Goal: Task Accomplishment & Management: Manage account settings

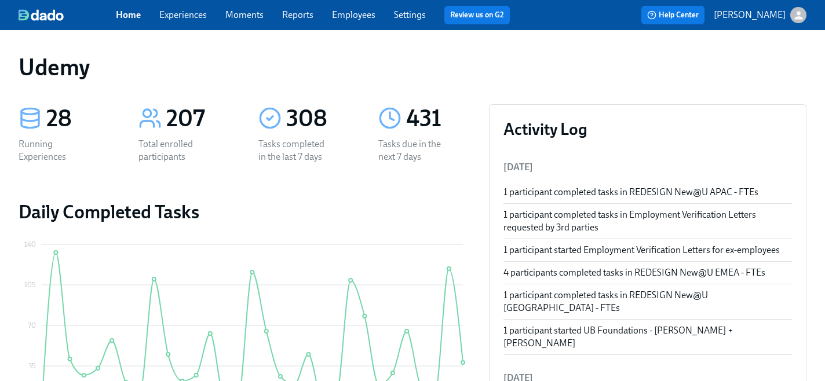
click at [179, 19] on link "Experiences" at bounding box center [183, 14] width 48 height 11
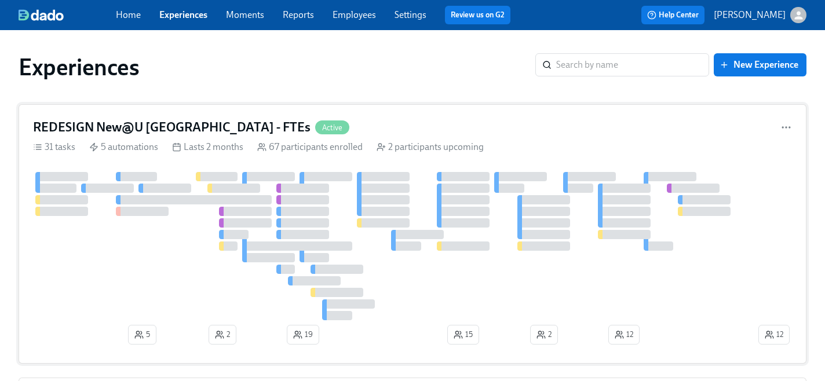
click at [130, 124] on h4 "REDESIGN New@U Americas - FTEs" at bounding box center [172, 127] width 278 height 17
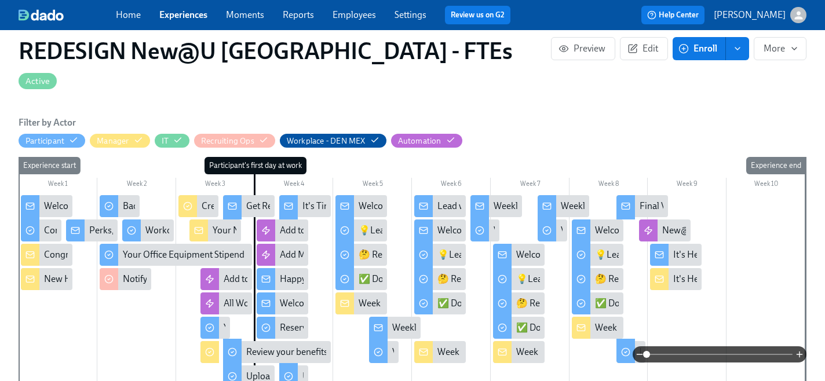
scroll to position [309, 0]
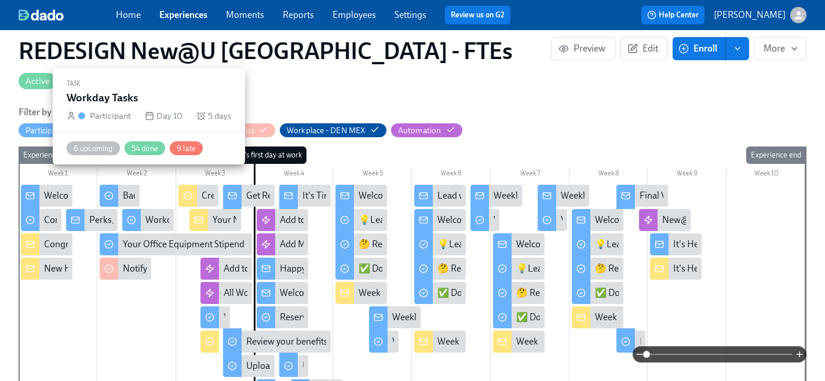
drag, startPoint x: 140, startPoint y: 201, endPoint x: 145, endPoint y: 183, distance: 18.2
click at [145, 214] on div "Workday Tasks" at bounding box center [174, 220] width 59 height 13
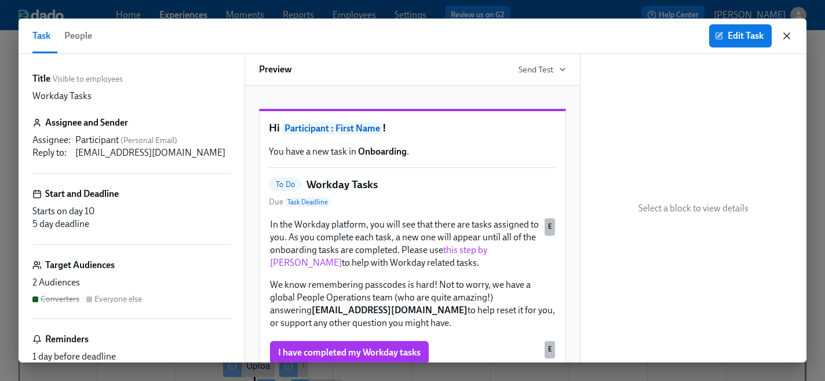
click at [789, 37] on icon "button" at bounding box center [787, 36] width 12 height 12
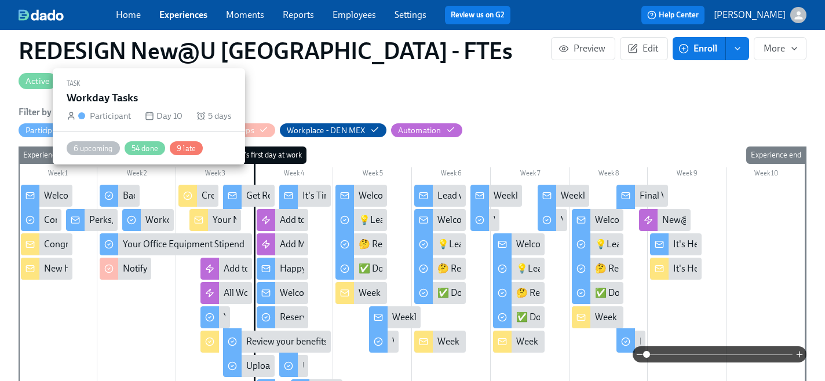
click at [162, 214] on div "Workday Tasks" at bounding box center [174, 220] width 59 height 13
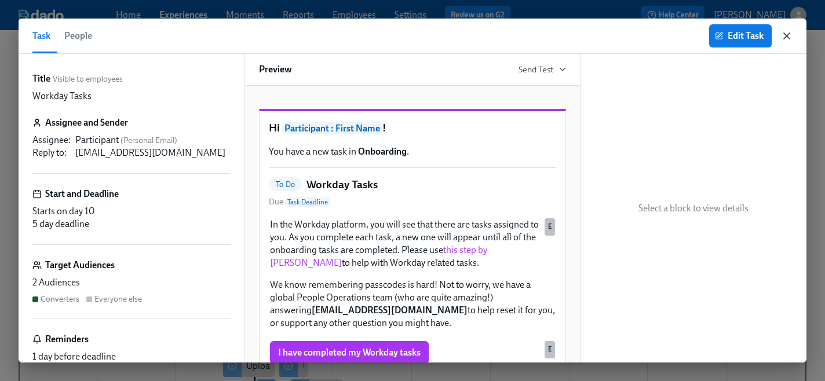
click at [790, 33] on icon "button" at bounding box center [787, 36] width 6 height 6
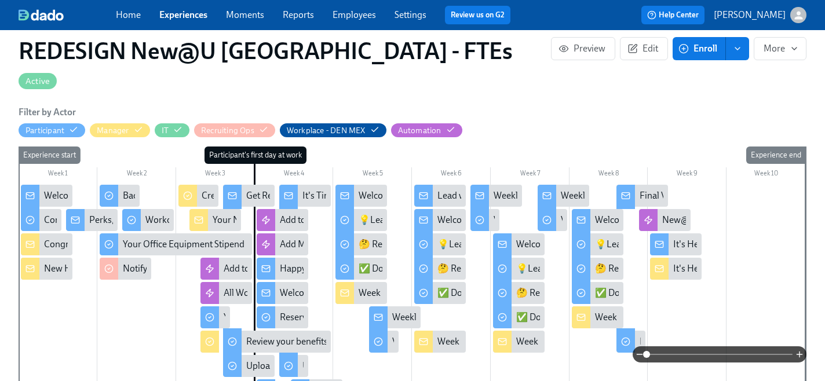
click at [268, 348] on div at bounding box center [413, 355] width 788 height 16
click at [274, 348] on div at bounding box center [413, 355] width 788 height 16
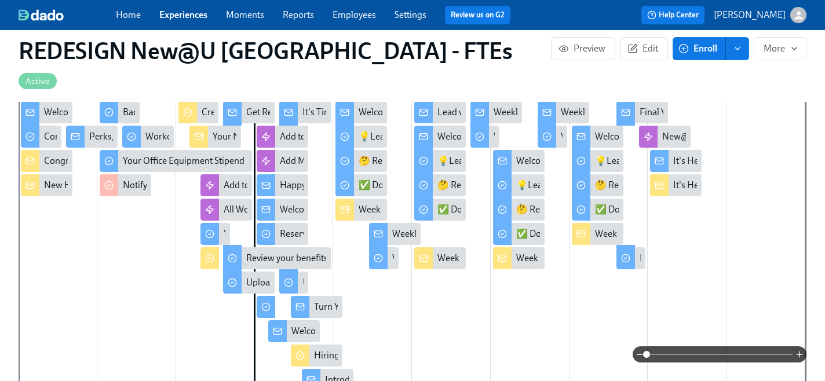
scroll to position [403, 0]
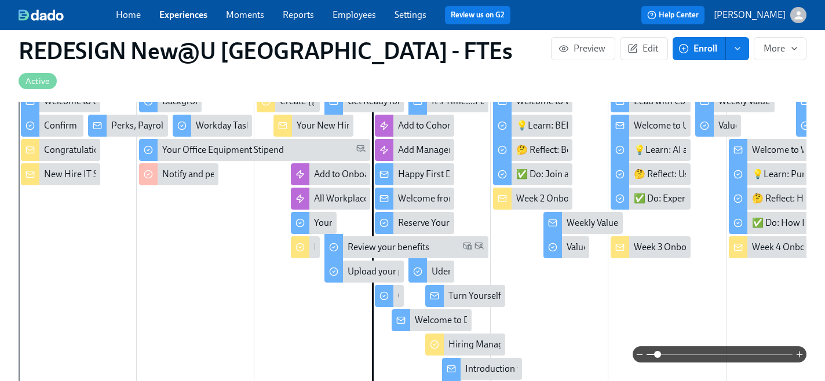
drag, startPoint x: 646, startPoint y: 354, endPoint x: 658, endPoint y: 355, distance: 12.8
click at [658, 355] on span at bounding box center [657, 354] width 7 height 7
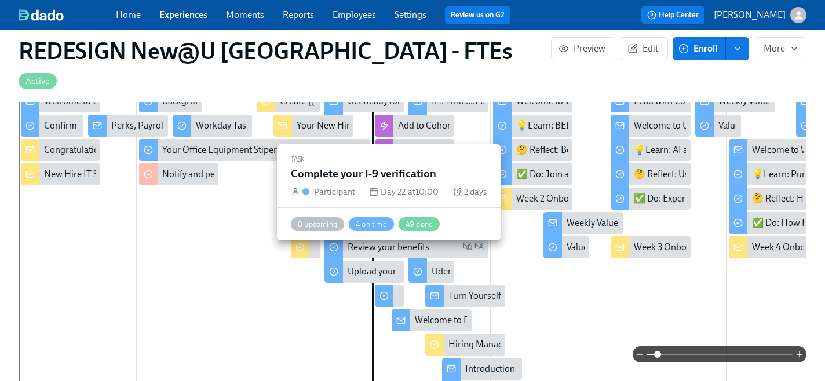
click at [397, 285] on div "Complete your I-9 verification" at bounding box center [389, 296] width 29 height 22
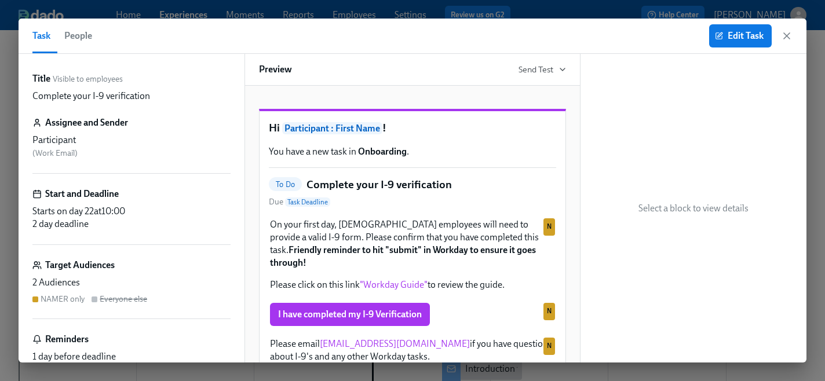
scroll to position [59, 0]
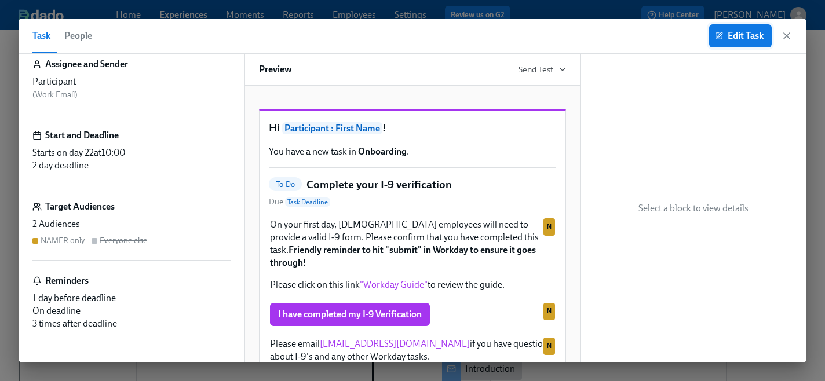
click at [749, 35] on span "Edit Task" at bounding box center [741, 36] width 46 height 12
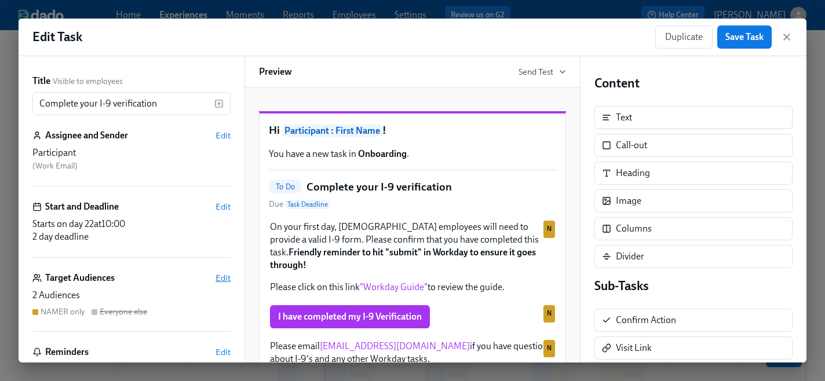
click at [225, 275] on span "Edit" at bounding box center [223, 278] width 15 height 12
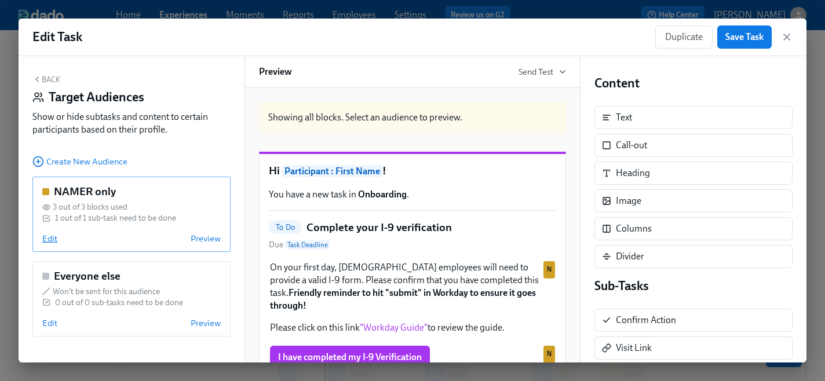
click at [52, 237] on span "Edit" at bounding box center [49, 239] width 15 height 12
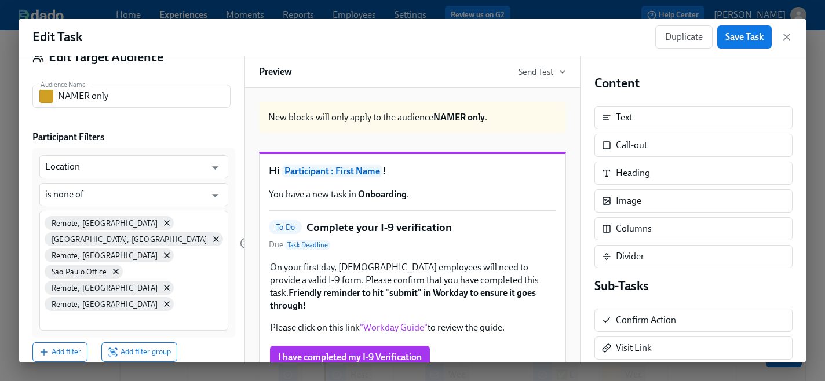
scroll to position [39, 0]
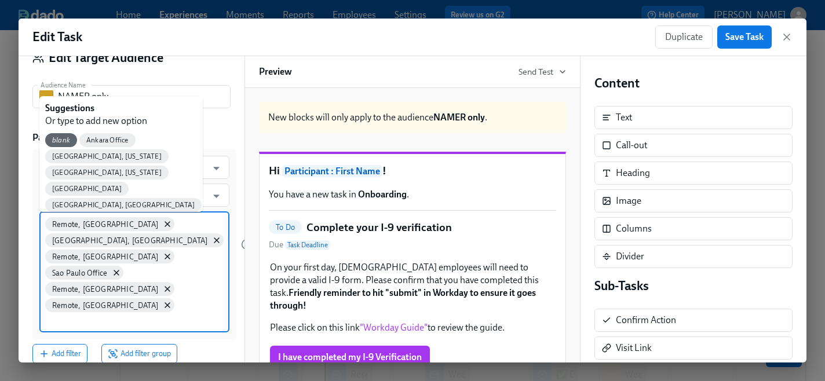
click at [149, 315] on input at bounding box center [134, 321] width 179 height 12
type input "Remote, B"
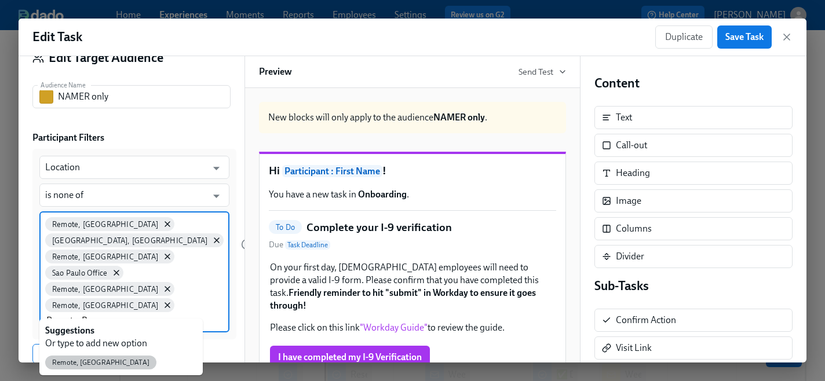
click at [79, 364] on span "Remote, Brazil" at bounding box center [100, 363] width 111 height 9
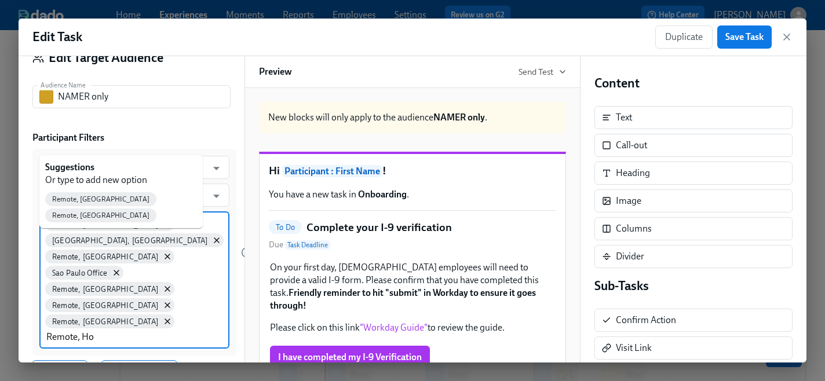
type input "Remote, Hon"
click at [70, 203] on div "Remote, Honduras" at bounding box center [100, 199] width 111 height 14
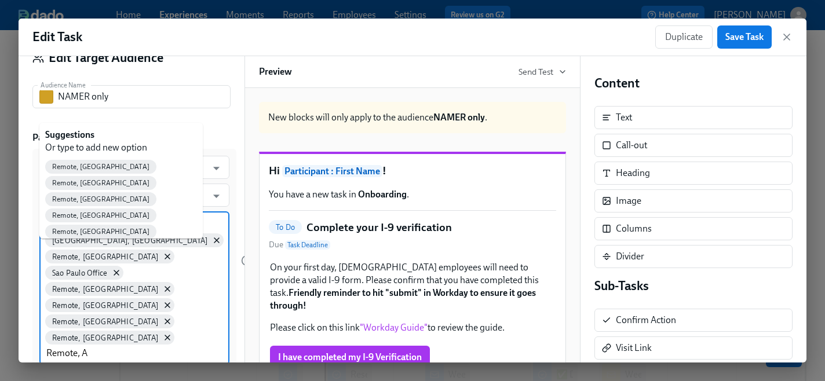
type input "Remote, Ar"
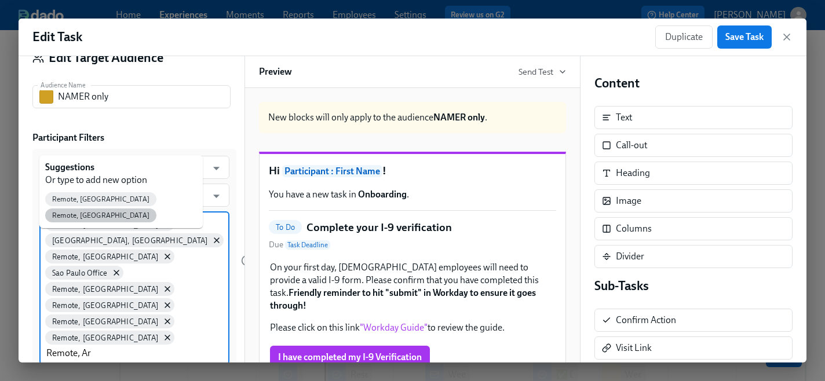
click at [117, 212] on span "Remote, Argentina" at bounding box center [100, 216] width 111 height 9
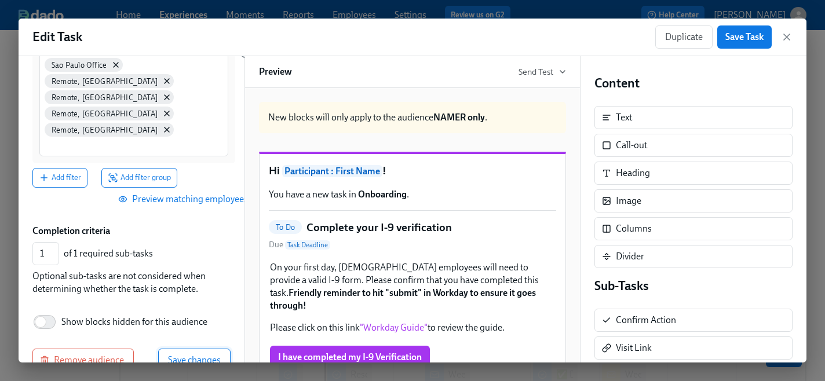
scroll to position [246, 0]
click at [177, 355] on span "Save changes" at bounding box center [194, 361] width 53 height 12
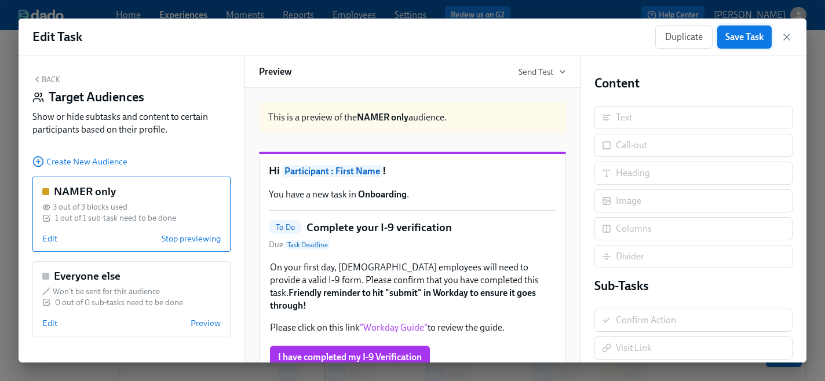
click at [751, 35] on span "Save Task" at bounding box center [745, 37] width 38 height 12
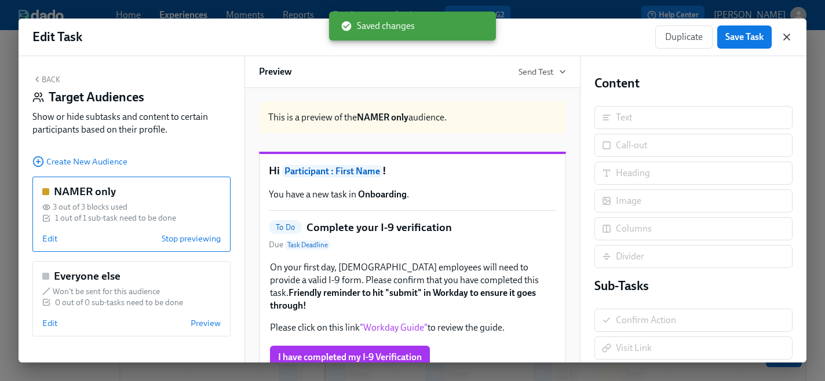
click at [787, 39] on icon "button" at bounding box center [787, 37] width 12 height 12
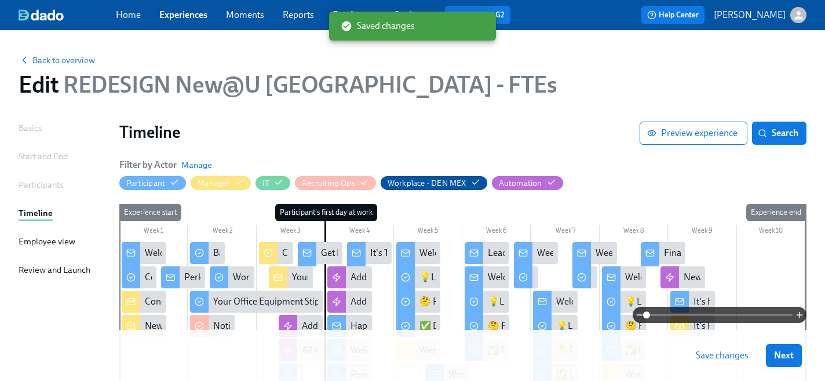
click at [715, 354] on span "Save changes" at bounding box center [722, 356] width 53 height 12
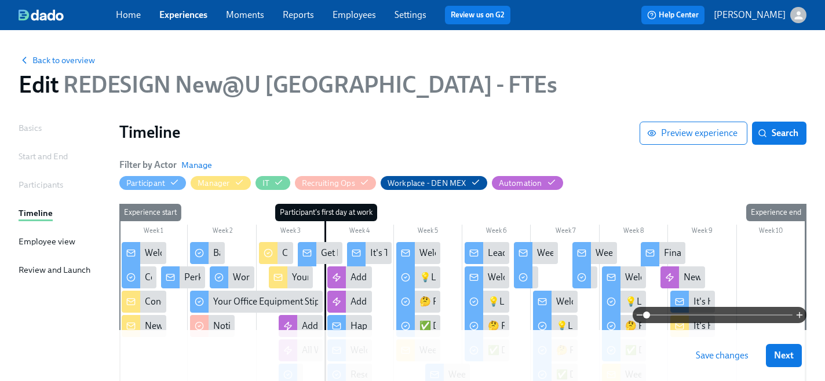
click at [174, 16] on link "Experiences" at bounding box center [183, 14] width 48 height 11
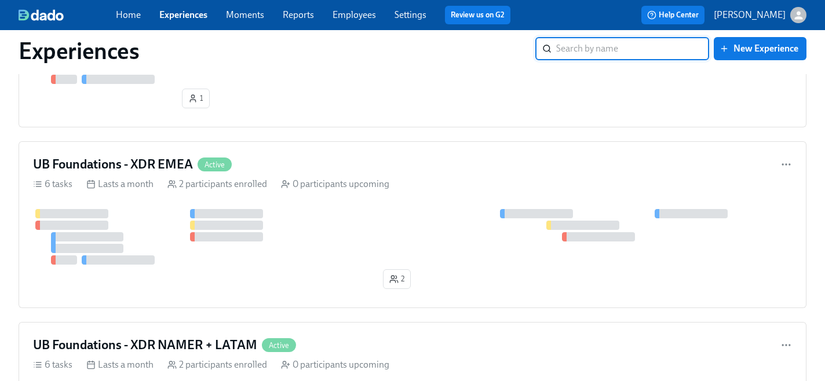
scroll to position [1224, 0]
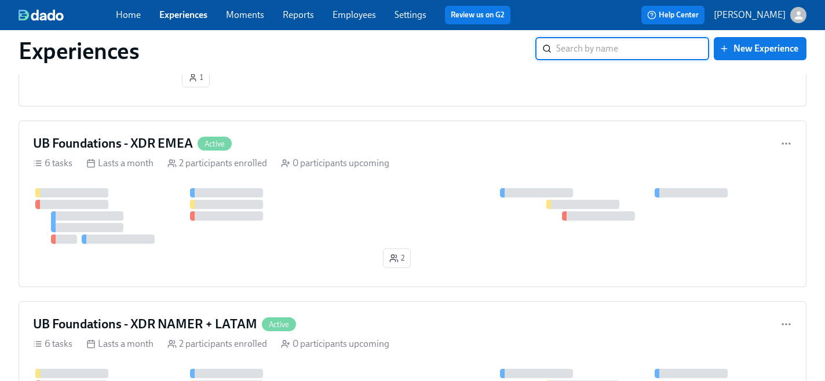
click at [579, 52] on input "search" at bounding box center [632, 48] width 153 height 23
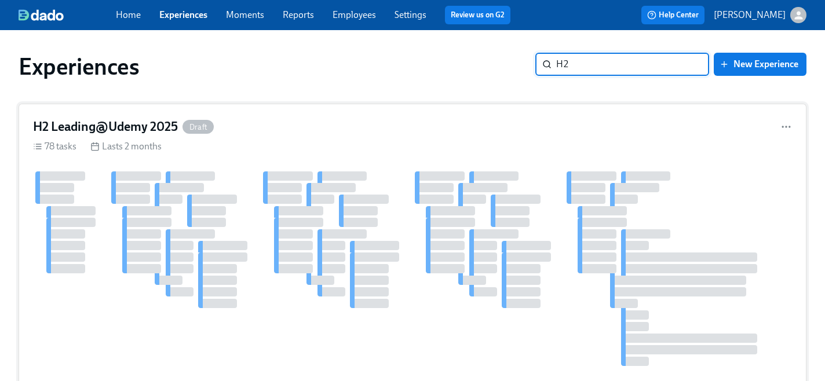
scroll to position [0, 0]
type input "H2"
click at [136, 128] on h4 "H2 Leading@Udemy 2025" at bounding box center [105, 127] width 145 height 17
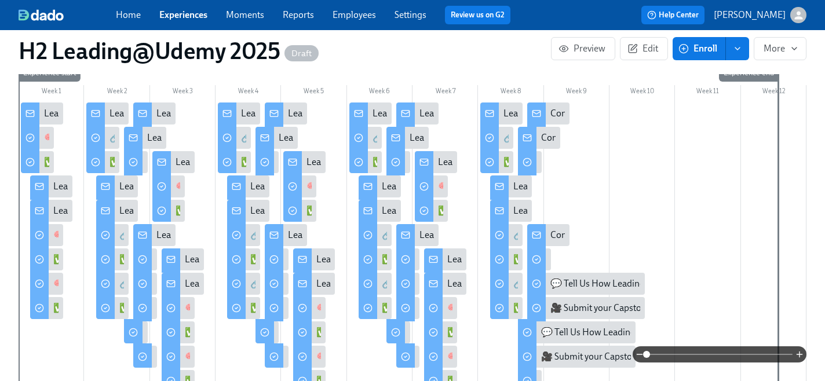
scroll to position [245, 0]
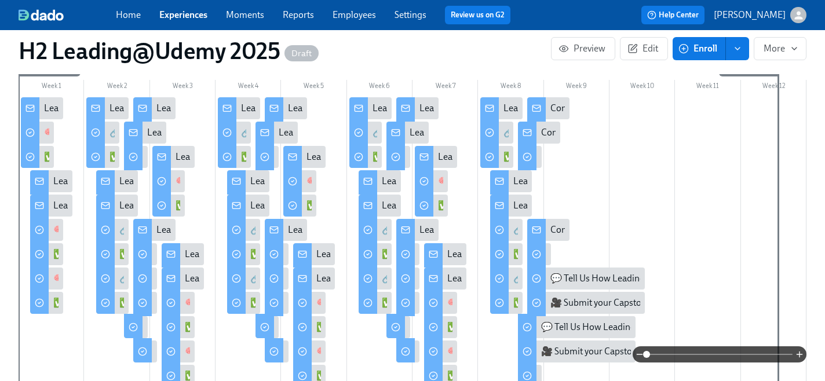
click at [49, 107] on div "Leading@Udemy: Week 1" at bounding box center [94, 108] width 101 height 13
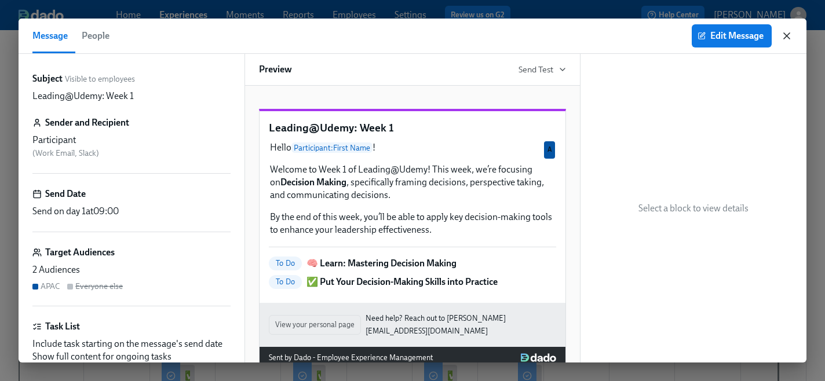
click at [786, 37] on icon "button" at bounding box center [787, 36] width 6 height 6
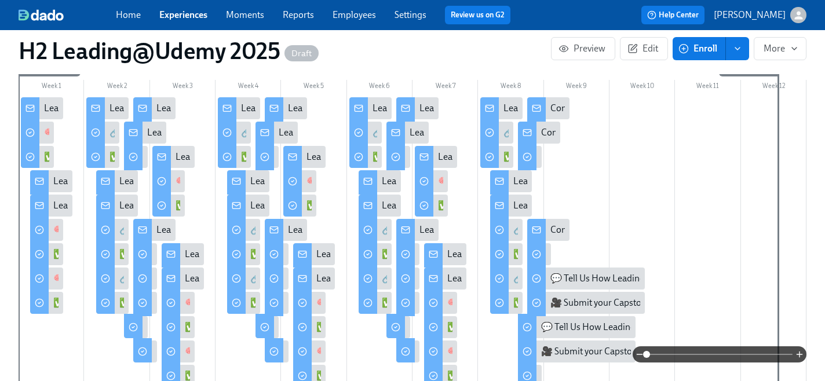
click at [32, 108] on icon at bounding box center [30, 108] width 9 height 9
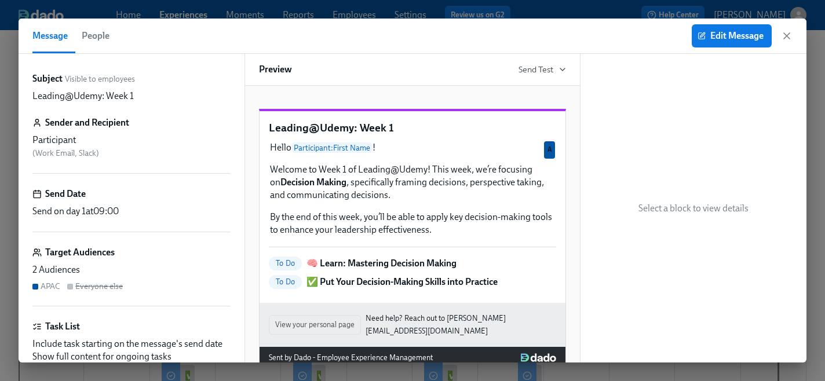
click at [117, 212] on span "at 09:00" at bounding box center [102, 211] width 33 height 11
click at [785, 32] on icon "button" at bounding box center [787, 36] width 12 height 12
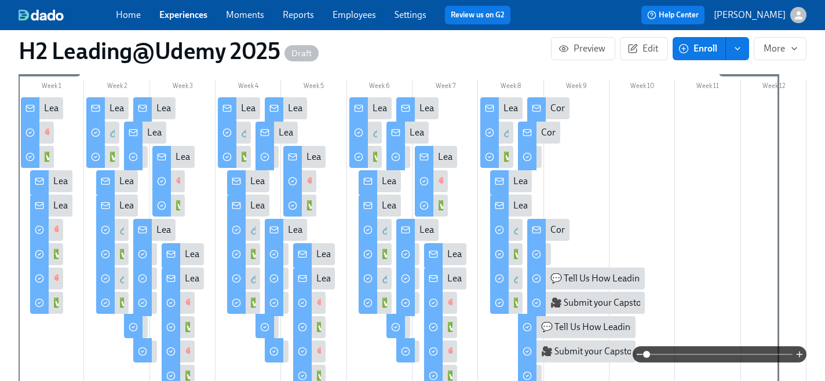
click at [59, 175] on div "Leading@Udemy: Week 1" at bounding box center [103, 181] width 101 height 13
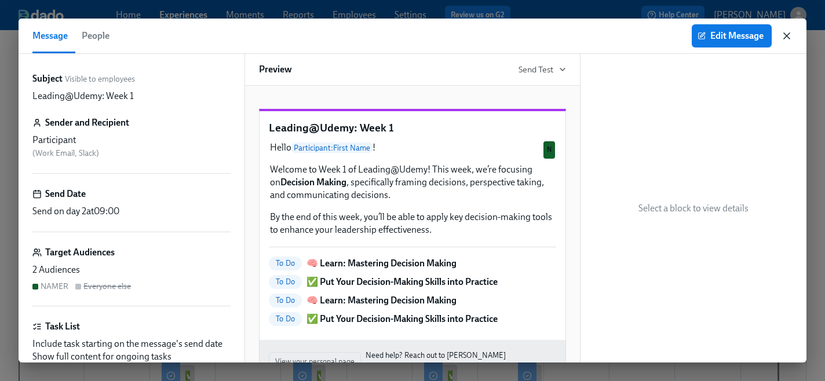
click at [789, 37] on icon "button" at bounding box center [787, 36] width 12 height 12
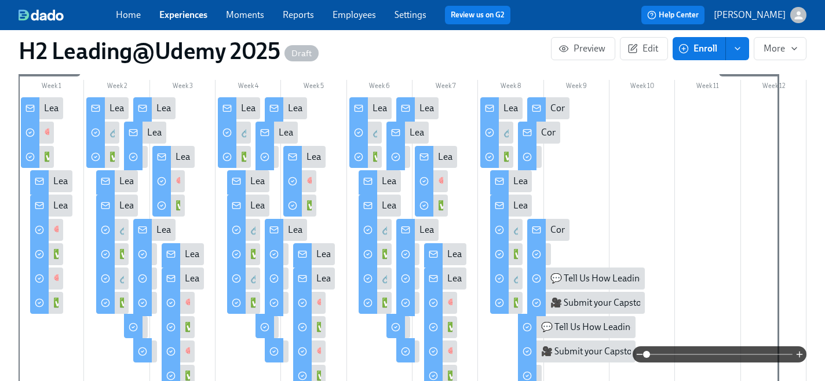
click at [61, 206] on div "Leading@Udemy: Week 1" at bounding box center [103, 205] width 101 height 13
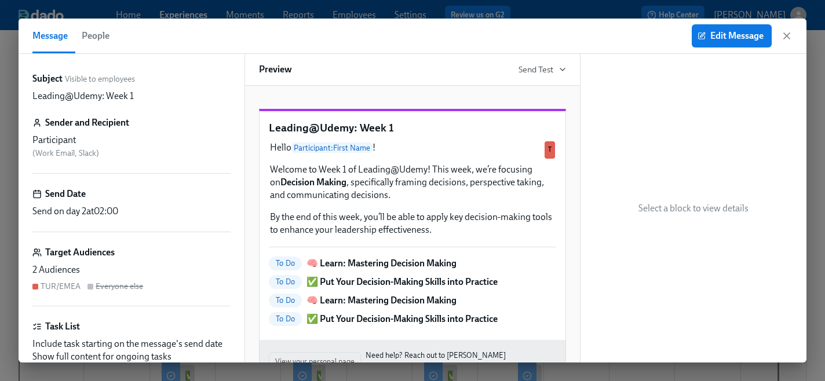
click at [114, 213] on span "at 02:00" at bounding box center [102, 211] width 32 height 11
click at [787, 39] on icon "button" at bounding box center [787, 36] width 12 height 12
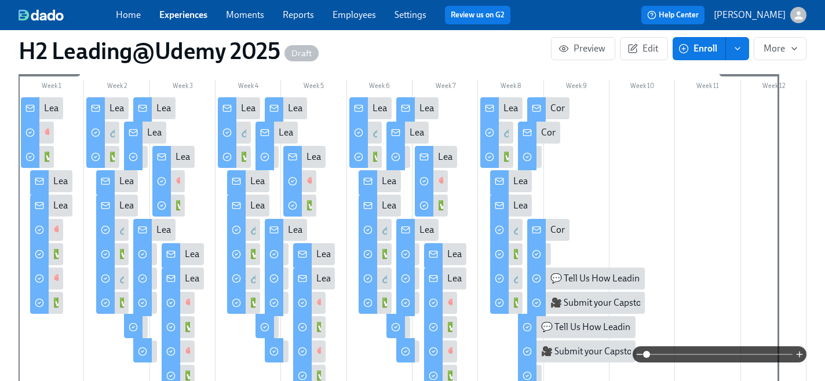
click at [41, 108] on div "Leading@Udemy: Week 1" at bounding box center [42, 108] width 42 height 22
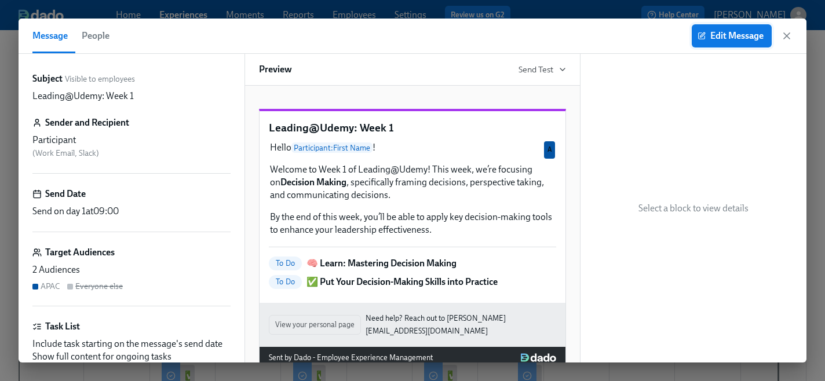
click at [717, 38] on span "Edit Message" at bounding box center [732, 36] width 64 height 12
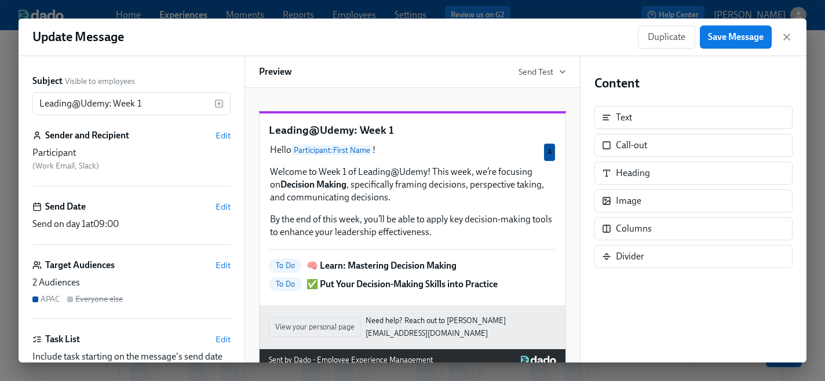
click at [99, 223] on span "at 09:00" at bounding box center [102, 224] width 33 height 11
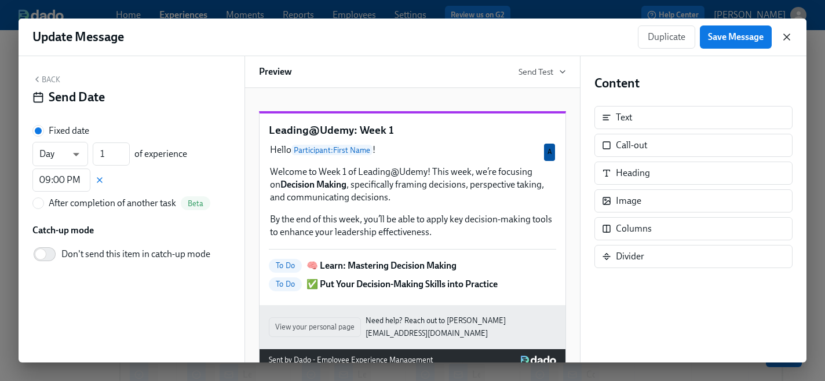
click at [785, 35] on icon "button" at bounding box center [787, 37] width 12 height 12
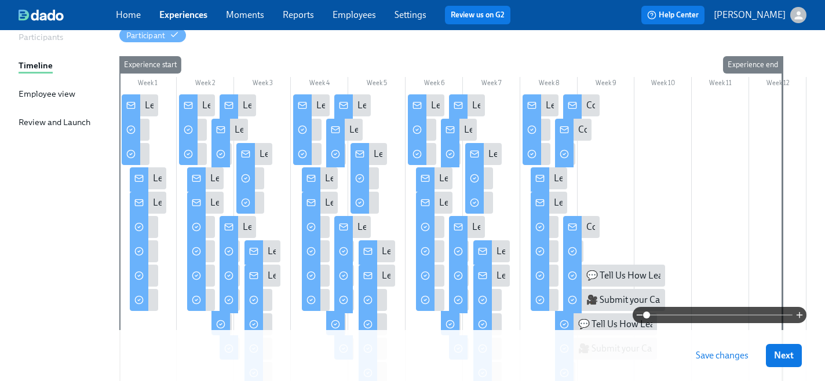
scroll to position [133, 0]
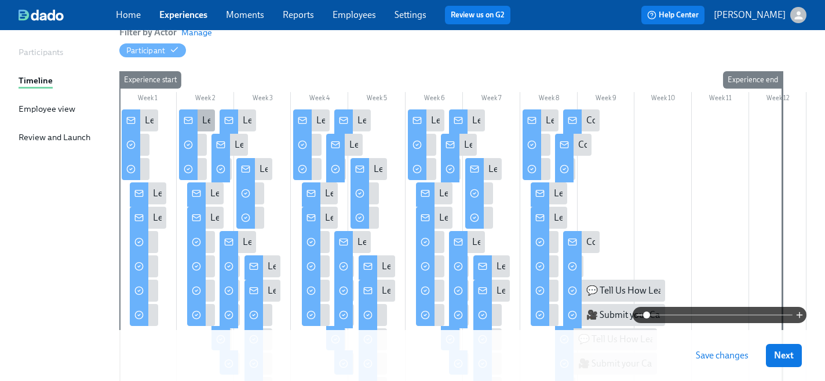
click at [205, 118] on div "Leading@Udemy: Week 2" at bounding box center [253, 120] width 102 height 13
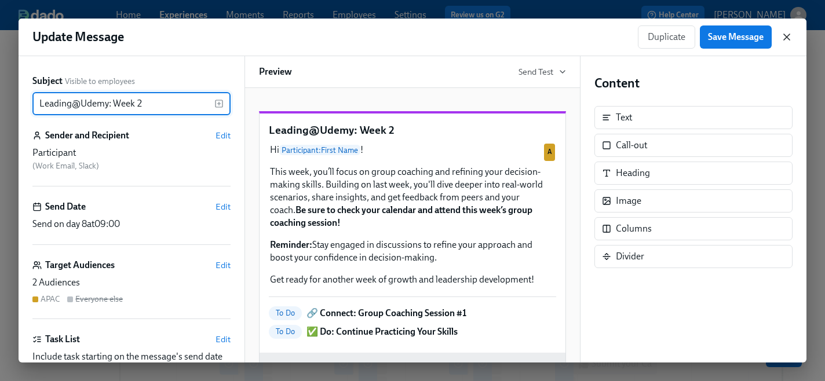
click at [788, 37] on icon "button" at bounding box center [787, 37] width 12 height 12
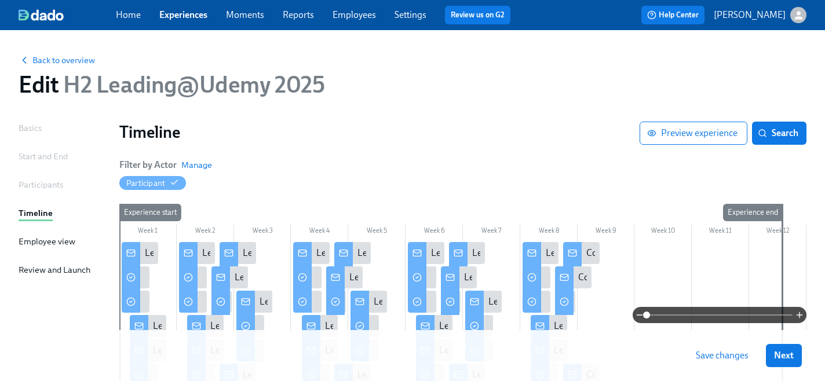
click at [48, 162] on div "Start and End" at bounding box center [43, 156] width 49 height 13
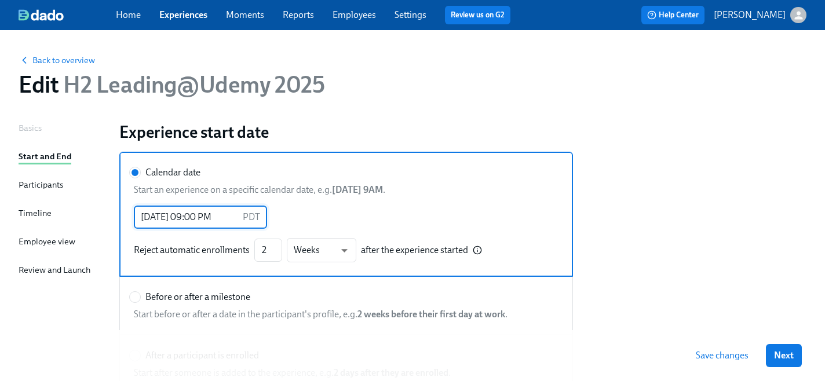
click at [221, 219] on input "04/27/2025 09:00 PM" at bounding box center [186, 217] width 104 height 23
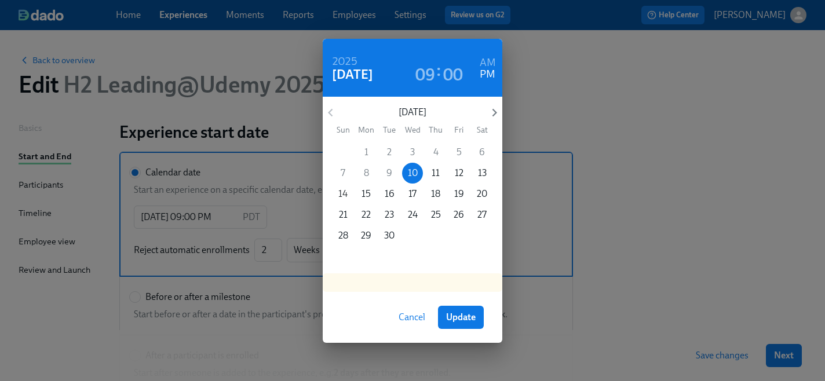
click at [343, 192] on p "14" at bounding box center [343, 194] width 9 height 13
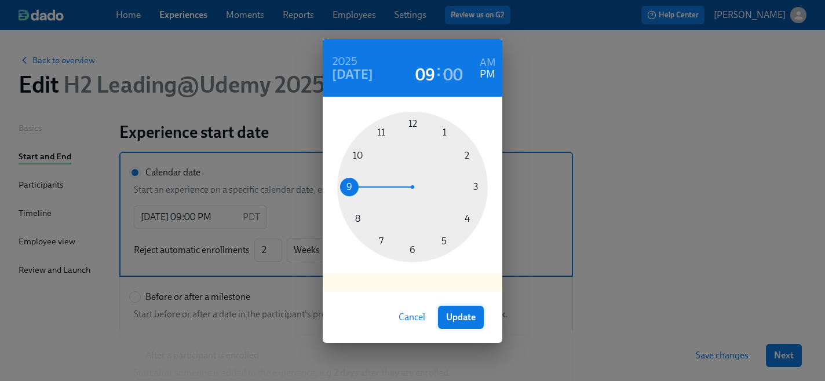
click at [458, 316] on span "Update" at bounding box center [461, 318] width 30 height 12
type input "09/14/2025 08:00 PM"
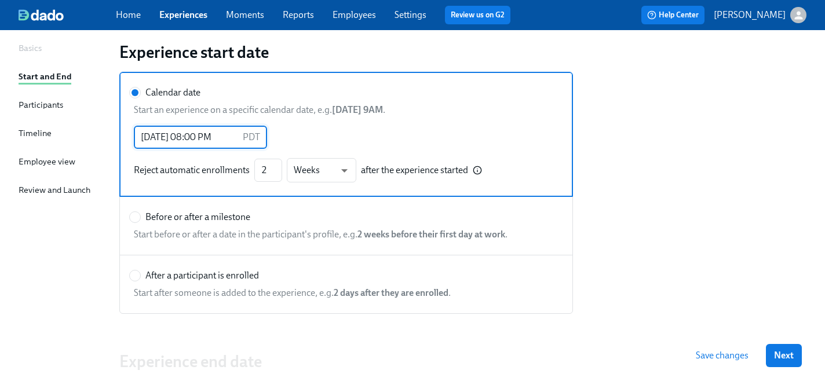
scroll to position [81, 0]
click at [716, 354] on span "Save changes" at bounding box center [722, 356] width 53 height 12
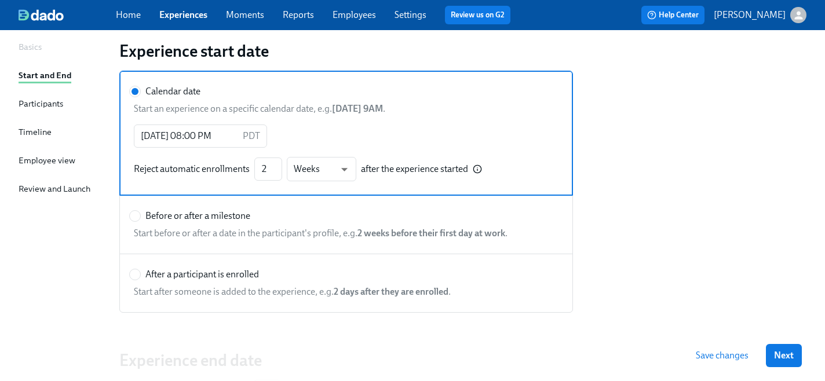
click at [24, 48] on div "Basics" at bounding box center [30, 47] width 23 height 13
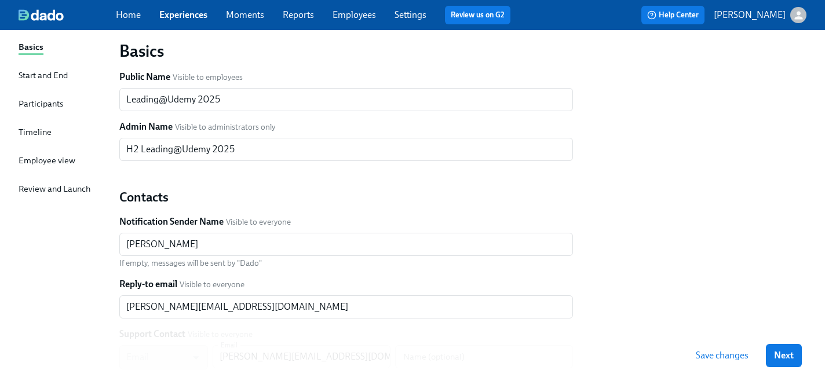
click at [34, 104] on div "Participants" at bounding box center [41, 103] width 45 height 13
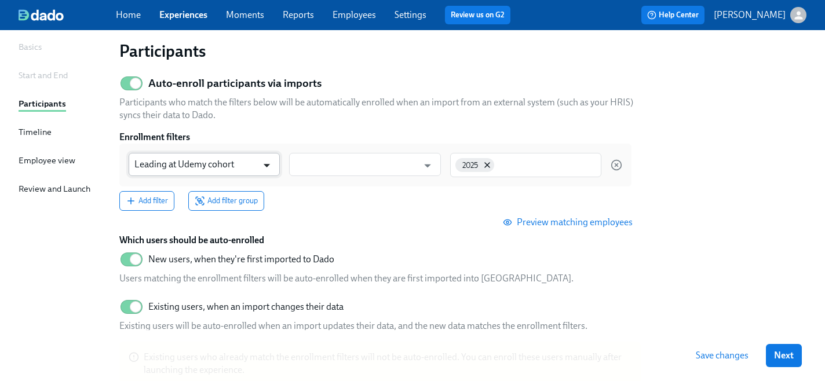
click at [267, 166] on icon "Open" at bounding box center [267, 166] width 6 height 3
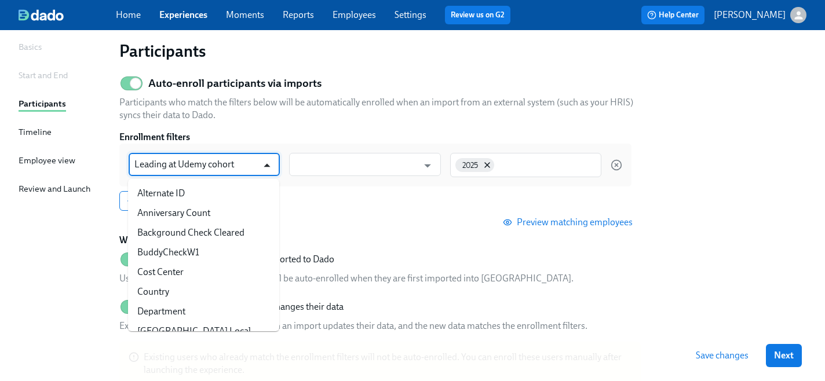
scroll to position [657, 0]
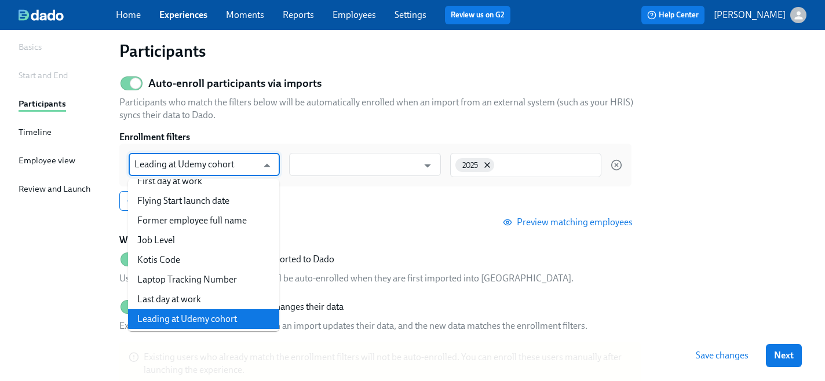
click at [202, 317] on li "Leading at Udemy cohort" at bounding box center [203, 320] width 151 height 20
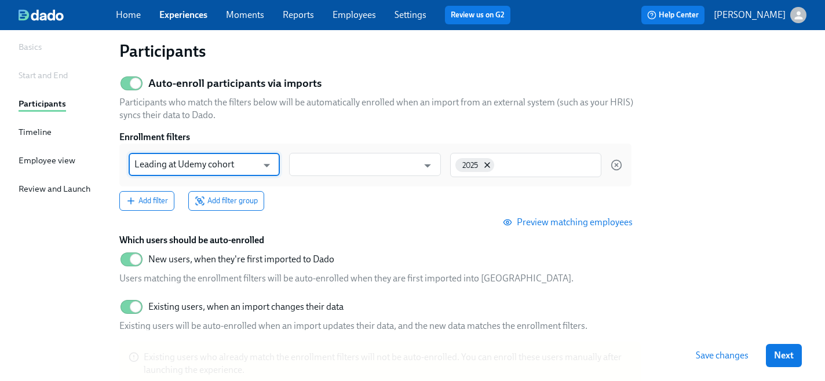
click at [340, 242] on h6 "Which users should be auto-enrolled" at bounding box center [380, 240] width 522 height 13
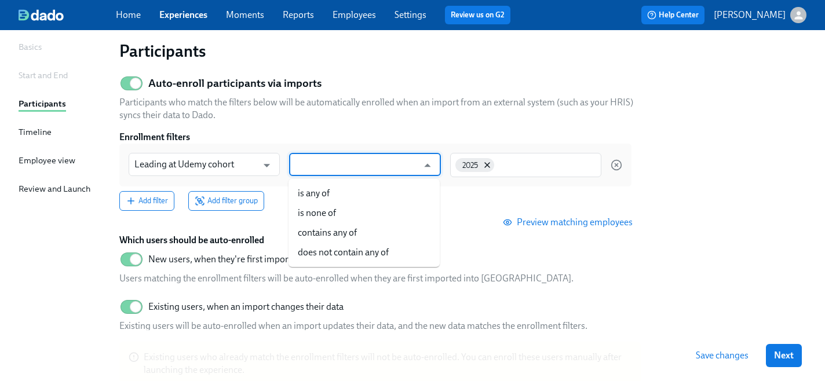
click at [335, 168] on input "text" at bounding box center [356, 164] width 123 height 23
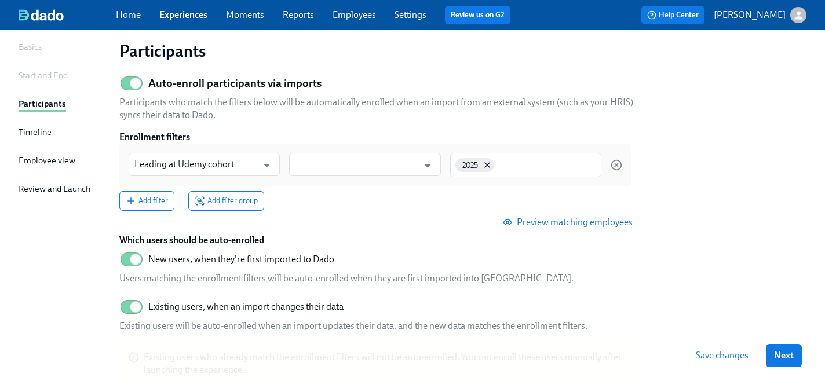
click at [476, 257] on div "New users, when they're first imported to Dado Users matching the enrollment fi…" at bounding box center [346, 271] width 454 height 48
click at [546, 225] on span "Preview matching employees" at bounding box center [569, 223] width 128 height 12
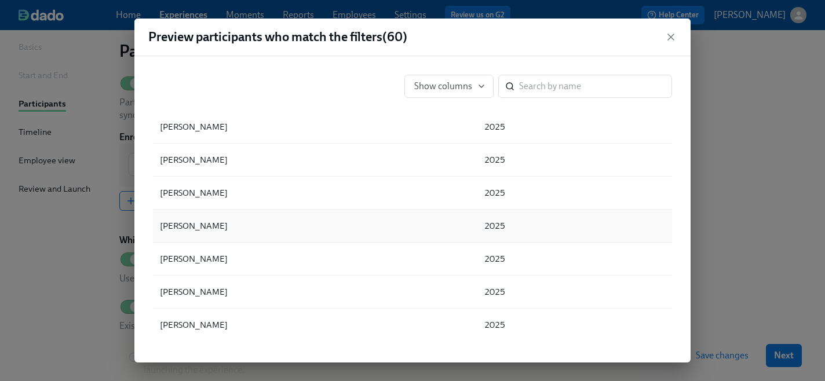
scroll to position [0, 0]
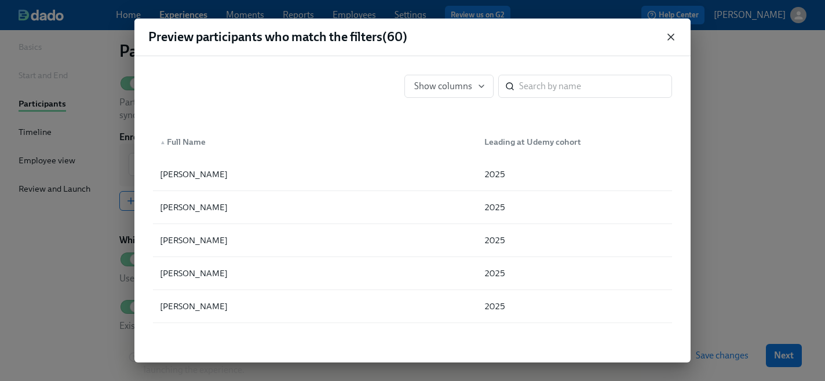
click at [667, 36] on icon "button" at bounding box center [671, 37] width 12 height 12
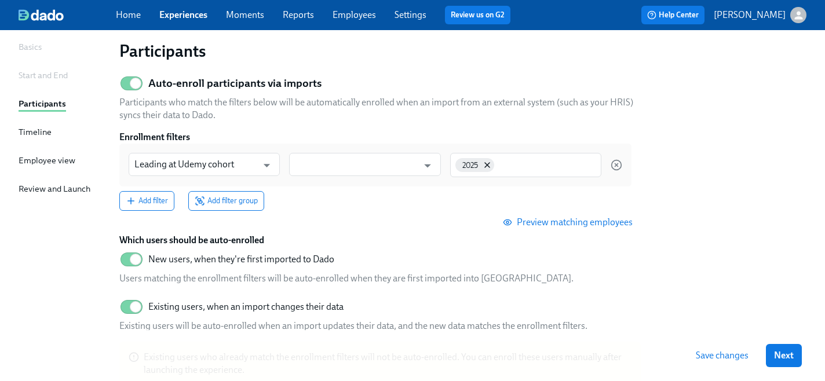
click at [552, 221] on span "Preview matching employees" at bounding box center [569, 223] width 128 height 12
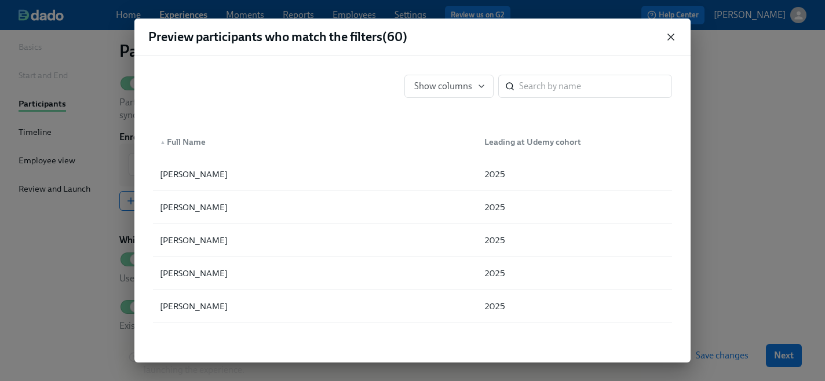
click at [671, 39] on icon "button" at bounding box center [671, 37] width 12 height 12
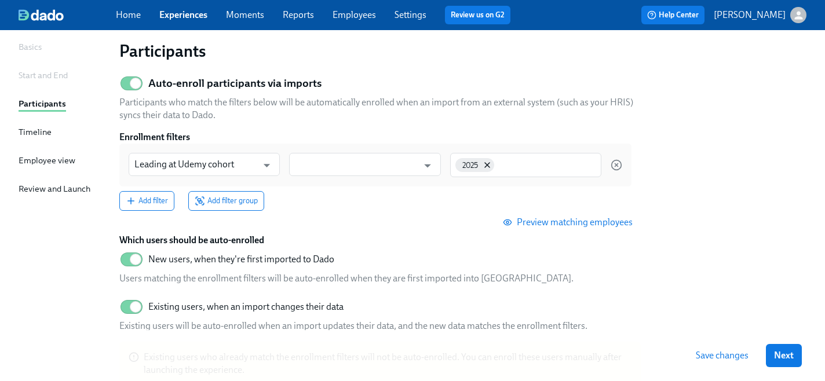
click at [551, 224] on span "Preview matching employees" at bounding box center [569, 223] width 128 height 12
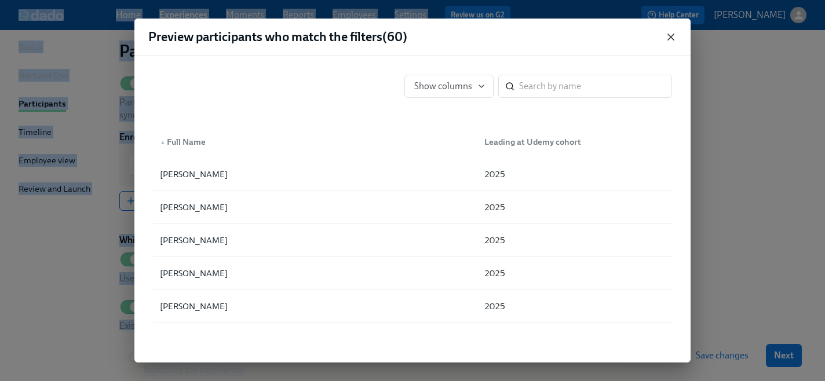
click at [669, 39] on icon "button" at bounding box center [671, 37] width 6 height 6
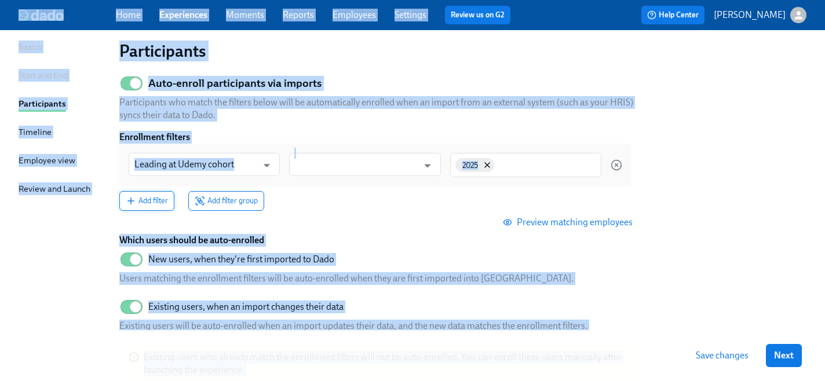
click at [156, 197] on span "Add filter" at bounding box center [147, 201] width 42 height 12
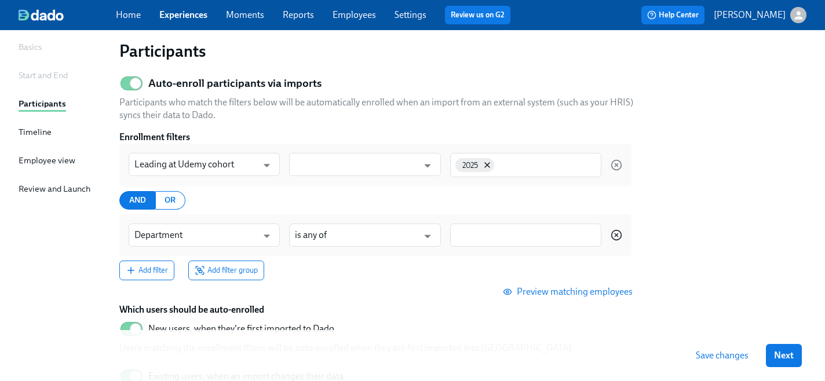
click at [618, 234] on icon "button" at bounding box center [617, 236] width 12 height 12
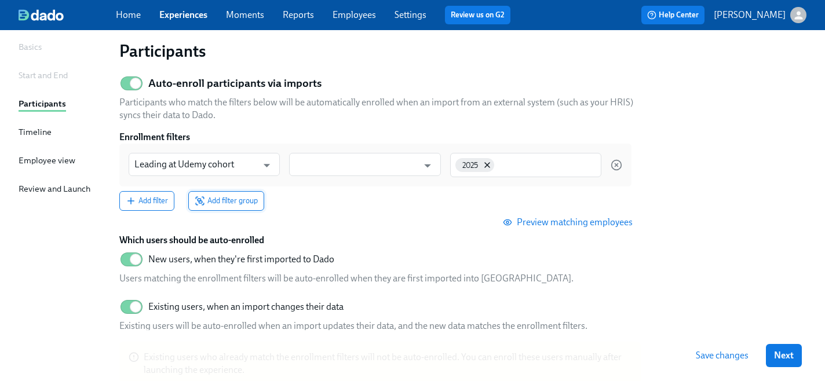
click at [217, 207] on span "Add filter group" at bounding box center [226, 201] width 63 height 12
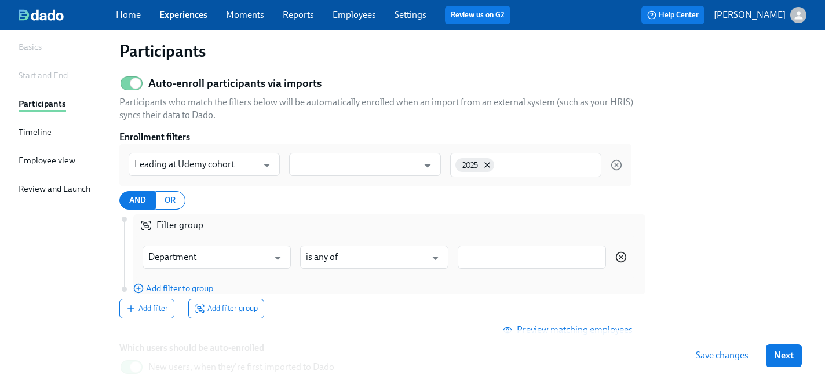
click at [625, 256] on circle "button" at bounding box center [622, 258] width 10 height 10
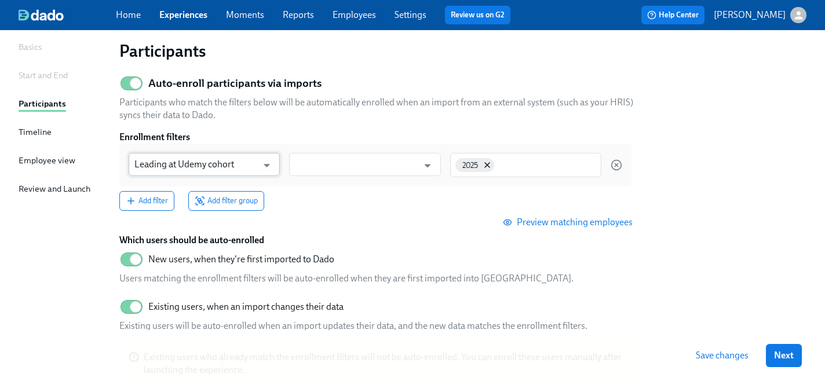
click at [258, 170] on div at bounding box center [266, 165] width 17 height 18
click at [265, 163] on icon "Open" at bounding box center [267, 166] width 16 height 16
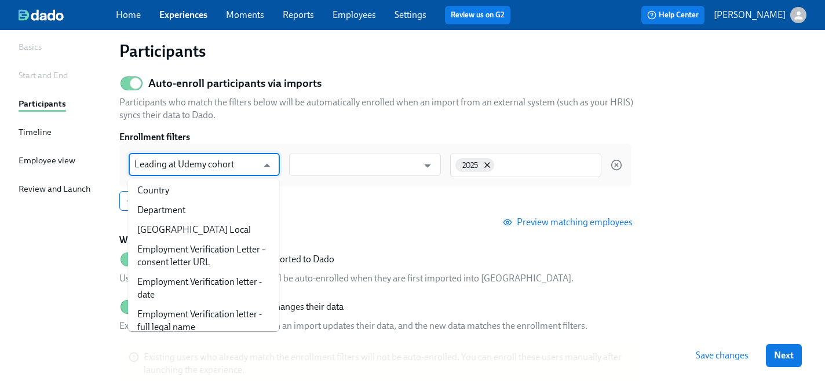
scroll to position [99, 0]
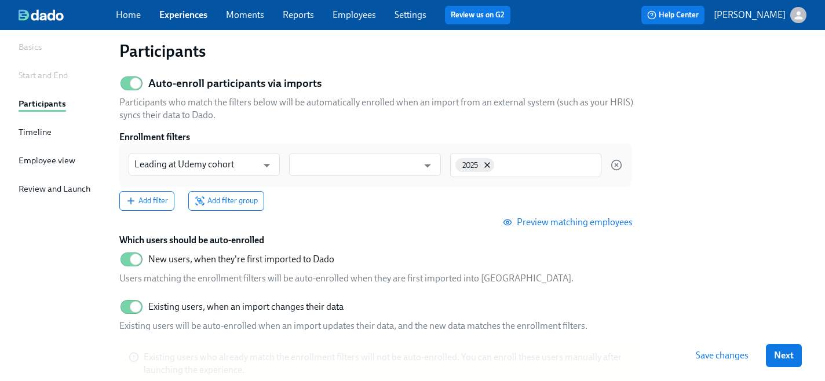
click at [788, 209] on section "Auto-enroll participants via imports Participants who match the filters below w…" at bounding box center [462, 233] width 687 height 325
click at [39, 132] on div "Timeline" at bounding box center [35, 132] width 33 height 13
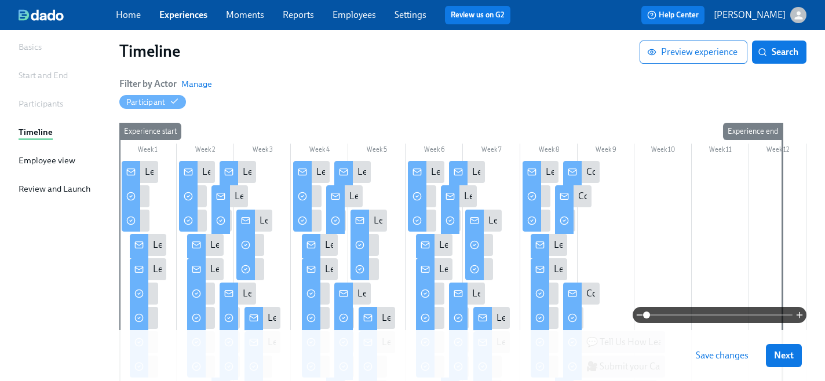
click at [41, 161] on div "Employee view" at bounding box center [47, 160] width 57 height 13
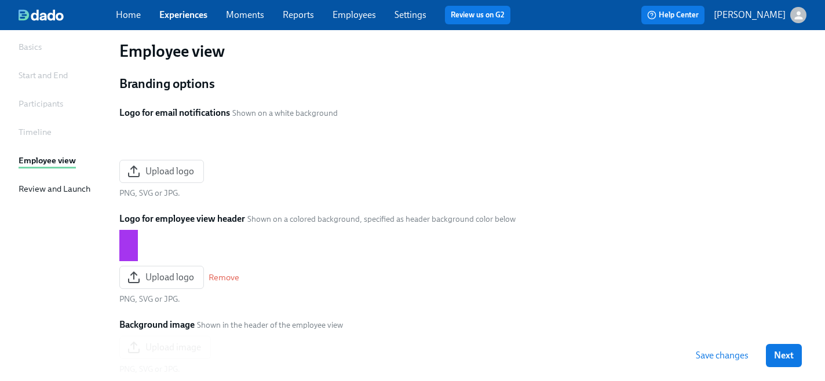
click at [42, 191] on div "Review and Launch" at bounding box center [55, 189] width 72 height 13
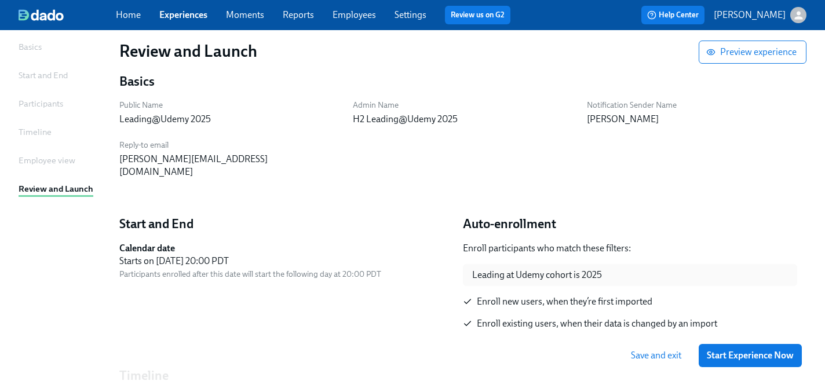
click at [36, 53] on div "Basics" at bounding box center [30, 47] width 23 height 13
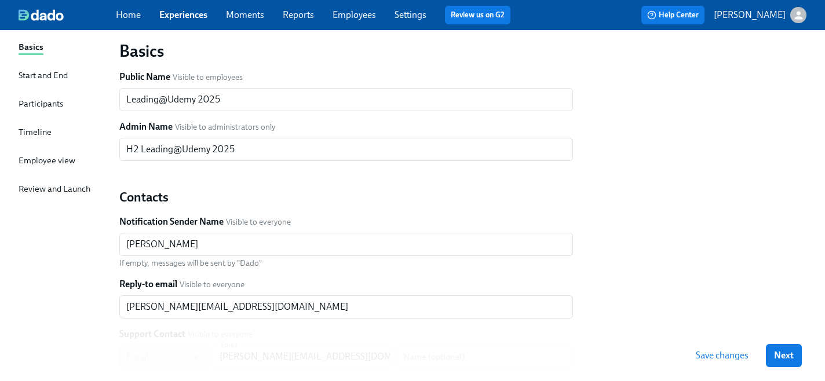
click at [352, 19] on link "Employees" at bounding box center [354, 14] width 43 height 11
click at [705, 356] on span "Save changes" at bounding box center [722, 356] width 53 height 12
click at [351, 17] on link "Employees" at bounding box center [354, 14] width 43 height 11
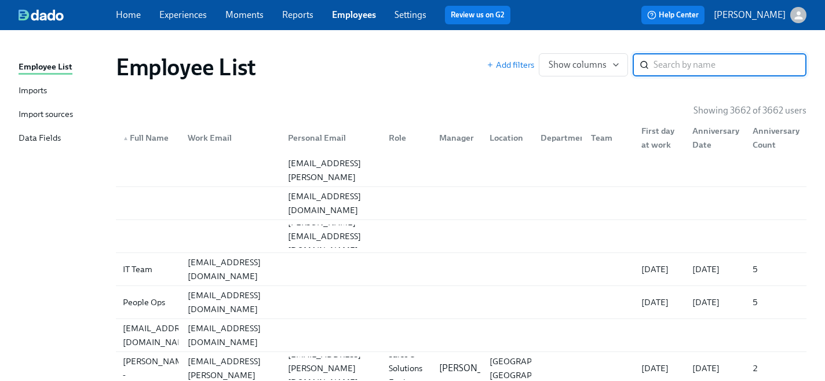
click at [59, 114] on div "Import sources" at bounding box center [46, 115] width 54 height 14
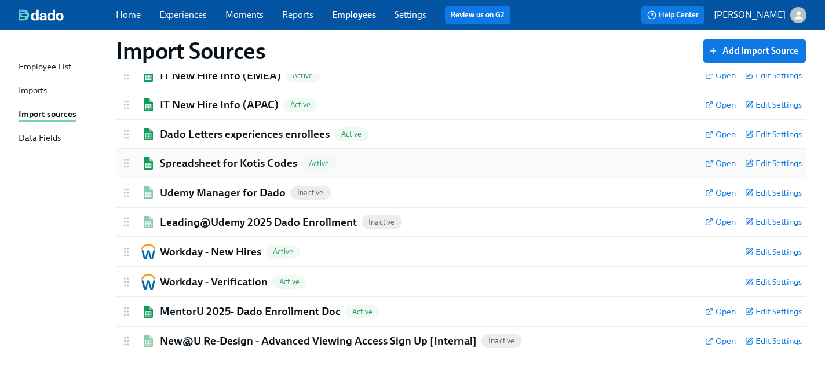
scroll to position [74, 0]
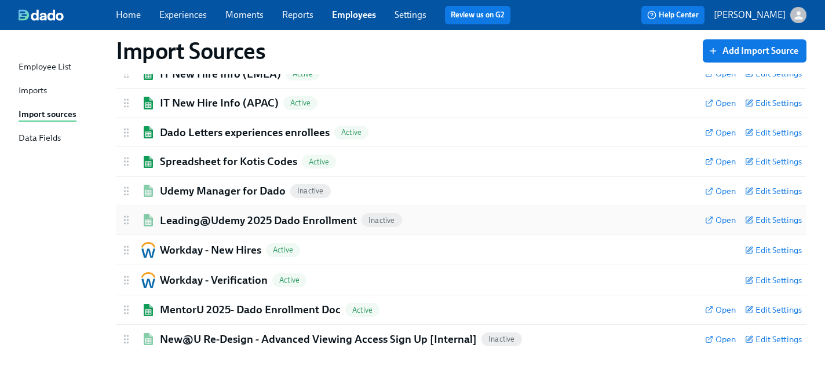
click at [307, 217] on h2 "Leading@Udemy 2025 Dado Enrollment" at bounding box center [258, 220] width 197 height 15
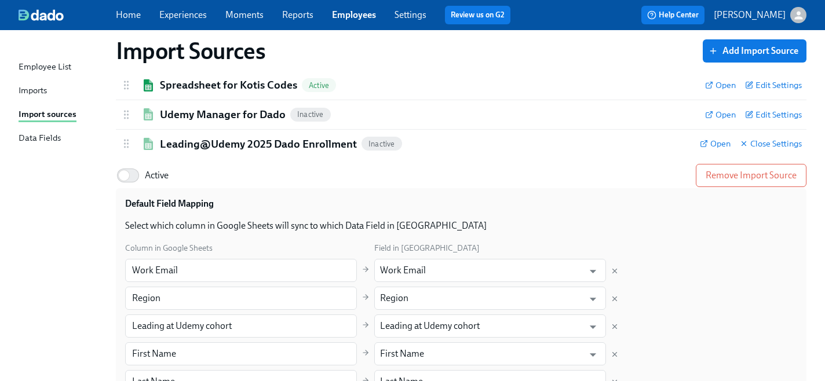
scroll to position [214, 0]
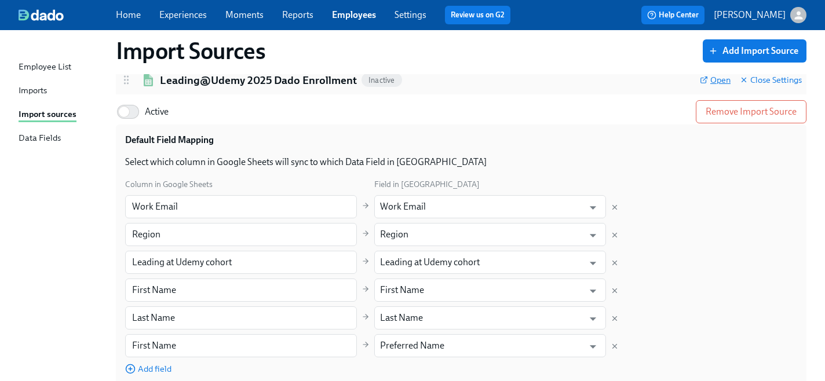
click at [709, 82] on span "Open" at bounding box center [715, 80] width 31 height 12
click at [26, 137] on div "Data Fields" at bounding box center [40, 139] width 42 height 14
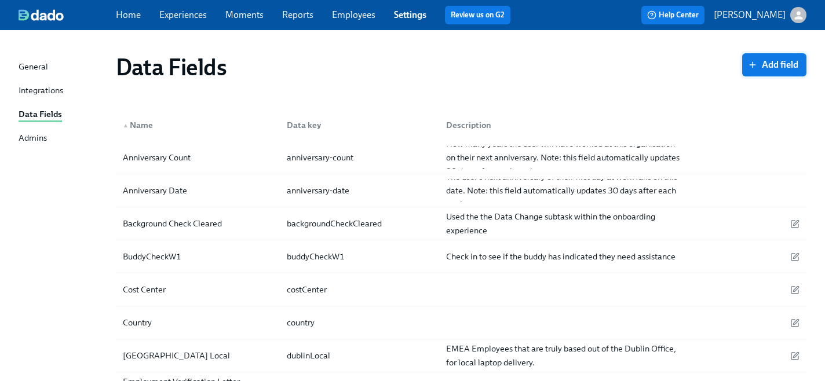
click at [786, 61] on span "Add field" at bounding box center [775, 65] width 48 height 12
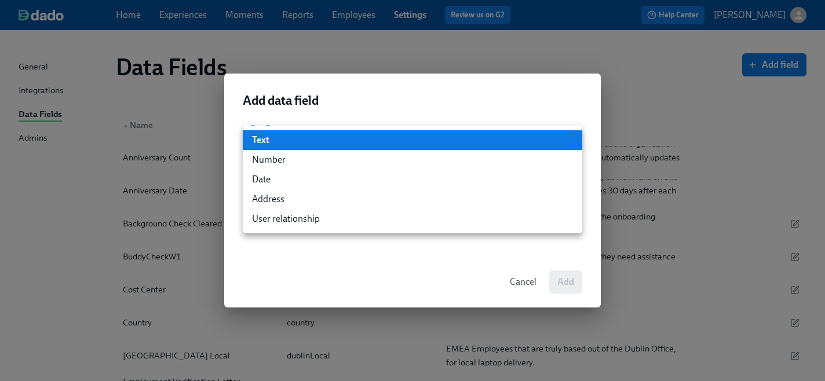
click at [331, 141] on li "Text" at bounding box center [413, 140] width 340 height 20
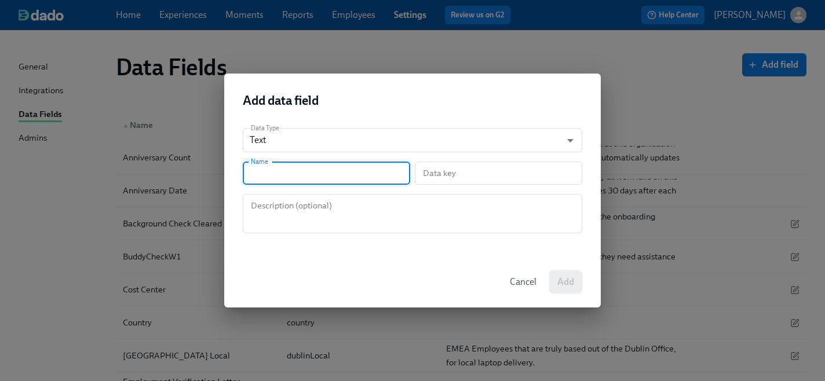
click at [299, 180] on input "text" at bounding box center [327, 173] width 168 height 23
type input "L"
type input "l"
type input "Le"
type input "le"
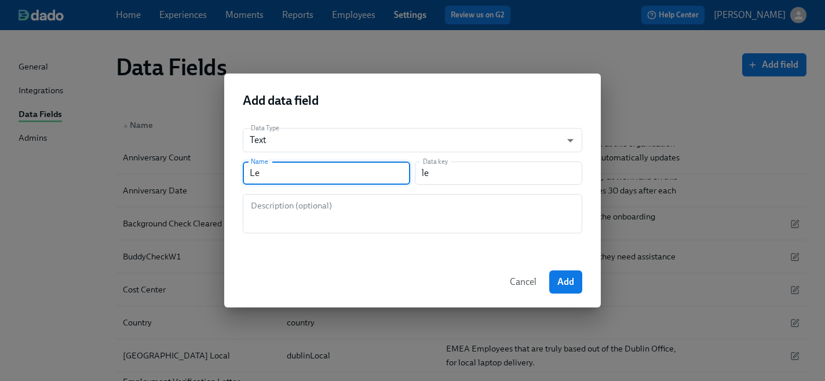
type input "Lea"
type input "lea"
type input "Lead"
type input "lead"
type input "Leadi"
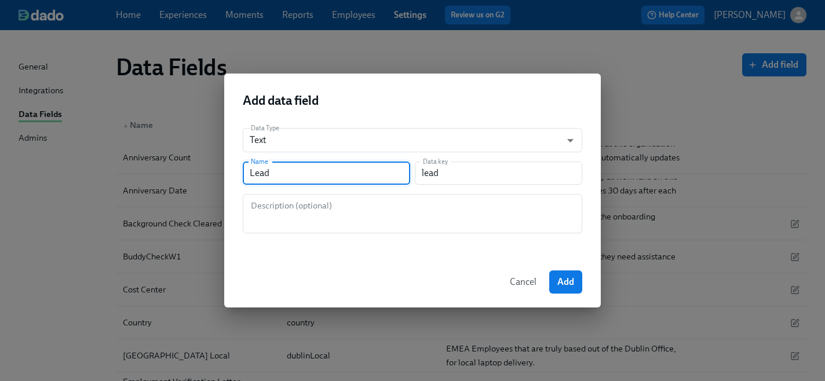
type input "leadi"
type input "Leadin"
type input "leadin"
type input "Leading"
type input "leading"
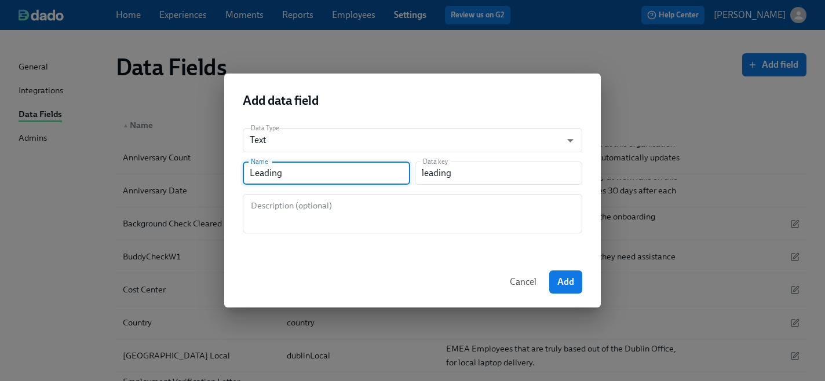
type input "Leading a"
type input "leadingA"
type input "Leading at"
type input "leadingAt"
type input "Leading at U"
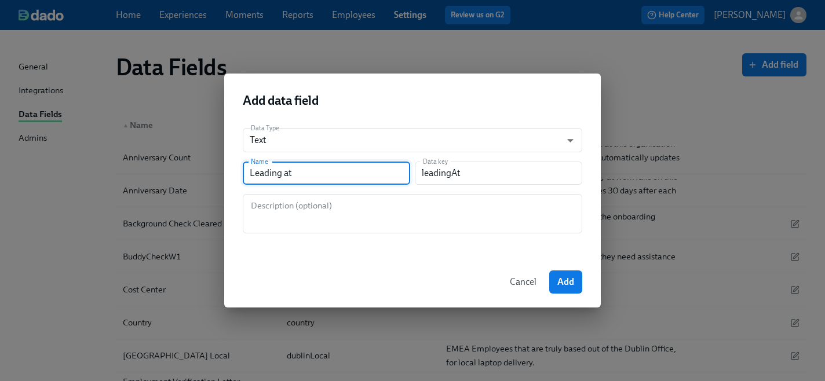
type input "leadingAtU"
type input "Leading at Ud"
type input "leadingAtUd"
type input "Leading at Ude"
type input "leadingAtUde"
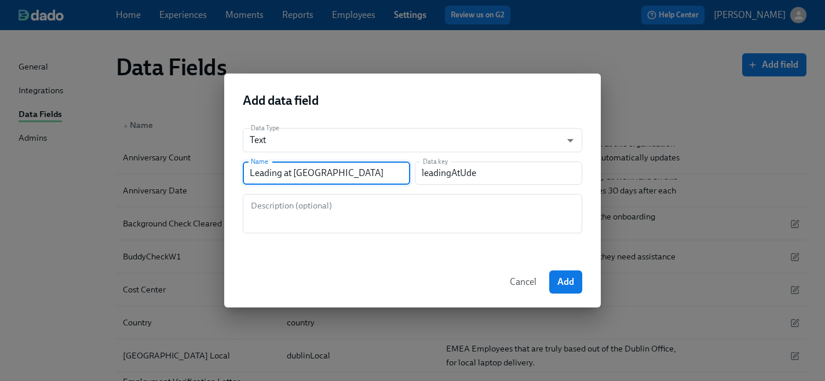
type input "Leading at Udem"
type input "leadingAtUdem"
type input "Leading at Udemy"
type input "leadingAtUdemy"
type input "Leading at Udemy H"
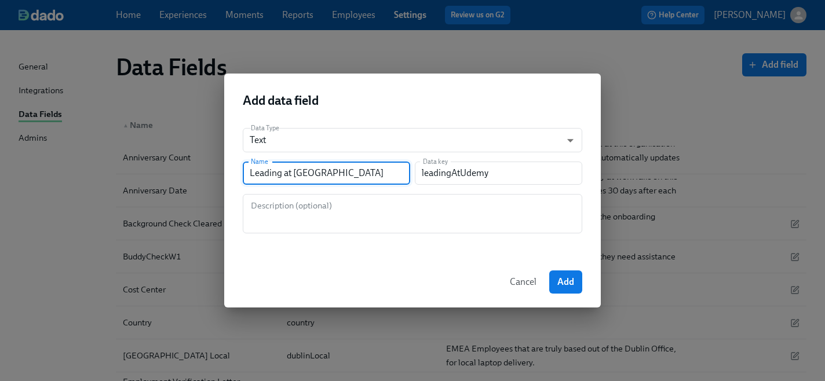
type input "leadingAtUdemyH"
type input "Leading at Udemy H2"
type input "leadingAtUdemyH2"
type input "Leading at Udemy H2 C"
type input "leadingAtUdemyH2C"
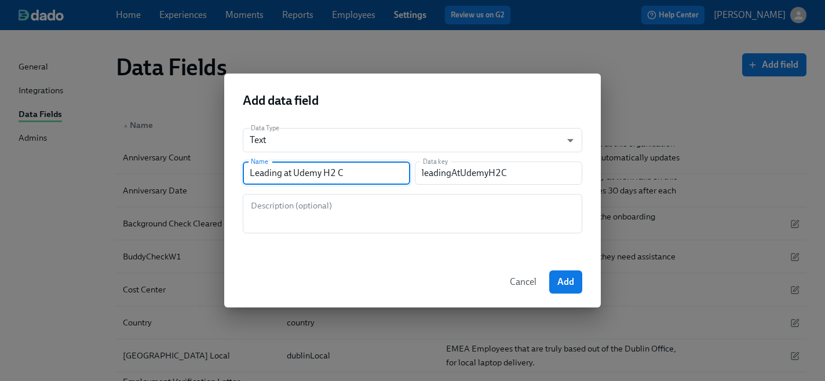
type input "Leading at Udemy H2 Co"
type input "leadingAtUdemyH2Co"
type input "Leading at Udemy H2 Coh"
type input "leadingAtUdemyH2Coh"
type input "Leading at Udemy H2 Coho"
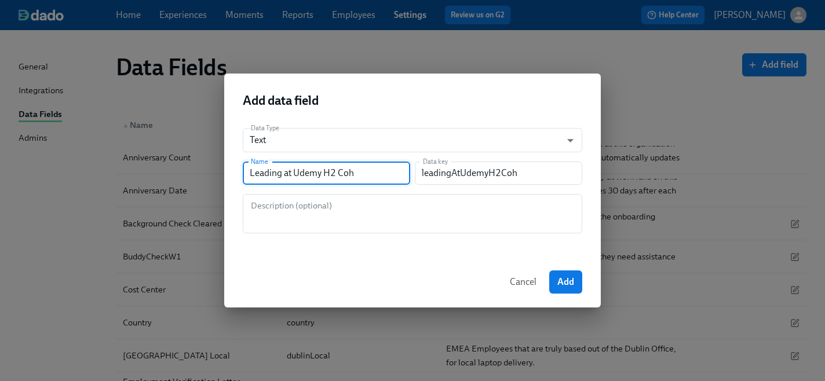
type input "leadingAtUdemyH2Coho"
type input "Leading at Udemy H2 Cohor"
type input "leadingAtUdemyH2Cohor"
type input "Leading at Udemy H2 Cohort"
type input "leadingAtUdemyH2Cohort"
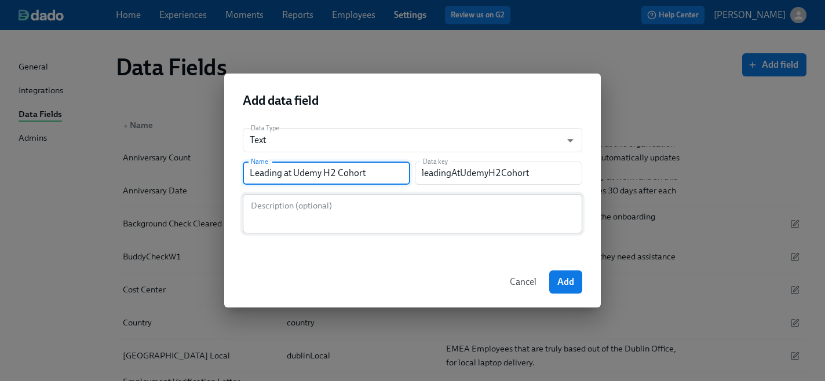
type input "Leading at Udemy H2 Cohort"
click at [319, 210] on textarea at bounding box center [413, 214] width 326 height 28
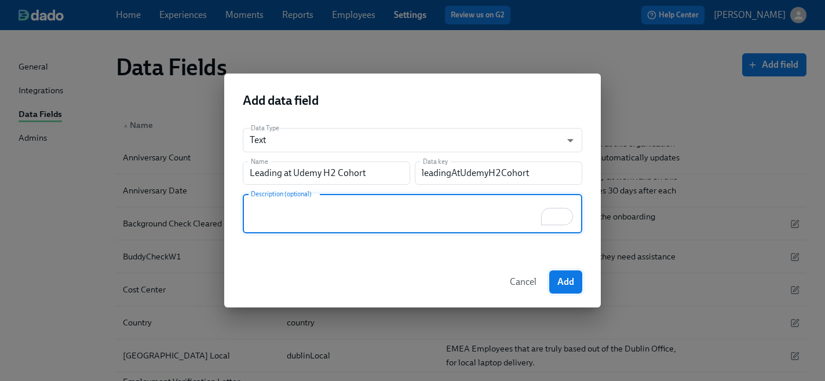
click at [572, 281] on span "Add" at bounding box center [566, 282] width 17 height 12
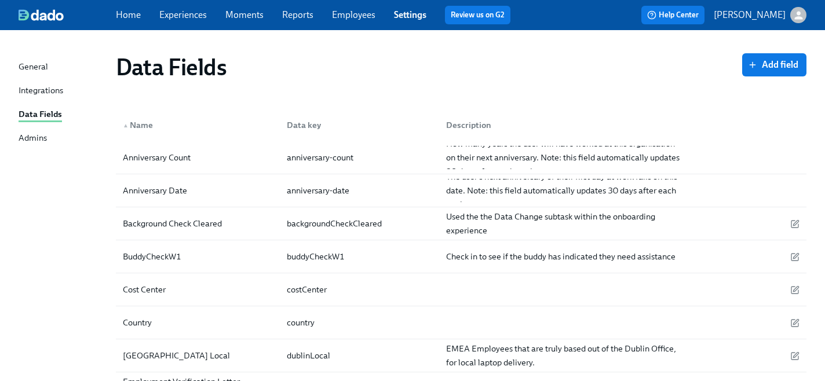
click at [192, 13] on link "Experiences" at bounding box center [183, 14] width 48 height 11
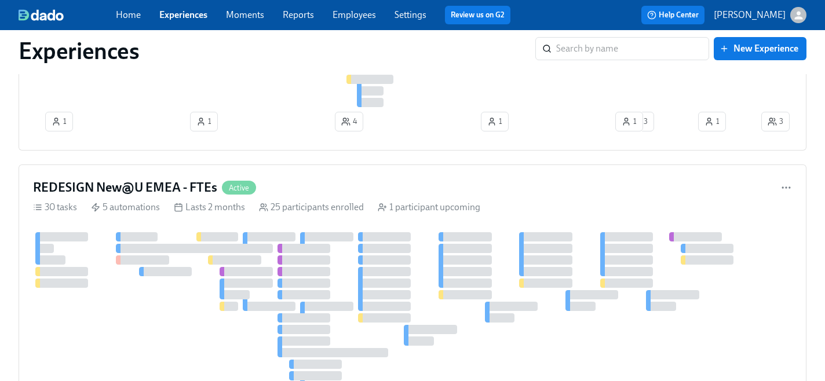
scroll to position [486, 0]
click at [150, 188] on h4 "REDESIGN New@U EMEA - FTEs" at bounding box center [125, 188] width 184 height 17
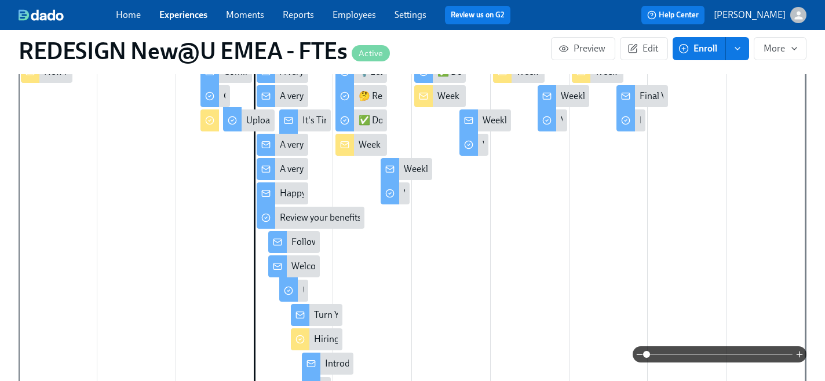
scroll to position [0, 8055]
click at [305, 236] on div "Follow Up Re: Your Benefits" at bounding box center [347, 242] width 110 height 13
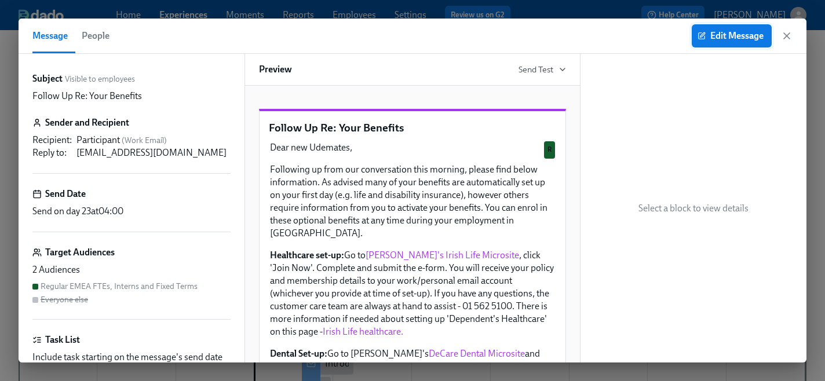
click at [730, 35] on span "Edit Message" at bounding box center [732, 36] width 64 height 12
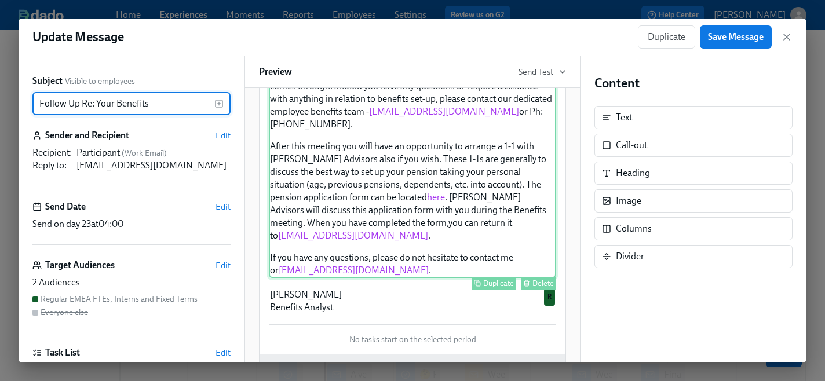
scroll to position [462, 0]
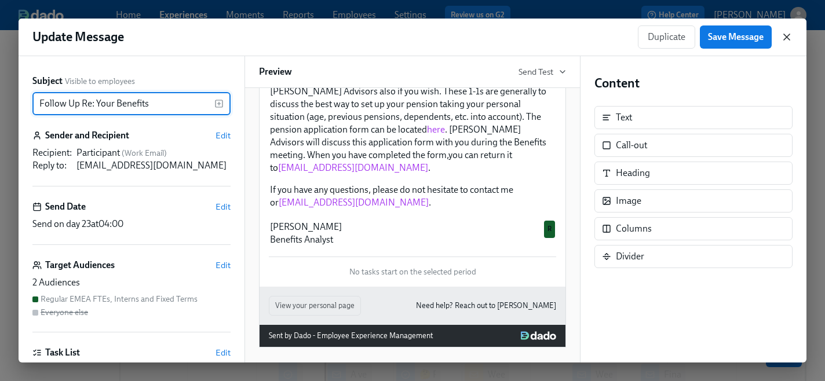
click at [788, 37] on icon "button" at bounding box center [787, 37] width 12 height 12
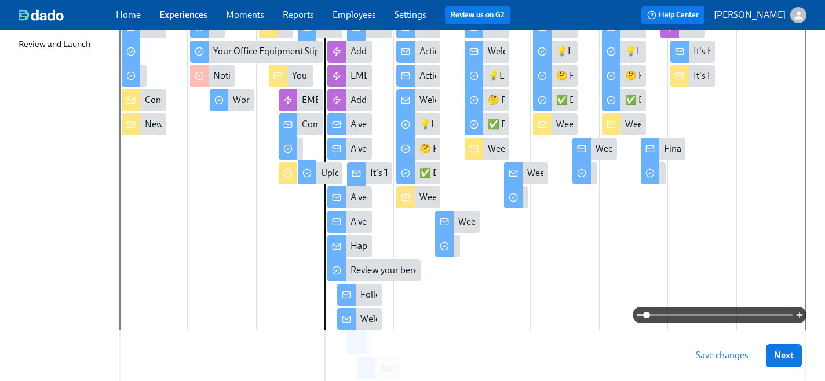
scroll to position [225, 0]
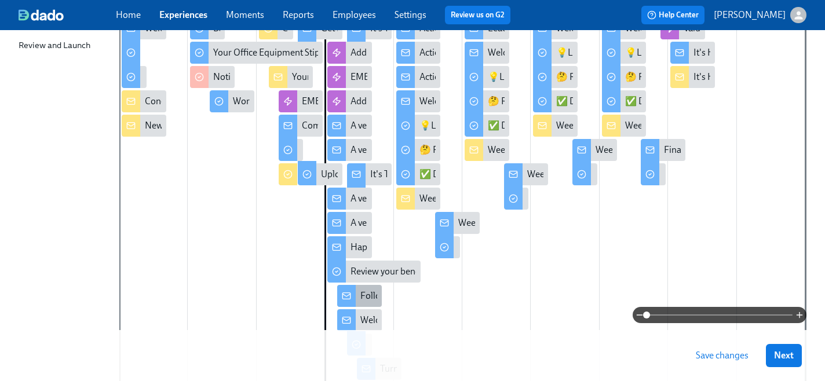
click at [361, 297] on div "Follow Up Re: Your Benefits" at bounding box center [416, 296] width 110 height 13
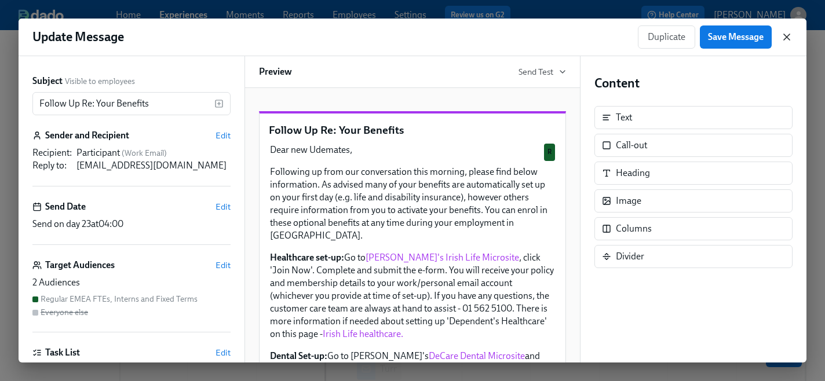
click at [788, 35] on icon "button" at bounding box center [787, 37] width 6 height 6
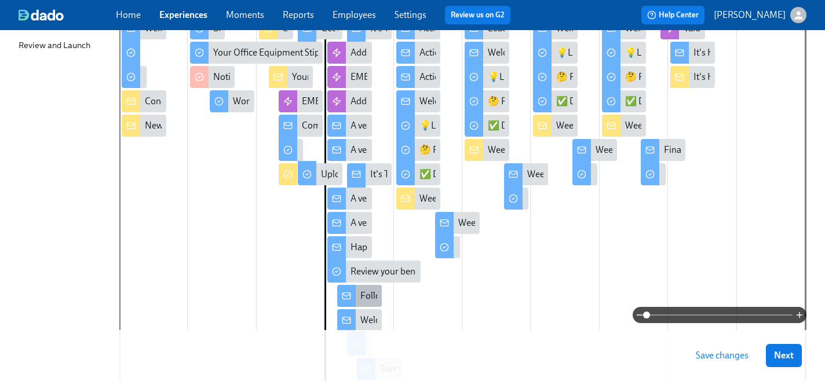
click at [345, 294] on icon at bounding box center [346, 296] width 9 height 9
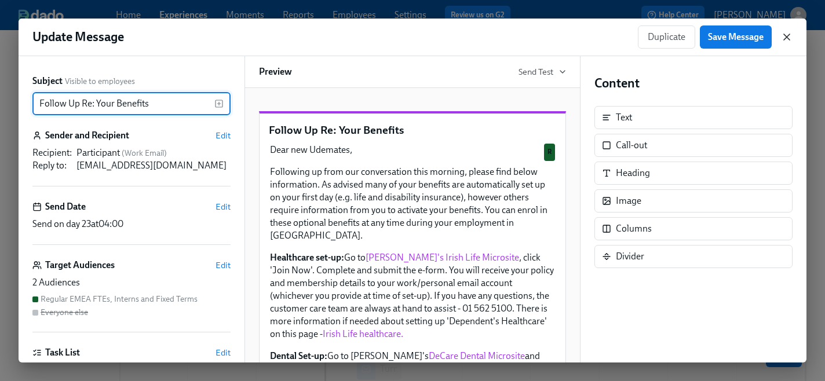
click at [785, 38] on icon "button" at bounding box center [787, 37] width 12 height 12
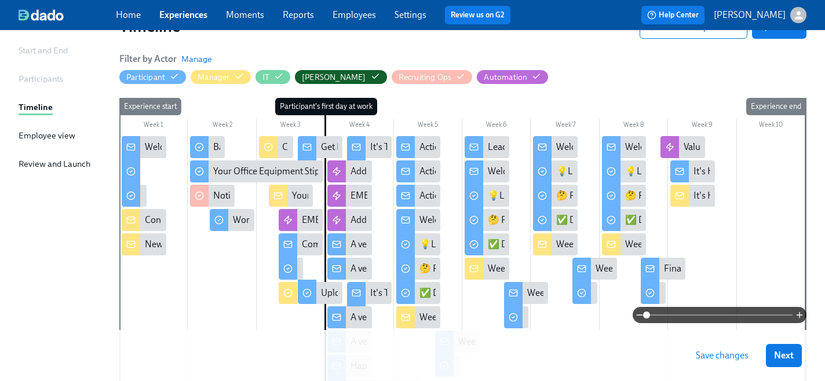
scroll to position [308, 0]
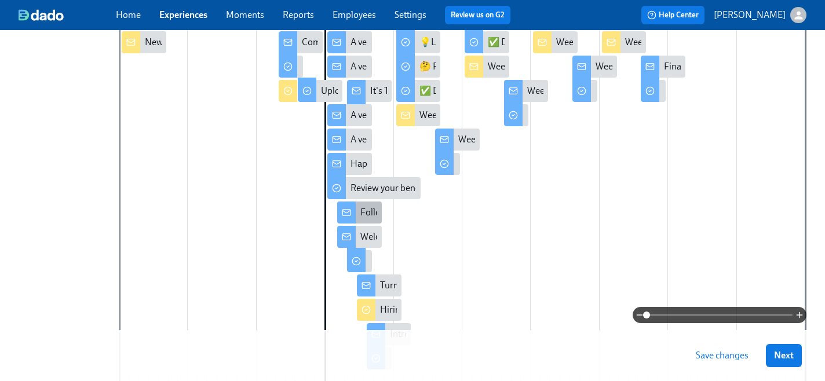
click at [356, 218] on div "Follow Up Re: Your Benefits" at bounding box center [359, 213] width 45 height 22
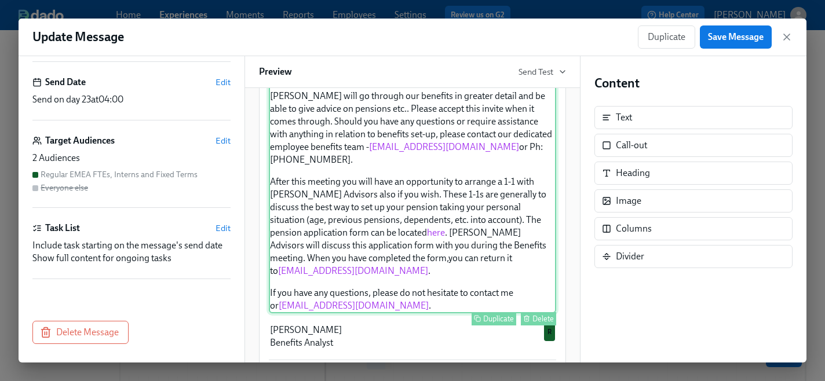
scroll to position [462, 0]
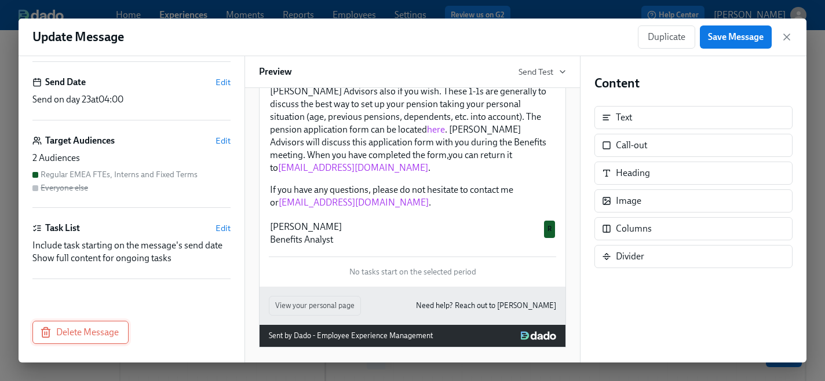
click at [90, 334] on span "Delete Message" at bounding box center [80, 333] width 77 height 12
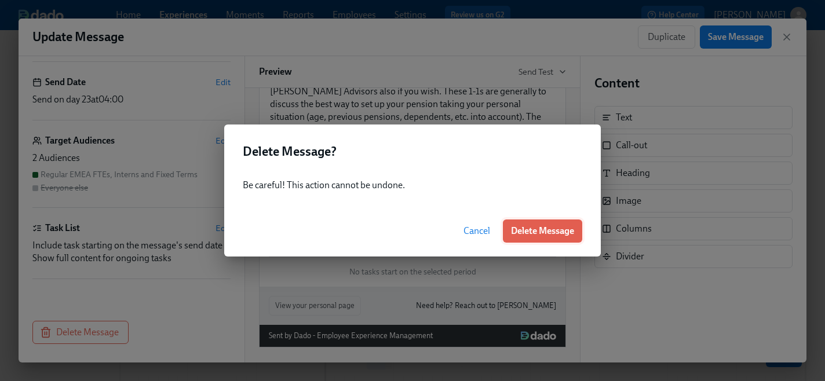
click at [555, 233] on span "Delete Message" at bounding box center [542, 231] width 63 height 12
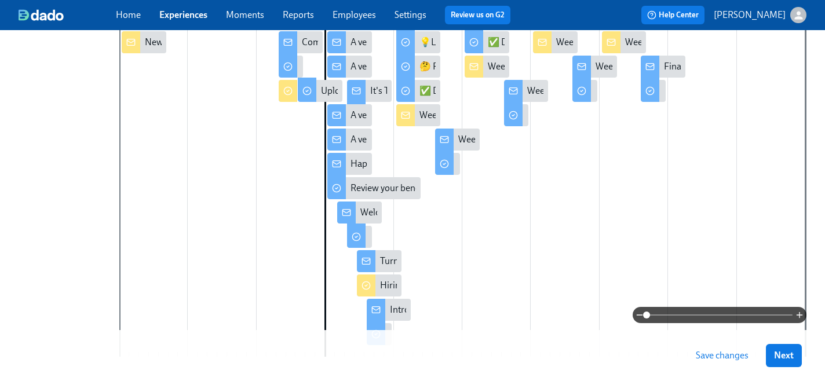
click at [708, 356] on span "Save changes" at bounding box center [722, 356] width 53 height 12
click at [708, 356] on div "Save changes" at bounding box center [722, 355] width 69 height 23
click at [708, 356] on span "Save changes" at bounding box center [722, 356] width 53 height 12
click at [365, 211] on div "Welcome to Day 2!" at bounding box center [397, 212] width 73 height 13
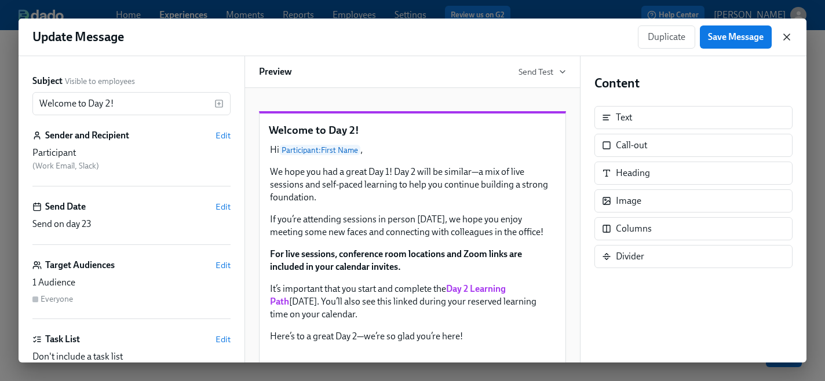
click at [789, 40] on icon "button" at bounding box center [787, 37] width 12 height 12
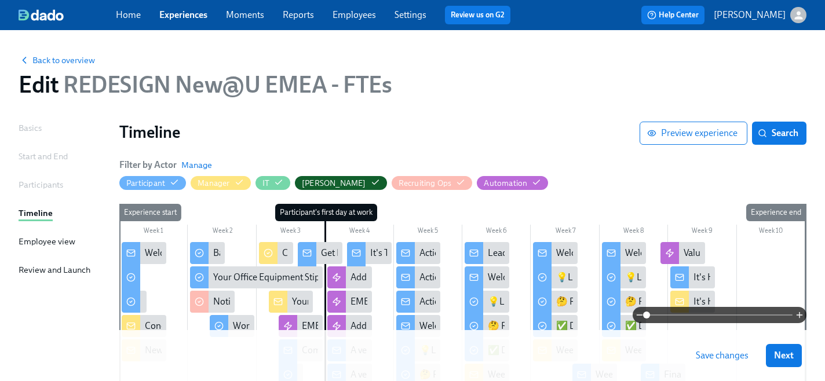
click at [177, 19] on link "Experiences" at bounding box center [183, 14] width 48 height 11
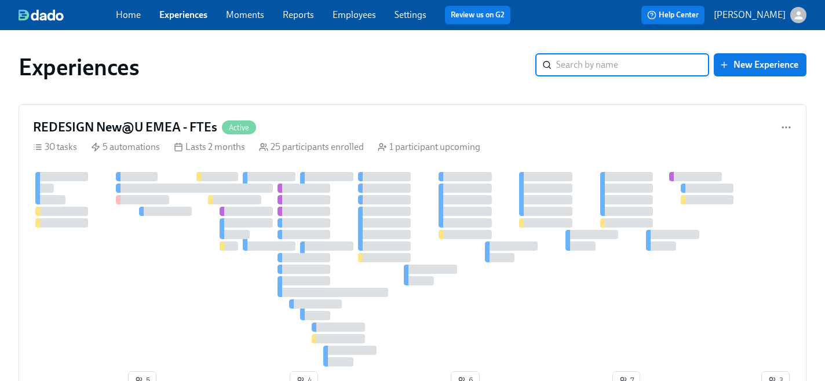
click at [573, 67] on input "search" at bounding box center [632, 64] width 153 height 23
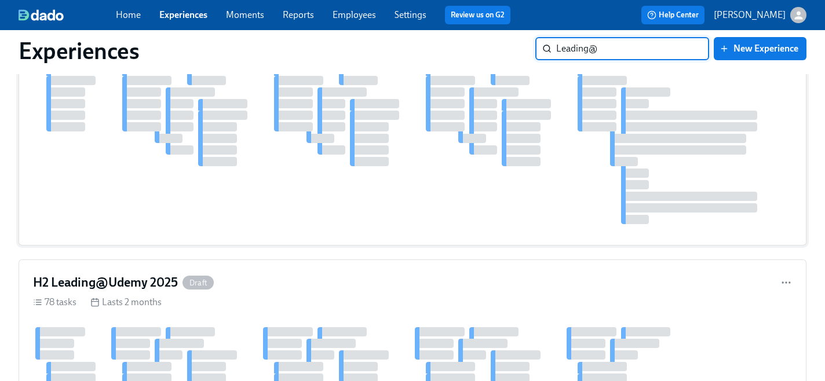
scroll to position [142, 0]
type input "Leading@"
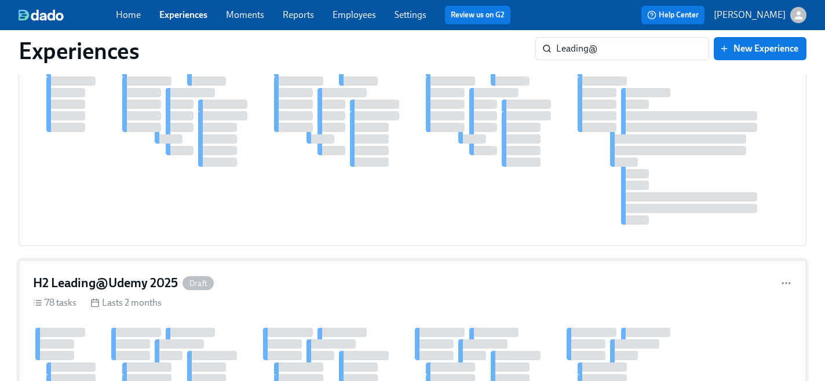
click at [138, 281] on h4 "H2 Leading@Udemy 2025" at bounding box center [105, 283] width 145 height 17
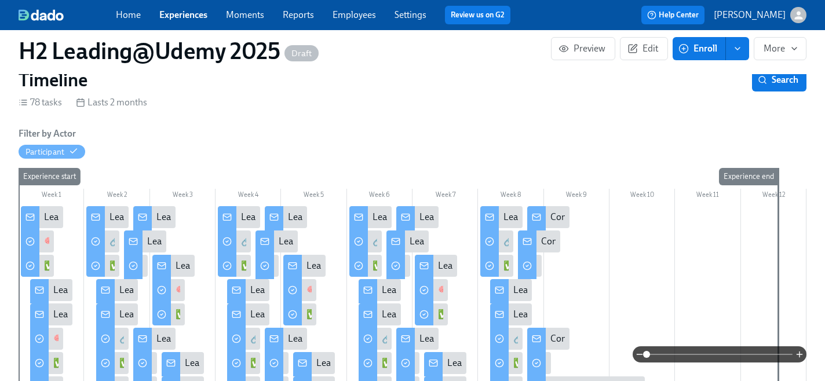
scroll to position [169, 0]
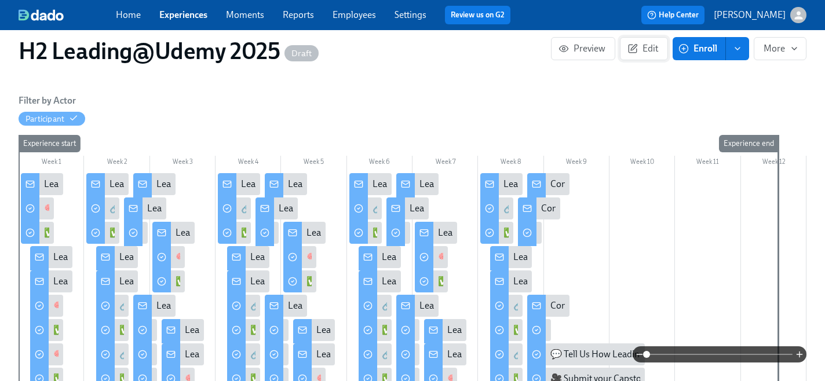
click at [651, 52] on span "Edit" at bounding box center [644, 49] width 28 height 12
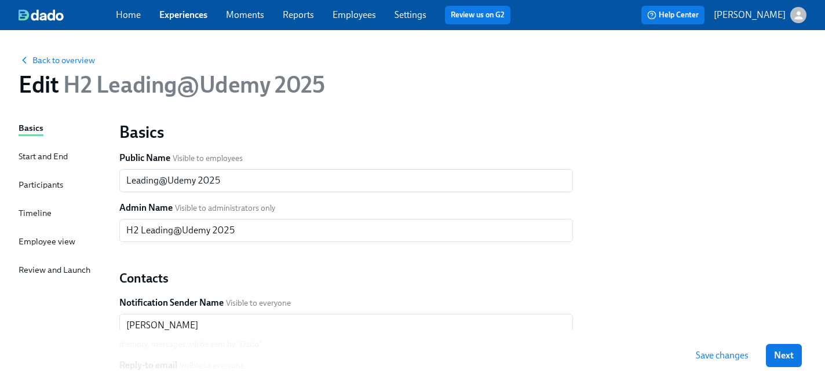
click at [46, 156] on div "Start and End" at bounding box center [43, 156] width 49 height 13
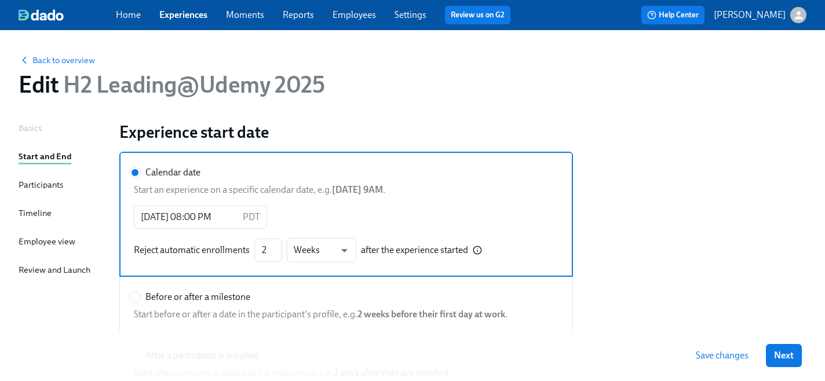
click at [36, 186] on div "Participants" at bounding box center [41, 185] width 45 height 13
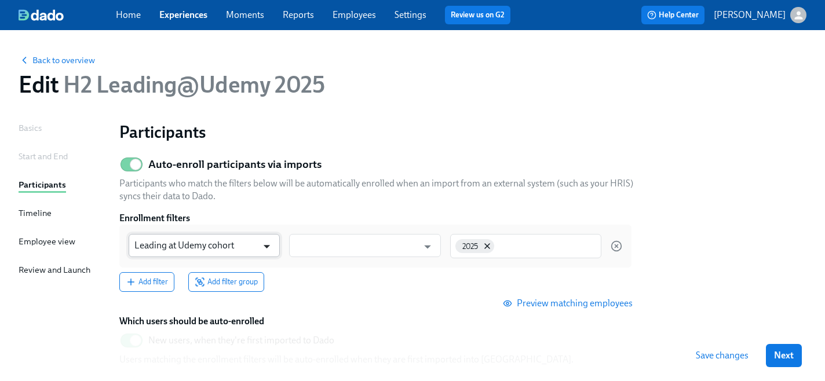
click at [265, 244] on icon "Open" at bounding box center [267, 247] width 16 height 16
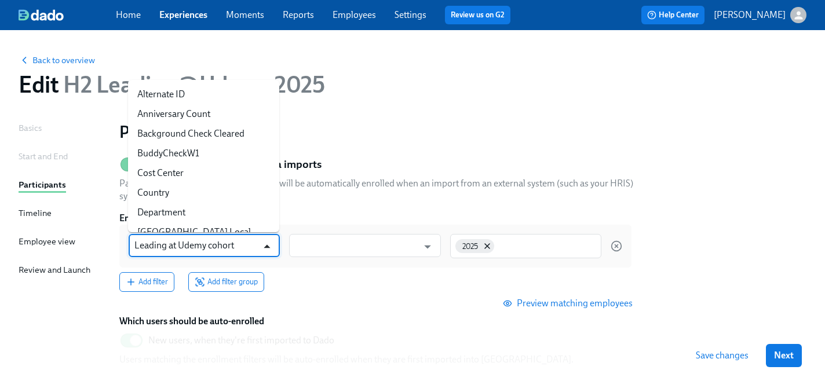
scroll to position [676, 0]
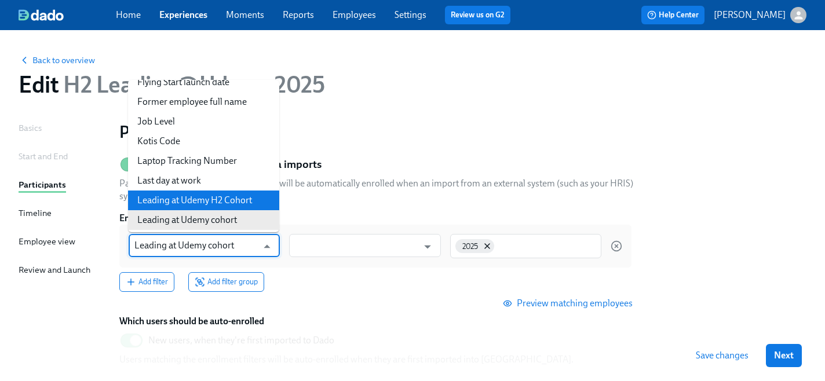
click at [253, 203] on li "Leading at Udemy H2 Cohort" at bounding box center [203, 201] width 151 height 20
type input "Leading at Udemy H2 Cohort"
type input "is any of"
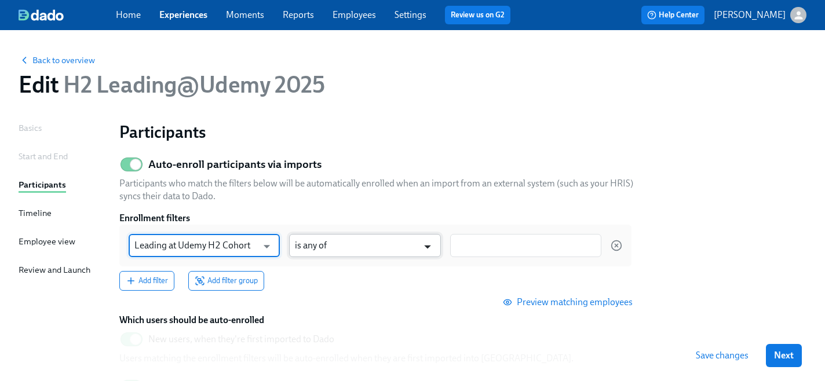
click at [427, 246] on icon "Open" at bounding box center [428, 247] width 16 height 16
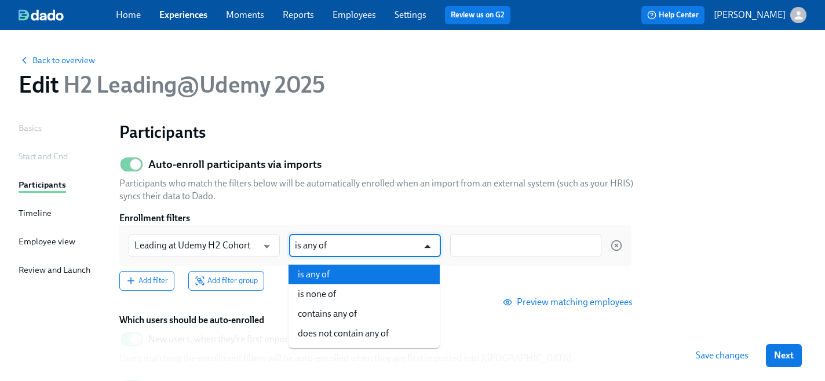
click at [427, 246] on icon "Close" at bounding box center [427, 246] width 6 height 3
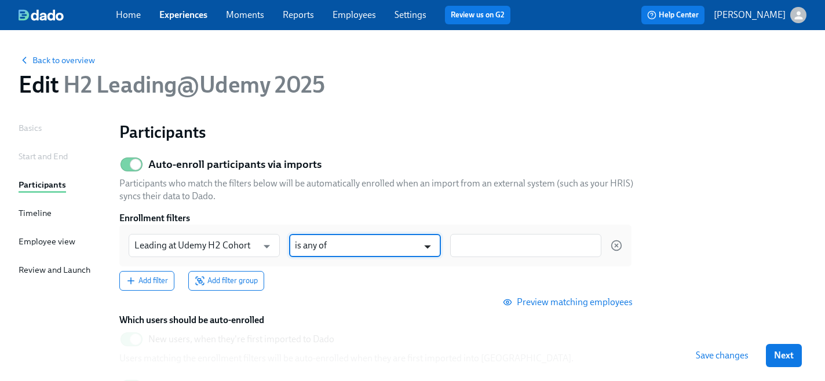
click at [427, 246] on icon "Open" at bounding box center [428, 247] width 16 height 16
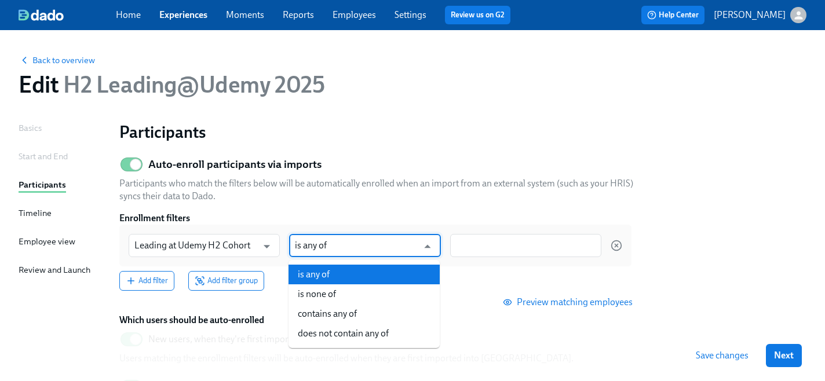
click at [374, 249] on input "is any of" at bounding box center [356, 245] width 123 height 23
click at [491, 251] on input at bounding box center [526, 246] width 140 height 12
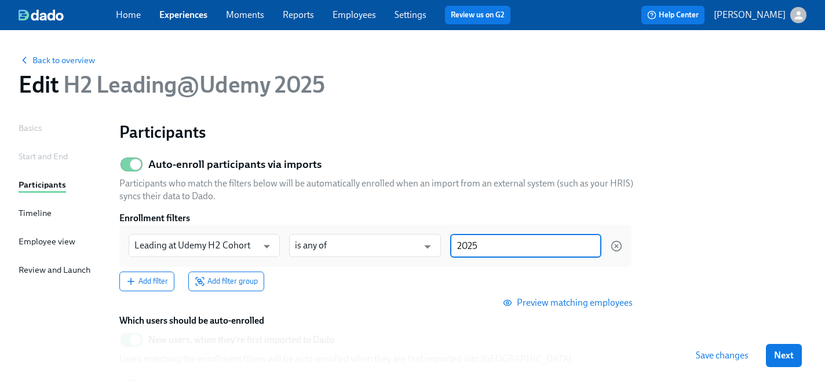
type input "2025"
click at [720, 231] on section "Auto-enroll participants via imports Participants who match the filters below w…" at bounding box center [462, 313] width 687 height 323
click at [425, 250] on icon "Open" at bounding box center [428, 247] width 16 height 16
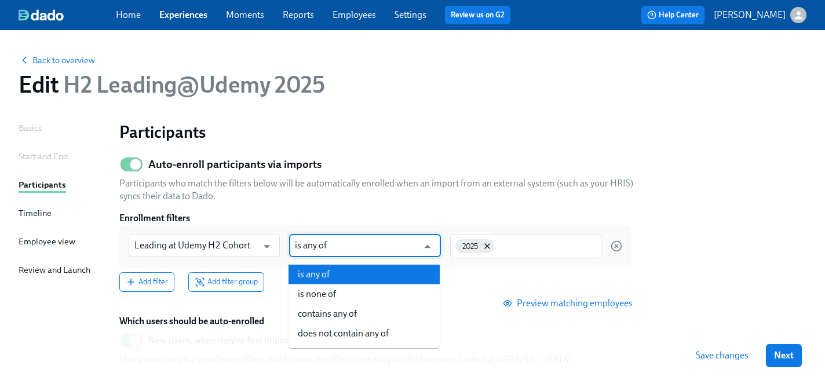
click at [369, 243] on input "is any of" at bounding box center [356, 245] width 123 height 23
type input "i"
type input "is any of"
click at [606, 202] on p "Participants who match the filters below will be automatically enrolled when an…" at bounding box center [380, 190] width 522 height 26
click at [416, 246] on input "is any of" at bounding box center [356, 245] width 123 height 23
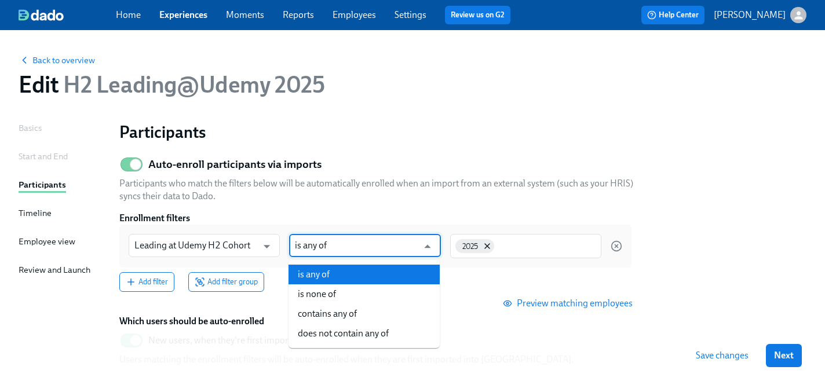
click at [391, 277] on li "is any of" at bounding box center [364, 275] width 151 height 20
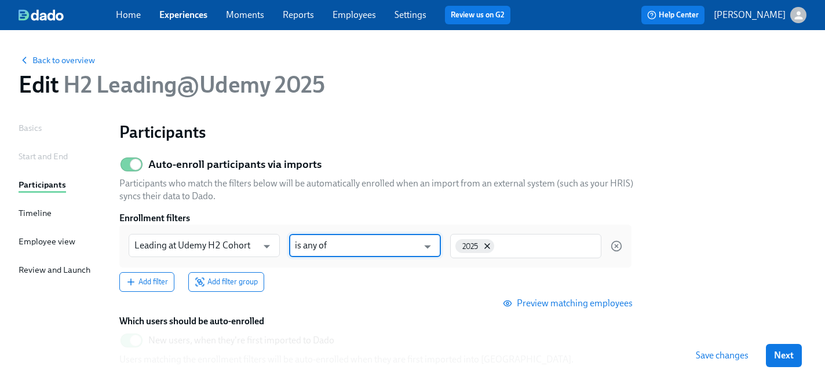
click at [396, 283] on div "Add filter Add filter group" at bounding box center [375, 282] width 512 height 20
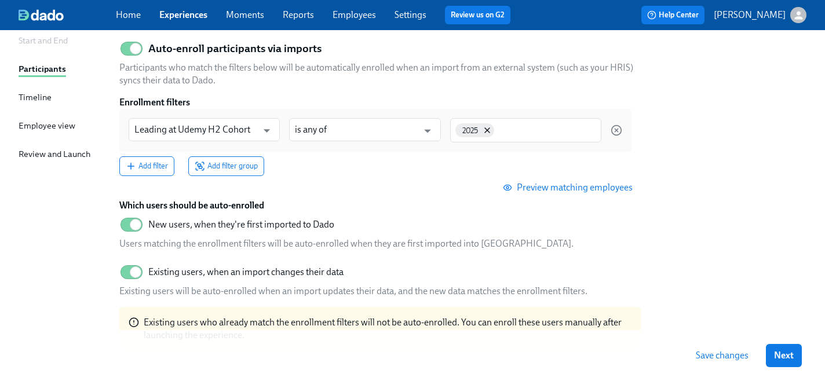
scroll to position [117, 0]
click at [721, 353] on span "Save changes" at bounding box center [722, 356] width 53 height 12
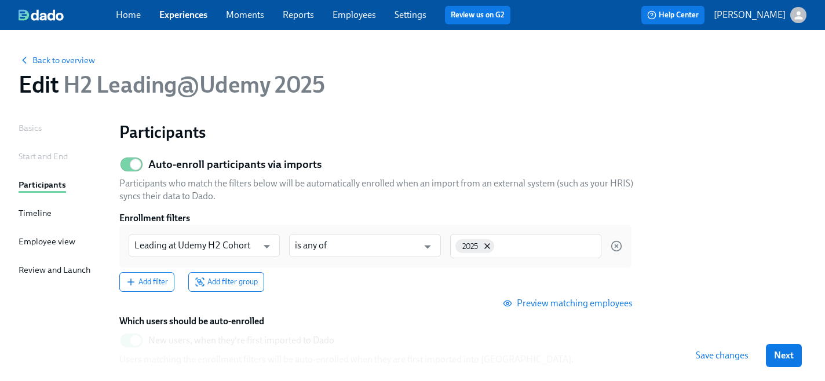
scroll to position [0, 0]
click at [74, 60] on span "Back to overview" at bounding box center [57, 60] width 77 height 12
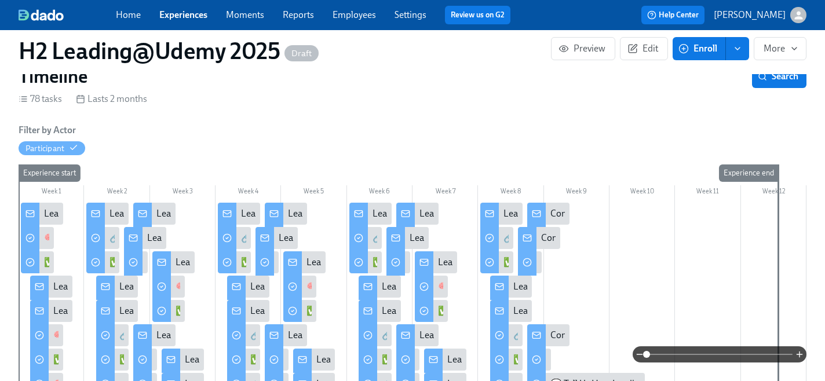
scroll to position [159, 0]
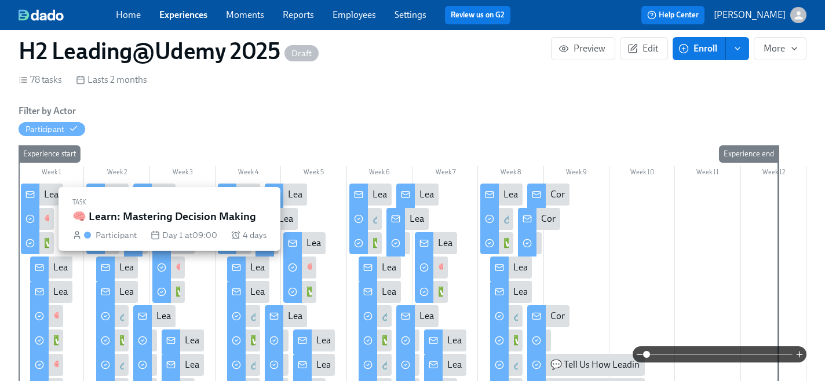
click at [45, 215] on div "🧠 Learn: Mastering Decision Making" at bounding box center [118, 219] width 149 height 13
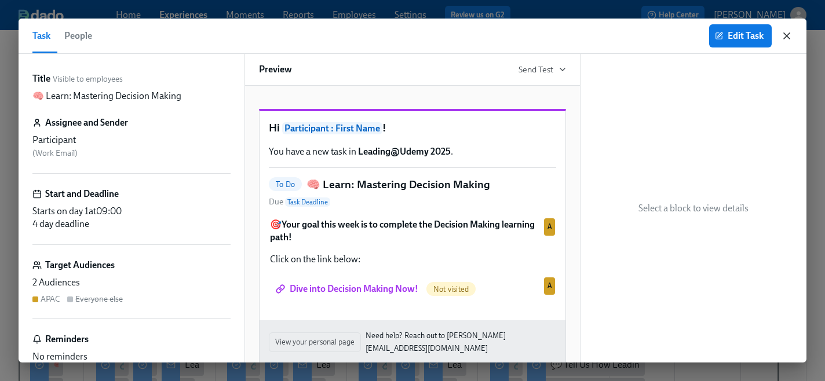
click at [788, 35] on icon "button" at bounding box center [787, 36] width 6 height 6
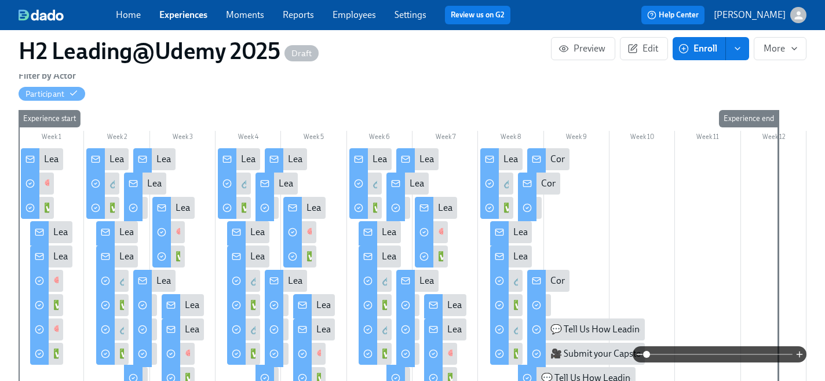
scroll to position [197, 0]
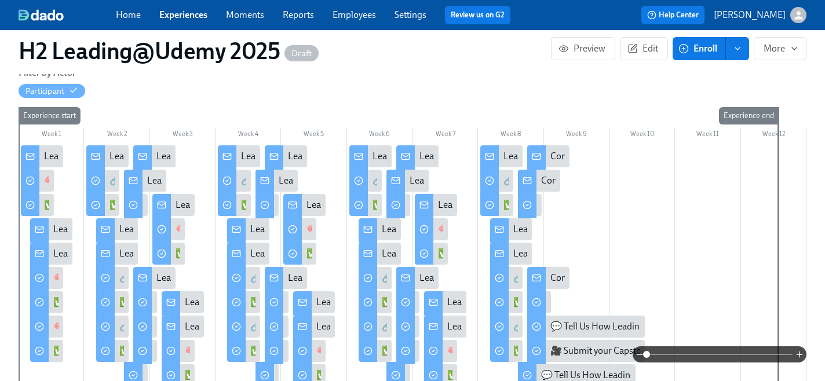
click at [59, 230] on div "Leading@Udemy: Week 1" at bounding box center [103, 229] width 101 height 13
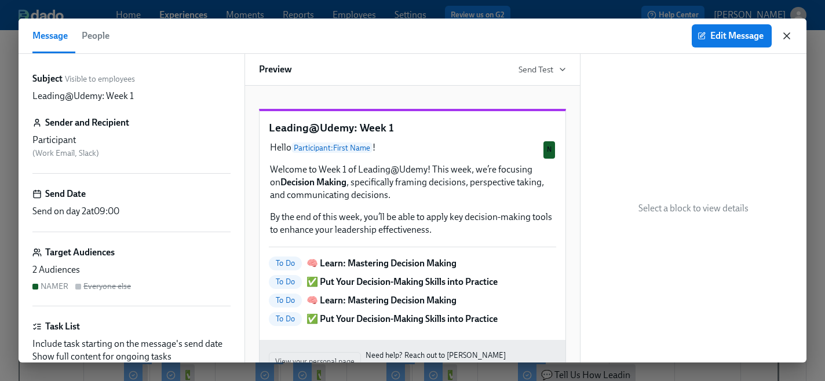
click at [785, 39] on icon "button" at bounding box center [787, 36] width 12 height 12
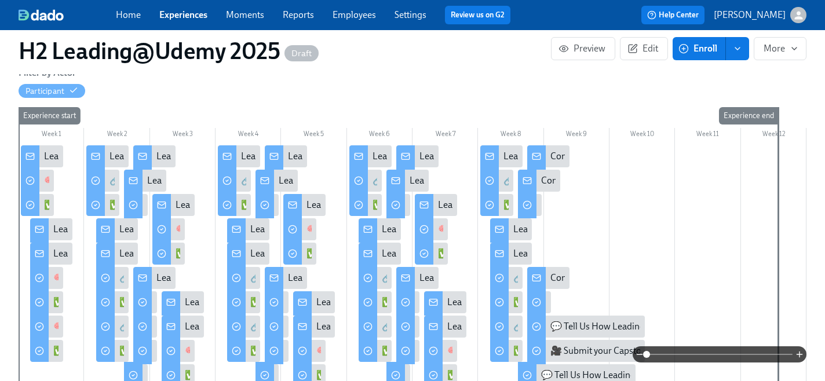
click at [162, 156] on div "Leading@Udemy: Skill 1 Sprint Complete!" at bounding box center [238, 156] width 165 height 13
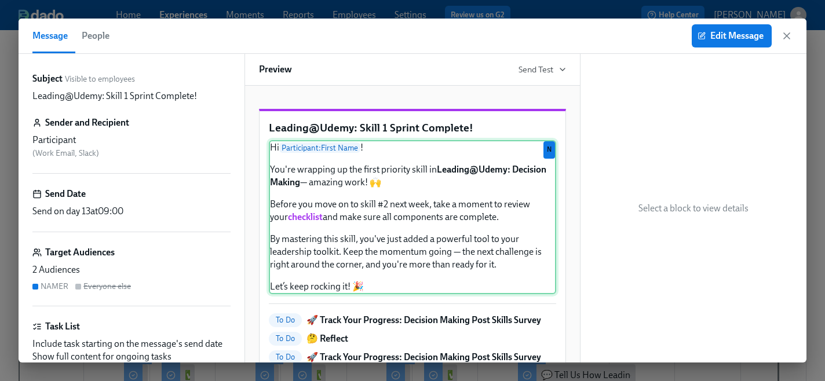
click at [301, 241] on div "Hi Participant : First Name ! You're wrapping up the first priority skill in Le…" at bounding box center [412, 217] width 287 height 154
click at [719, 34] on span "Edit Message" at bounding box center [732, 36] width 64 height 12
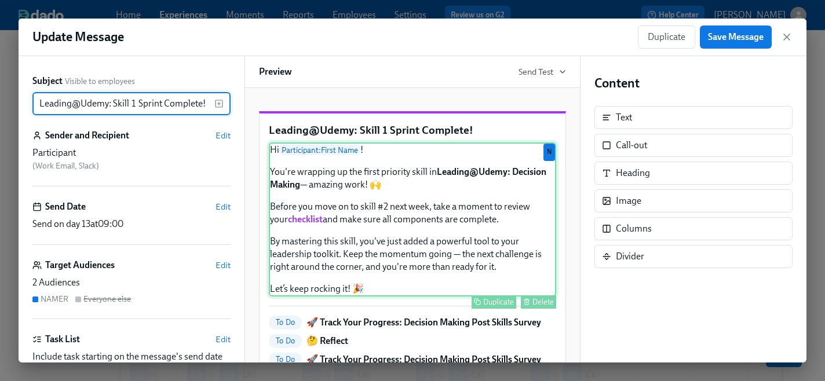
click at [441, 252] on div "Hi Participant : First Name ! You're wrapping up the first priority skill in Le…" at bounding box center [412, 220] width 287 height 154
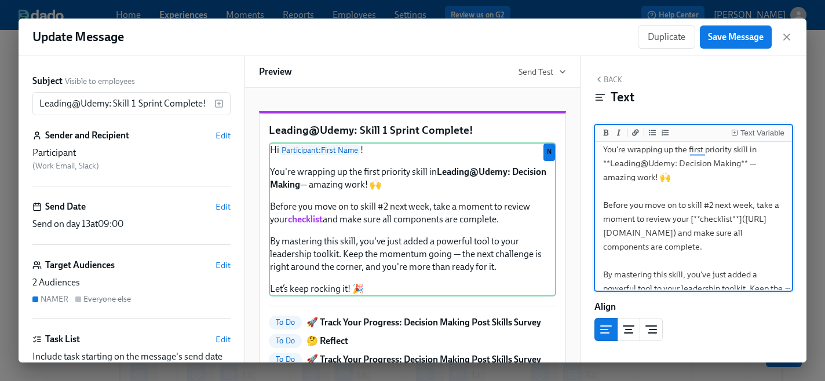
scroll to position [35, 0]
drag, startPoint x: 645, startPoint y: 261, endPoint x: 607, endPoint y: 239, distance: 43.4
click at [607, 239] on textarea "Hi {{ participant.firstName }}! You're wrapping up the first priority skill in …" at bounding box center [694, 240] width 192 height 262
click at [509, 102] on div at bounding box center [412, 102] width 307 height 0
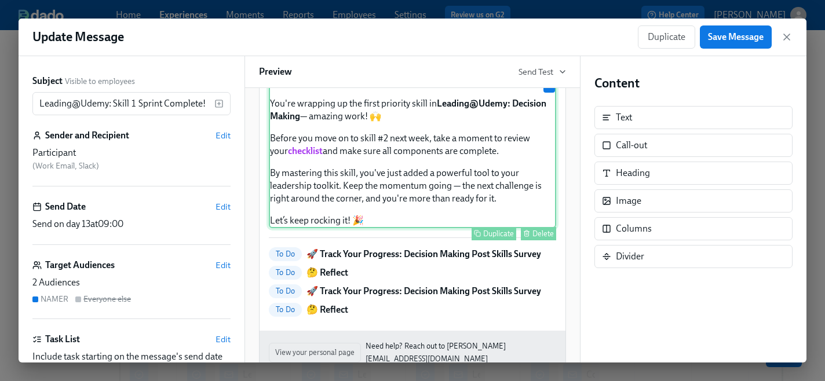
scroll to position [123, 0]
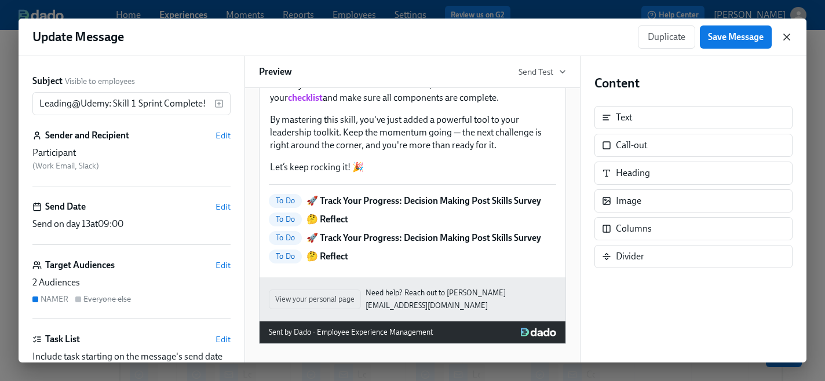
click at [791, 37] on icon "button" at bounding box center [787, 37] width 12 height 12
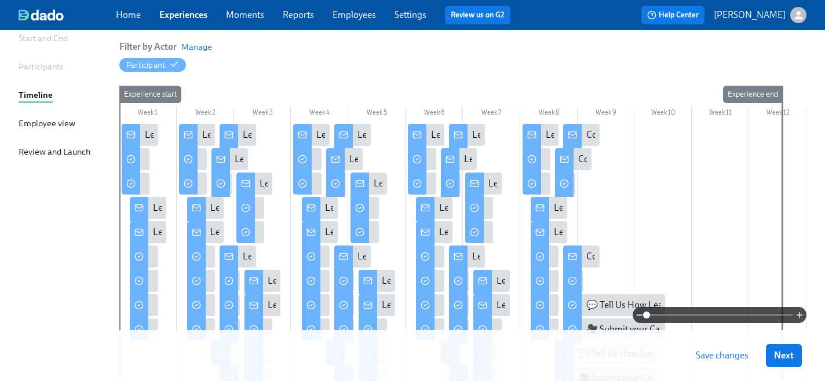
scroll to position [118, 0]
click at [230, 134] on icon at bounding box center [228, 135] width 9 height 9
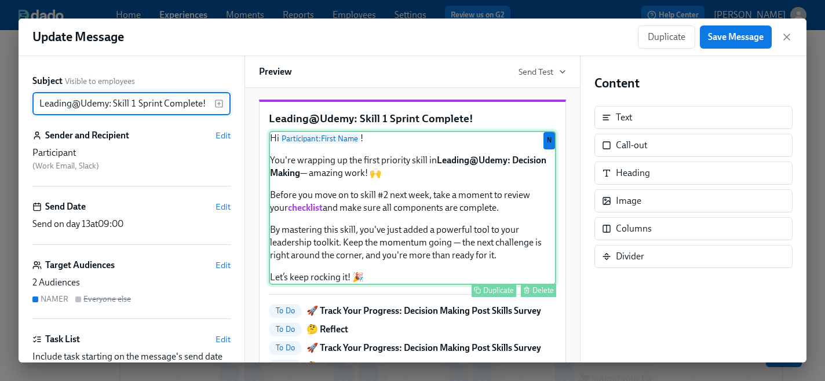
scroll to position [11, 0]
click at [287, 233] on div "Hi Participant : First Name ! You're wrapping up the first priority skill in Le…" at bounding box center [412, 209] width 287 height 154
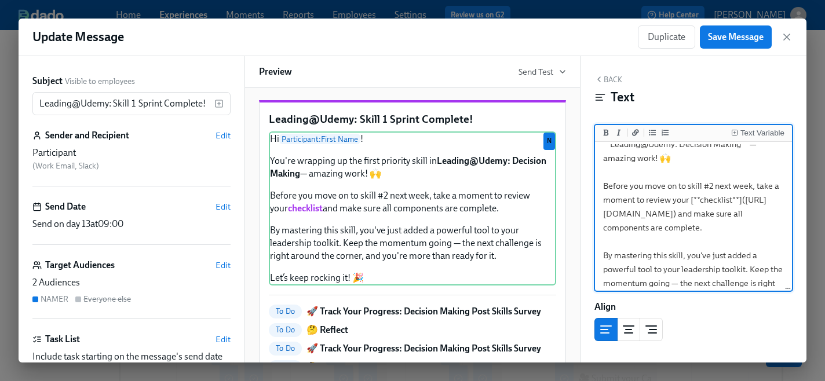
scroll to position [64, 0]
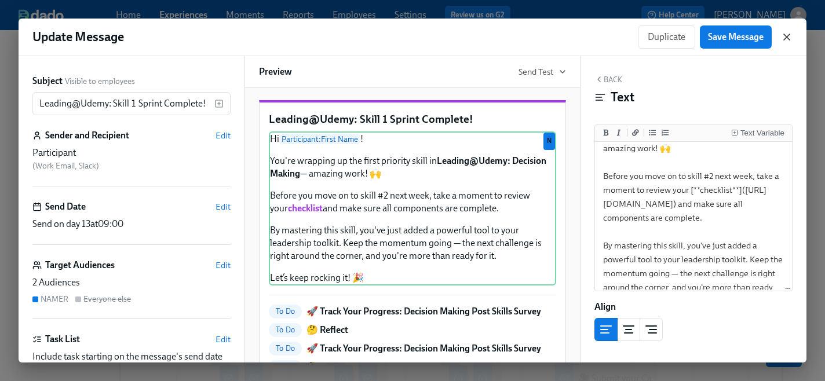
click at [790, 36] on icon "button" at bounding box center [787, 37] width 12 height 12
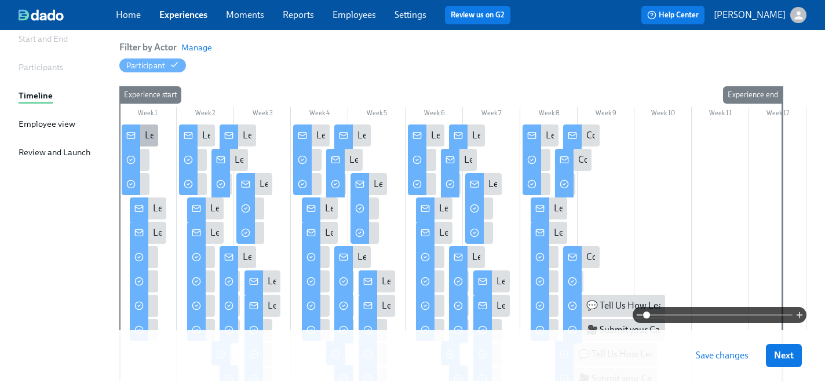
click at [140, 136] on div "Leading@Udemy: Week 1" at bounding box center [140, 136] width 37 height 22
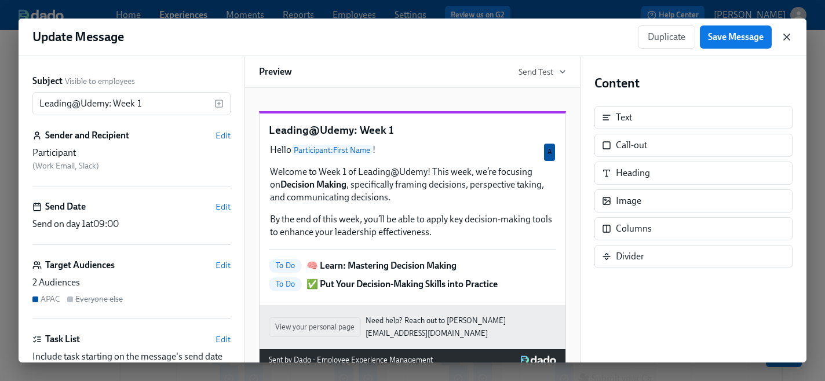
click at [787, 35] on icon "button" at bounding box center [787, 37] width 12 height 12
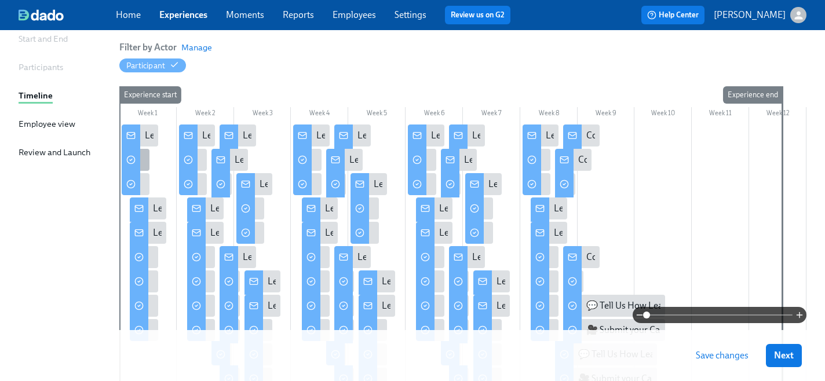
click at [136, 157] on div at bounding box center [131, 160] width 19 height 27
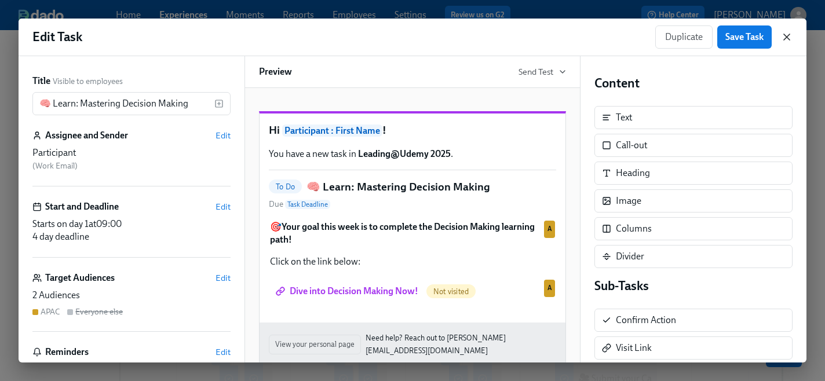
click at [789, 34] on icon "button" at bounding box center [787, 37] width 6 height 6
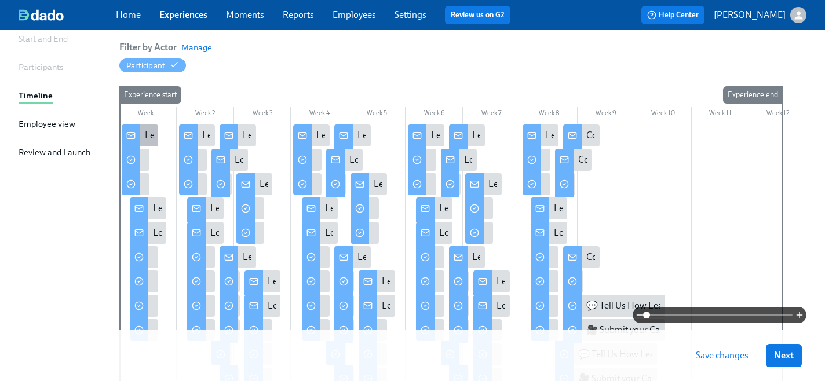
click at [147, 141] on div "Leading@Udemy: Week 1" at bounding box center [195, 135] width 101 height 13
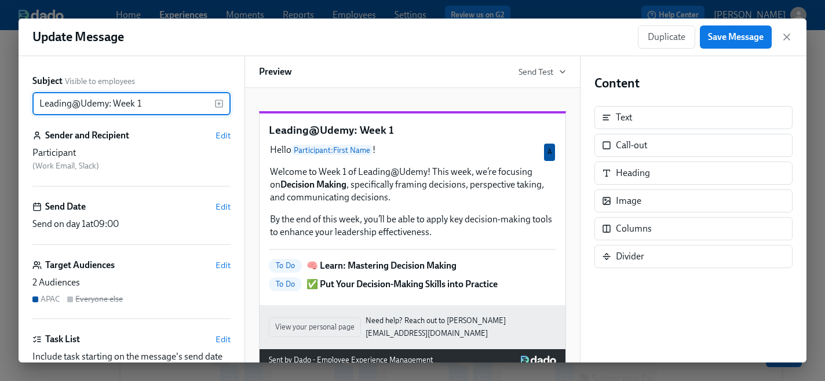
click at [794, 38] on div "Update Message Duplicate Save Message" at bounding box center [413, 38] width 788 height 38
click at [783, 39] on icon "button" at bounding box center [787, 37] width 12 height 12
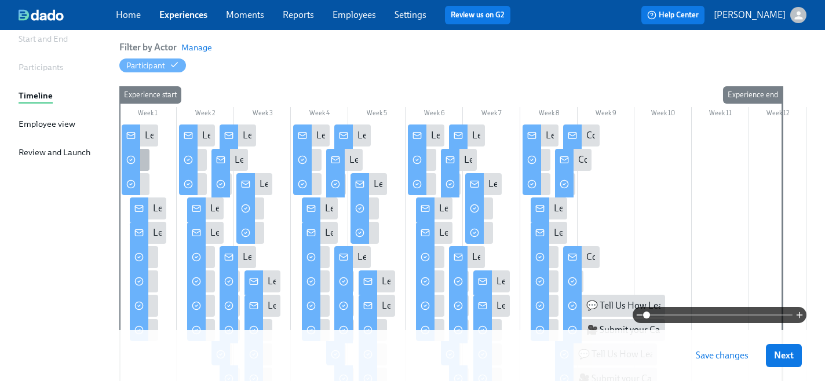
click at [141, 160] on div "🧠 Learn: Mastering Decision Making" at bounding box center [136, 160] width 28 height 22
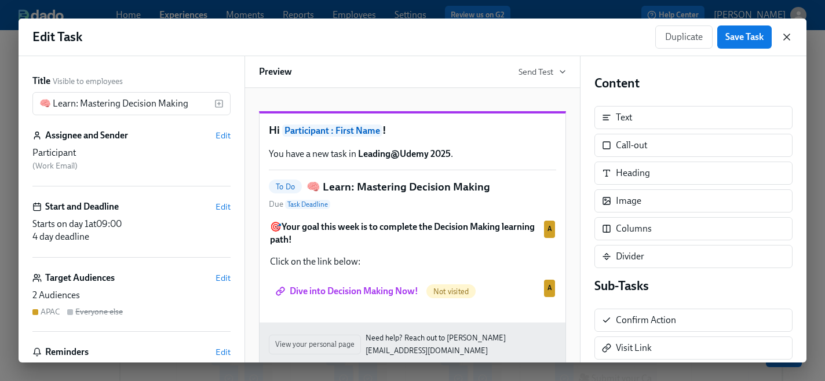
click at [786, 41] on icon "button" at bounding box center [787, 37] width 12 height 12
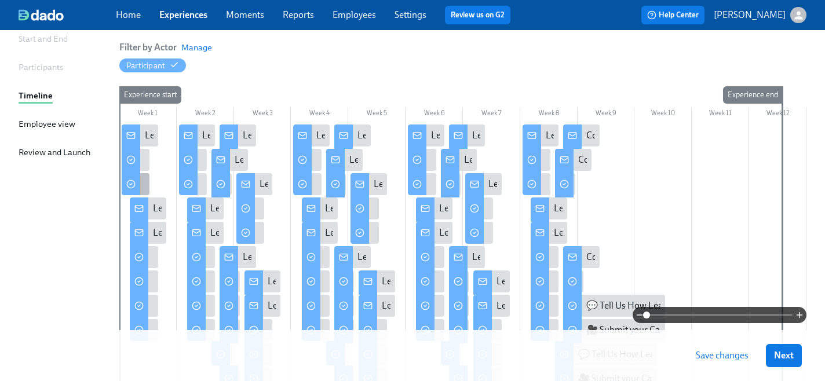
click at [134, 185] on circle at bounding box center [131, 185] width 8 height 8
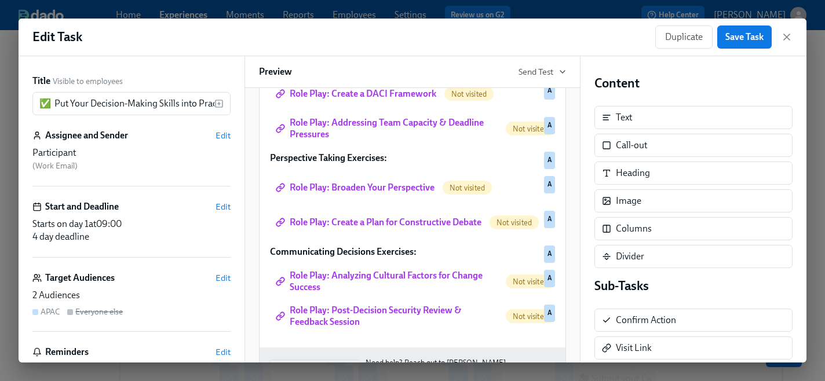
scroll to position [270, 0]
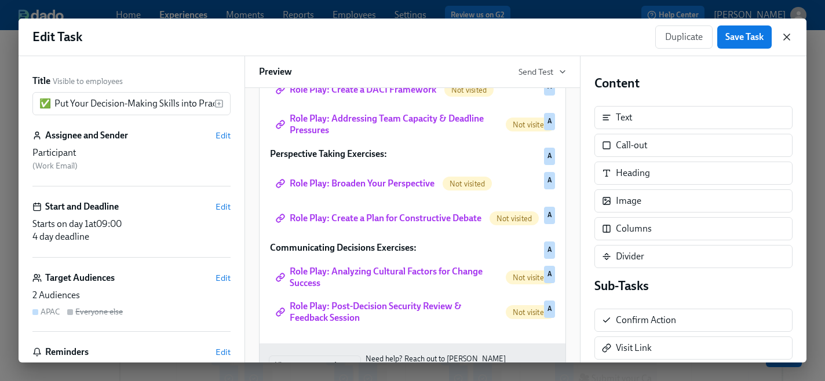
click at [792, 38] on icon "button" at bounding box center [787, 37] width 12 height 12
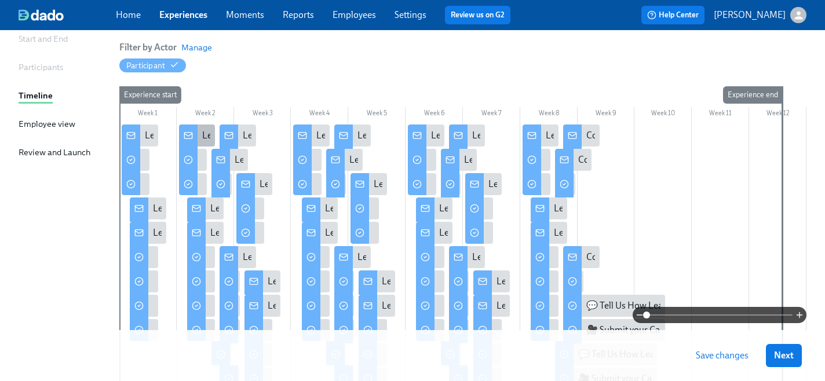
click at [203, 137] on div "Leading@Udemy: Week 2" at bounding box center [253, 135] width 102 height 13
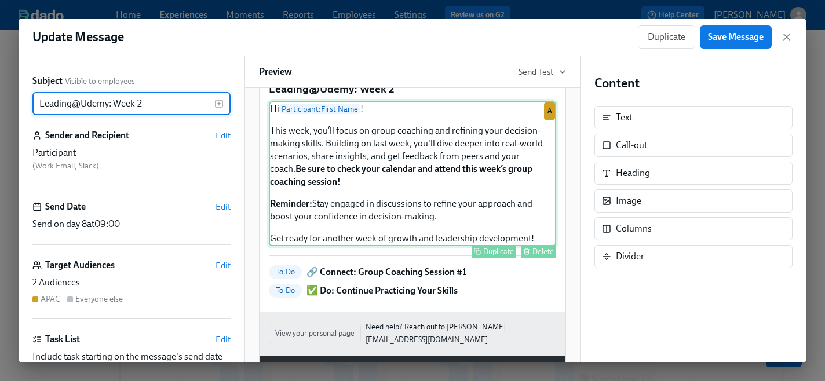
scroll to position [54, 0]
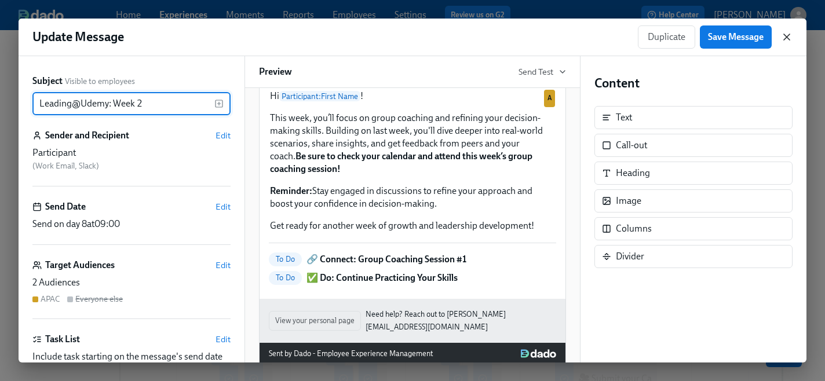
click at [792, 39] on icon "button" at bounding box center [787, 37] width 12 height 12
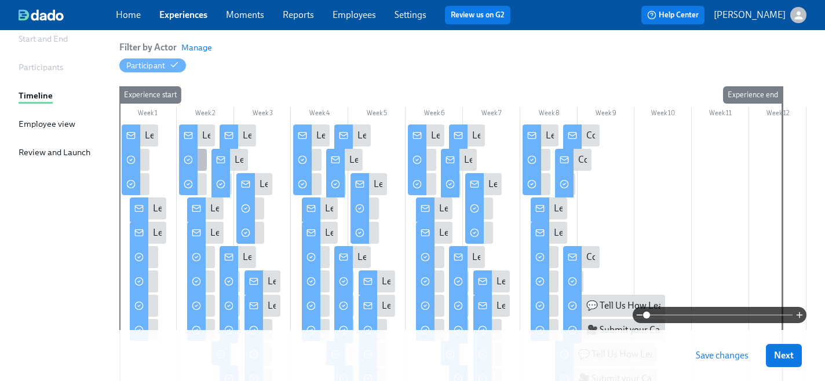
click at [198, 156] on div "🔗 Connect: Group Coaching Session #1" at bounding box center [193, 160] width 28 height 22
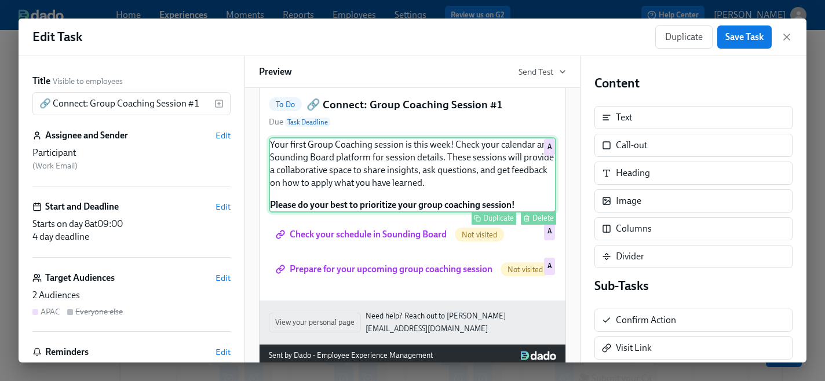
scroll to position [92, 0]
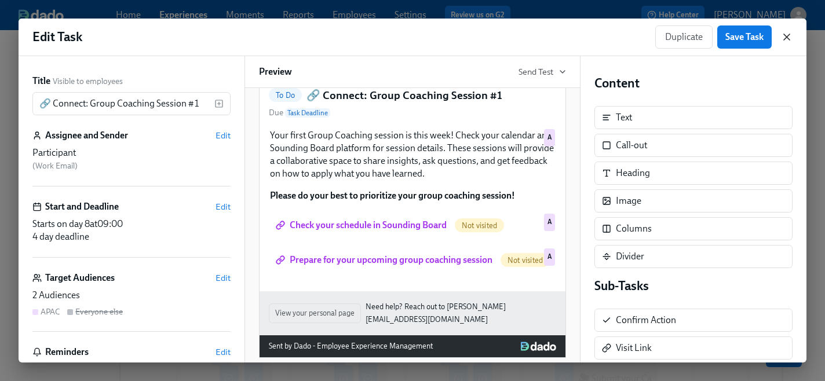
click at [792, 41] on icon "button" at bounding box center [787, 37] width 12 height 12
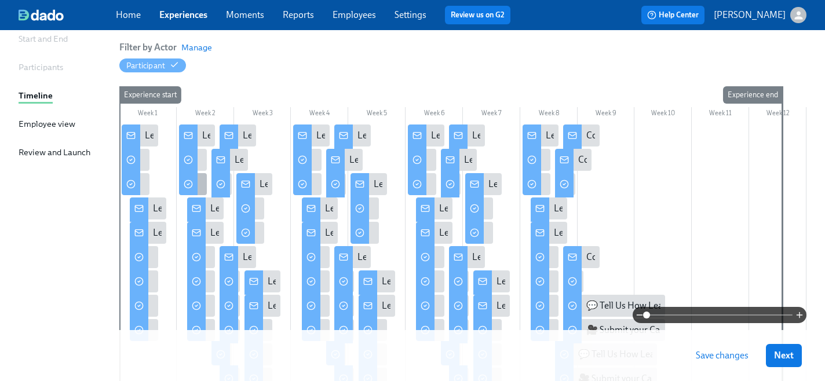
click at [199, 187] on div "✅ Do: Continue Practicing Your Skills" at bounding box center [193, 184] width 28 height 22
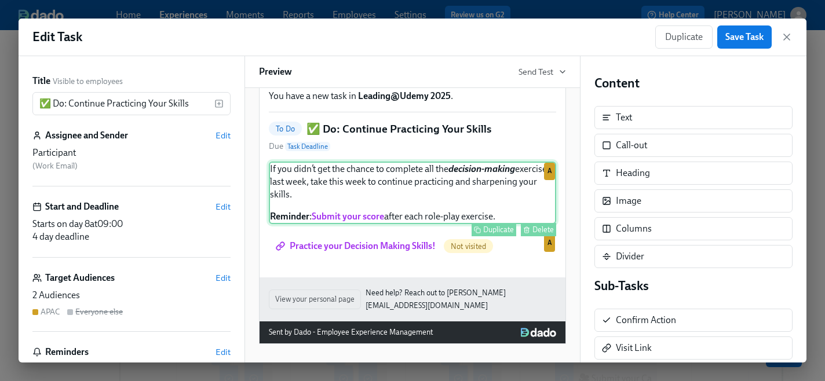
scroll to position [59, 0]
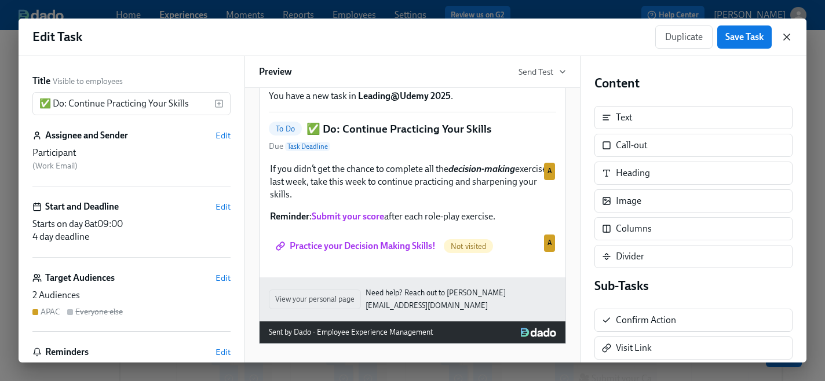
click at [792, 38] on icon "button" at bounding box center [787, 37] width 12 height 12
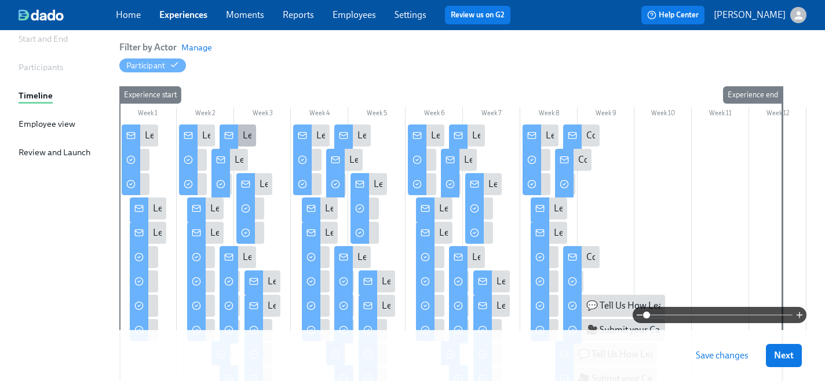
click at [231, 137] on icon at bounding box center [228, 135] width 9 height 9
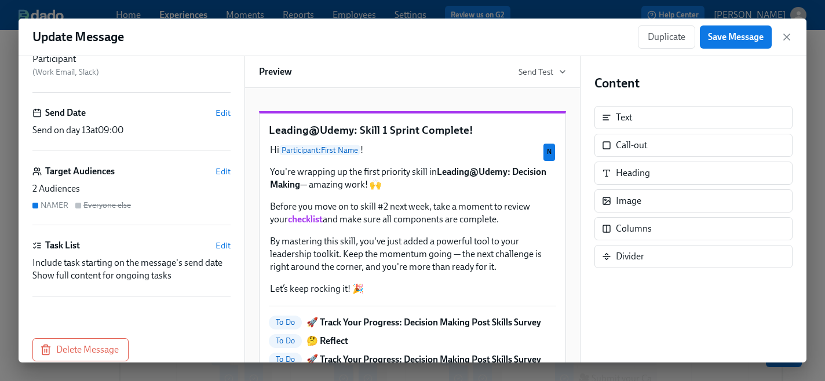
scroll to position [93, 0]
click at [223, 247] on span "Edit" at bounding box center [223, 247] width 15 height 12
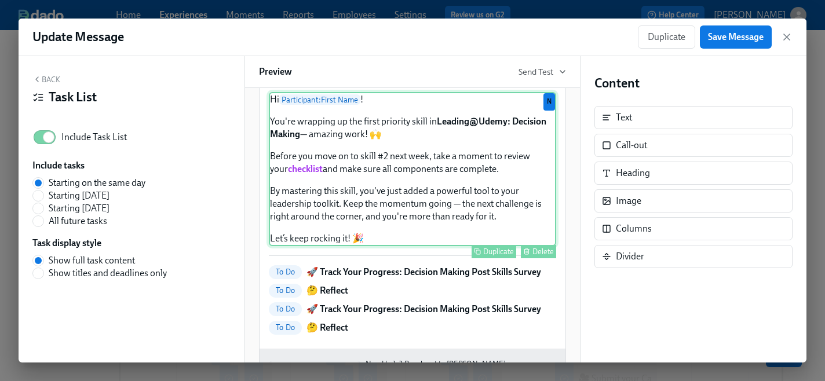
scroll to position [49, 0]
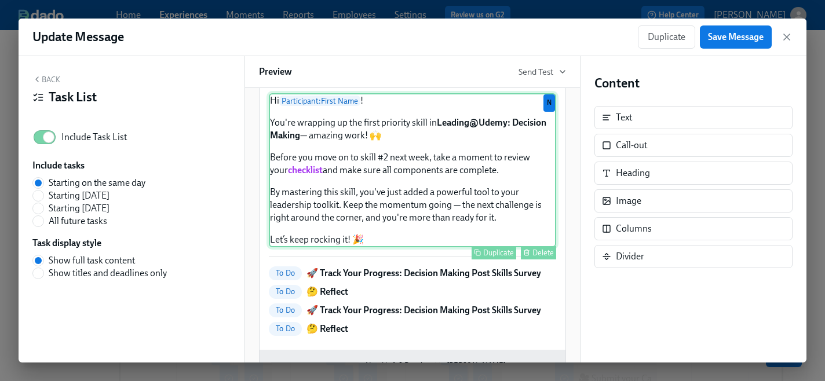
click at [413, 151] on div "Hi Participant : First Name ! You're wrapping up the first priority skill in Le…" at bounding box center [412, 170] width 287 height 154
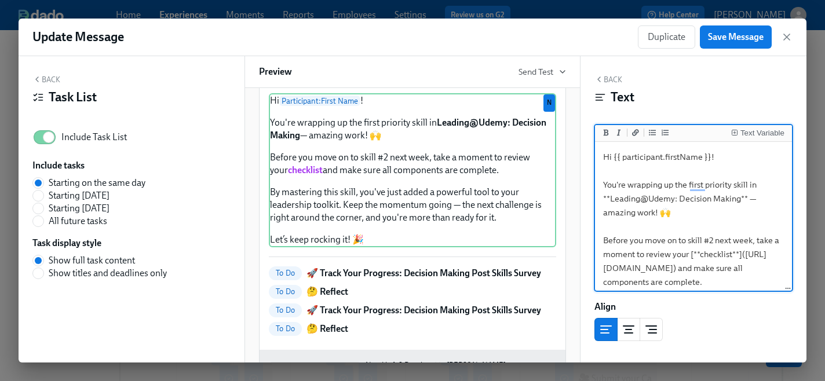
click at [602, 187] on textarea "Hi {{ participant.firstName }}! You're wrapping up the first priority skill in …" at bounding box center [694, 275] width 192 height 262
type textarea "Hi {{ participant.firstName }}! If you're onYou're wrapping up the first priori…"
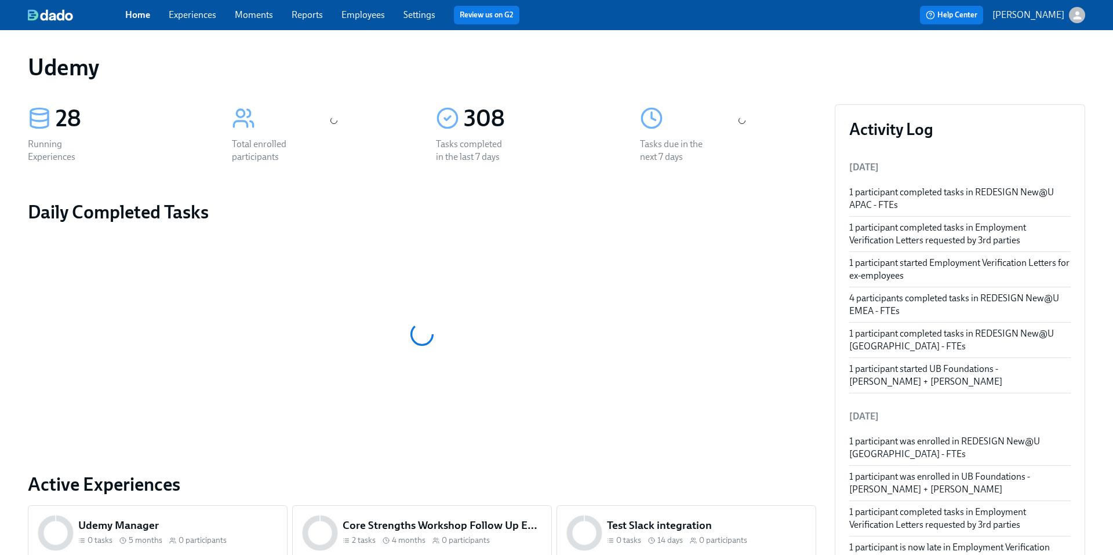
click at [192, 19] on link "Experiences" at bounding box center [193, 14] width 48 height 11
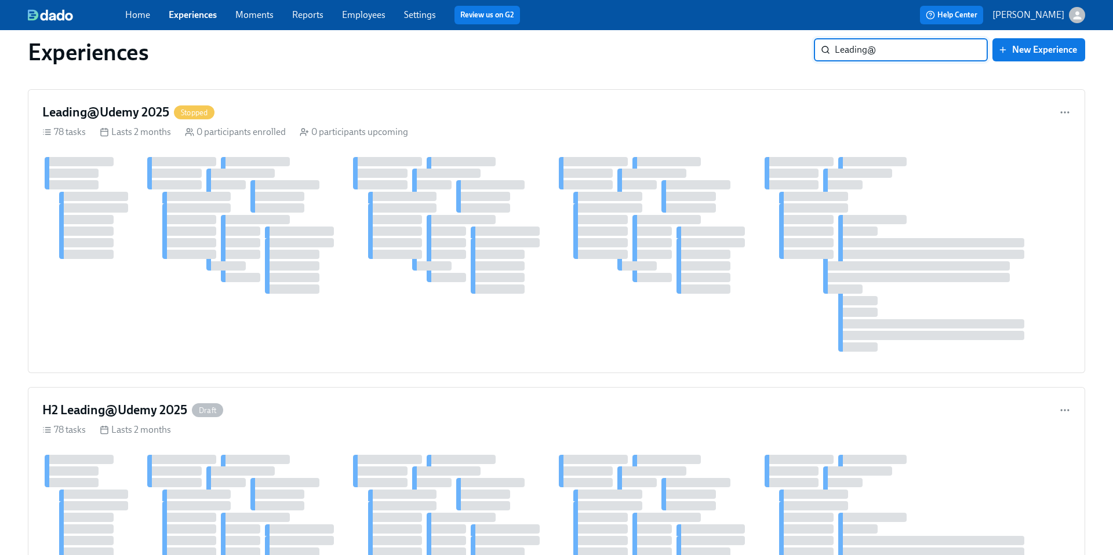
scroll to position [13, 0]
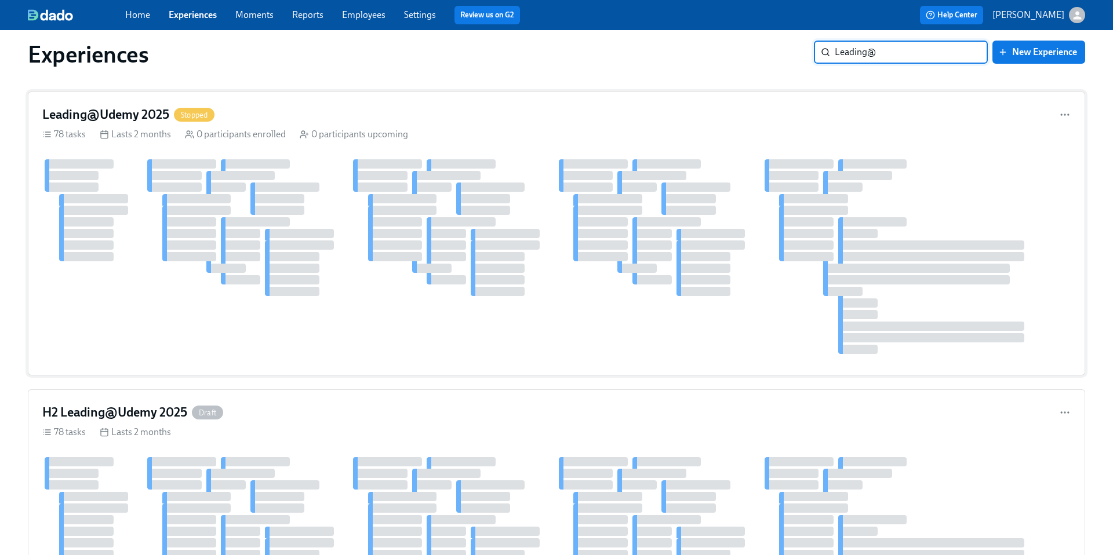
type input "Leading@"
click at [127, 117] on h4 "Leading@Udemy 2025" at bounding box center [105, 114] width 127 height 17
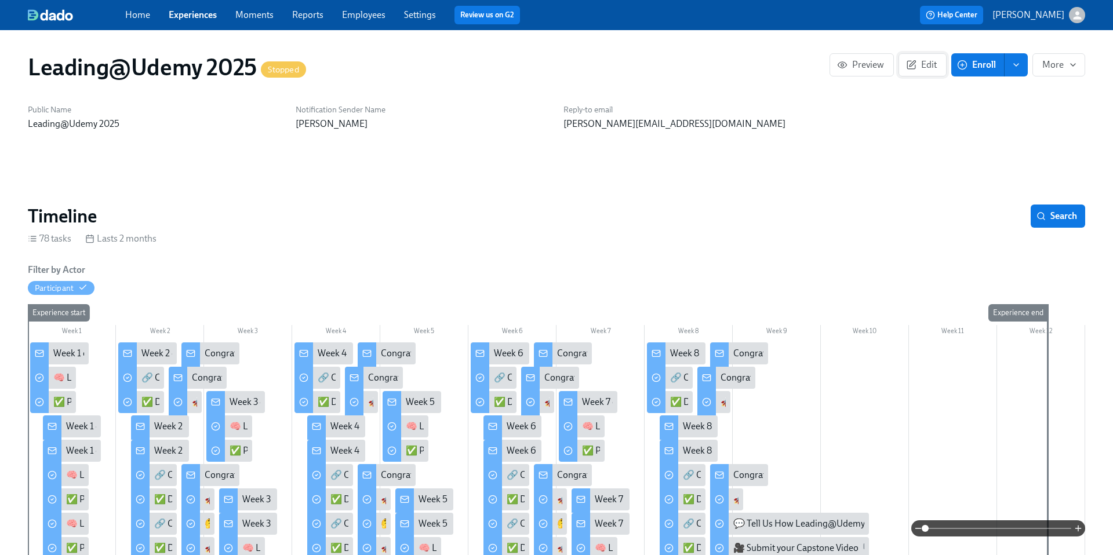
click at [929, 70] on span "Edit" at bounding box center [922, 65] width 28 height 12
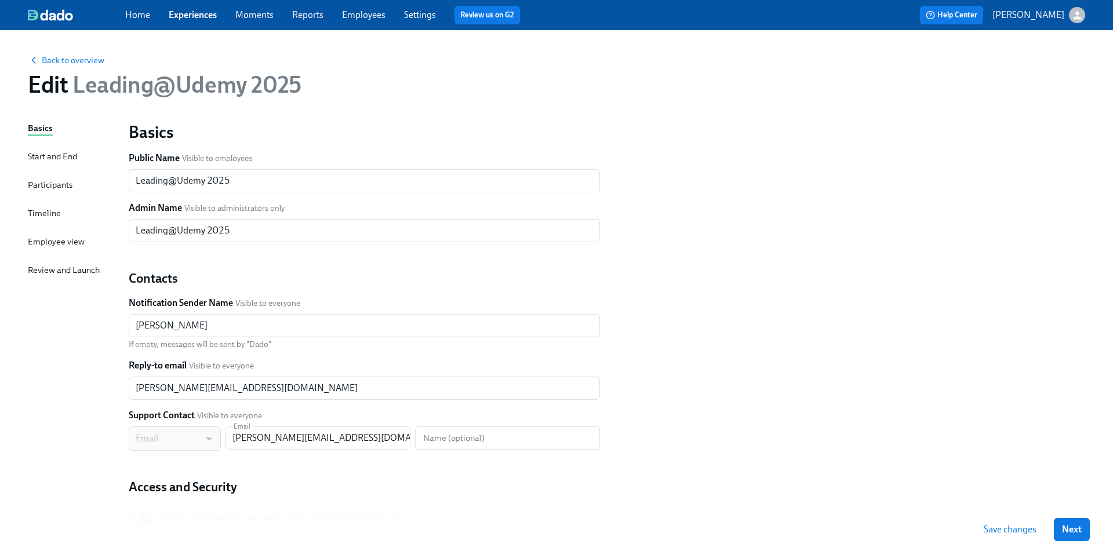
click at [60, 156] on div "Start and End" at bounding box center [52, 156] width 49 height 13
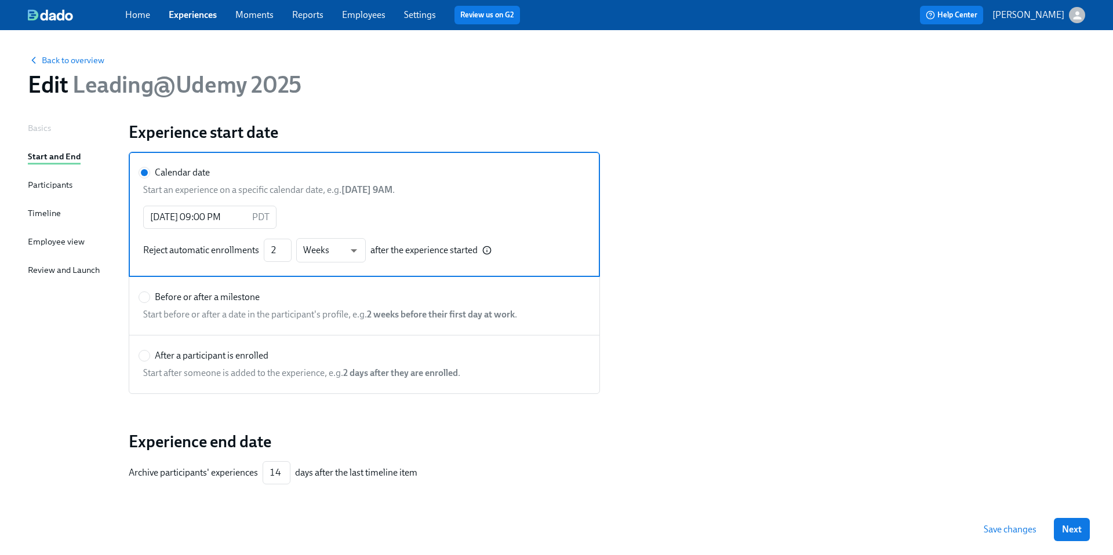
click at [35, 129] on div "Basics" at bounding box center [39, 128] width 23 height 13
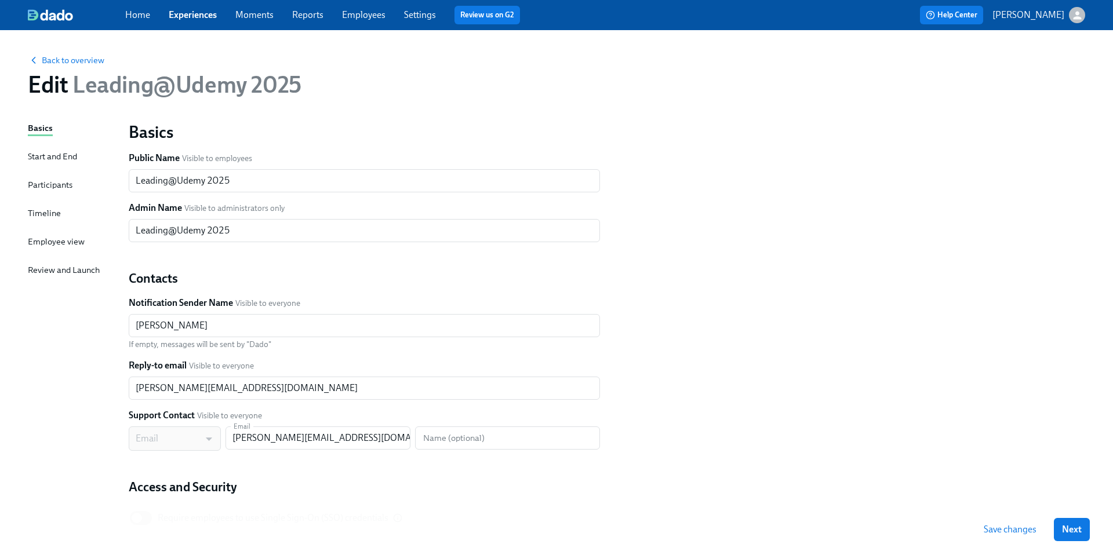
click at [41, 187] on div "Participants" at bounding box center [50, 185] width 45 height 13
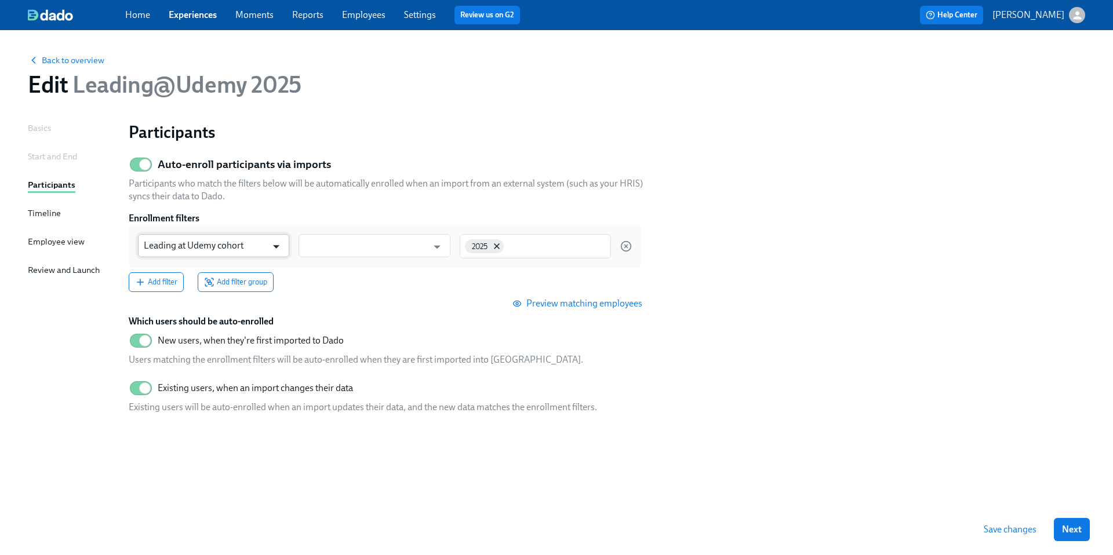
click at [279, 246] on icon "Open" at bounding box center [276, 247] width 16 height 16
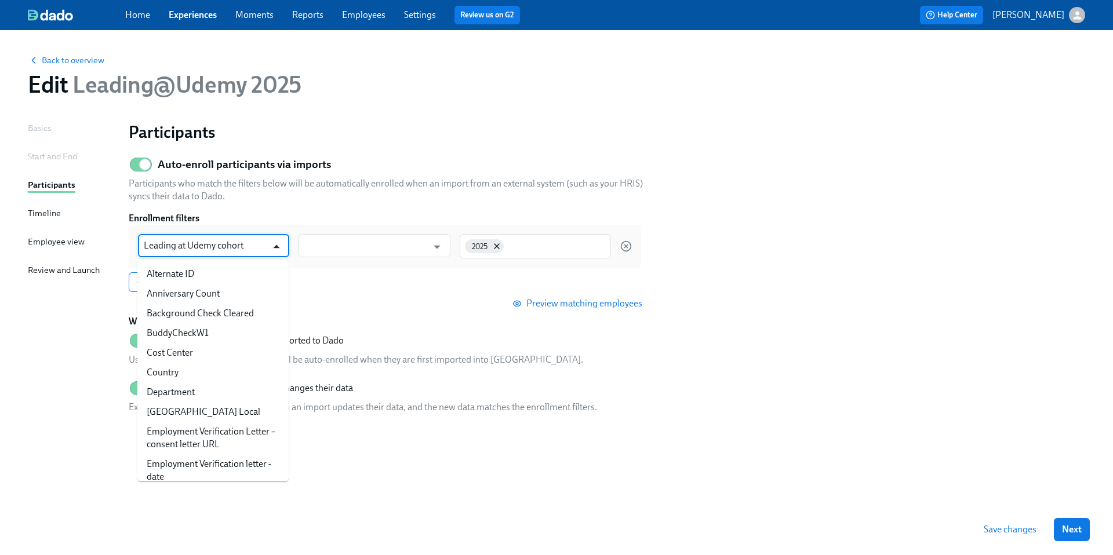
scroll to position [607, 0]
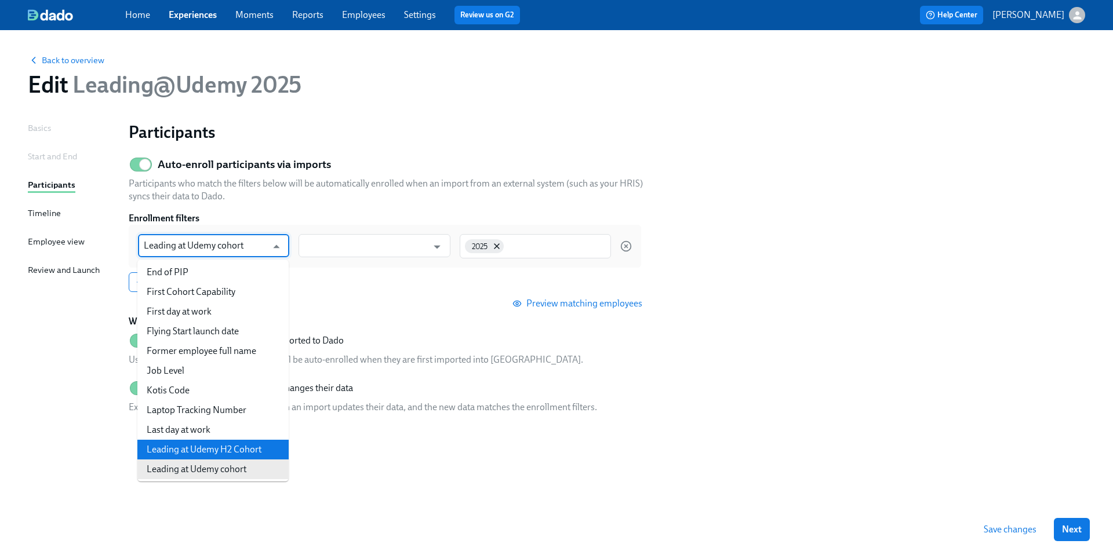
click at [221, 443] on li "Leading at Udemy H2 Cohort" at bounding box center [212, 450] width 151 height 20
type input "Leading at Udemy H2 Cohort"
type input "is any of"
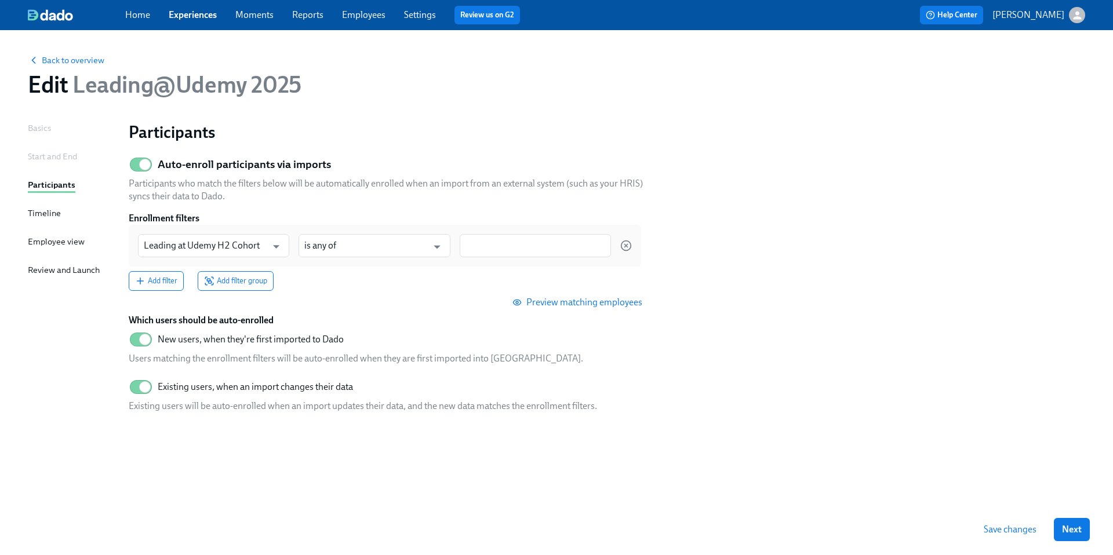
click at [137, 19] on link "Home" at bounding box center [137, 14] width 25 height 11
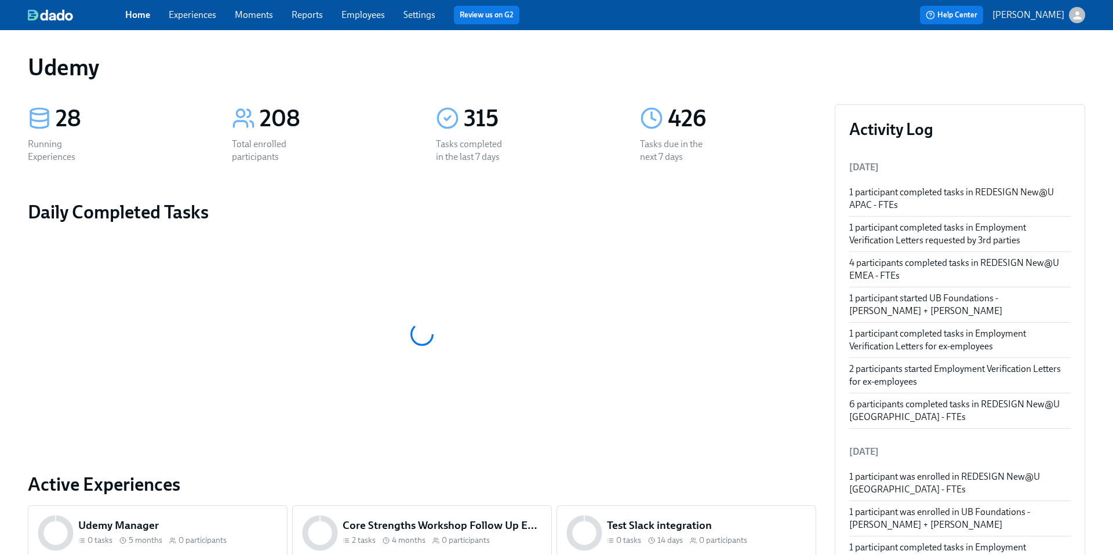
click at [189, 18] on link "Experiences" at bounding box center [193, 14] width 48 height 11
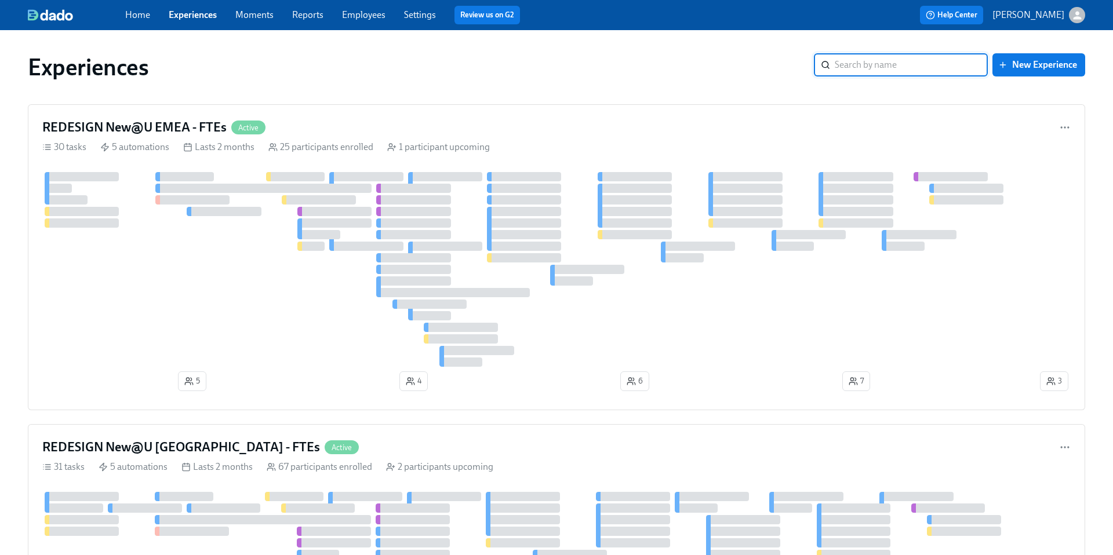
click at [897, 70] on input "search" at bounding box center [911, 64] width 153 height 23
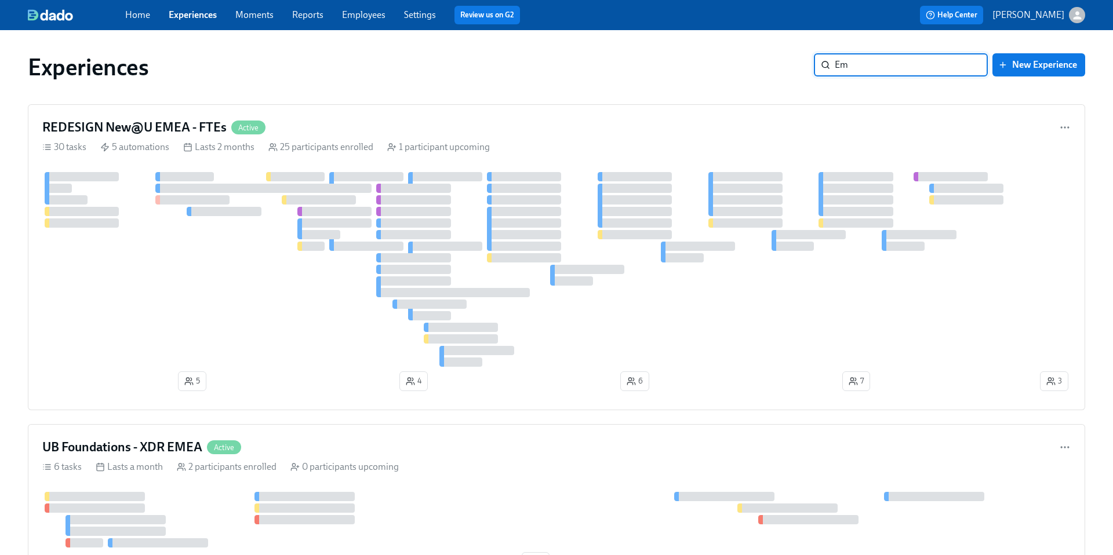
type input "E"
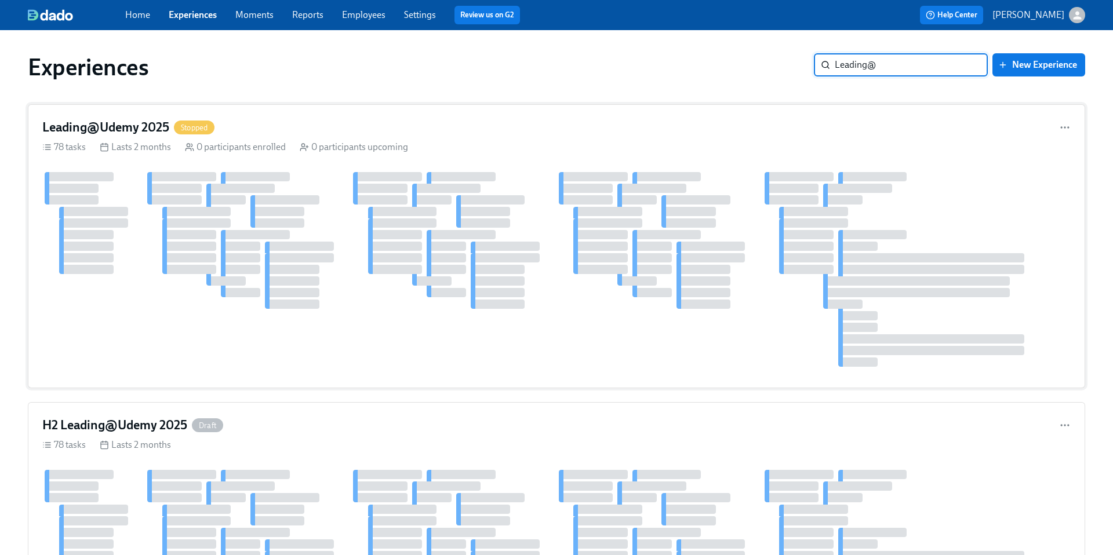
type input "Leading@"
click at [153, 126] on h4 "Leading@Udemy 2025" at bounding box center [105, 127] width 127 height 17
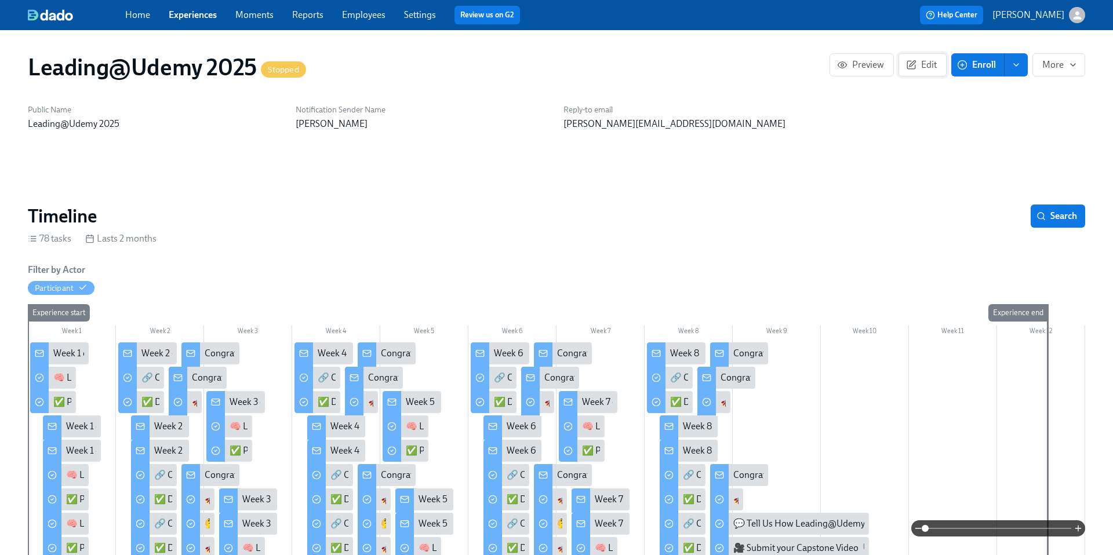
click at [914, 65] on icon "button" at bounding box center [911, 65] width 10 height 10
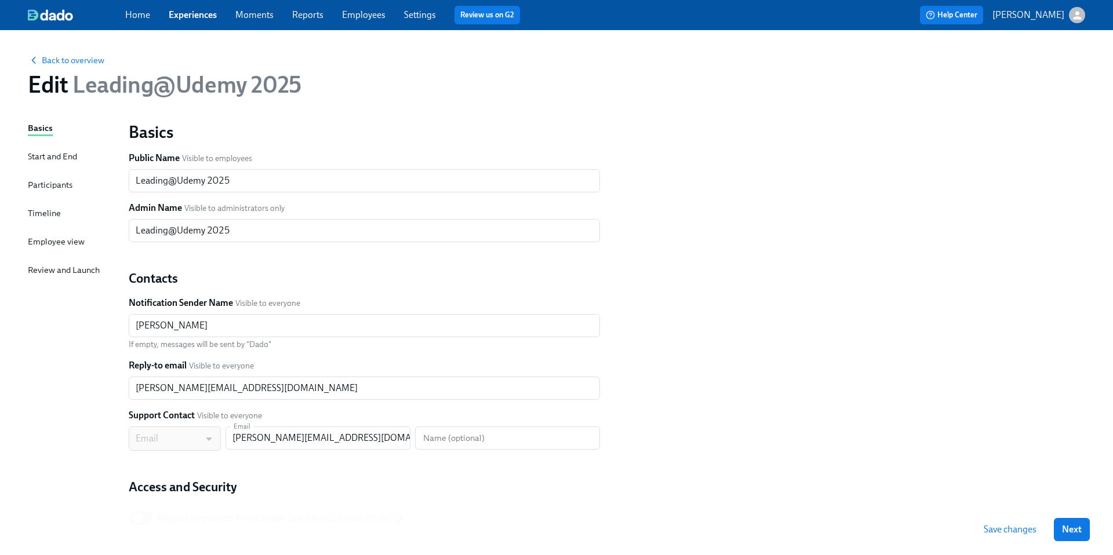
click at [51, 160] on div "Start and End" at bounding box center [52, 156] width 49 height 13
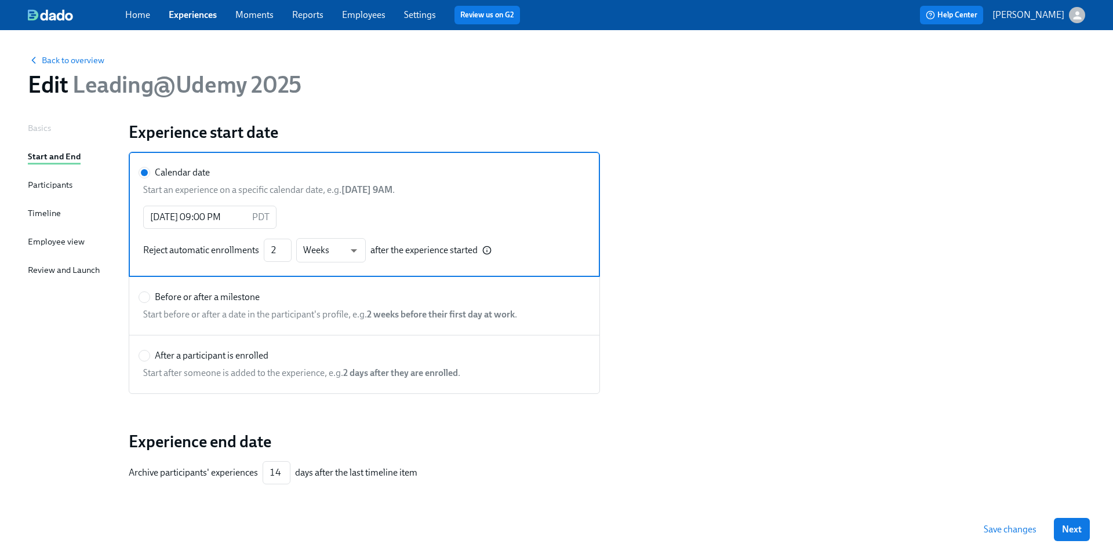
click at [50, 181] on div "Participants" at bounding box center [50, 185] width 45 height 13
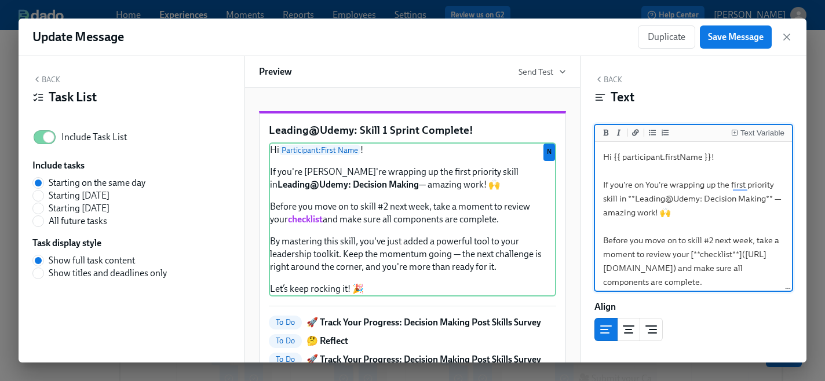
scroll to position [49, 0]
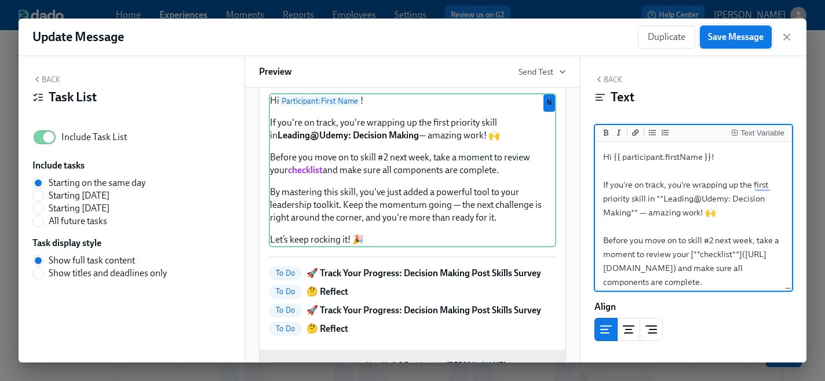
type textarea "Hi {{ participant.firstName }}! If you're on track, you're wrapping up the firs…"
click at [722, 35] on span "Save Message" at bounding box center [736, 37] width 56 height 12
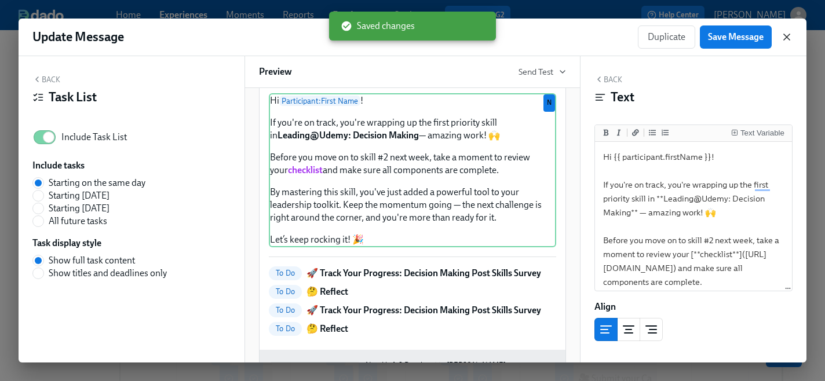
click at [786, 39] on icon "button" at bounding box center [787, 37] width 12 height 12
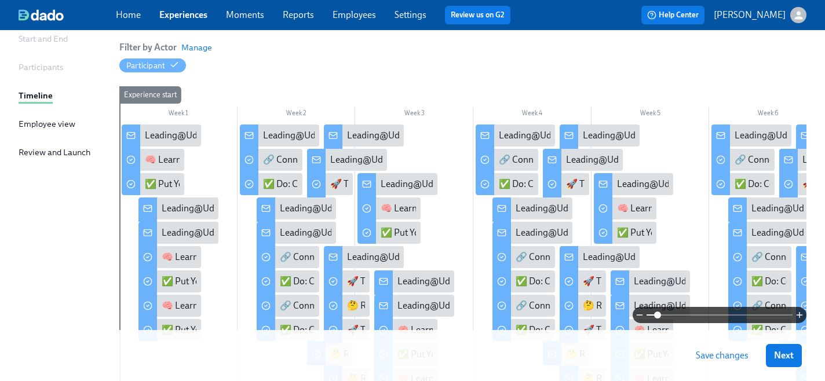
drag, startPoint x: 647, startPoint y: 316, endPoint x: 658, endPoint y: 316, distance: 11.0
click at [658, 316] on span at bounding box center [657, 315] width 7 height 7
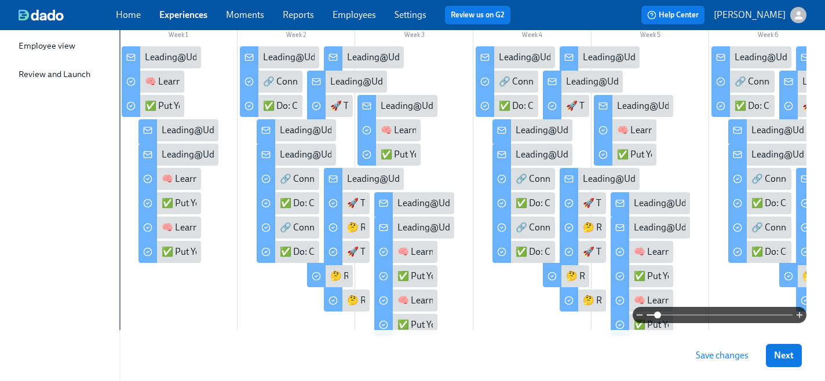
scroll to position [208, 0]
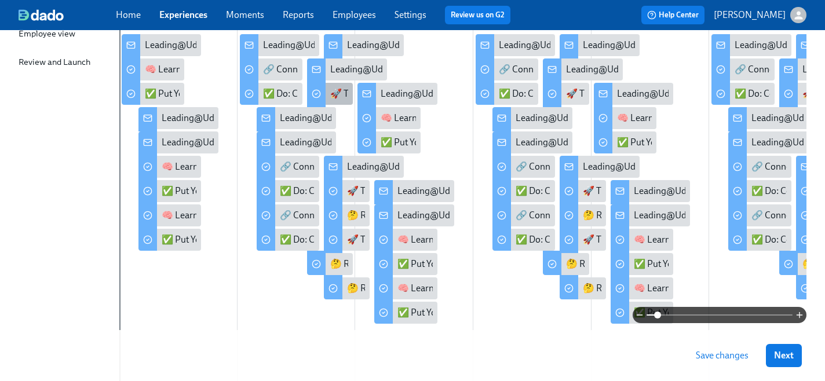
click at [343, 93] on div "🚀 Track Your Progress: Decision Making Post Skills Survey" at bounding box center [446, 94] width 232 height 13
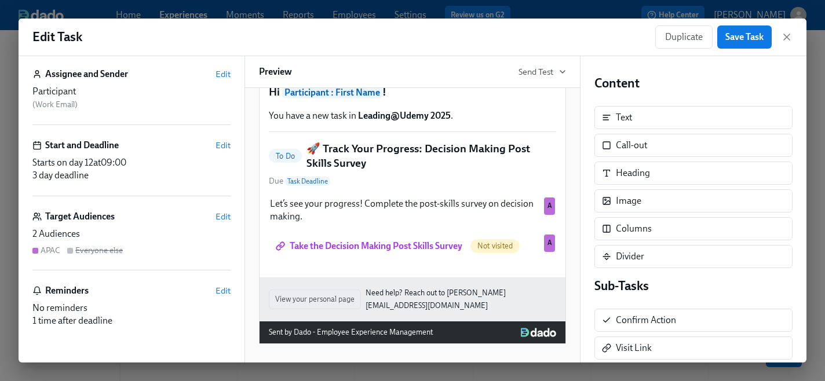
scroll to position [60, 0]
click at [221, 294] on span "Edit" at bounding box center [223, 292] width 15 height 12
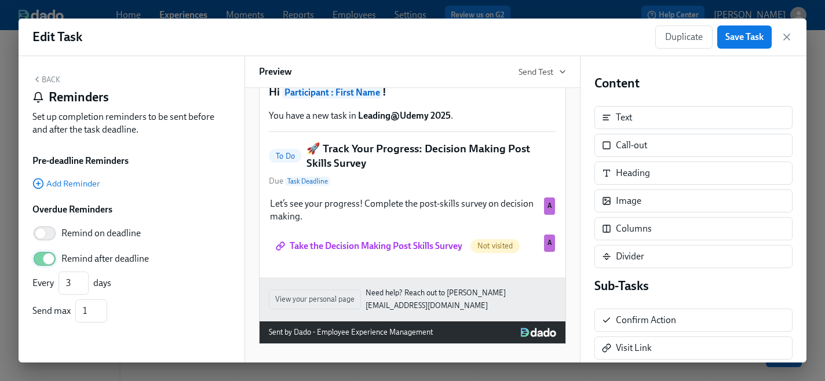
click at [49, 260] on input "Remind after deadline" at bounding box center [48, 259] width 77 height 26
checkbox input "false"
click at [743, 39] on span "Save Task" at bounding box center [745, 37] width 38 height 12
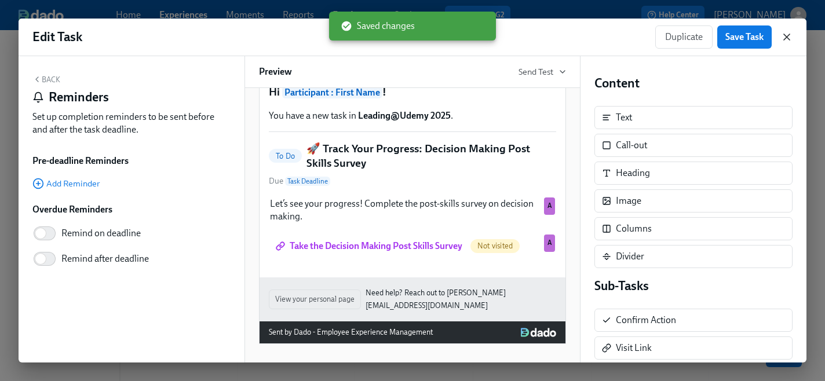
click at [785, 38] on icon "button" at bounding box center [787, 37] width 6 height 6
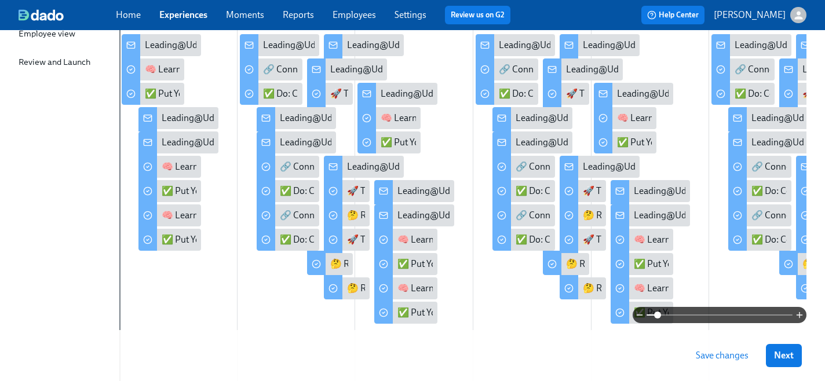
click at [728, 361] on span "Save changes" at bounding box center [722, 356] width 53 height 12
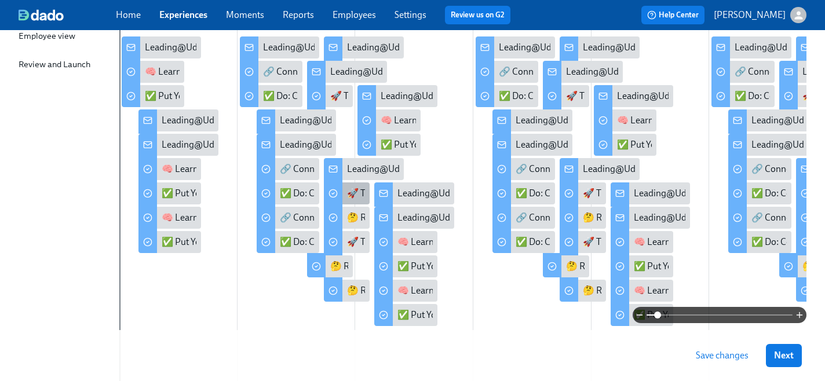
click at [351, 193] on div "🚀 Track Your Progress: Decision Making Post Skills Survey" at bounding box center [463, 193] width 232 height 13
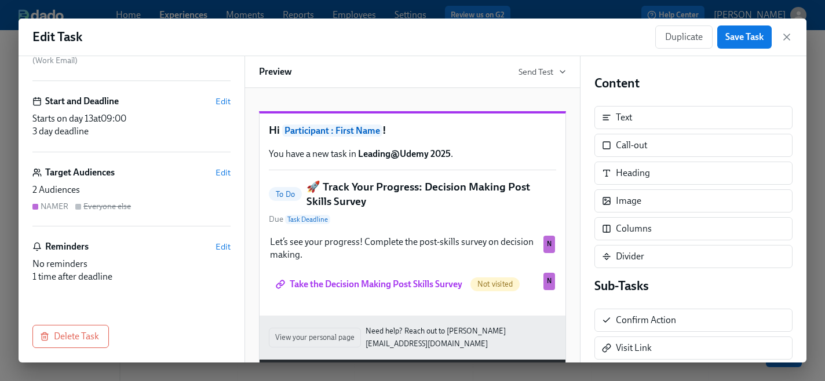
scroll to position [104, 0]
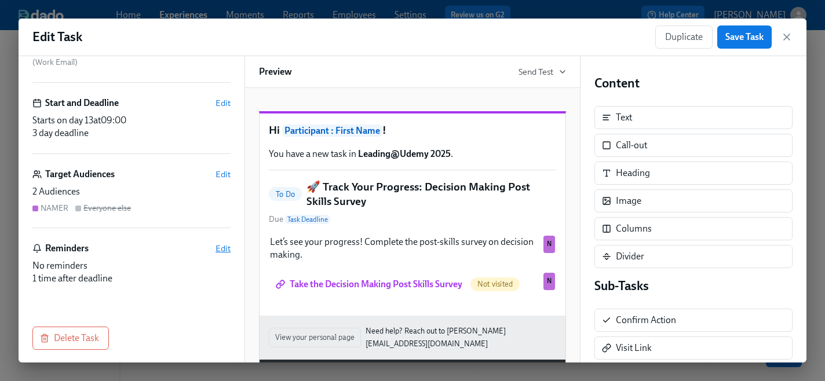
click at [220, 253] on span "Edit" at bounding box center [223, 249] width 15 height 12
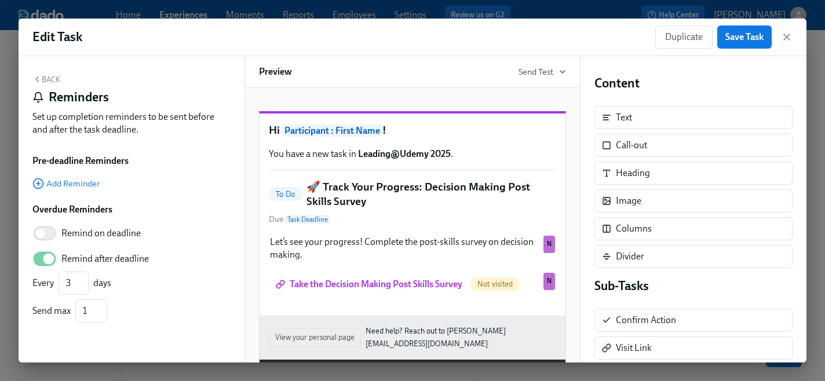
click at [50, 259] on input "Remind after deadline" at bounding box center [48, 259] width 77 height 26
checkbox input "false"
click at [739, 42] on span "Save Task" at bounding box center [745, 37] width 38 height 12
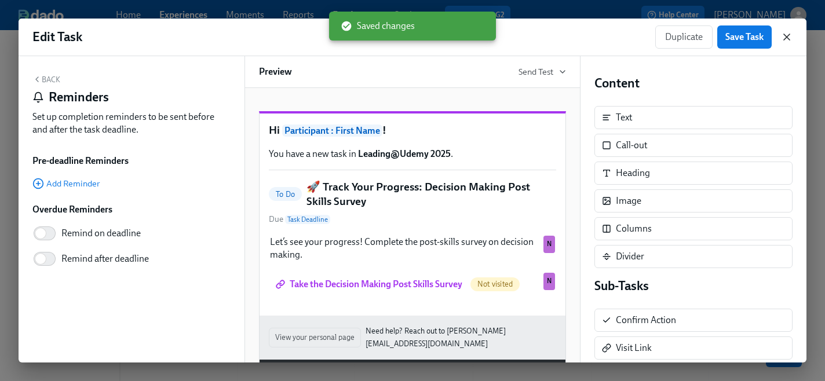
click at [789, 39] on icon "button" at bounding box center [787, 37] width 6 height 6
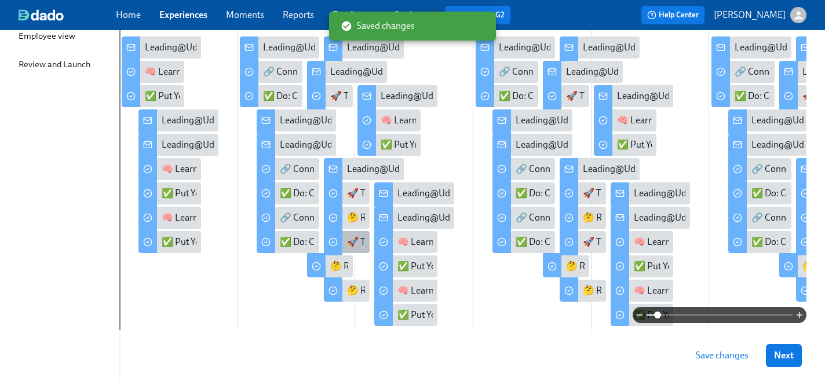
click at [355, 248] on div "🚀 Track Your Progress: Decision Making Post Skills Survey" at bounding box center [463, 242] width 232 height 13
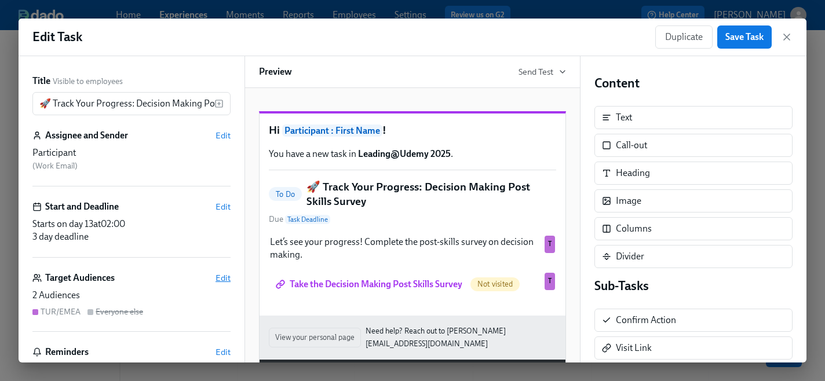
click at [221, 278] on span "Edit" at bounding box center [223, 278] width 15 height 12
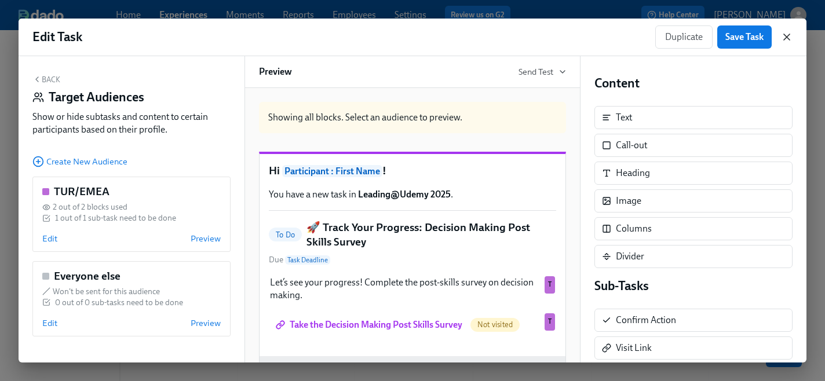
click at [785, 35] on icon "button" at bounding box center [787, 37] width 6 height 6
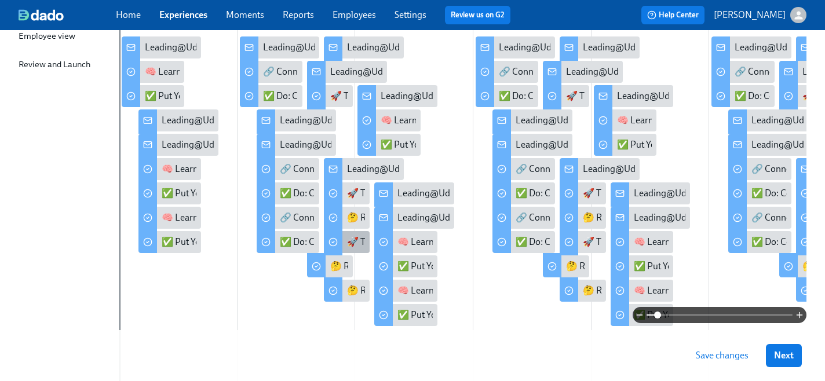
click at [356, 240] on div "🚀 Track Your Progress: Decision Making Post Skills Survey" at bounding box center [463, 242] width 232 height 13
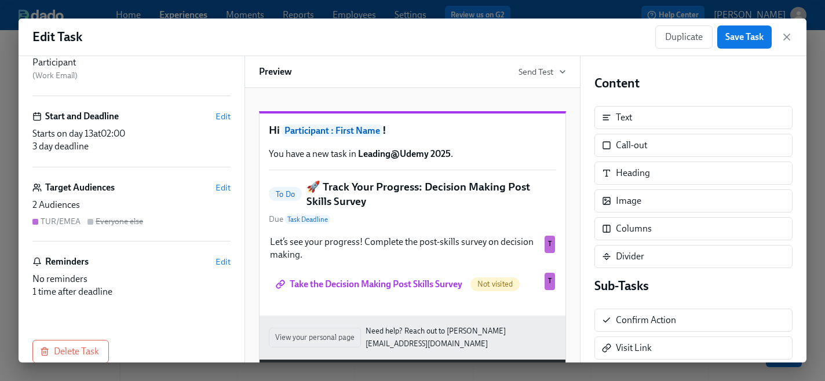
scroll to position [89, 0]
click at [223, 266] on span "Edit" at bounding box center [223, 263] width 15 height 12
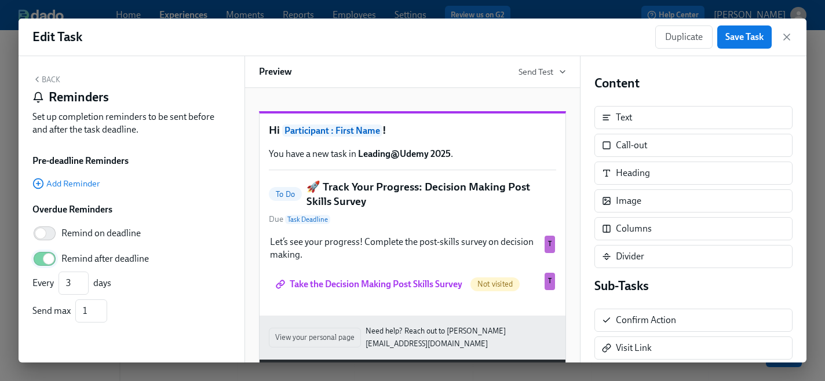
click at [49, 260] on input "Remind after deadline" at bounding box center [48, 259] width 77 height 26
checkbox input "false"
click at [748, 38] on span "Save Task" at bounding box center [745, 37] width 38 height 12
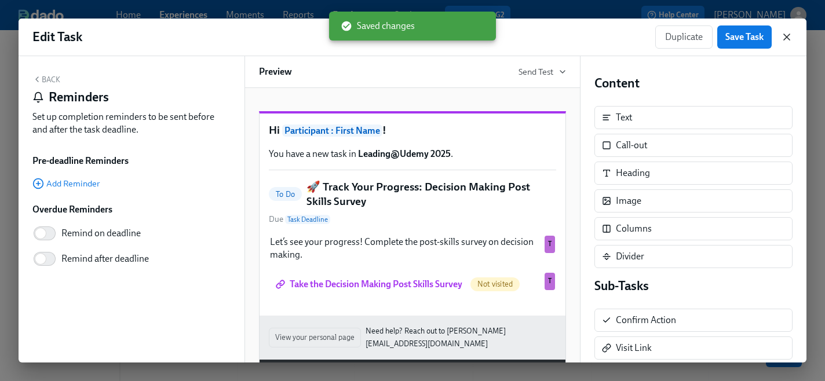
click at [787, 39] on icon "button" at bounding box center [787, 37] width 12 height 12
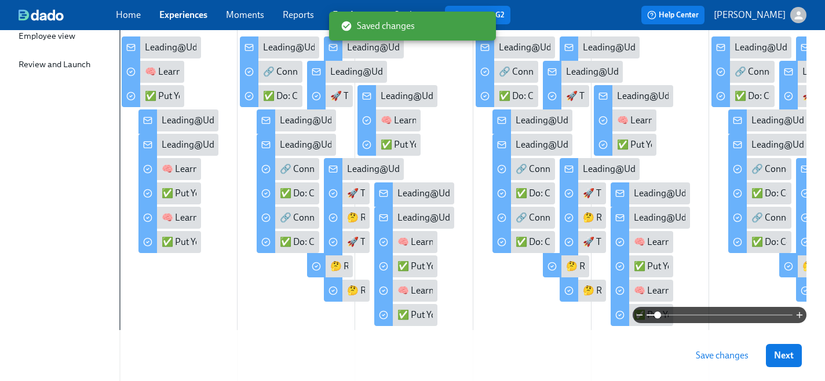
click at [709, 356] on span "Save changes" at bounding box center [722, 356] width 53 height 12
click at [350, 293] on div "🤔 Reflect" at bounding box center [367, 291] width 41 height 13
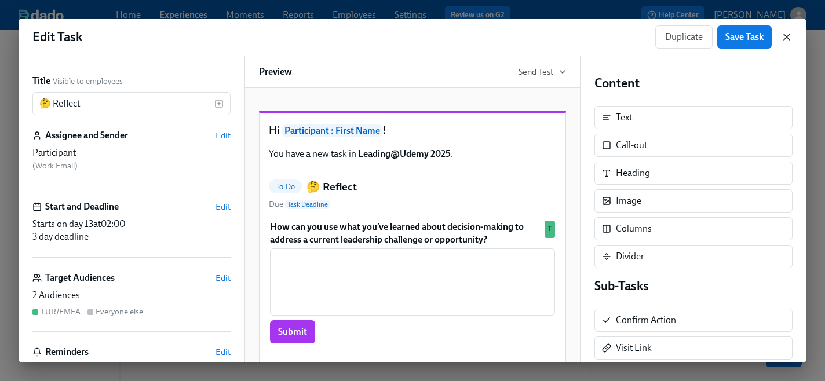
click at [788, 39] on icon "button" at bounding box center [787, 37] width 12 height 12
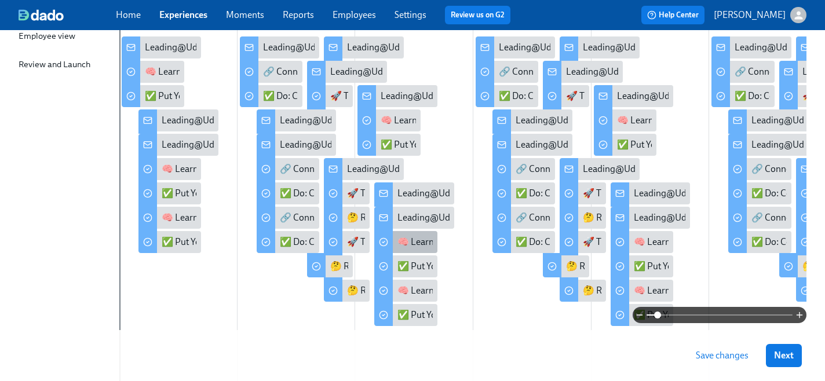
click at [410, 243] on div "🧠 Learn: Developing Your Coaching Mindset" at bounding box center [488, 242] width 180 height 13
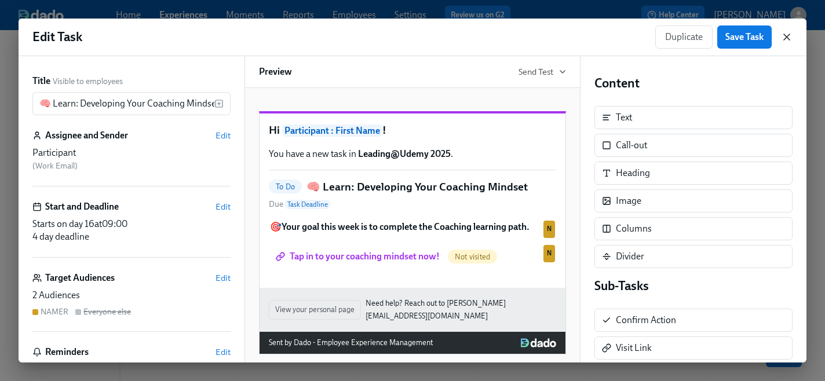
click at [784, 41] on icon "button" at bounding box center [787, 37] width 12 height 12
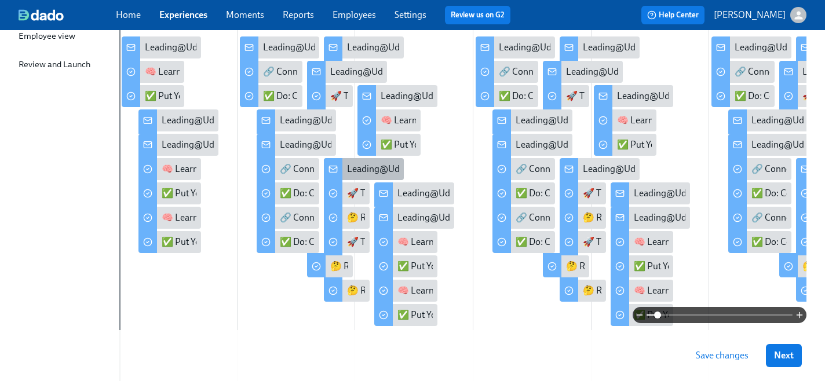
click at [353, 170] on div "Leading@Udemy: Skill 1 Sprint Complete!" at bounding box center [429, 169] width 165 height 13
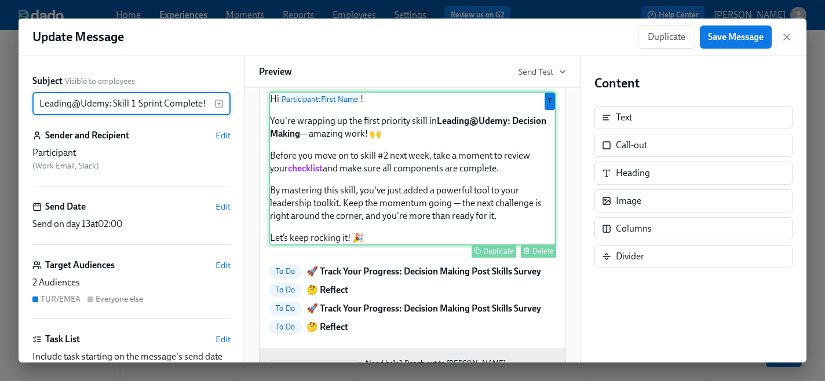
scroll to position [44, 0]
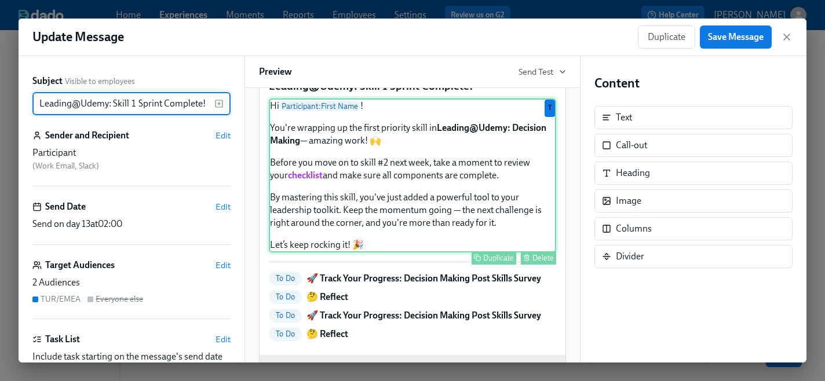
click at [325, 198] on div "Hi Participant : First Name ! You're wrapping up the first priority skill in Le…" at bounding box center [412, 176] width 287 height 154
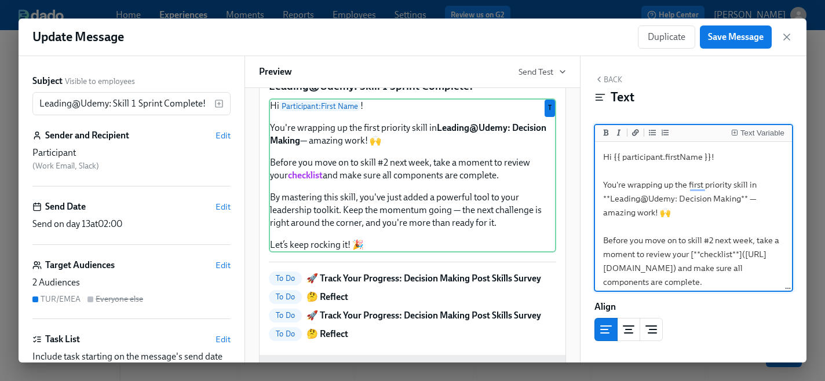
click at [604, 185] on textarea "Hi {{ participant.firstName }}! You're wrapping up the first priority skill in …" at bounding box center [694, 275] width 192 height 262
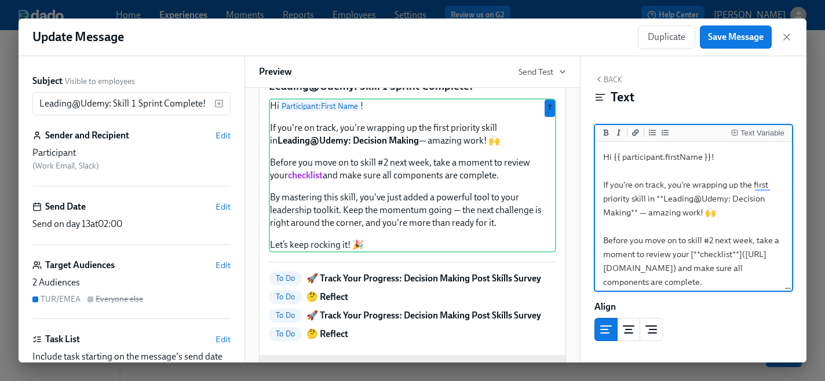
type textarea "Hi {{ participant.firstName }}! If you're on track, you're wrapping up the firs…"
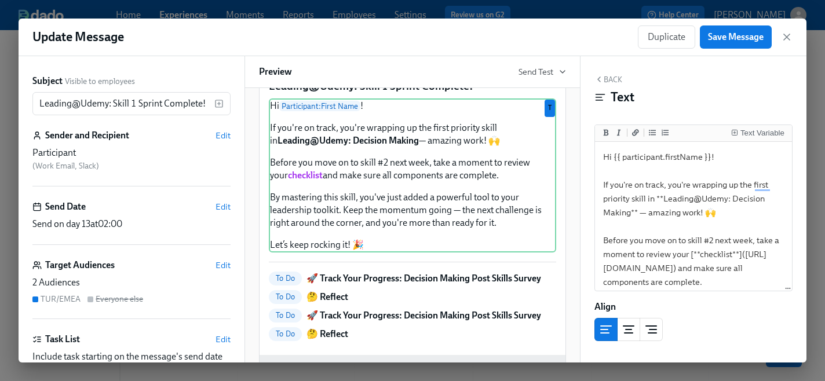
click at [688, 97] on div "Text" at bounding box center [694, 97] width 198 height 17
click at [727, 41] on span "Save Message" at bounding box center [736, 37] width 56 height 12
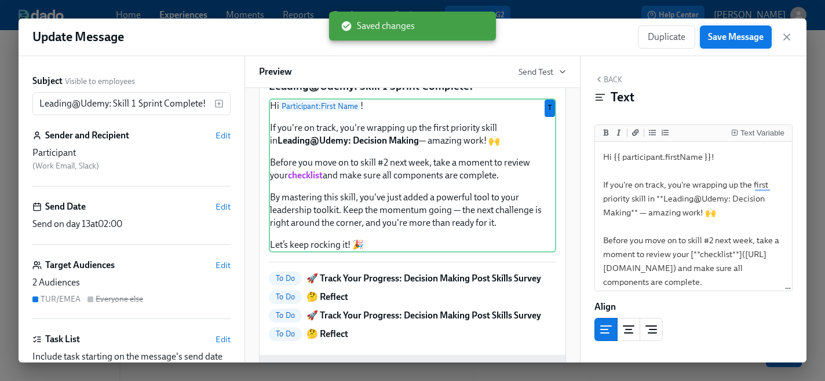
click at [736, 41] on span "Save Message" at bounding box center [736, 37] width 56 height 12
click at [789, 36] on icon "button" at bounding box center [787, 37] width 12 height 12
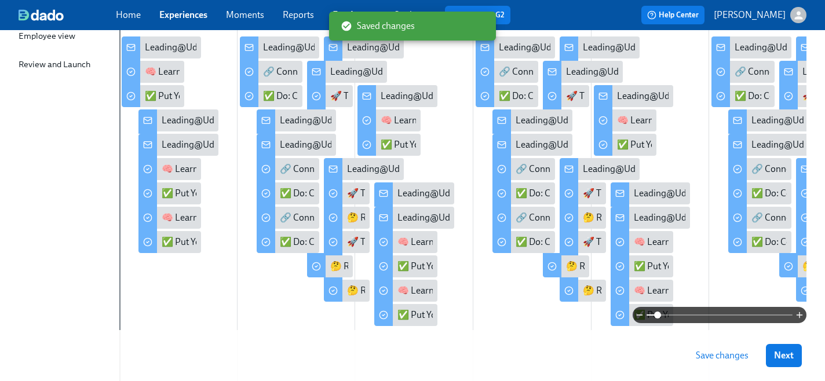
click at [701, 355] on span "Save changes" at bounding box center [722, 356] width 53 height 12
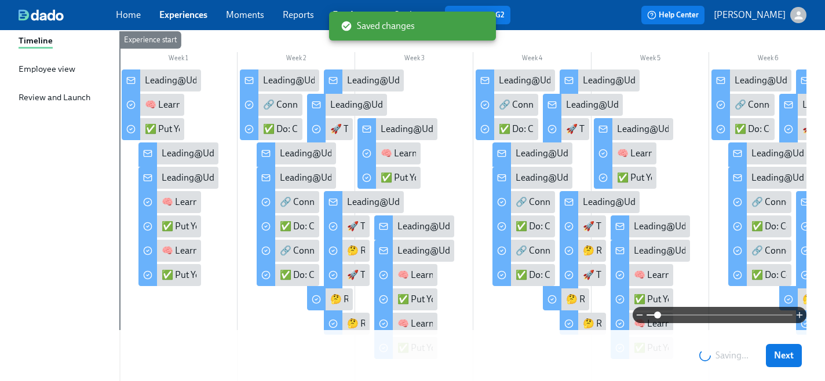
scroll to position [173, 0]
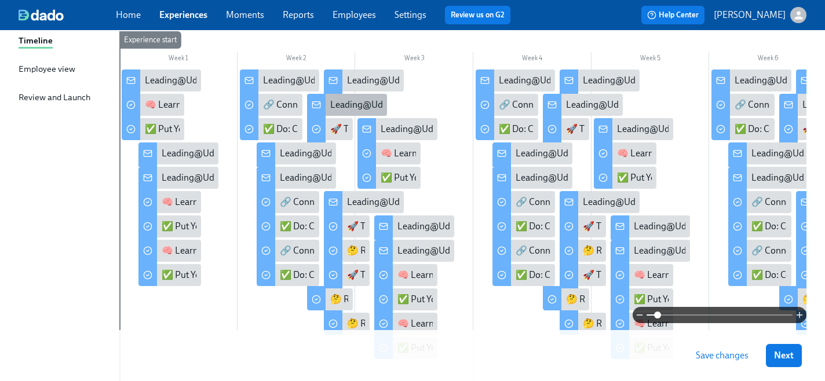
click at [361, 102] on div "Leading@Udemy: Skill 1 Sprint Complete!" at bounding box center [412, 105] width 165 height 13
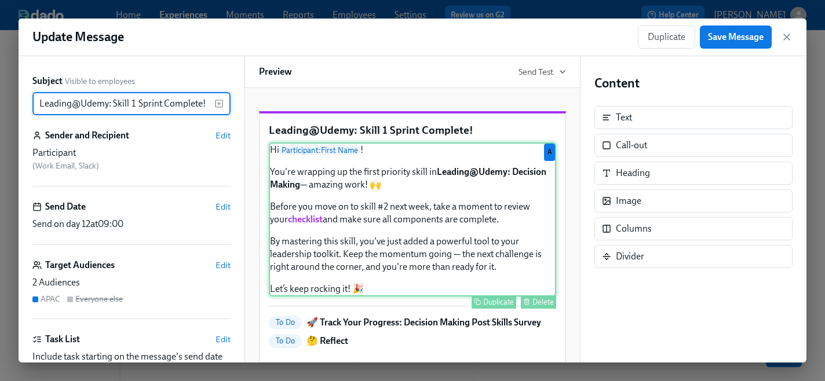
click at [363, 228] on div "Hi Participant : First Name ! You're wrapping up the first priority skill in Le…" at bounding box center [412, 220] width 287 height 154
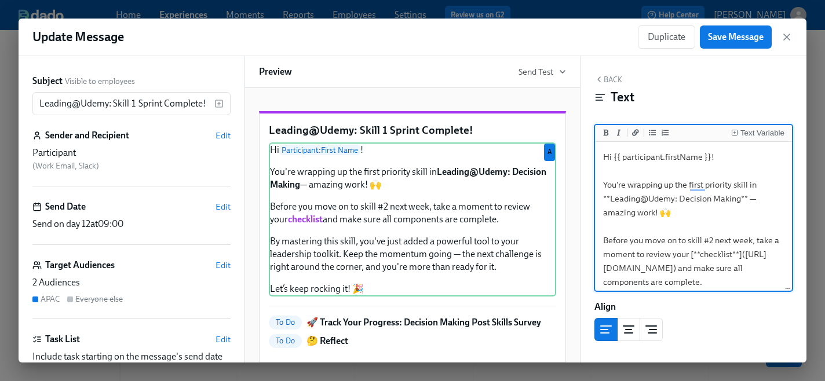
click at [603, 185] on textarea "Hi {{ participant.firstName }}! You're wrapping up the first priority skill in …" at bounding box center [694, 275] width 192 height 262
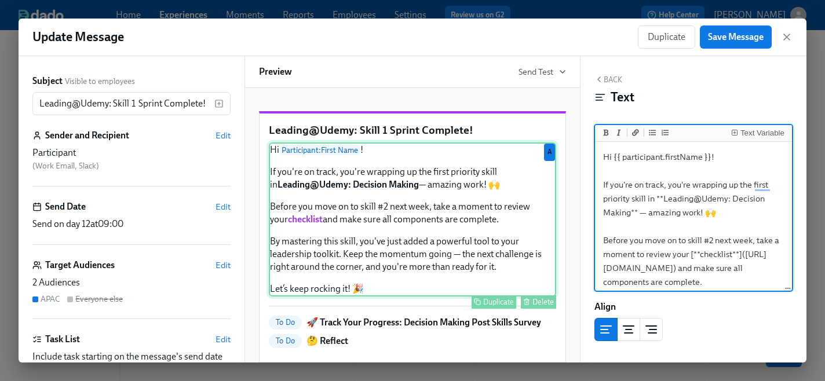
click at [493, 228] on div "Hi Participant : First Name ! If you're on track, you're wrapping up the first …" at bounding box center [412, 220] width 287 height 154
type textarea "Hi {{ participant.firstName }}! If you're on track, you're wrapping up the firs…"
click at [738, 35] on span "Save Message" at bounding box center [736, 37] width 56 height 12
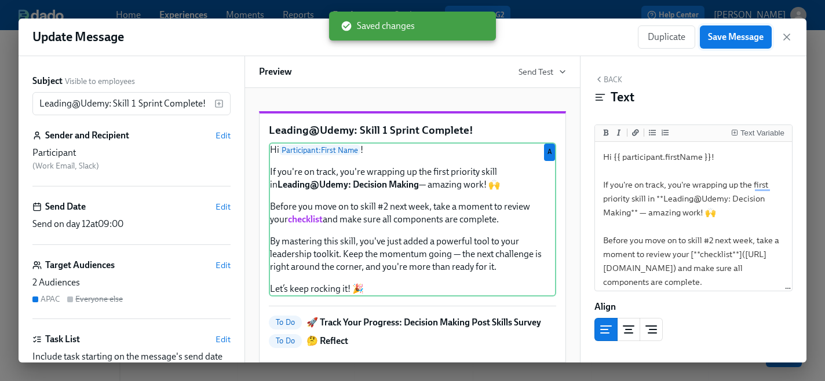
click at [738, 35] on span "Save Message" at bounding box center [736, 37] width 56 height 12
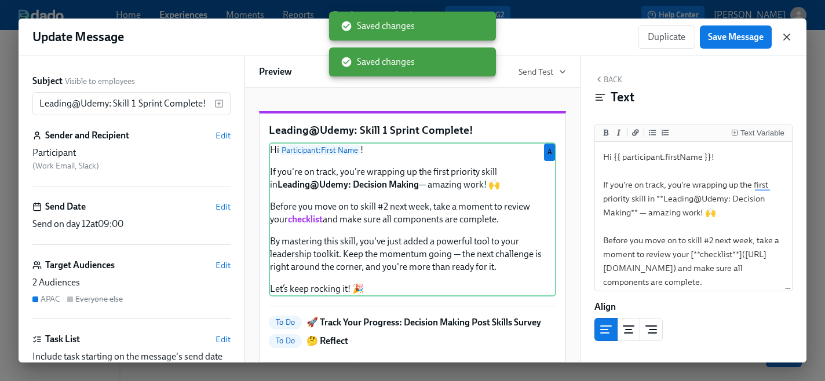
click at [789, 36] on icon "button" at bounding box center [787, 37] width 12 height 12
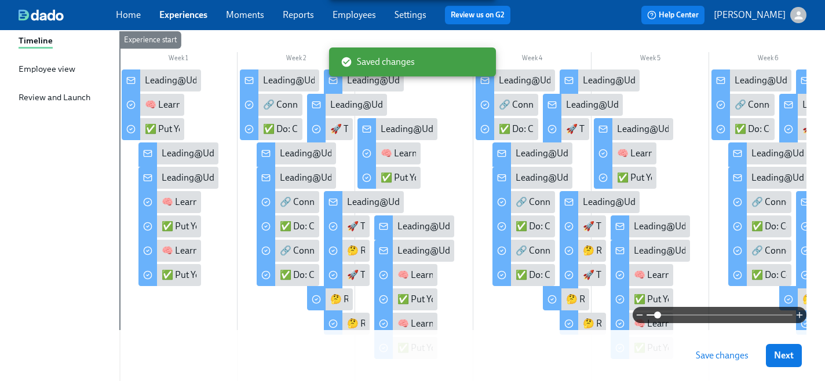
click at [707, 359] on span "Save changes" at bounding box center [722, 356] width 53 height 12
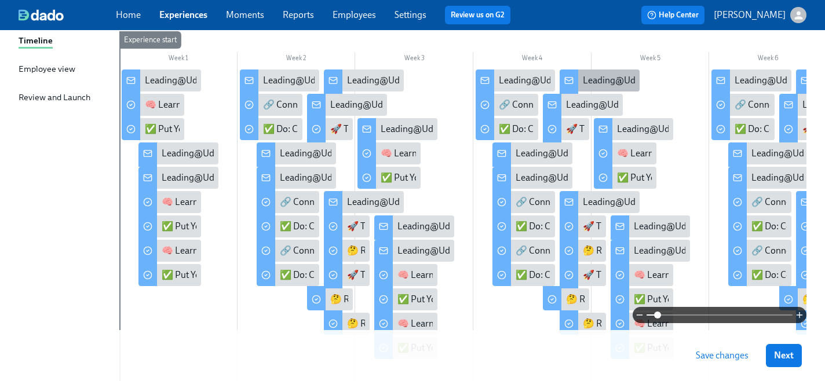
click at [585, 82] on div "Leading@Udemy: Skill 2 Sprint Complete!" at bounding box center [665, 80] width 165 height 13
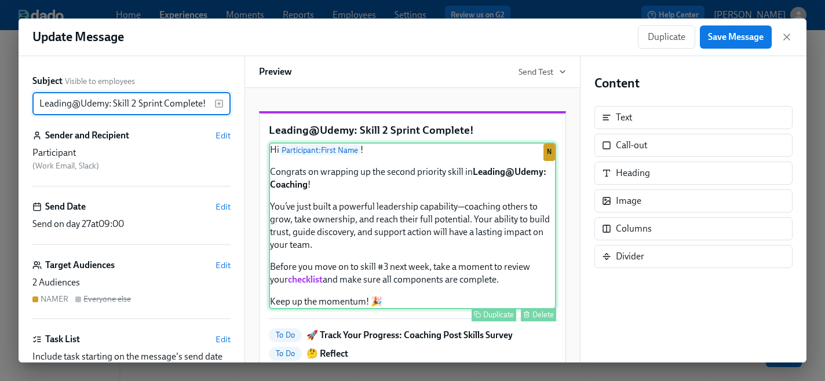
click at [310, 218] on div "Hi Participant : First Name ! Congrats on wrapping up the second priority skill…" at bounding box center [412, 226] width 287 height 167
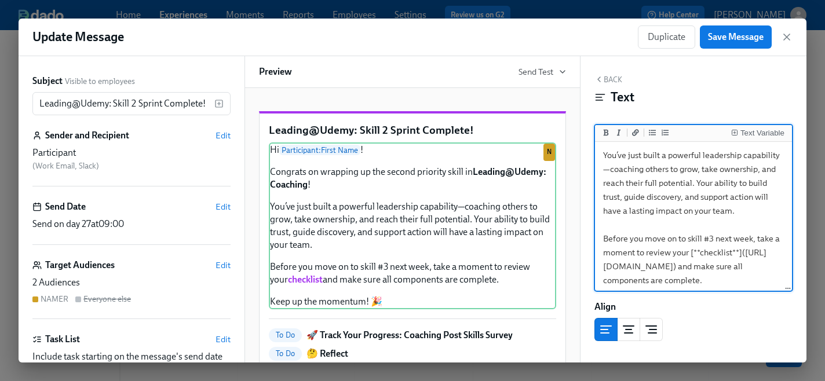
scroll to position [70, 0]
click at [789, 38] on icon "button" at bounding box center [787, 37] width 12 height 12
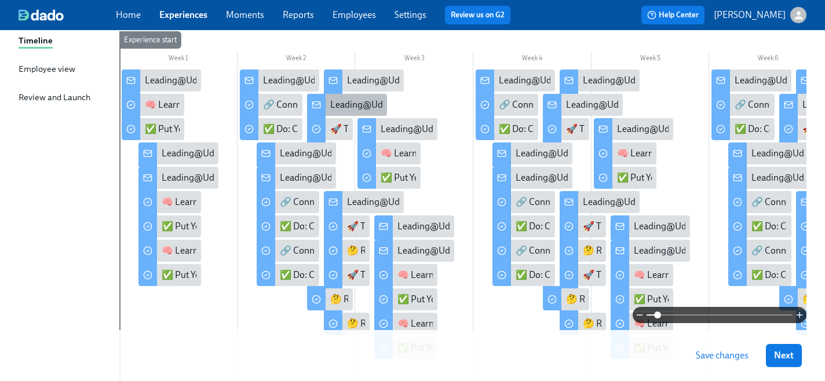
click at [341, 105] on div "Leading@Udemy: Skill 1 Sprint Complete!" at bounding box center [412, 105] width 165 height 13
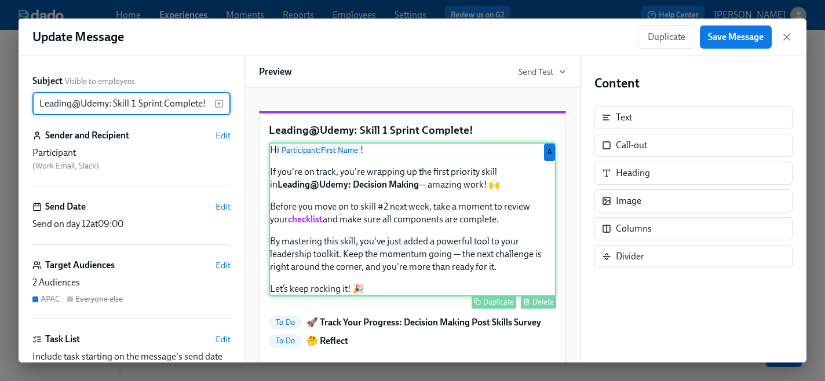
click at [381, 209] on div "Hi Participant : First Name ! If you're on track, you're wrapping up the first …" at bounding box center [412, 220] width 287 height 154
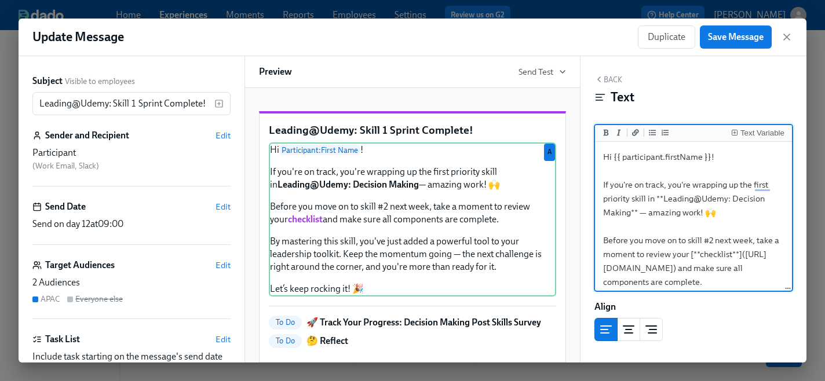
drag, startPoint x: 653, startPoint y: 201, endPoint x: 602, endPoint y: 188, distance: 53.0
click at [602, 188] on textarea "Hi {{ participant.firstName }}! If you're on track, you're wrapping up the firs…" at bounding box center [694, 275] width 192 height 262
click at [787, 37] on icon "button" at bounding box center [787, 37] width 6 height 6
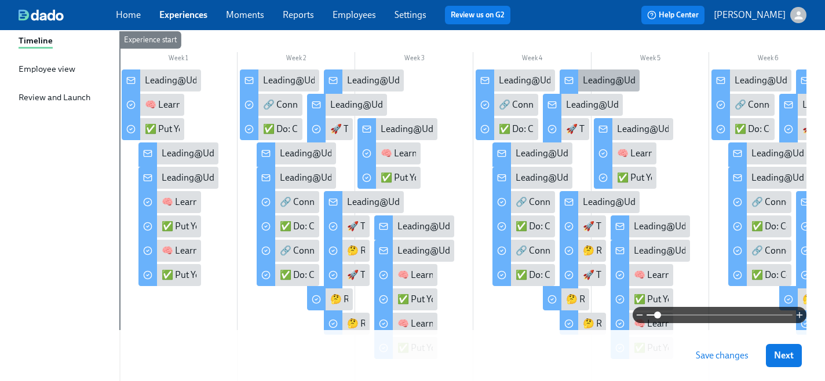
click at [598, 78] on div "Leading@Udemy: Skill 2 Sprint Complete!" at bounding box center [665, 80] width 165 height 13
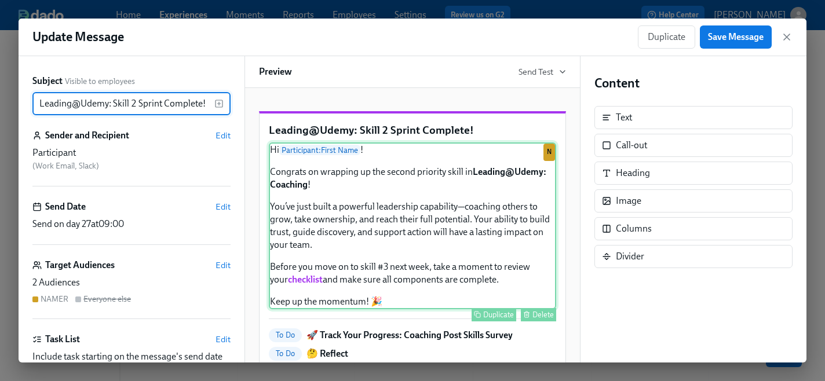
click at [410, 227] on div "Hi Participant : First Name ! Congrats on wrapping up the second priority skill…" at bounding box center [412, 226] width 287 height 167
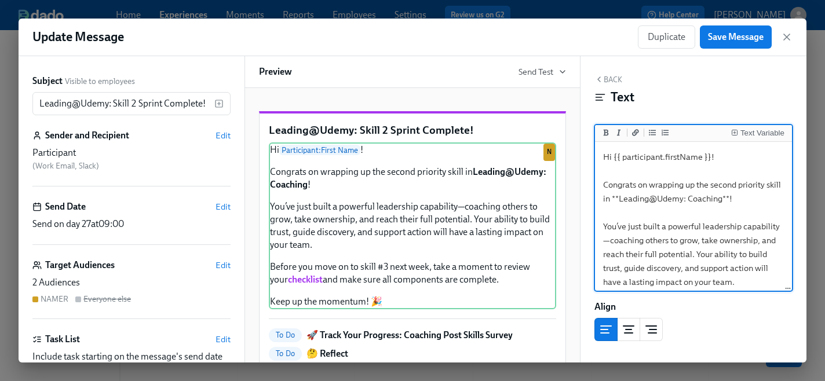
drag, startPoint x: 696, startPoint y: 187, endPoint x: 593, endPoint y: 187, distance: 103.2
click at [593, 187] on div "Update Message Duplicate Save Message Subject Visible to employees Leading@Udem…" at bounding box center [413, 191] width 788 height 344
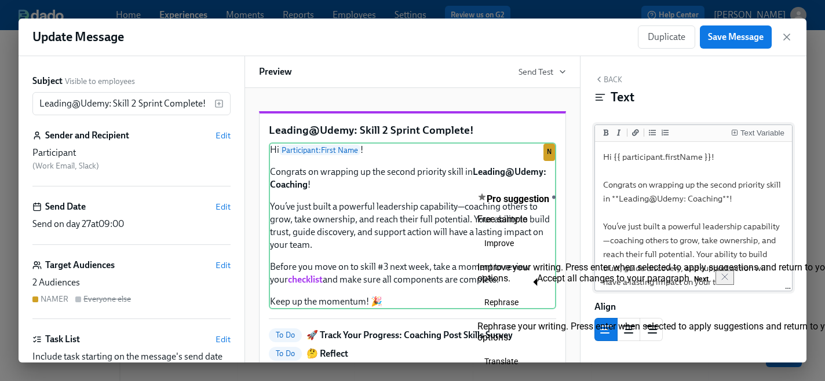
click at [653, 190] on textarea "Hi {{ participant.firstName }}! Congrats on wrapping up the second priority ski…" at bounding box center [694, 268] width 192 height 248
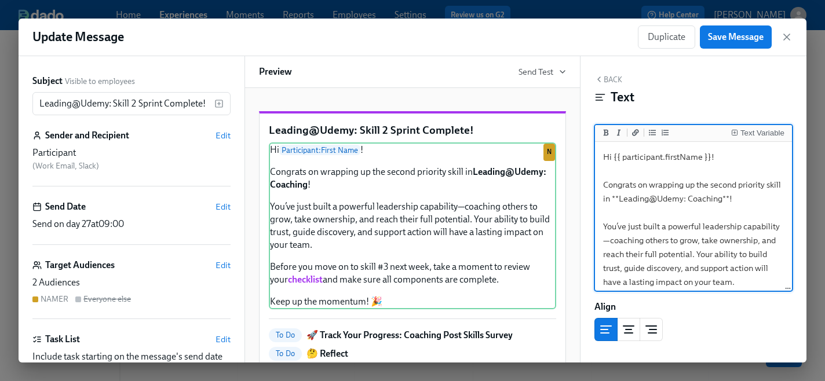
drag, startPoint x: 697, startPoint y: 188, endPoint x: 606, endPoint y: 185, distance: 91.1
click at [606, 185] on textarea "Hi {{ participant.firstName }}! Congrats on wrapping up the second priority ski…" at bounding box center [694, 268] width 192 height 248
paste textarea "If you're on track, you're wrapping up the first priority skill in"
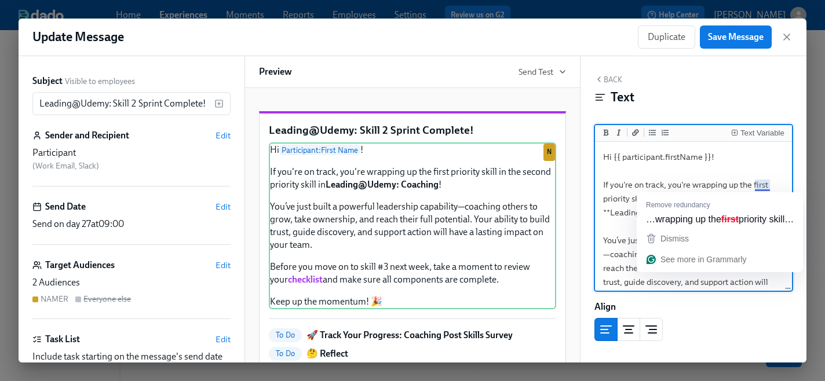
drag, startPoint x: 773, startPoint y: 187, endPoint x: 756, endPoint y: 185, distance: 16.8
click at [756, 185] on textarea "Hi {{ participant.firstName }}! If you're on track, you're wrapping up the firs…" at bounding box center [694, 275] width 192 height 262
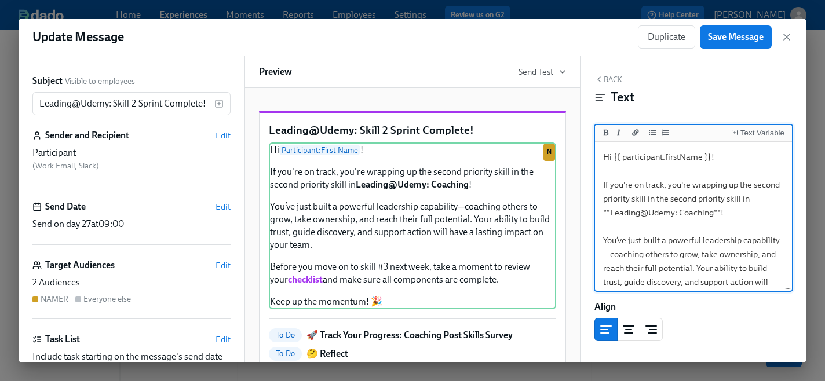
drag, startPoint x: 657, startPoint y: 199, endPoint x: 749, endPoint y: 198, distance: 92.2
click at [749, 198] on textarea "Hi {{ participant.firstName }}! If you're on track, you're wrapping up the seco…" at bounding box center [694, 275] width 192 height 262
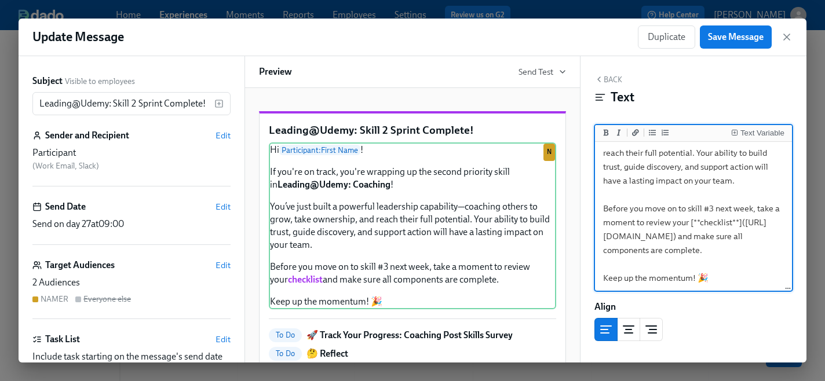
scroll to position [119, 0]
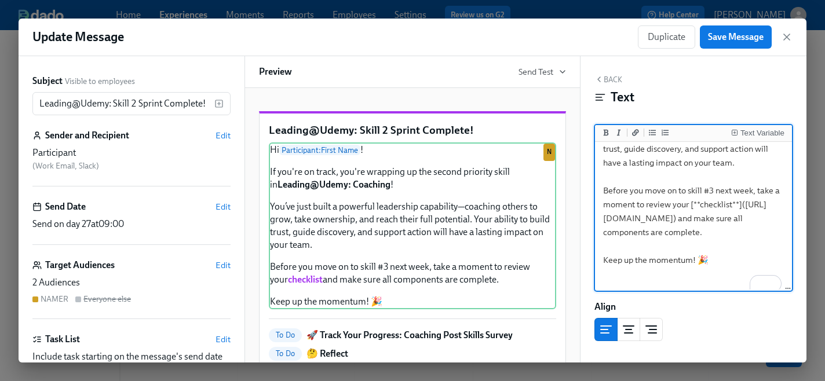
drag, startPoint x: 641, startPoint y: 260, endPoint x: 605, endPoint y: 195, distance: 74.2
click at [605, 195] on textarea "Hi {{ participant.firstName }}! If you're on track, you're wrapping up the seco…" at bounding box center [694, 149] width 192 height 248
click at [665, 259] on textarea "Hi {{ participant.firstName }}! If you're on track, you're wrapping up the seco…" at bounding box center [694, 149] width 192 height 248
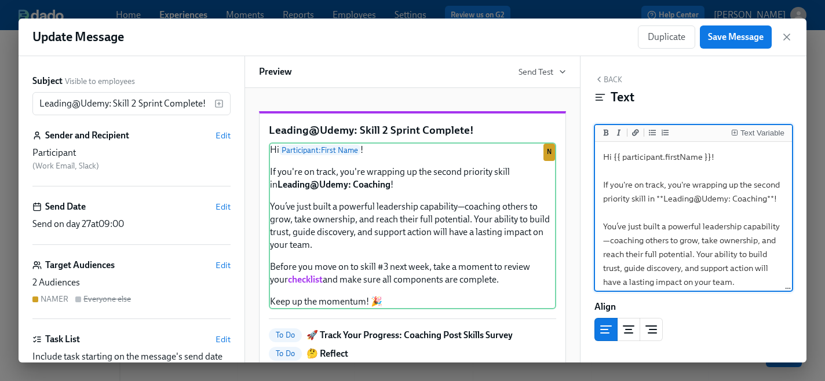
scroll to position [2, 0]
drag, startPoint x: 780, startPoint y: 196, endPoint x: 604, endPoint y: 181, distance: 176.9
click at [604, 181] on textarea "Hi {{ participant.firstName }}! If you're on track, you're wrapping up the seco…" at bounding box center [694, 267] width 192 height 248
click at [650, 215] on textarea "Hi {{ participant.firstName }}! If you're on track, you're wrapping up the seco…" at bounding box center [694, 267] width 192 height 248
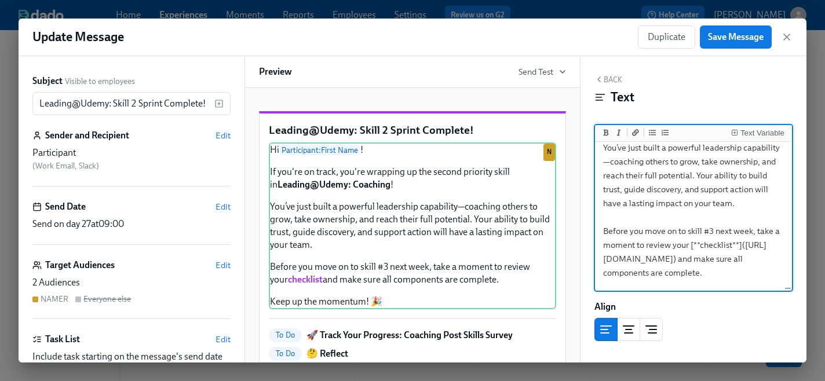
scroll to position [130, 0]
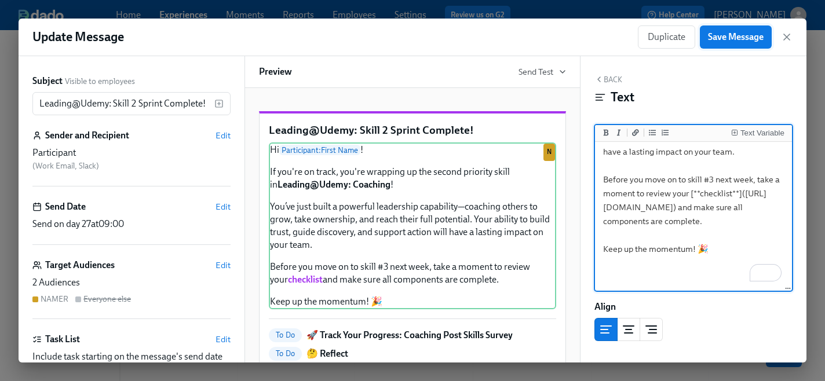
type textarea "Hi {{ participant.firstName }}! If you're on track, you're wrapping up the seco…"
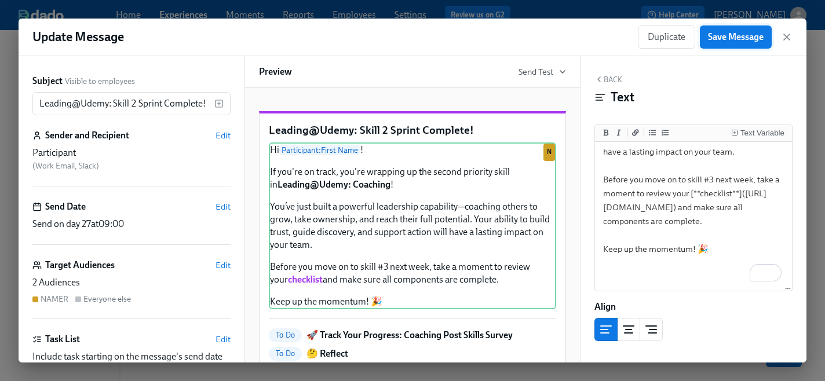
click at [734, 35] on span "Save Message" at bounding box center [736, 37] width 56 height 12
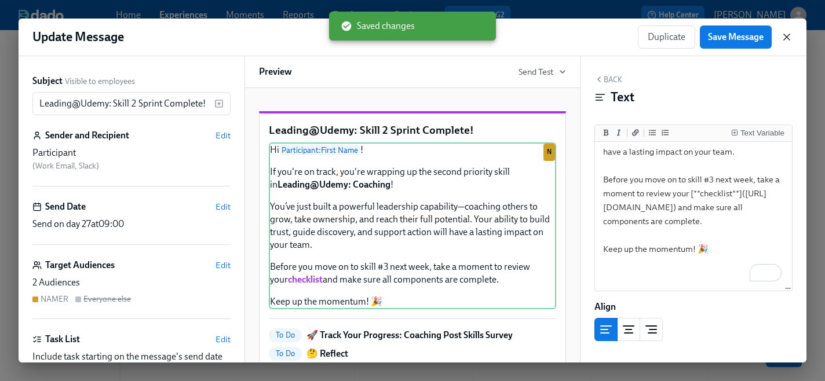
click at [788, 37] on icon "button" at bounding box center [787, 37] width 12 height 12
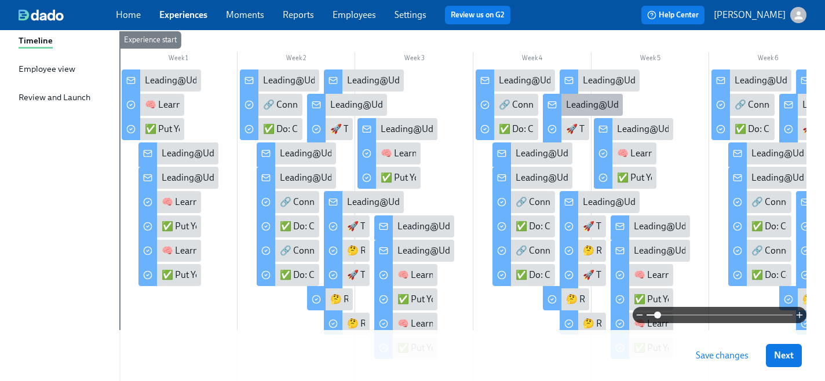
click at [578, 103] on div "Leading@Udemy: Skill 2 Sprint Complete!" at bounding box center [648, 105] width 165 height 13
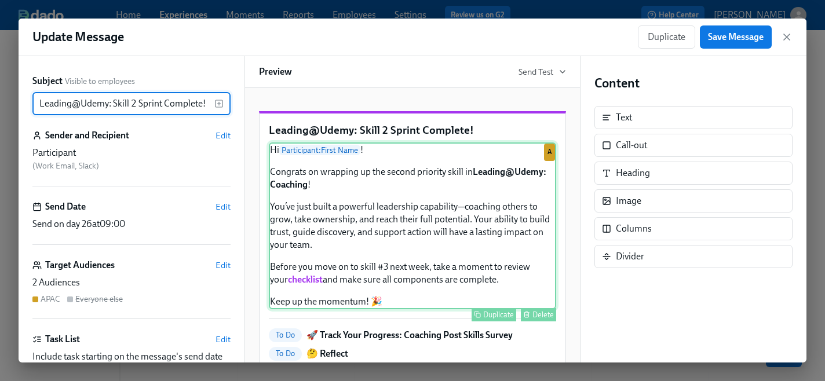
click at [345, 213] on div "Hi Participant : First Name ! Congrats on wrapping up the second priority skill…" at bounding box center [412, 226] width 287 height 167
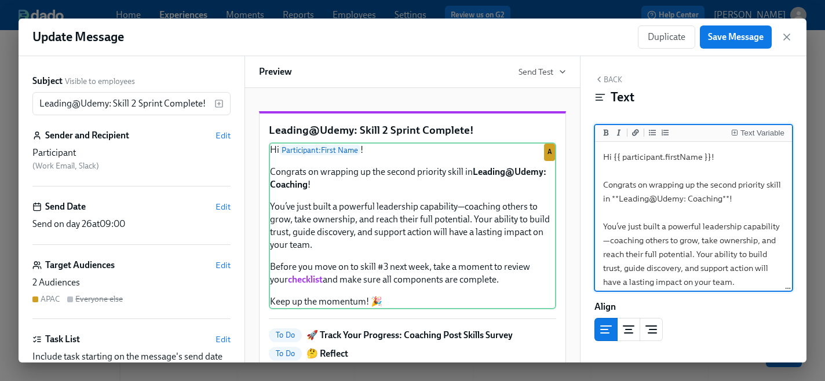
drag, startPoint x: 737, startPoint y: 198, endPoint x: 605, endPoint y: 184, distance: 132.9
click at [605, 184] on textarea "Hi {{ participant.firstName }}! Congrats on wrapping up the second priority ski…" at bounding box center [694, 268] width 192 height 248
type textarea "Hi {{ participant.firstName }}! If you're on track, you're wrapping up the seco…"
click at [723, 34] on span "Save Message" at bounding box center [736, 37] width 56 height 12
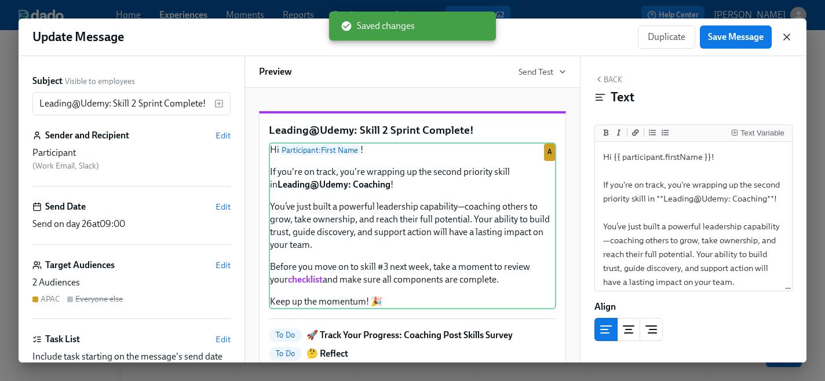
click at [790, 38] on icon "button" at bounding box center [787, 37] width 12 height 12
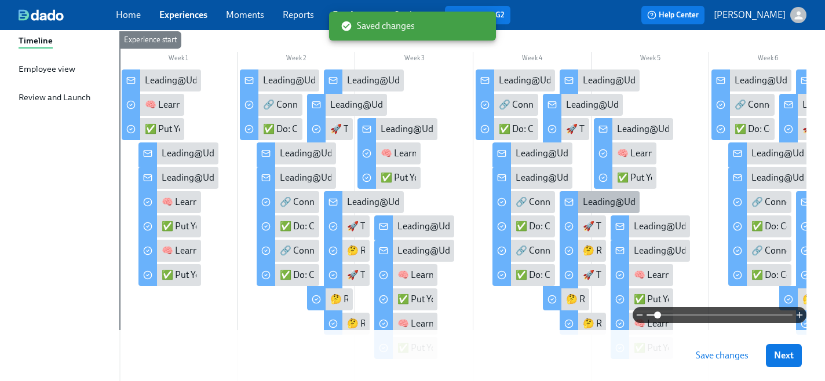
click at [595, 202] on div "Leading@Udemy: Skill 2 Sprint Complete!" at bounding box center [665, 202] width 165 height 13
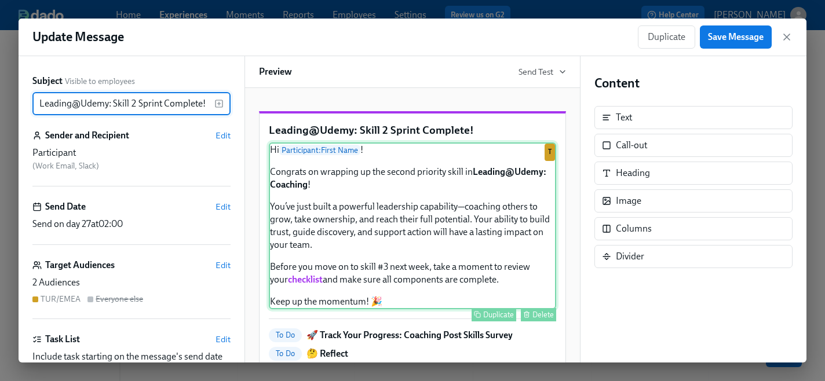
click at [395, 215] on div "Hi Participant : First Name ! Congrats on wrapping up the second priority skill…" at bounding box center [412, 226] width 287 height 167
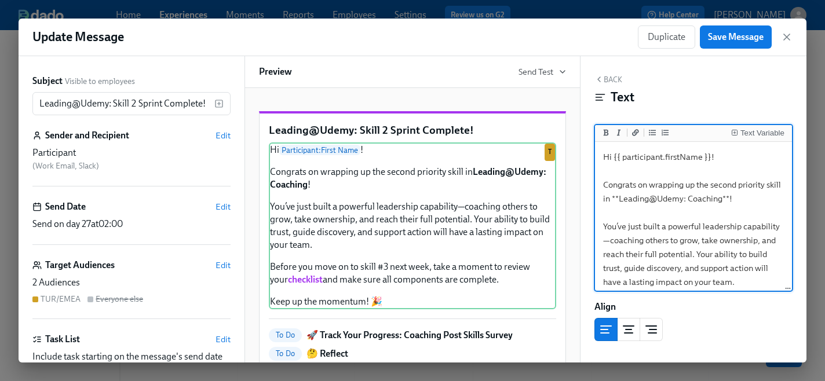
drag, startPoint x: 734, startPoint y: 201, endPoint x: 606, endPoint y: 186, distance: 129.5
click at [606, 186] on textarea "Hi {{ participant.firstName }}! Congrats on wrapping up the second priority ski…" at bounding box center [694, 268] width 192 height 248
click at [640, 220] on textarea "Hi {{ participant.firstName }}! If you're on track, you're wrapping up the seco…" at bounding box center [694, 268] width 192 height 248
type textarea "Hi {{ participant.firstName }}! If you're on track, you're wrapping up the seco…"
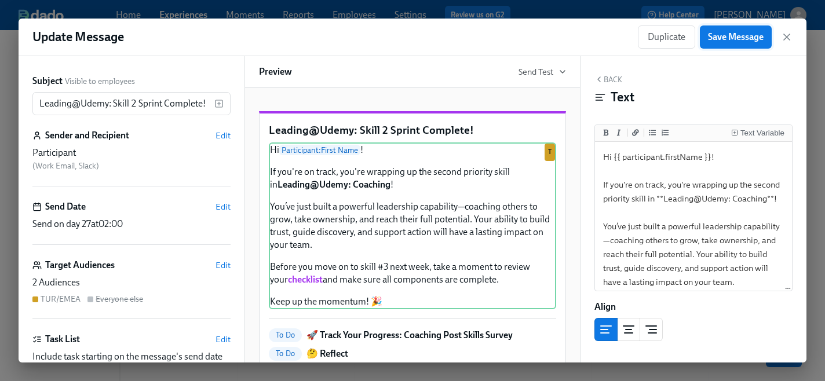
click at [726, 34] on span "Save Message" at bounding box center [736, 37] width 56 height 12
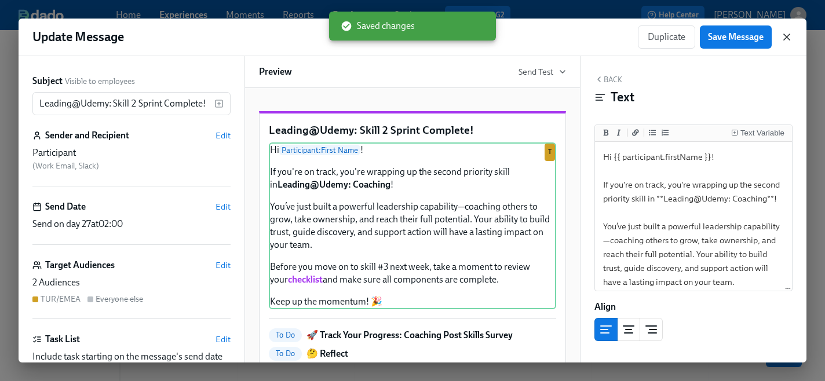
click at [788, 37] on icon "button" at bounding box center [787, 37] width 6 height 6
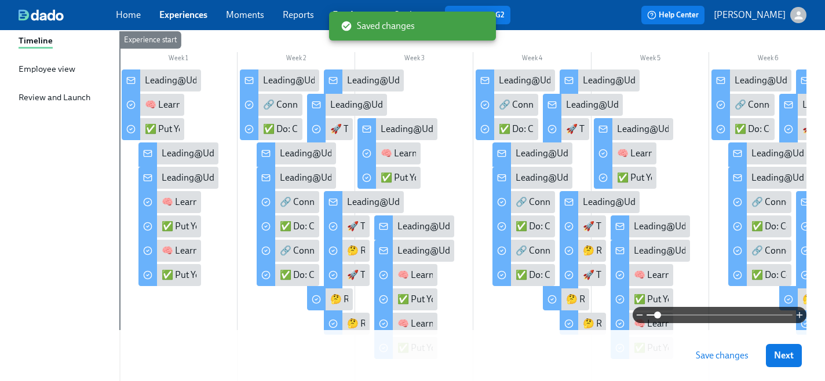
click at [723, 358] on span "Save changes" at bounding box center [722, 356] width 53 height 12
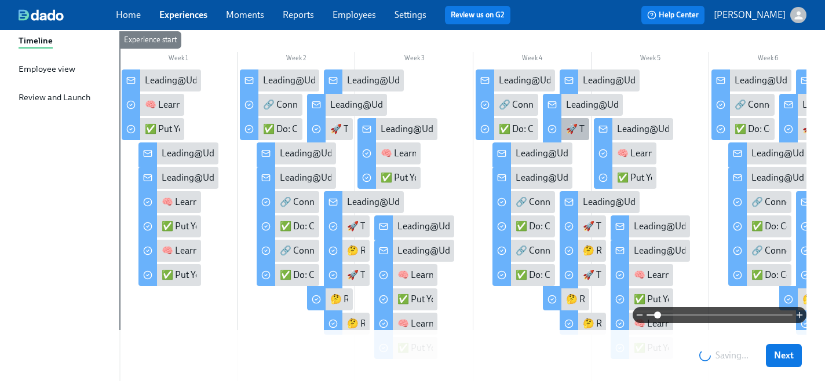
click at [574, 132] on div "🚀 Track Your Progress: Coaching Post Skills Survey" at bounding box center [668, 129] width 204 height 13
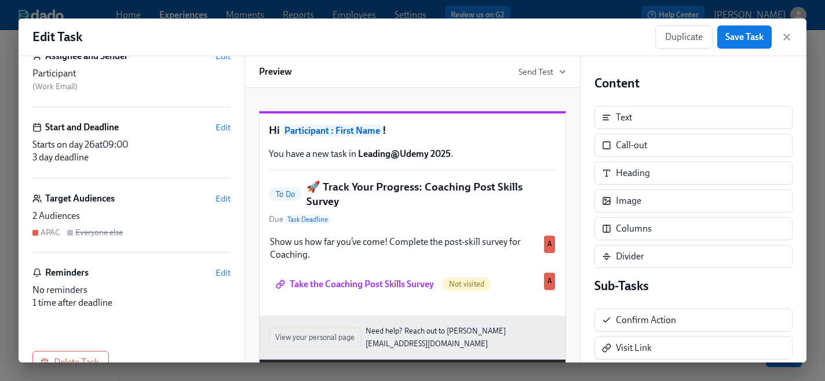
scroll to position [97, 0]
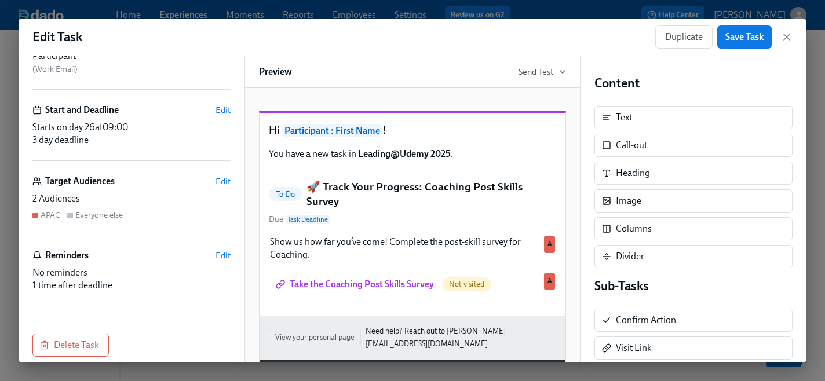
click at [223, 257] on span "Edit" at bounding box center [223, 256] width 15 height 12
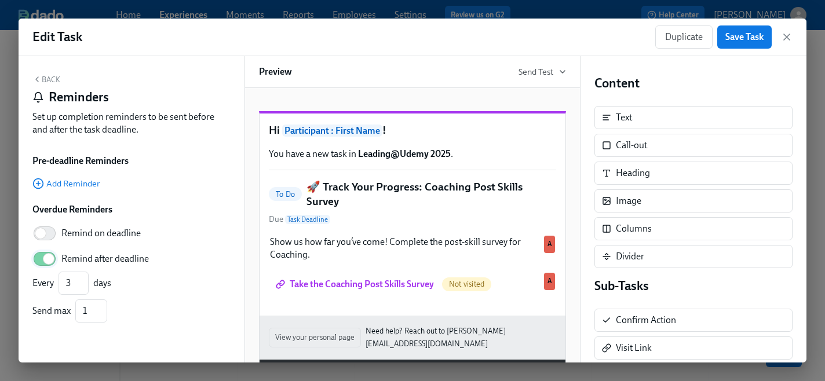
click at [47, 257] on input "Remind after deadline" at bounding box center [48, 259] width 77 height 26
checkbox input "false"
click at [739, 34] on span "Save Task" at bounding box center [745, 37] width 38 height 12
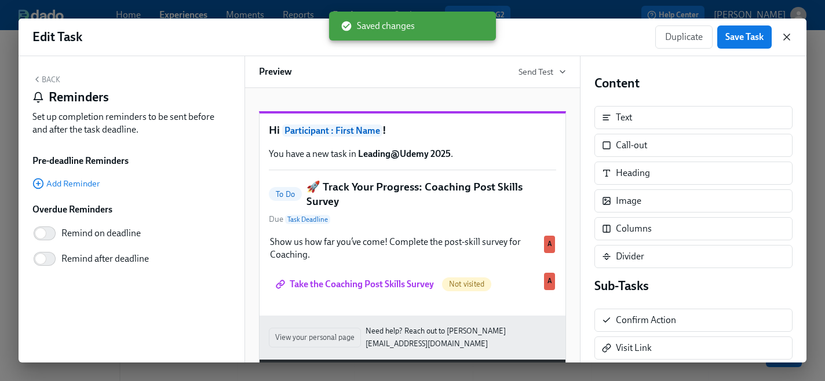
click at [786, 38] on icon "button" at bounding box center [787, 37] width 6 height 6
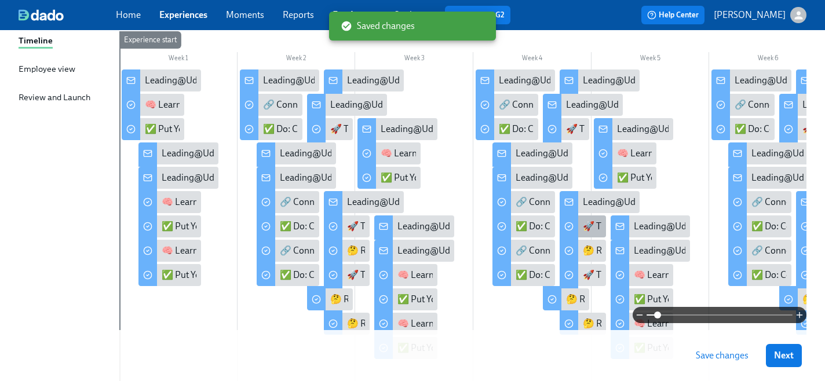
click at [589, 225] on div "🚀 Track Your Progress: Coaching Post Skills Survey" at bounding box center [685, 226] width 204 height 13
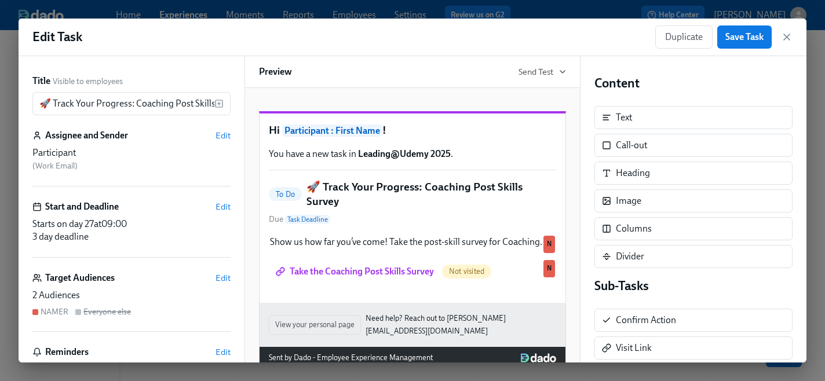
scroll to position [57, 0]
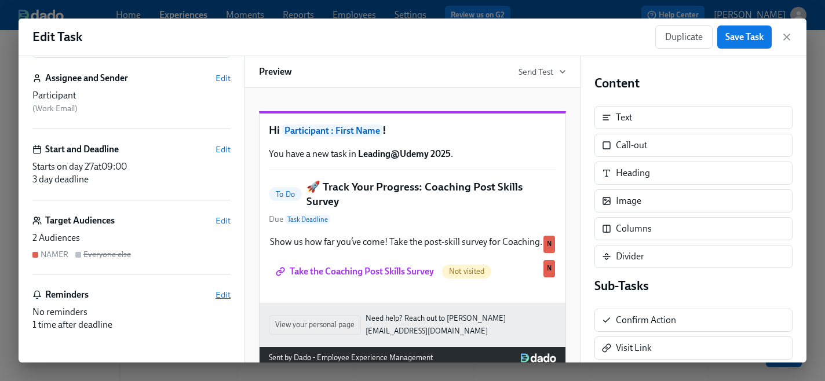
click at [225, 294] on span "Edit" at bounding box center [223, 295] width 15 height 12
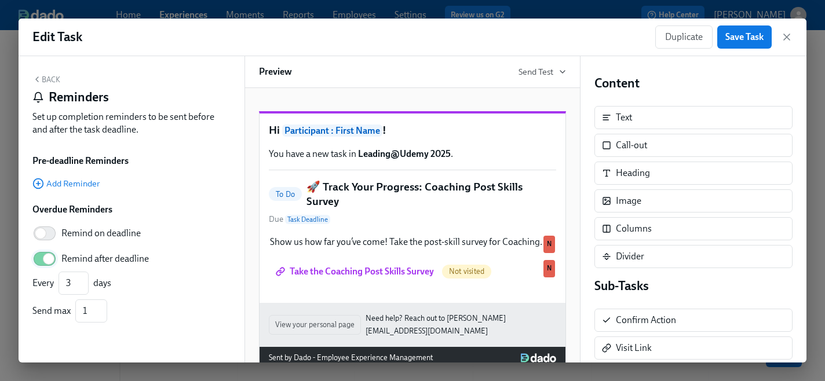
click at [52, 259] on input "Remind after deadline" at bounding box center [48, 259] width 77 height 26
checkbox input "false"
click at [736, 38] on span "Save Task" at bounding box center [745, 37] width 38 height 12
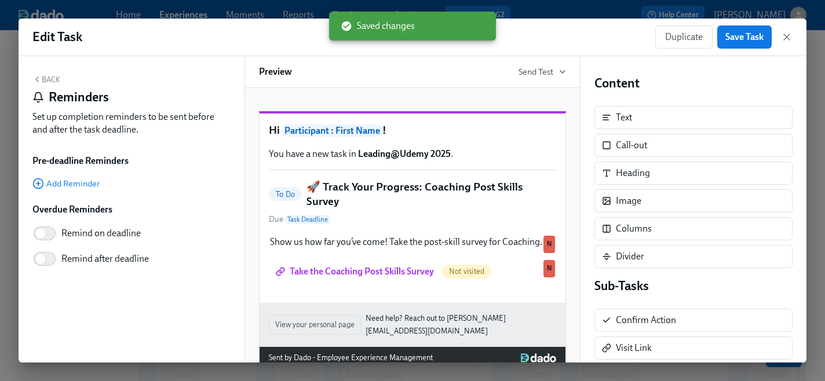
scroll to position [173, 0]
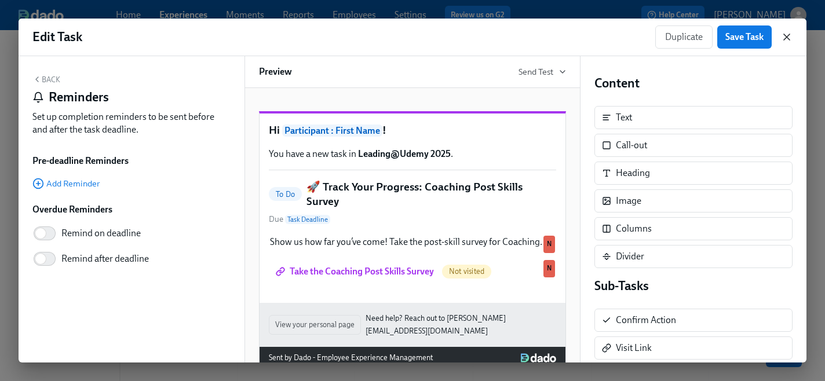
click at [784, 38] on icon "button" at bounding box center [787, 37] width 12 height 12
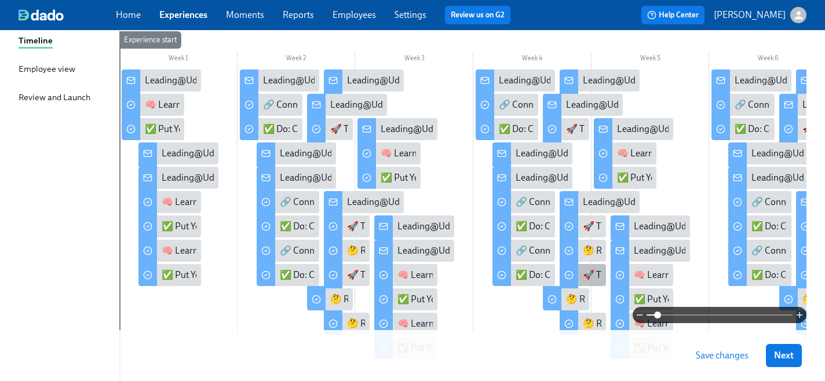
click at [587, 277] on div "🚀 Track Your Progress: Coaching Post Skills Survey" at bounding box center [685, 275] width 204 height 13
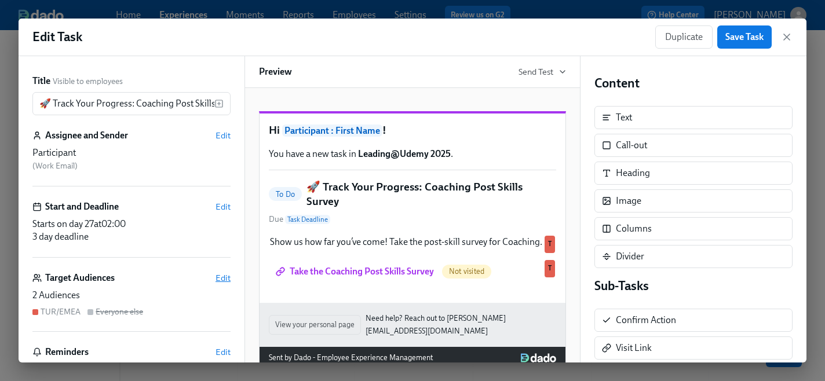
click at [225, 278] on span "Edit" at bounding box center [223, 278] width 15 height 12
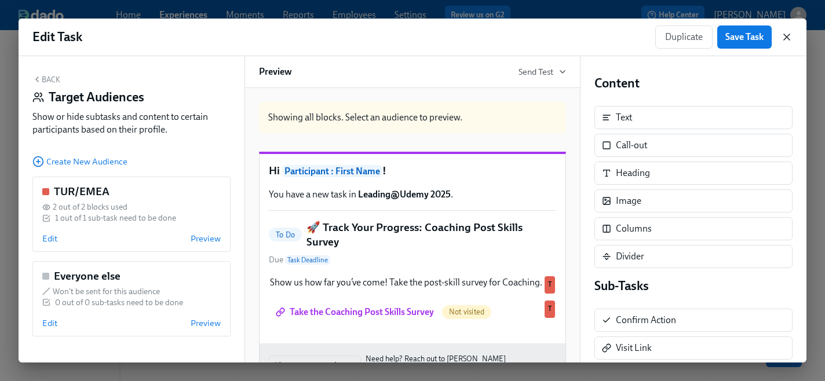
click at [787, 38] on icon "button" at bounding box center [787, 37] width 12 height 12
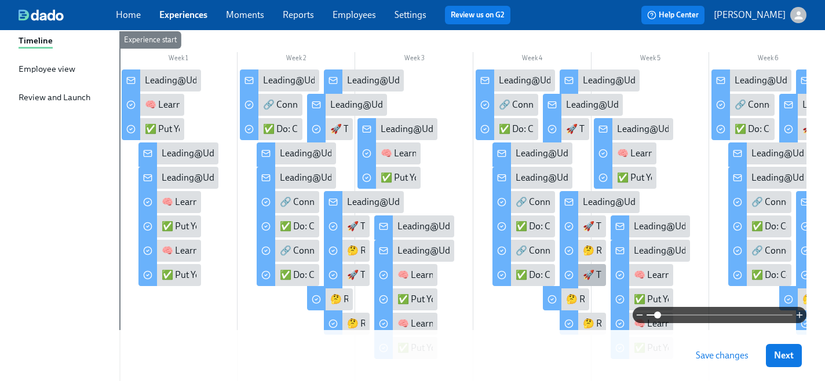
click at [591, 276] on div "🚀 Track Your Progress: Coaching Post Skills Survey" at bounding box center [685, 275] width 204 height 13
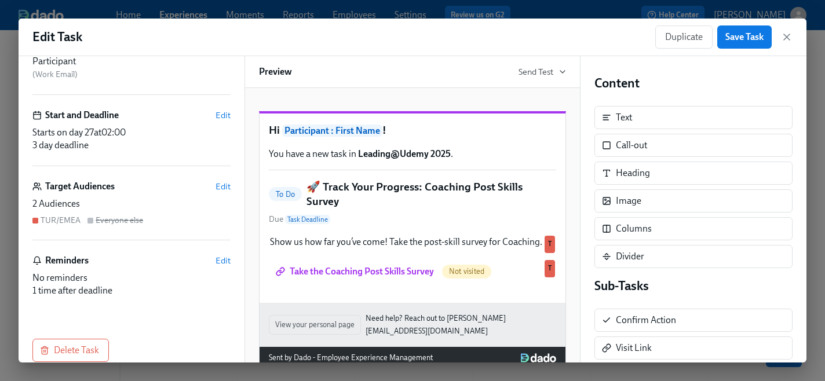
scroll to position [90, 0]
click at [224, 190] on span "Edit" at bounding box center [223, 188] width 15 height 12
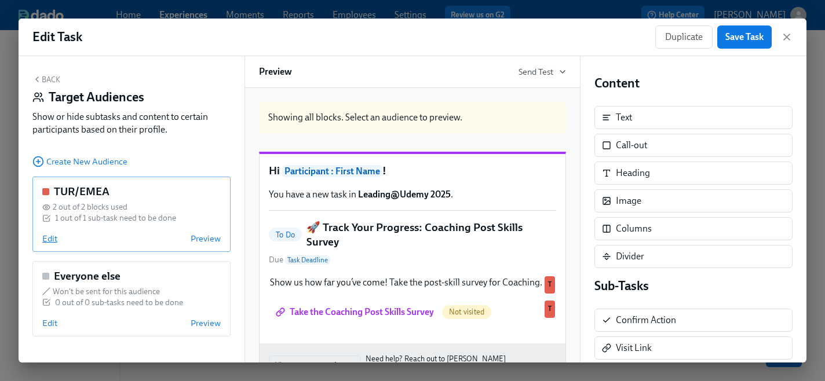
click at [50, 237] on span "Edit" at bounding box center [49, 239] width 15 height 12
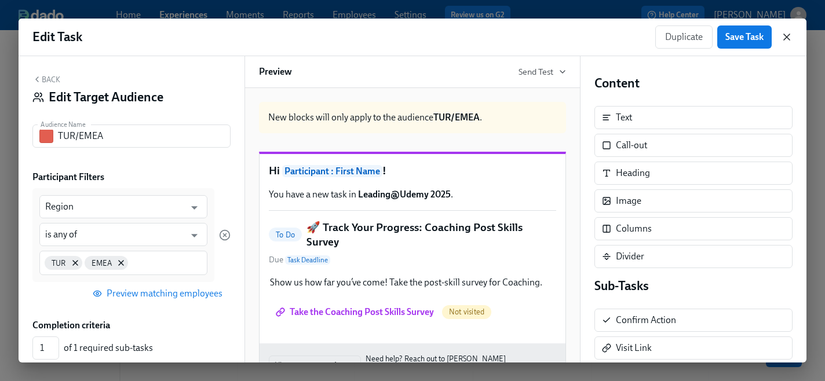
click at [786, 38] on icon "button" at bounding box center [787, 37] width 6 height 6
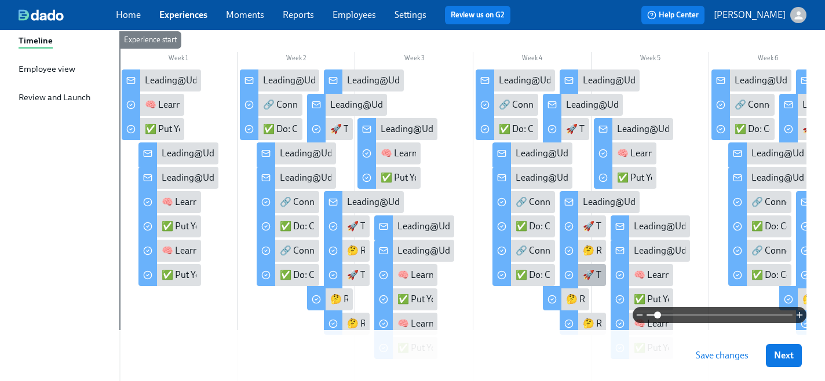
click at [582, 275] on div "🚀 Track Your Progress: Coaching Post Skills Survey" at bounding box center [583, 275] width 46 height 22
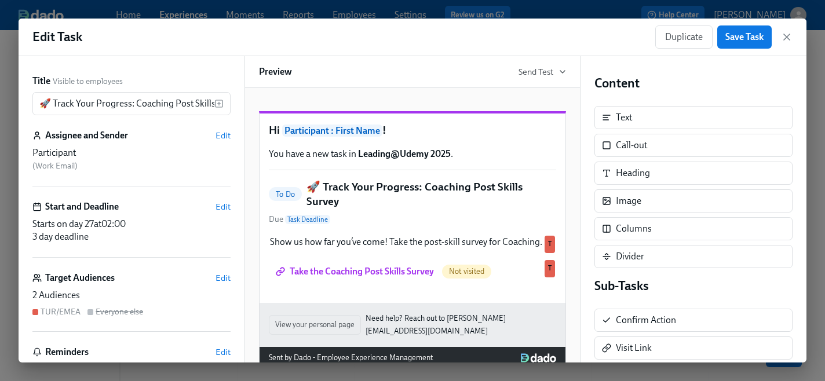
scroll to position [97, 0]
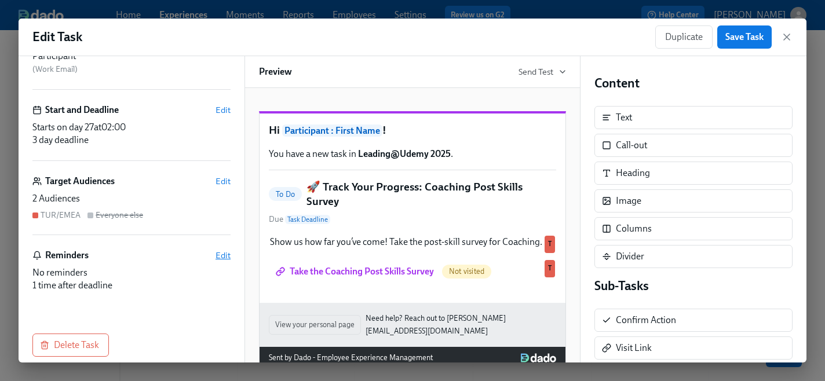
click at [222, 259] on span "Edit" at bounding box center [223, 256] width 15 height 12
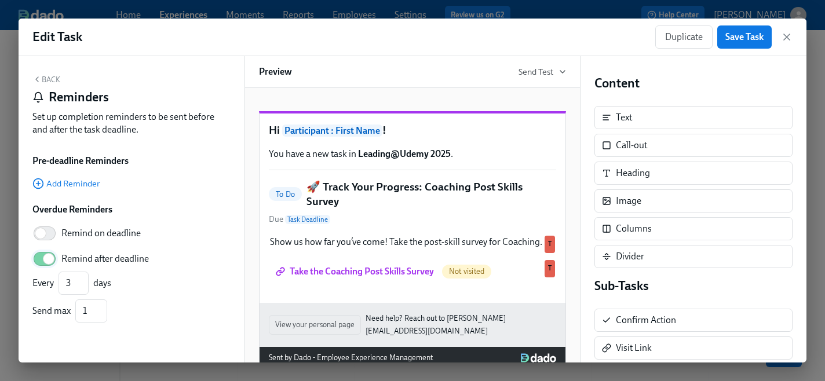
click at [50, 261] on input "Remind after deadline" at bounding box center [48, 259] width 77 height 26
checkbox input "false"
click at [736, 35] on span "Save Task" at bounding box center [745, 37] width 38 height 12
click at [788, 38] on icon "button" at bounding box center [787, 37] width 6 height 6
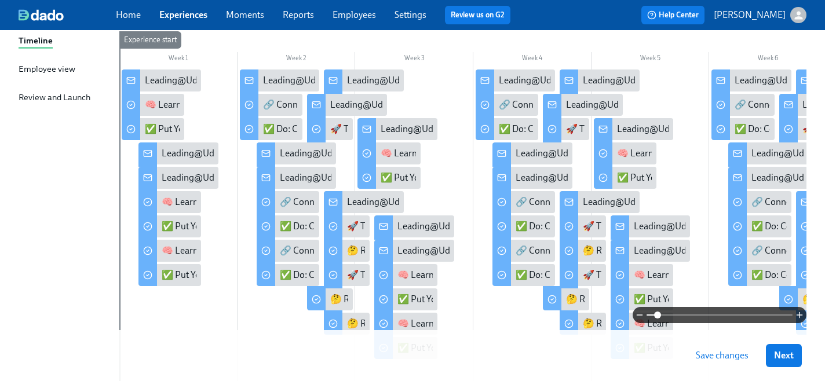
click at [704, 358] on span "Save changes" at bounding box center [722, 356] width 53 height 12
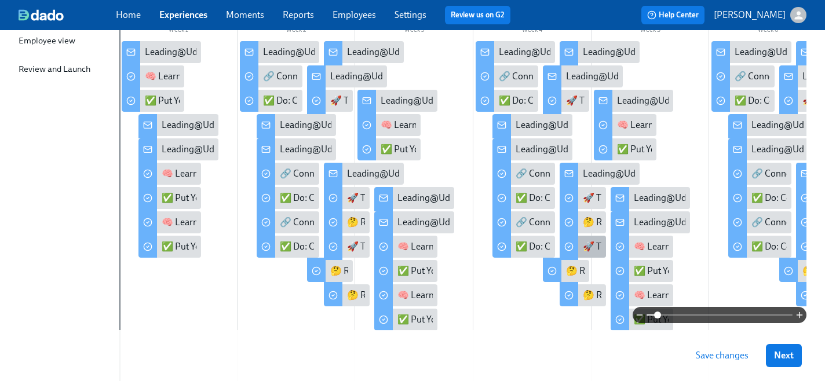
scroll to position [195, 0]
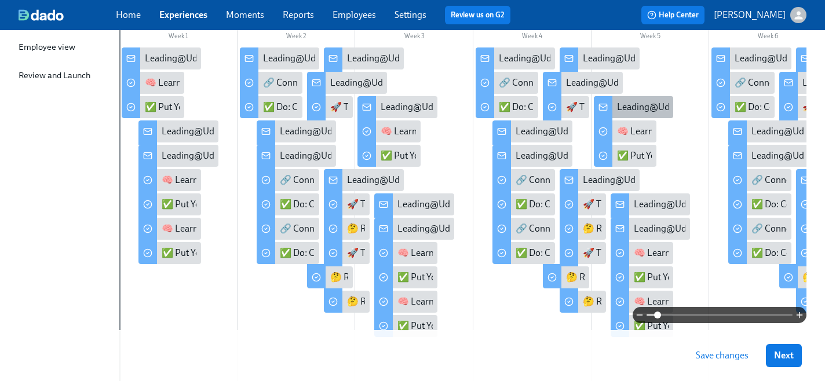
click at [629, 105] on div "Leading@Udemy: Week 5" at bounding box center [668, 107] width 103 height 13
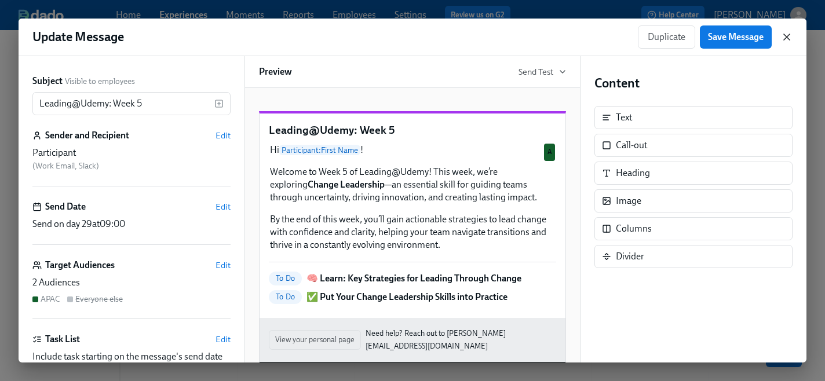
click at [789, 38] on icon "button" at bounding box center [787, 37] width 12 height 12
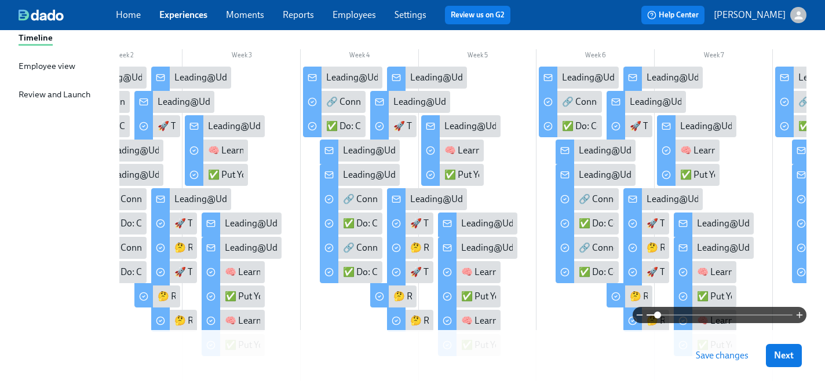
scroll to position [0, 182]
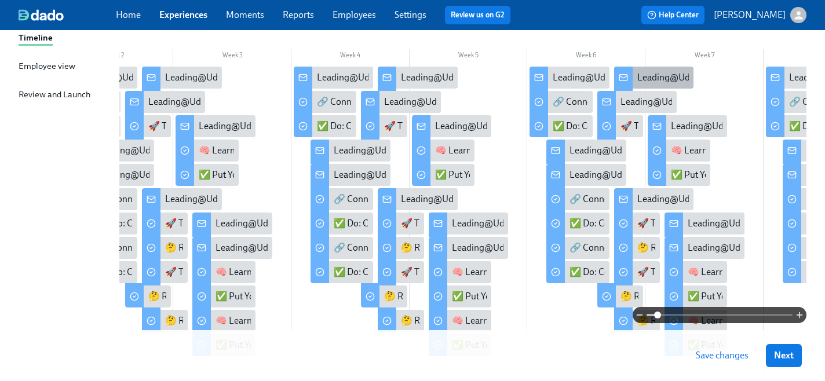
click at [657, 76] on div "Leading@Udemy: Skill 3 Sprint Complete!" at bounding box center [720, 77] width 165 height 13
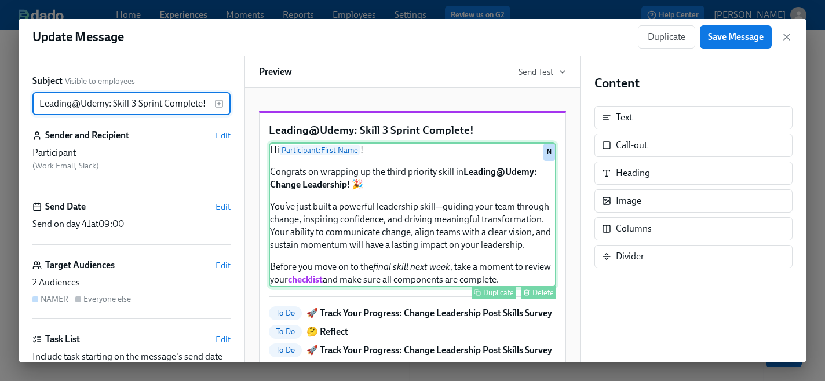
click at [335, 235] on div "Hi Participant : First Name ! Congrats on wrapping up the third priority skill …" at bounding box center [412, 215] width 287 height 145
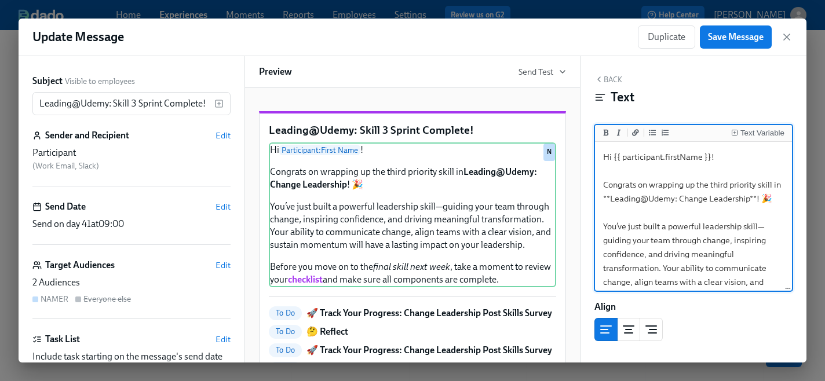
drag, startPoint x: 760, startPoint y: 200, endPoint x: 633, endPoint y: 197, distance: 127.0
click at [633, 197] on textarea "Hi {{ participant.firstName }}! Congrats on wrapping up the third priority skil…" at bounding box center [694, 268] width 192 height 248
click at [661, 219] on textarea "Hi {{ participant.firstName }}! Congrats on wrapping up the third priority skil…" at bounding box center [694, 268] width 192 height 248
drag, startPoint x: 784, startPoint y: 185, endPoint x: 605, endPoint y: 185, distance: 179.1
click at [605, 185] on textarea "Hi {{ participant.firstName }}! Congrats on wrapping up the third priority skil…" at bounding box center [694, 268] width 192 height 248
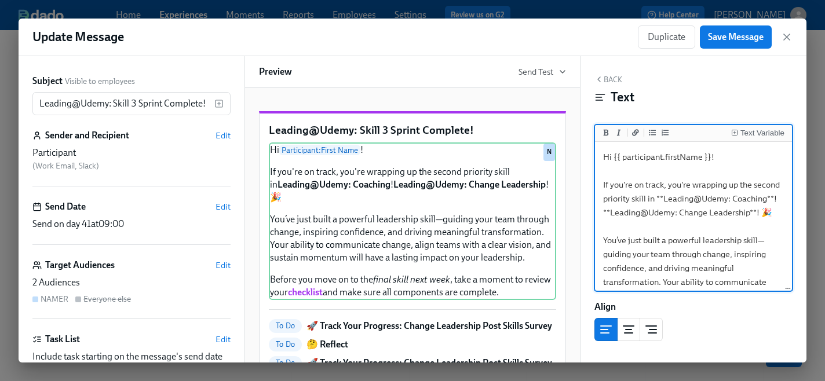
drag, startPoint x: 782, startPoint y: 186, endPoint x: 758, endPoint y: 185, distance: 24.4
click at [758, 186] on textarea "Hi {{ participant.firstName }}! If you're on track, you're wrapping up the seco…" at bounding box center [694, 275] width 192 height 262
drag, startPoint x: 778, startPoint y: 199, endPoint x: 657, endPoint y: 199, distance: 121.1
click at [657, 199] on textarea "Hi {{ participant.firstName }}! If you're on track, you're wrapping up the thir…" at bounding box center [694, 275] width 192 height 262
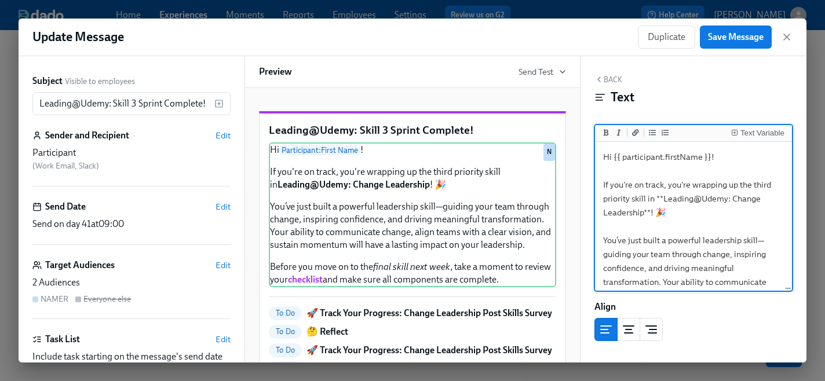
click at [730, 195] on textarea "Hi {{ participant.firstName }}! If you're on track, you're wrapping up the thir…" at bounding box center [694, 275] width 192 height 262
drag, startPoint x: 776, startPoint y: 185, endPoint x: 756, endPoint y: 185, distance: 19.1
click at [756, 185] on textarea "Hi {{ participant.firstName }}! If you're on track, you're wrapping up the thir…" at bounding box center [694, 275] width 192 height 262
click at [606, 130] on icon "Add bold text" at bounding box center [606, 132] width 7 height 7
click at [602, 198] on textarea "Hi {{ participant.firstName }}! If you're on track, you're wrapping up the **th…" at bounding box center [694, 275] width 192 height 262
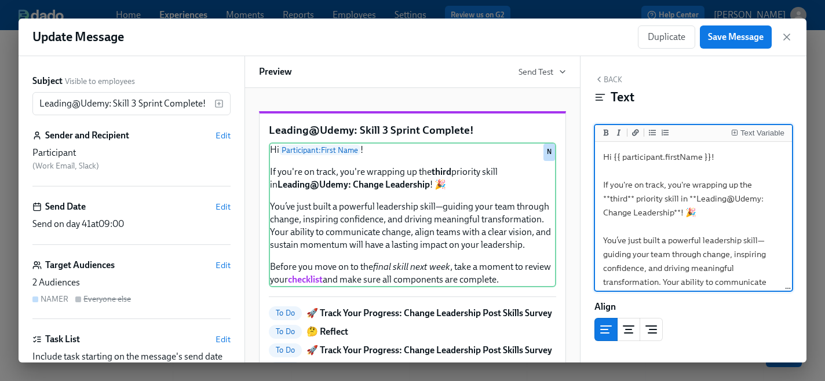
click at [635, 200] on textarea "Hi {{ participant.firstName }}! If you're on track, you're wrapping up the **th…" at bounding box center [694, 275] width 192 height 262
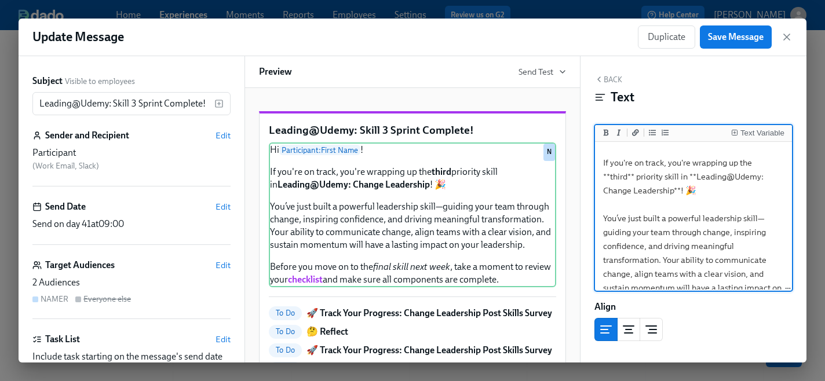
scroll to position [24, 0]
drag, startPoint x: 704, startPoint y: 187, endPoint x: 603, endPoint y: 161, distance: 104.7
click at [603, 161] on textarea "Hi {{ participant.firstName }}! If you're on track, you're wrapping up the **th…" at bounding box center [694, 251] width 192 height 262
click at [733, 202] on textarea "Hi {{ participant.firstName }}! If you're on track, you're wrapping up the **th…" at bounding box center [694, 251] width 192 height 262
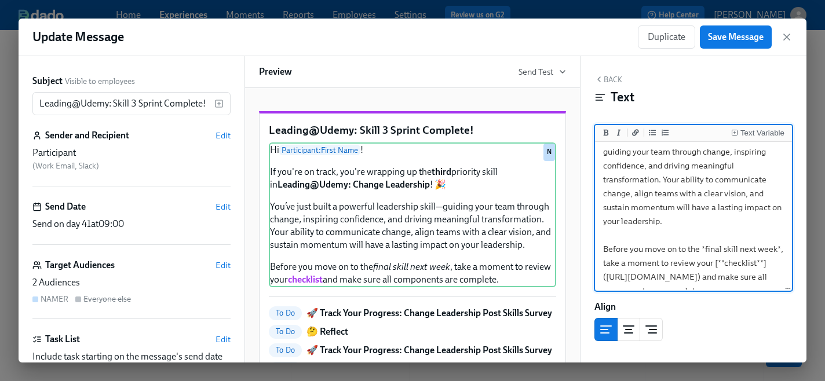
scroll to position [107, 0]
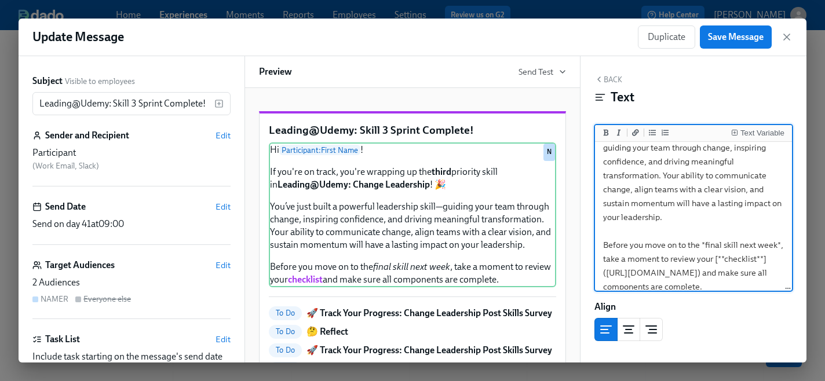
drag, startPoint x: 776, startPoint y: 247, endPoint x: 707, endPoint y: 247, distance: 69.6
click at [707, 247] on textarea "Hi {{ participant.firstName }}! If you're on track, you're wrapping up the **th…" at bounding box center [694, 169] width 192 height 262
click at [606, 133] on icon "Add bold text" at bounding box center [606, 132] width 5 height 6
click at [671, 209] on textarea "Hi {{ participant.firstName }}! If you're on track, you're wrapping up the **th…" at bounding box center [694, 169] width 192 height 262
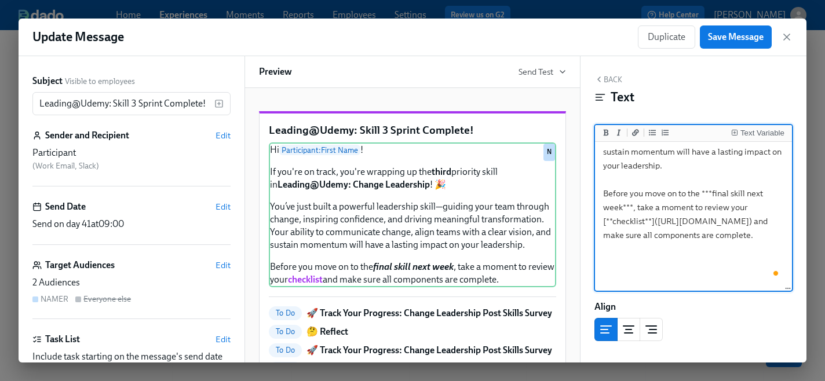
scroll to position [158, 0]
type textarea "Hi {{ participant.firstName }}! If you're on track, you're wrapping up the **th…"
click at [729, 39] on span "Save Message" at bounding box center [736, 37] width 56 height 12
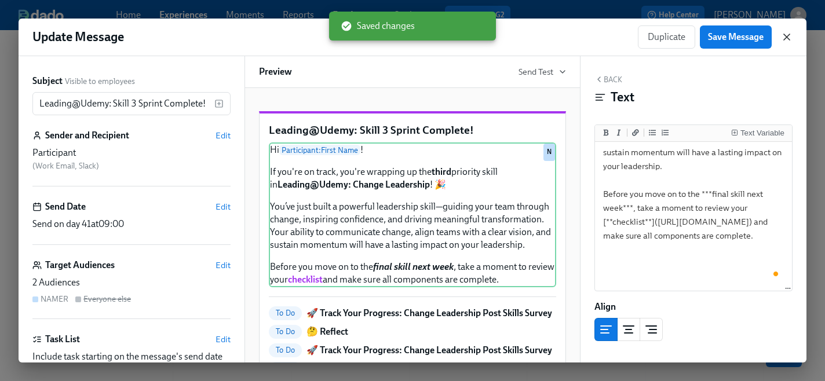
click at [788, 39] on icon "button" at bounding box center [787, 37] width 12 height 12
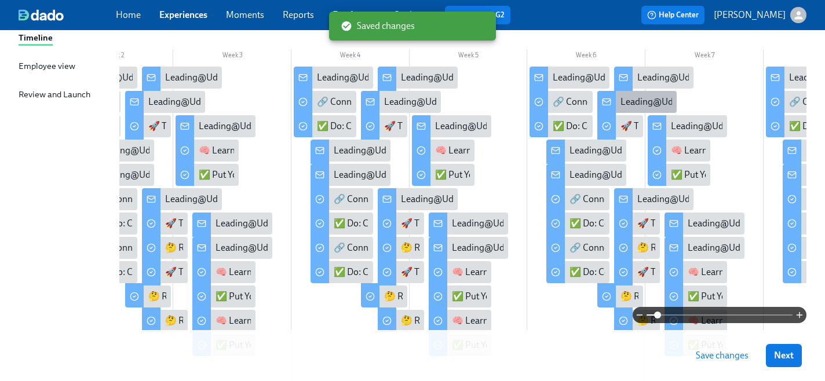
click at [647, 100] on div "Leading@Udemy: Skill 3 Sprint Complete!" at bounding box center [703, 102] width 165 height 13
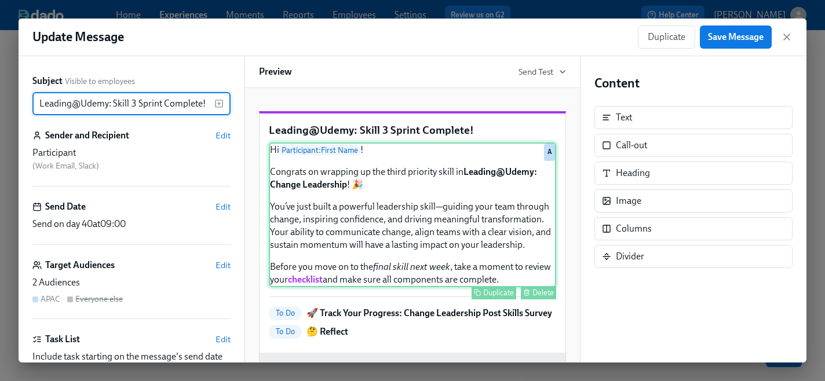
click at [435, 257] on div "Hi Participant : First Name ! Congrats on wrapping up the third priority skill …" at bounding box center [412, 215] width 287 height 145
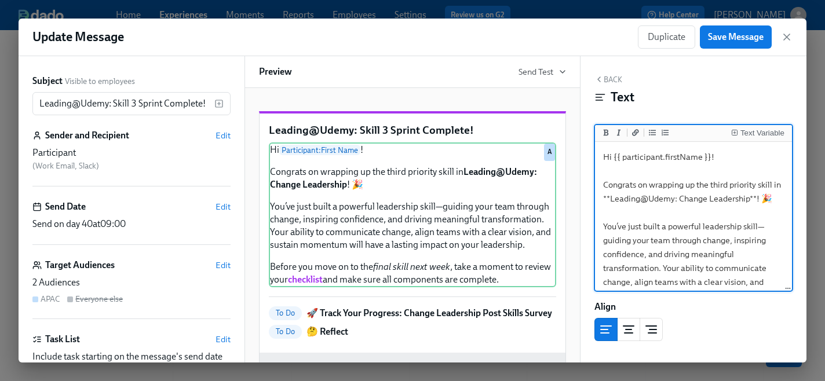
drag, startPoint x: 776, startPoint y: 199, endPoint x: 602, endPoint y: 183, distance: 174.6
click at [602, 183] on textarea "Hi {{ participant.firstName }}! Congrats on wrapping up the third priority skil…" at bounding box center [694, 268] width 192 height 248
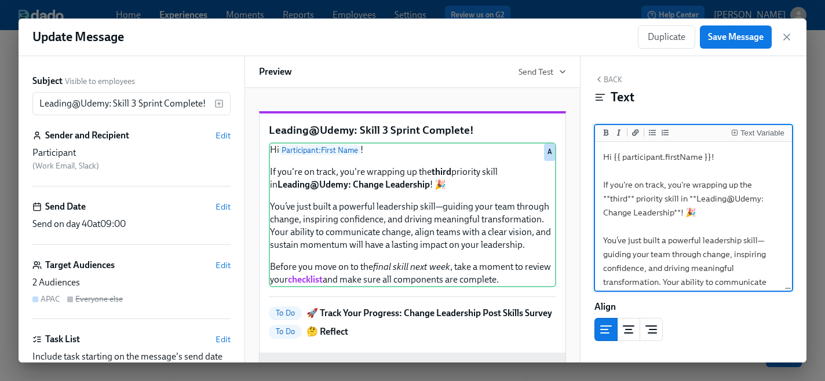
click at [696, 220] on textarea "Hi {{ participant.firstName }}! If you're on track, you're wrapping up the **th…" at bounding box center [694, 275] width 192 height 262
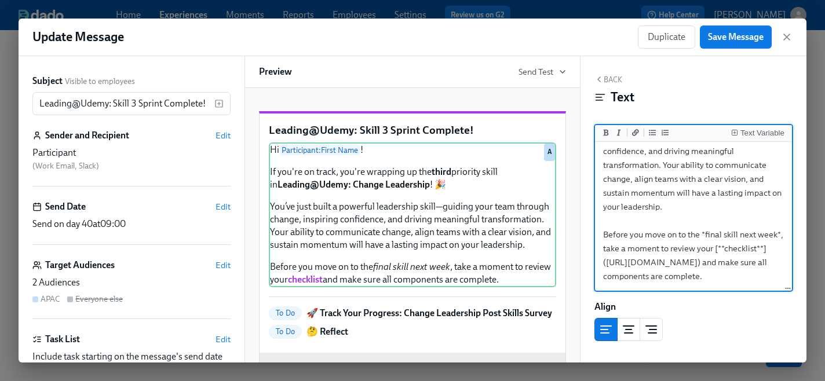
scroll to position [117, 0]
drag, startPoint x: 776, startPoint y: 235, endPoint x: 707, endPoint y: 235, distance: 69.6
click at [707, 235] on textarea "Hi {{ participant.firstName }}! If you're on track, you're wrapping up the **th…" at bounding box center [694, 158] width 192 height 262
click at [605, 130] on icon "Add bold text" at bounding box center [606, 132] width 5 height 6
click at [706, 259] on textarea "Hi {{ participant.firstName }}! If you're on track, you're wrapping up the **th…" at bounding box center [694, 158] width 192 height 262
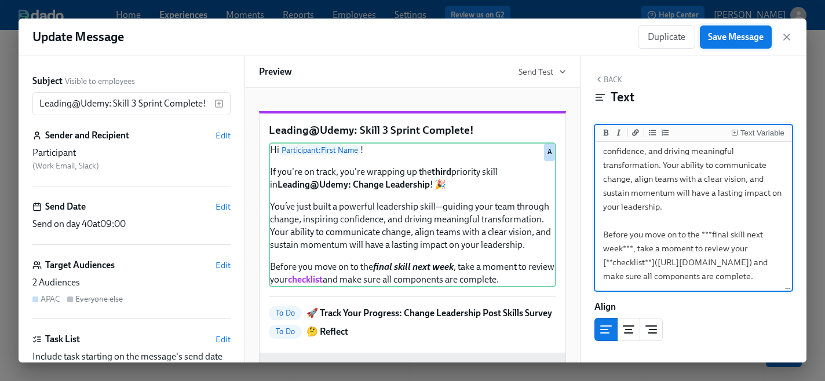
type textarea "Hi {{ participant.firstName }}! If you're on track, you're wrapping up the **th…"
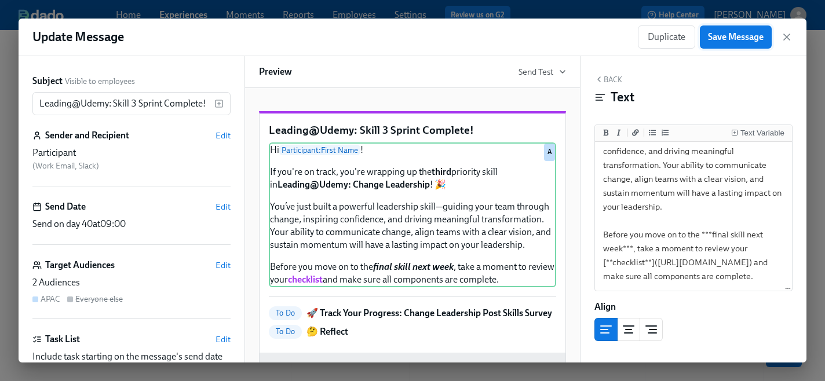
click at [734, 42] on span "Save Message" at bounding box center [736, 37] width 56 height 12
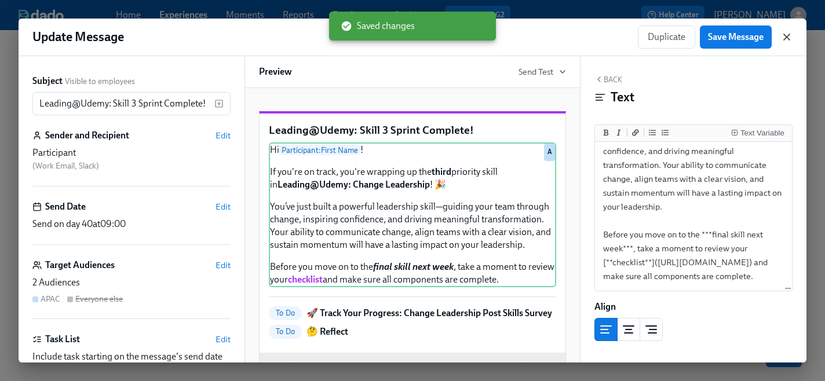
click at [787, 40] on icon "button" at bounding box center [787, 37] width 12 height 12
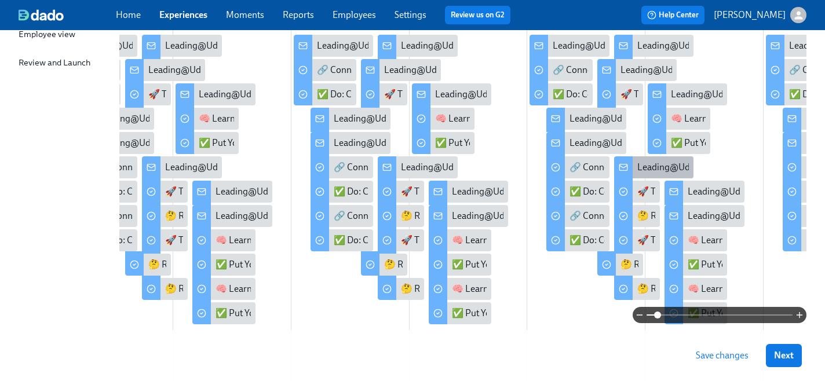
click at [661, 167] on div "Leading@Udemy: Skill 3 Sprint Complete!" at bounding box center [720, 167] width 165 height 13
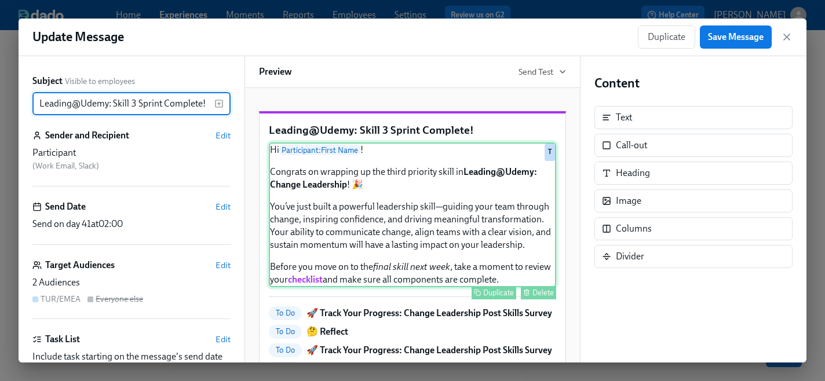
click at [464, 254] on div "Hi Participant : First Name ! Congrats on wrapping up the third priority skill …" at bounding box center [412, 215] width 287 height 145
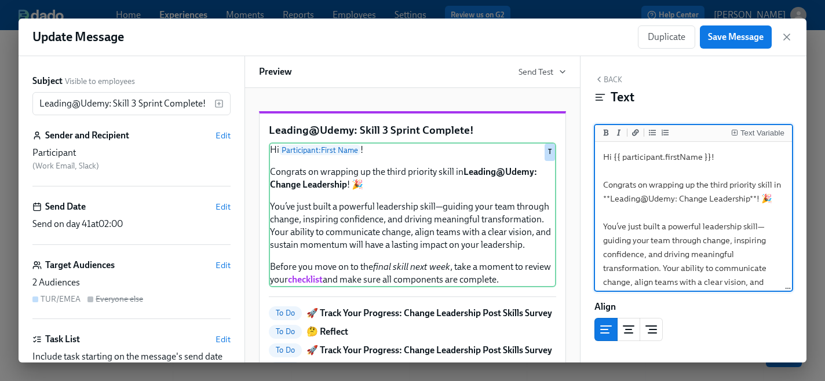
drag, startPoint x: 774, startPoint y: 200, endPoint x: 605, endPoint y: 186, distance: 169.8
click at [605, 186] on textarea "Hi {{ participant.firstName }}! Congrats on wrapping up the third priority skil…" at bounding box center [694, 268] width 192 height 248
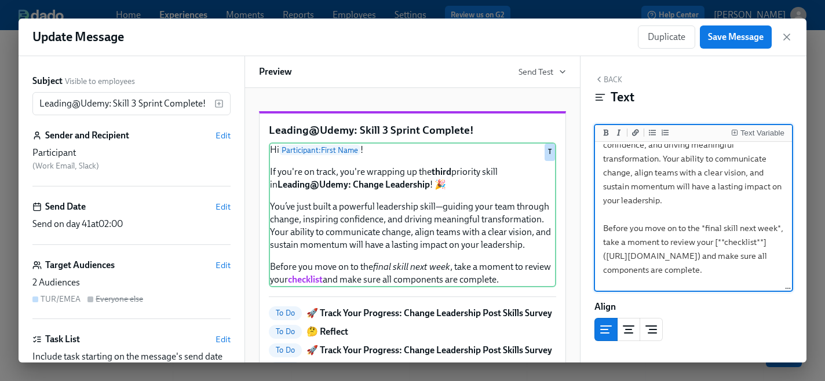
drag, startPoint x: 776, startPoint y: 230, endPoint x: 706, endPoint y: 230, distance: 70.1
click at [706, 230] on textarea "Hi {{ participant.firstName }}! If you're on track, you're wrapping up the **th…" at bounding box center [694, 152] width 192 height 262
click at [607, 133] on icon "Add bold text" at bounding box center [606, 132] width 7 height 7
click at [704, 207] on textarea "Hi {{ participant.firstName }}! If you're on track, you're wrapping up the **th…" at bounding box center [694, 152] width 192 height 262
type textarea "Hi {{ participant.firstName }}! If you're on track, you're wrapping up the **th…"
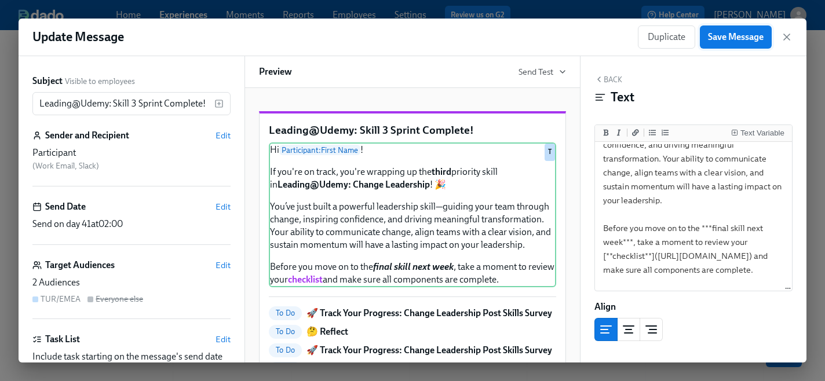
click at [726, 39] on span "Save Message" at bounding box center [736, 37] width 56 height 12
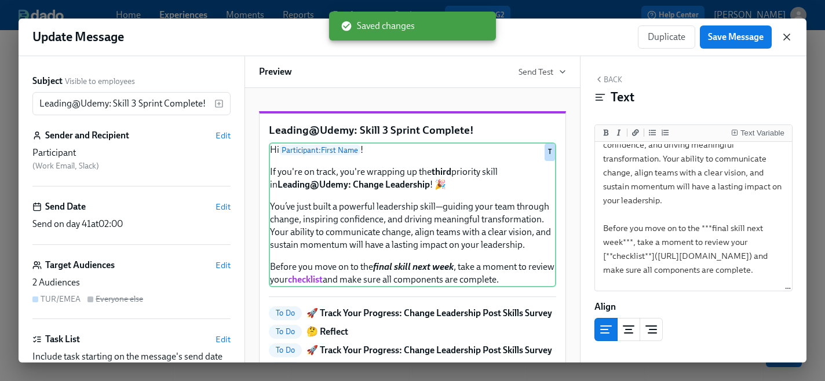
click at [787, 35] on icon "button" at bounding box center [787, 37] width 12 height 12
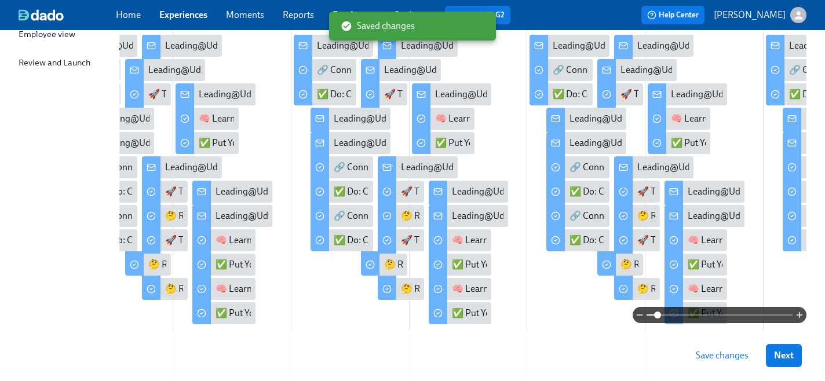
click at [718, 357] on span "Save changes" at bounding box center [722, 356] width 53 height 12
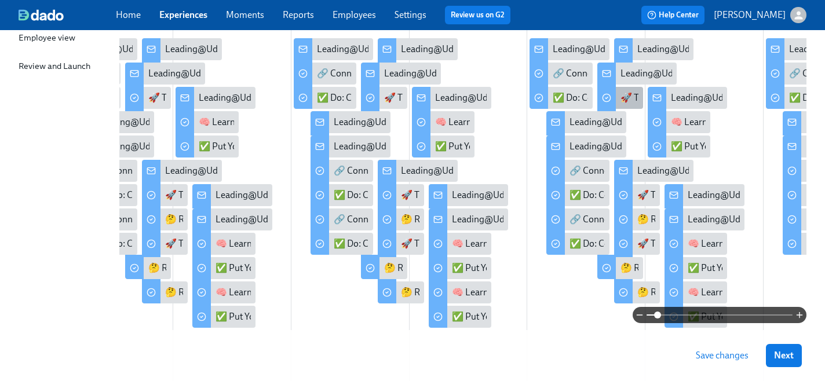
click at [631, 97] on div "🚀 Track Your Progress: Change Leadership Post Skills Survey" at bounding box center [742, 98] width 243 height 13
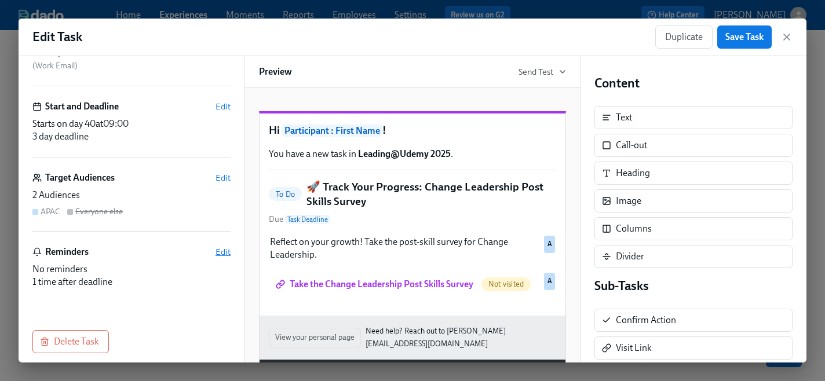
click at [225, 254] on span "Edit" at bounding box center [223, 252] width 15 height 12
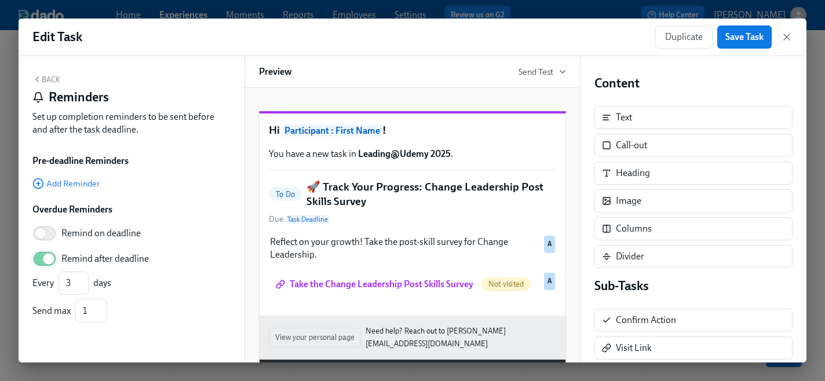
click at [51, 260] on input "Remind after deadline" at bounding box center [48, 259] width 77 height 26
checkbox input "false"
click at [752, 34] on span "Save Task" at bounding box center [745, 37] width 38 height 12
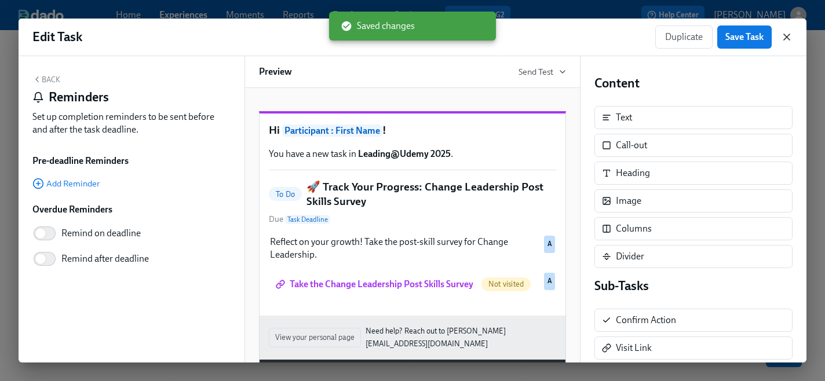
click at [788, 38] on icon "button" at bounding box center [787, 37] width 12 height 12
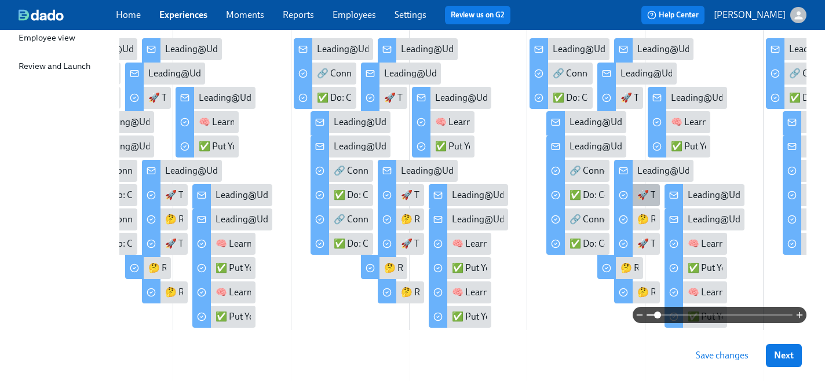
click at [639, 196] on div "🚀 Track Your Progress: Change Leadership Post Skills Survey" at bounding box center [759, 195] width 243 height 13
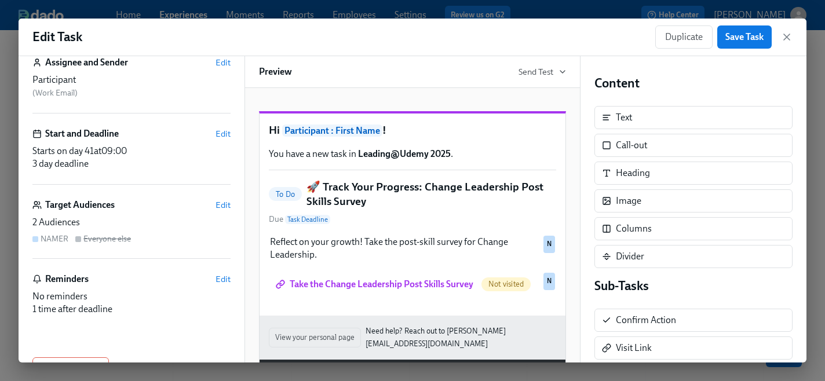
scroll to position [91, 0]
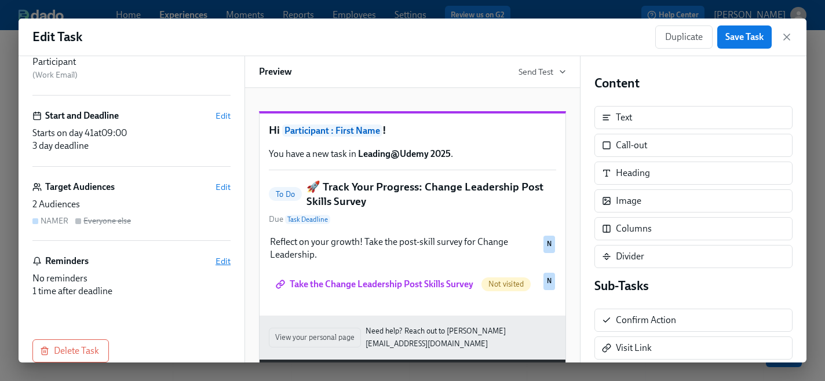
click at [222, 261] on span "Edit" at bounding box center [223, 262] width 15 height 12
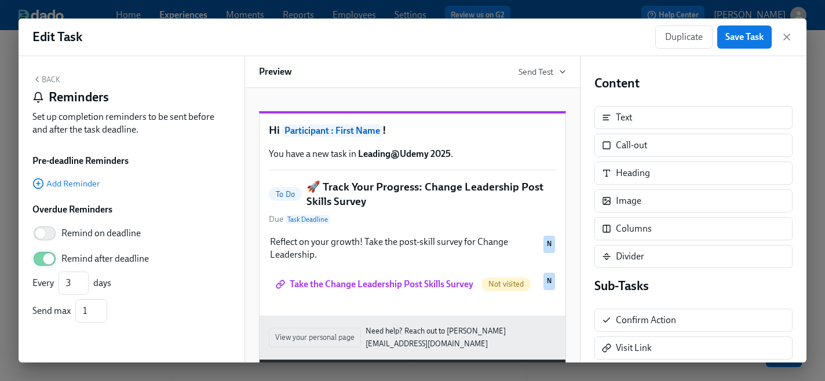
click at [50, 259] on input "Remind after deadline" at bounding box center [48, 259] width 77 height 26
checkbox input "false"
click at [742, 43] on button "Save Task" at bounding box center [745, 37] width 54 height 23
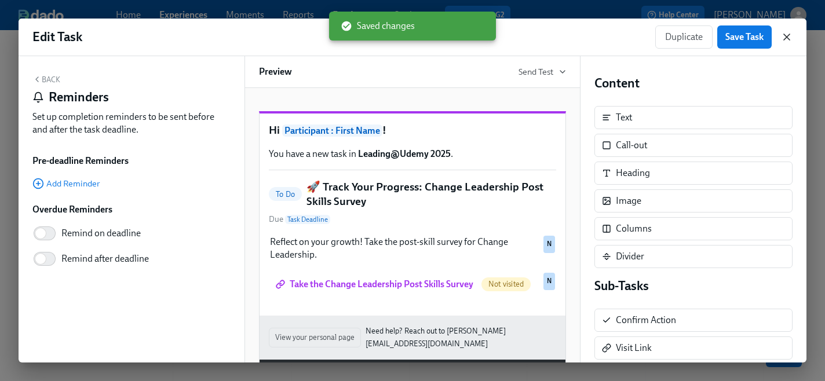
click at [788, 37] on icon "button" at bounding box center [787, 37] width 12 height 12
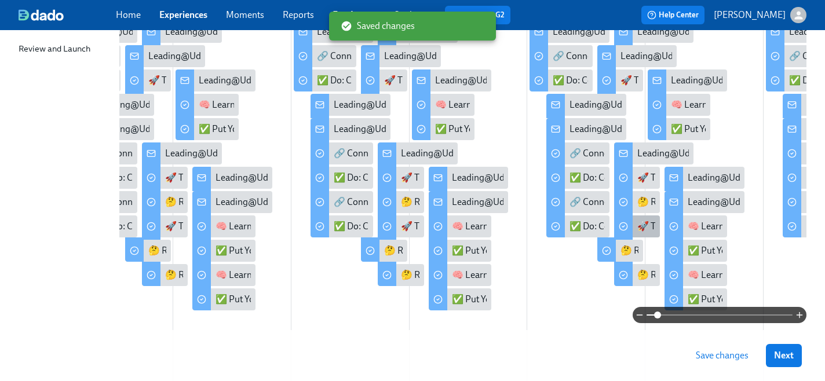
scroll to position [222, 0]
click at [649, 231] on div "🚀 Track Your Progress: Change Leadership Post Skills Survey" at bounding box center [759, 226] width 243 height 13
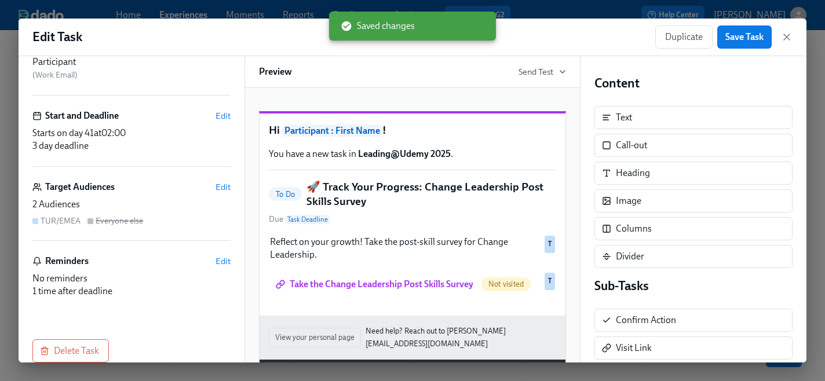
scroll to position [105, 0]
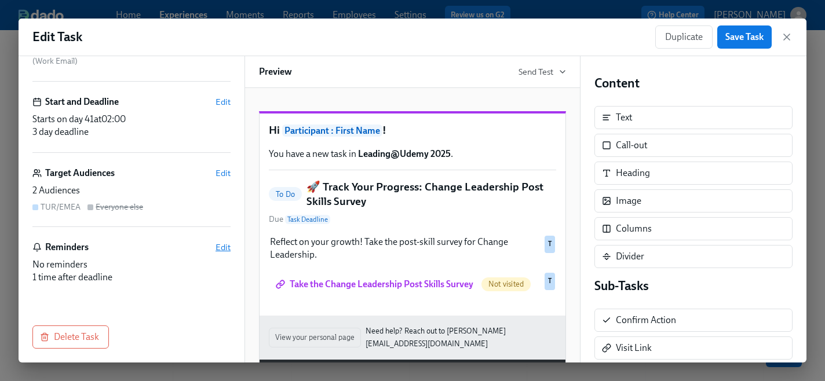
click at [227, 250] on span "Edit" at bounding box center [223, 248] width 15 height 12
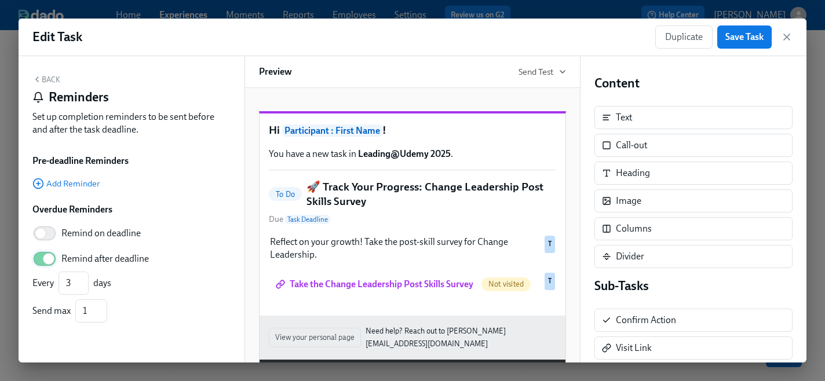
click at [46, 259] on input "Remind after deadline" at bounding box center [48, 259] width 77 height 26
checkbox input "false"
click at [743, 41] on span "Save Task" at bounding box center [745, 37] width 38 height 12
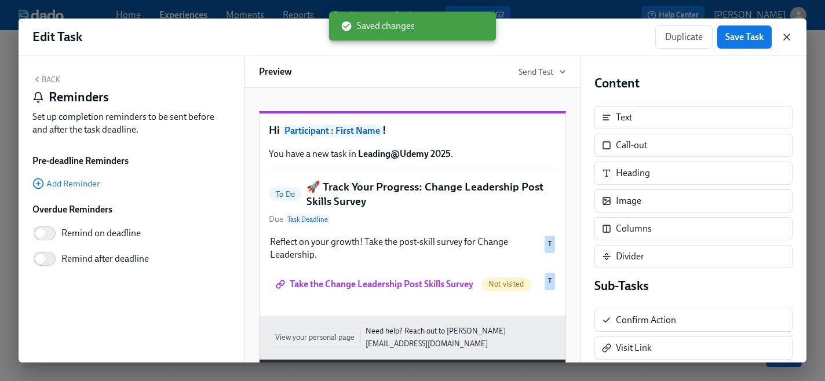
click at [787, 39] on icon "button" at bounding box center [787, 37] width 12 height 12
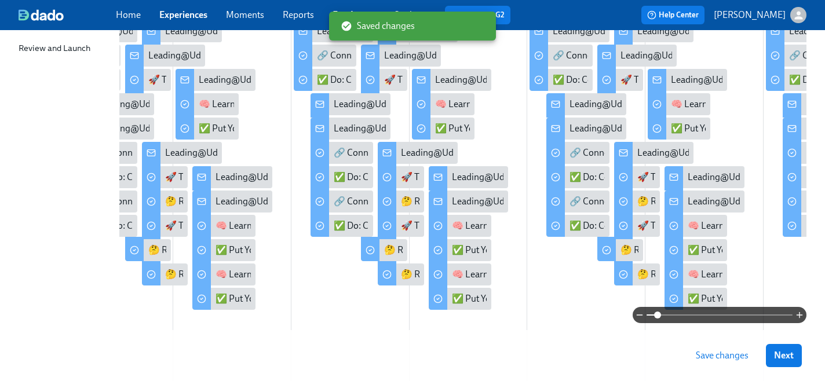
click at [726, 357] on span "Save changes" at bounding box center [722, 356] width 53 height 12
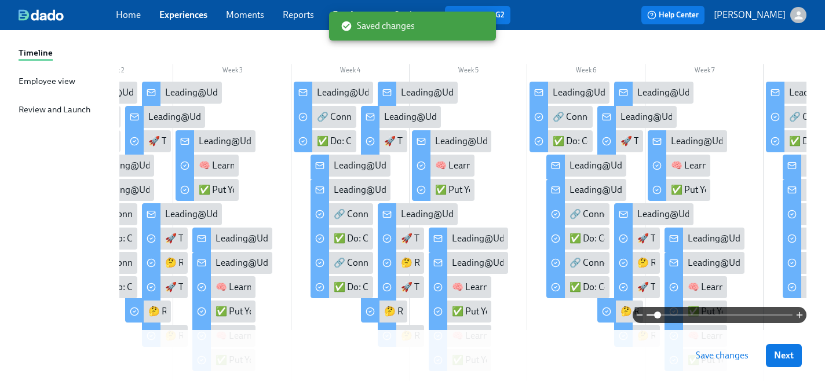
scroll to position [163, 0]
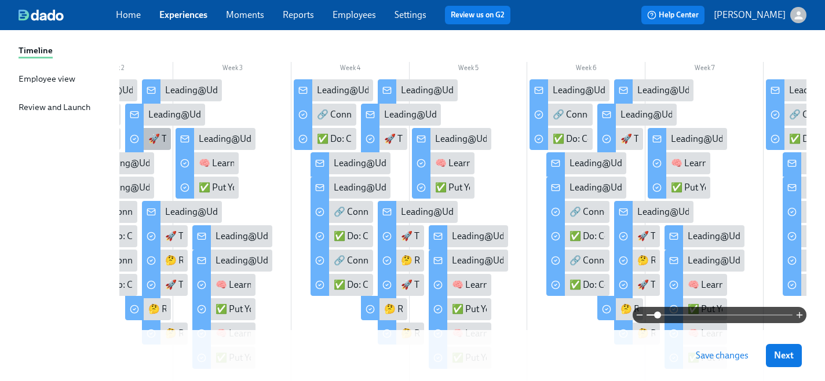
click at [152, 140] on div "🚀 Track Your Progress: Decision Making Post Skills Survey" at bounding box center [264, 139] width 232 height 13
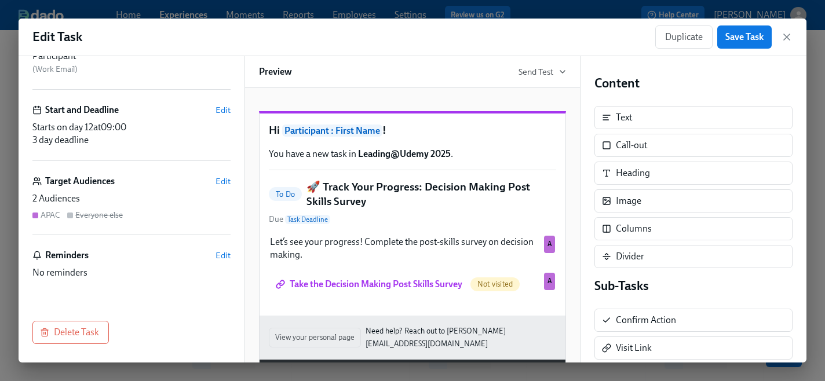
scroll to position [96, 0]
click at [783, 35] on icon "button" at bounding box center [787, 37] width 12 height 12
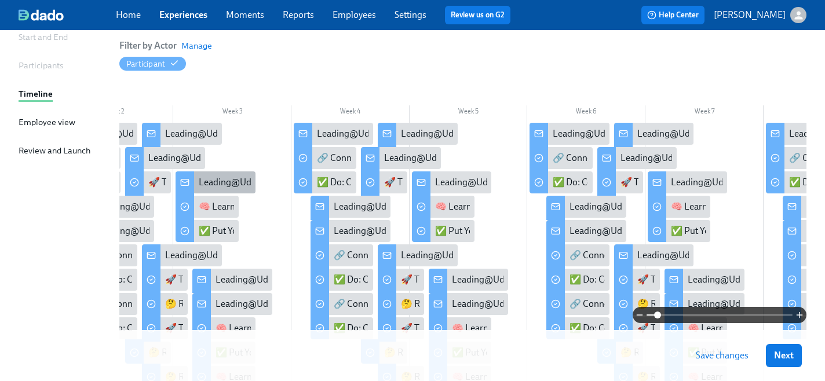
scroll to position [118, 0]
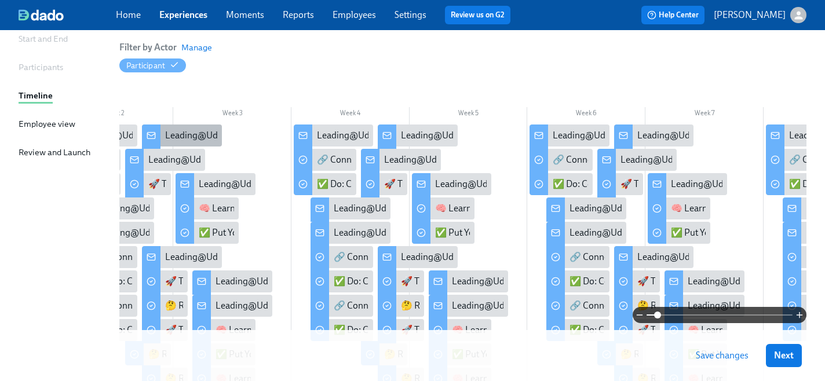
click at [169, 144] on div "Leading@Udemy: Skill 1 Sprint Complete!" at bounding box center [181, 136] width 79 height 22
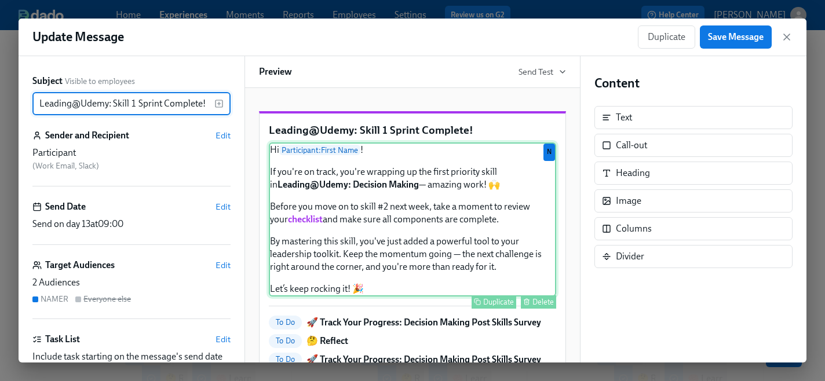
click at [405, 220] on div "Hi Participant : First Name ! If you're on track, you're wrapping up the first …" at bounding box center [412, 220] width 287 height 154
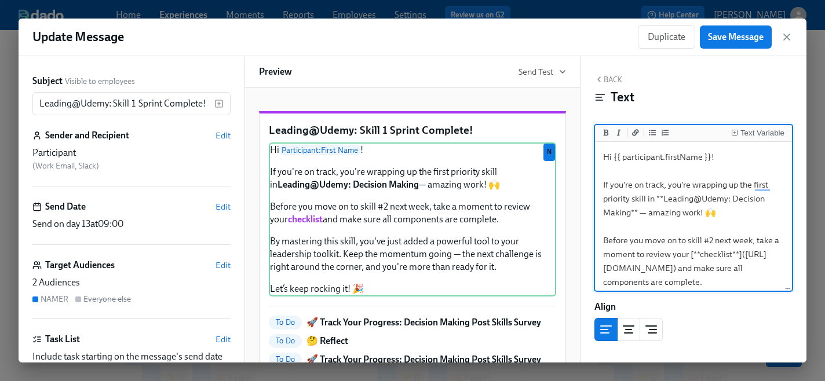
drag, startPoint x: 771, startPoint y: 186, endPoint x: 754, endPoint y: 187, distance: 17.4
click at [754, 187] on textarea "Hi {{ participant.firstName }}! If you're on track, you're wrapping up the firs…" at bounding box center [694, 275] width 192 height 262
click at [763, 212] on textarea "Hi {{ participant.firstName }}! If you're on track, you're wrapping up the firs…" at bounding box center [694, 275] width 192 height 262
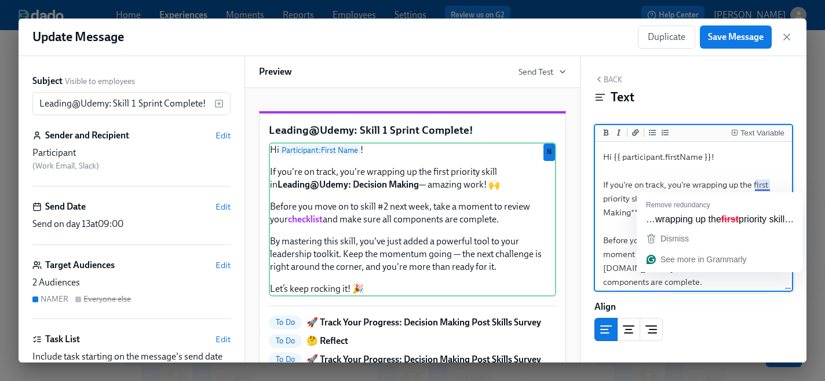
drag, startPoint x: 771, startPoint y: 184, endPoint x: 756, endPoint y: 184, distance: 15.1
click at [756, 184] on textarea "Hi {{ participant.firstName }}! If you're on track, you're wrapping up the firs…" at bounding box center [694, 275] width 192 height 262
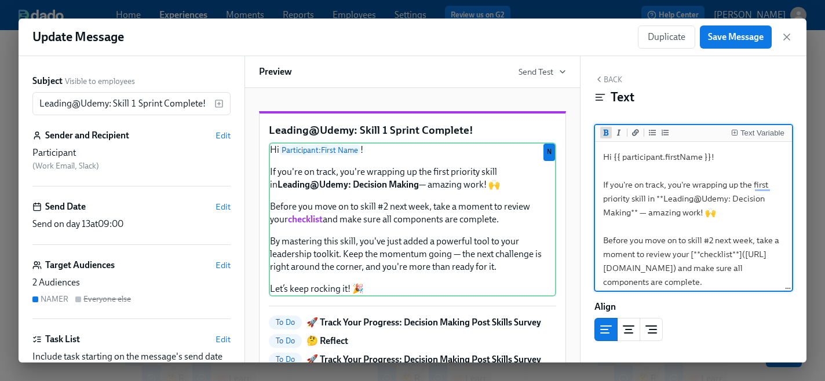
click at [606, 136] on icon "Add bold text" at bounding box center [606, 132] width 7 height 7
type textarea "Hi {{ participant.firstName }}! If you're on track, you're wrapping up the **fi…"
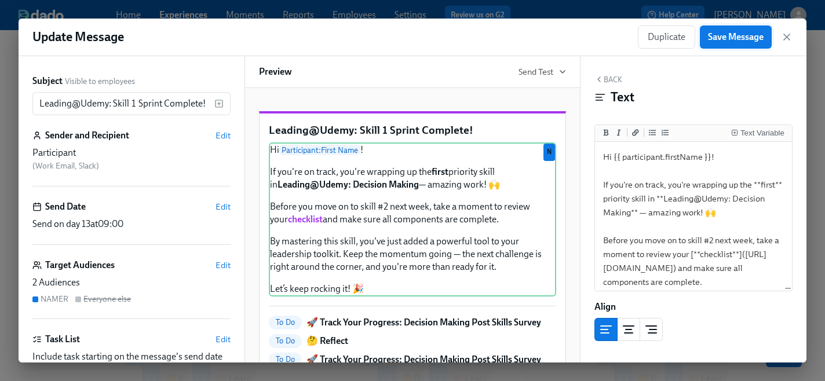
click at [730, 41] on span "Save Message" at bounding box center [736, 37] width 56 height 12
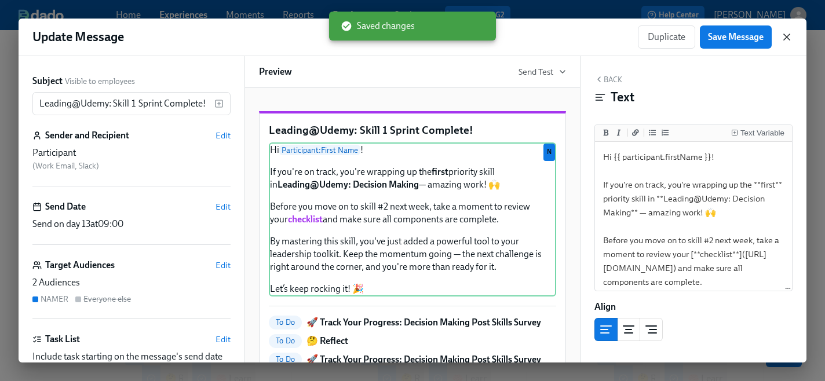
click at [788, 40] on icon "button" at bounding box center [787, 37] width 12 height 12
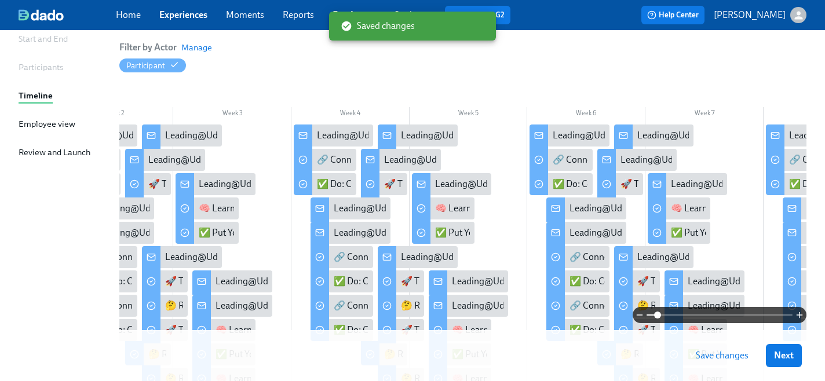
click at [715, 361] on span "Save changes" at bounding box center [722, 356] width 53 height 12
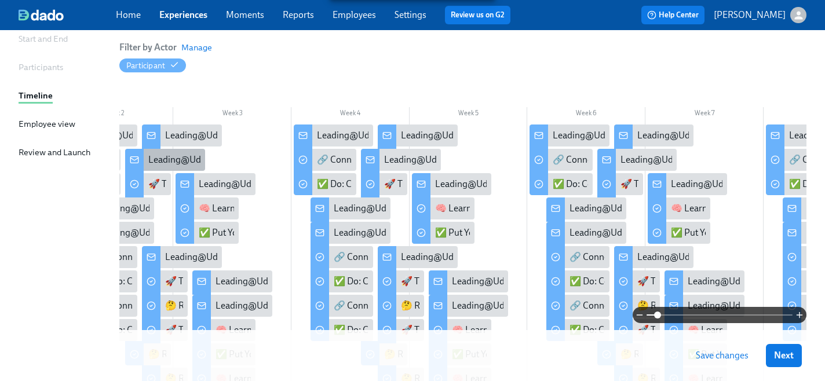
click at [155, 163] on div "Leading@Udemy: Skill 1 Sprint Complete!" at bounding box center [230, 160] width 165 height 13
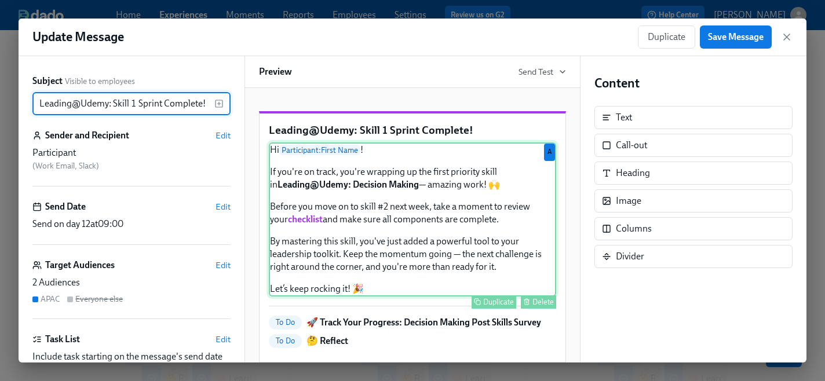
click at [436, 245] on div "Hi Participant : First Name ! If you're on track, you're wrapping up the first …" at bounding box center [412, 220] width 287 height 154
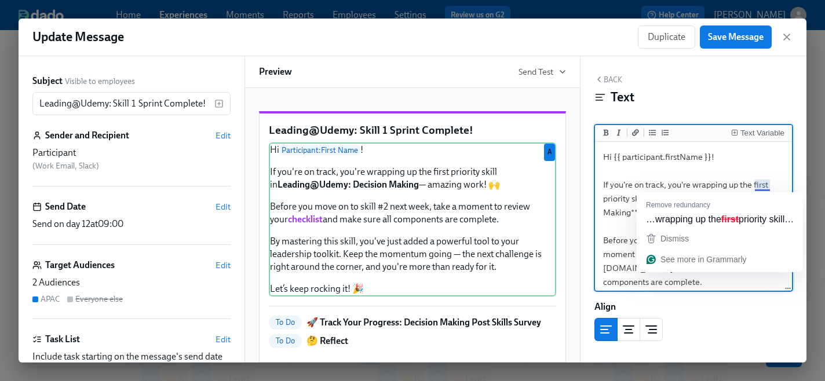
drag, startPoint x: 771, startPoint y: 186, endPoint x: 755, endPoint y: 186, distance: 16.2
click at [755, 186] on textarea "Hi {{ participant.firstName }}! If you're on track, you're wrapping up the firs…" at bounding box center [694, 275] width 192 height 262
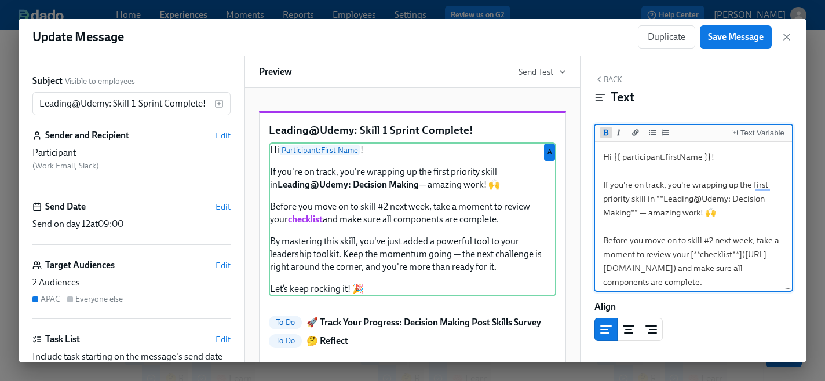
click at [607, 131] on icon "Add bold text" at bounding box center [606, 132] width 5 height 6
click at [603, 199] on textarea "Hi {{ participant.firstName }}! If you're on track, you're wrapping up the **fi…" at bounding box center [694, 275] width 192 height 262
click at [756, 229] on textarea "Hi {{ participant.firstName }}! If you're on track, you're wrapping up the **fi…" at bounding box center [694, 275] width 192 height 262
type textarea "Hi {{ participant.firstName }}! If you're on track, you're wrapping up the **fi…"
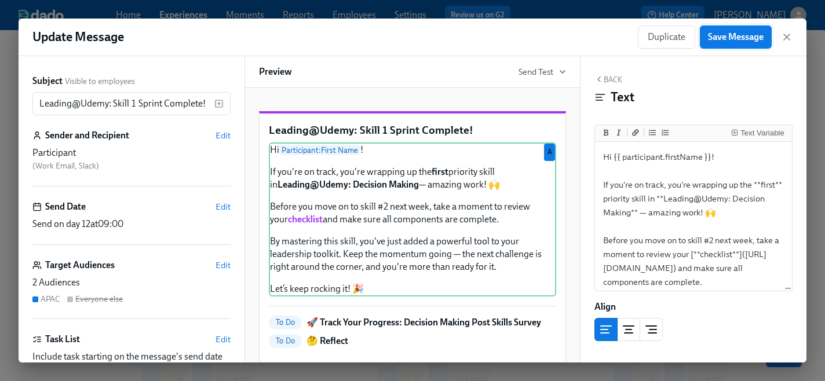
click at [721, 41] on span "Save Message" at bounding box center [736, 37] width 56 height 12
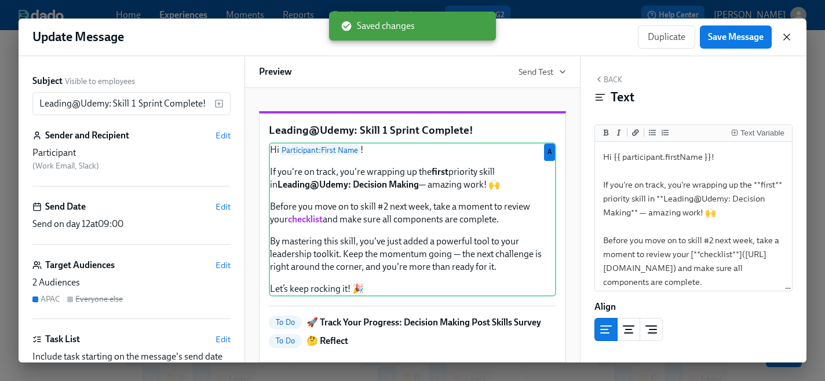
click at [788, 36] on icon "button" at bounding box center [787, 37] width 6 height 6
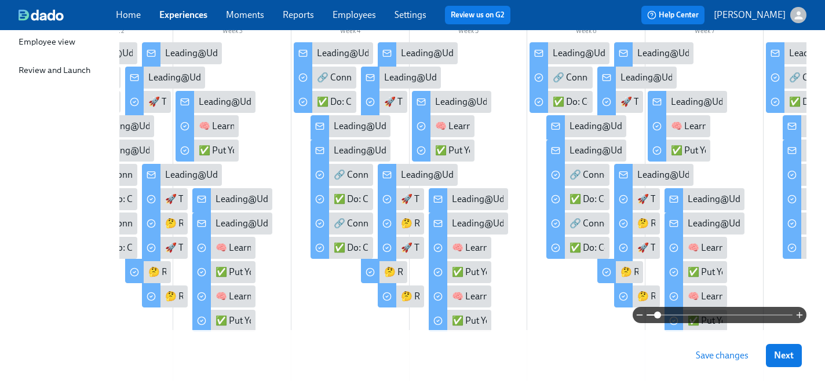
scroll to position [212, 0]
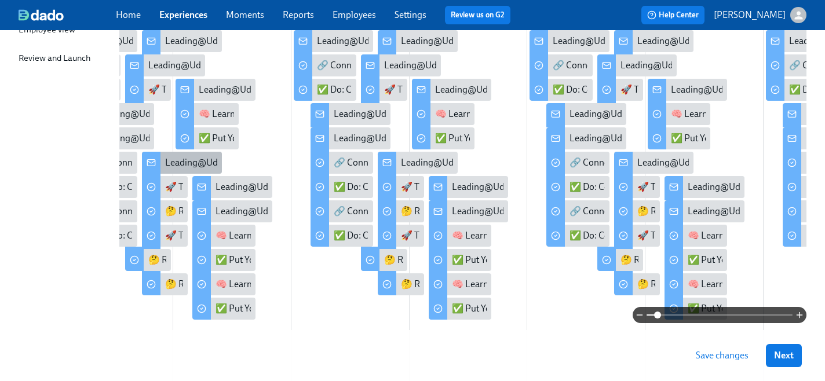
click at [178, 162] on div "Leading@Udemy: Skill 1 Sprint Complete!" at bounding box center [247, 162] width 165 height 13
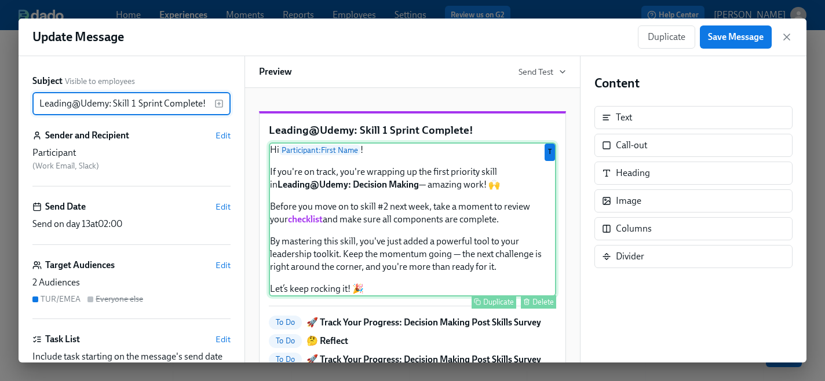
click at [420, 249] on div "Hi Participant : First Name ! If you're on track, you're wrapping up the first …" at bounding box center [412, 220] width 287 height 154
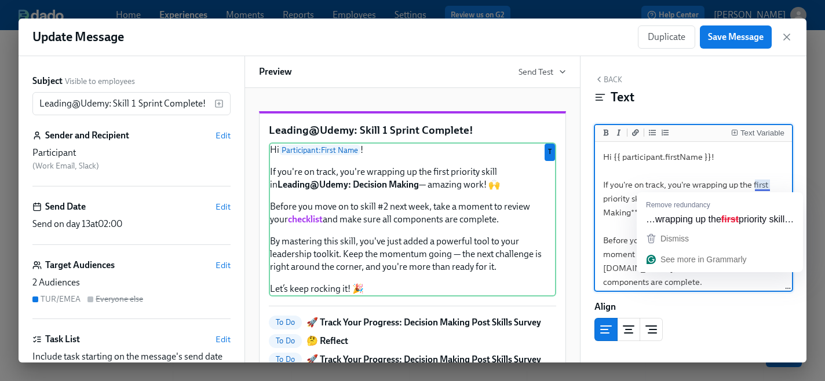
drag, startPoint x: 771, startPoint y: 186, endPoint x: 756, endPoint y: 186, distance: 14.5
click at [756, 186] on textarea "Hi {{ participant.firstName }}! If you're on track, you're wrapping up the firs…" at bounding box center [694, 275] width 192 height 262
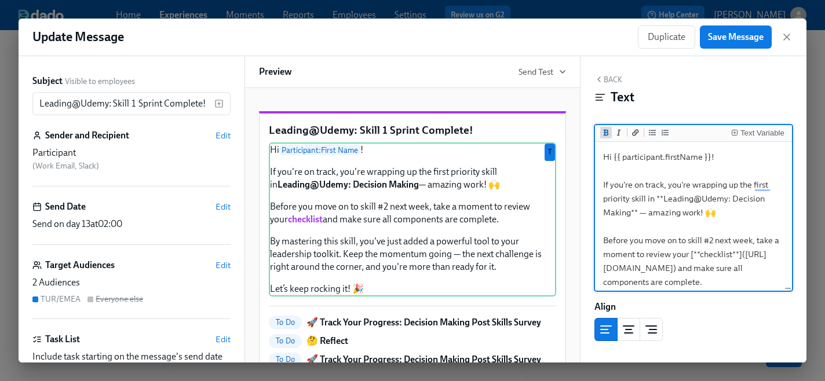
click at [600, 131] on button "Add bold text" at bounding box center [606, 133] width 12 height 12
type textarea "Hi {{ participant.firstName }}! If you're on track, you're wrapping up the **fi…"
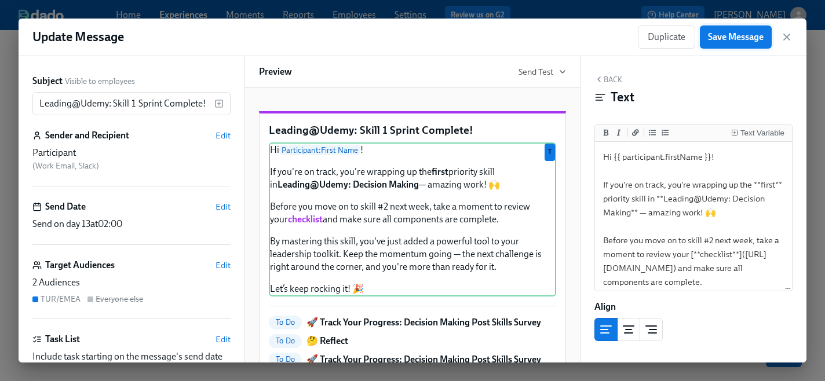
click at [730, 35] on span "Save Message" at bounding box center [736, 37] width 56 height 12
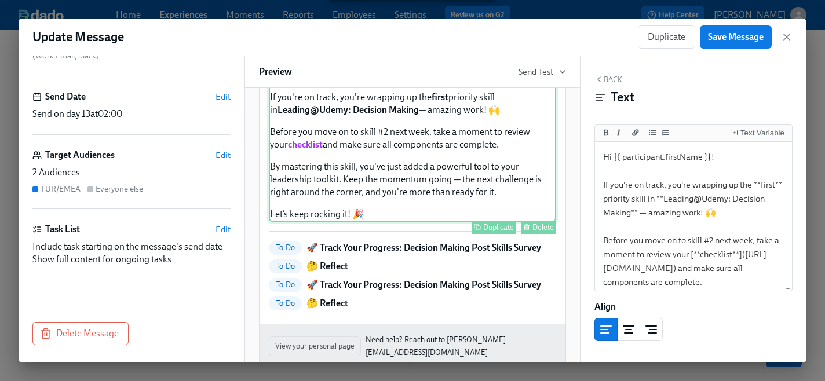
scroll to position [74, 0]
click at [731, 42] on span "Save Message" at bounding box center [736, 37] width 56 height 12
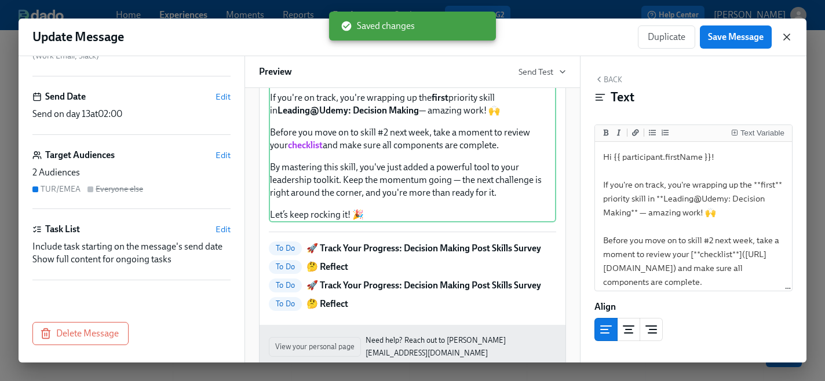
click at [788, 40] on icon "button" at bounding box center [787, 37] width 12 height 12
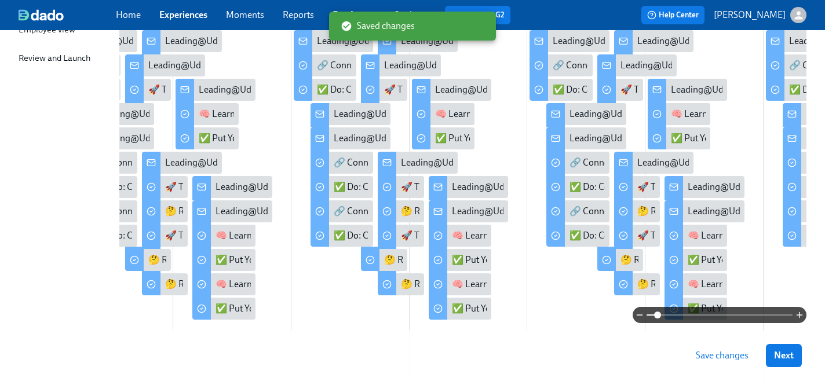
click at [722, 355] on span "Save changes" at bounding box center [722, 356] width 53 height 12
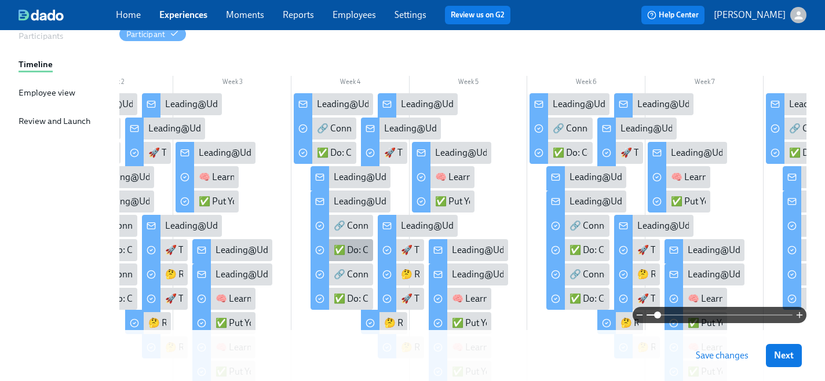
scroll to position [150, 0]
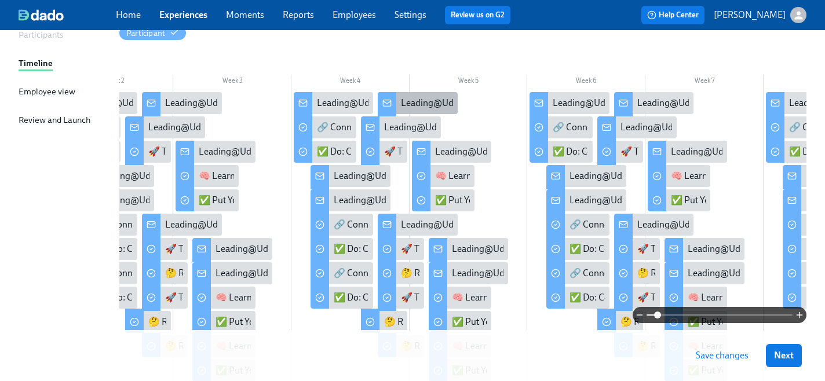
click at [413, 100] on div "Leading@Udemy: Skill 2 Sprint Complete!" at bounding box center [483, 103] width 165 height 13
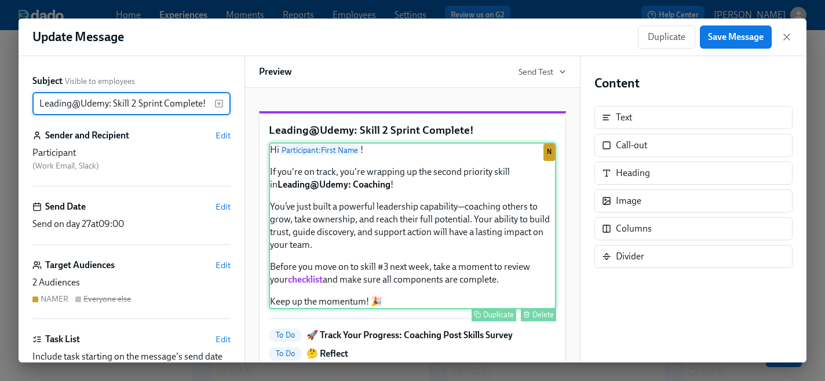
click at [405, 222] on div "Hi Participant : First Name ! If you're on track, you're wrapping up the second…" at bounding box center [412, 226] width 287 height 167
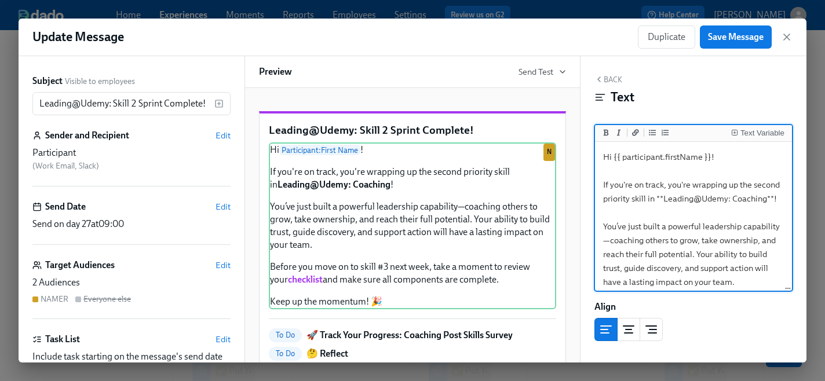
drag, startPoint x: 782, startPoint y: 185, endPoint x: 756, endPoint y: 185, distance: 26.1
click at [756, 185] on textarea "Hi {{ participant.firstName }}! If you're on track, you're wrapping up the seco…" at bounding box center [694, 268] width 192 height 248
click at [609, 131] on icon "Add bold text" at bounding box center [606, 132] width 7 height 7
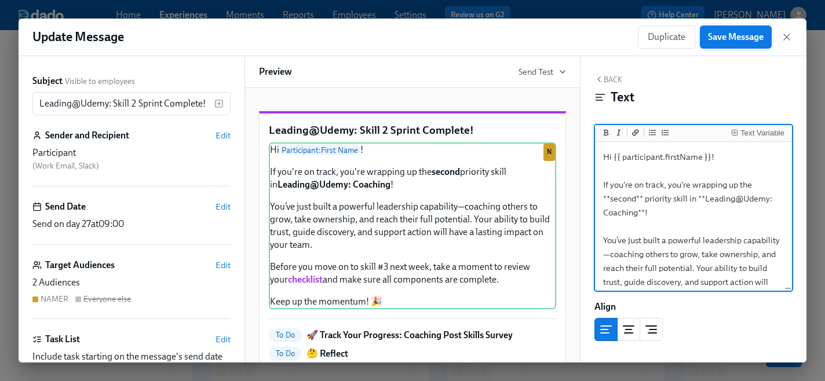
type textarea "Hi {{ participant.firstName }}! If you're on track, you're wrapping up the **se…"
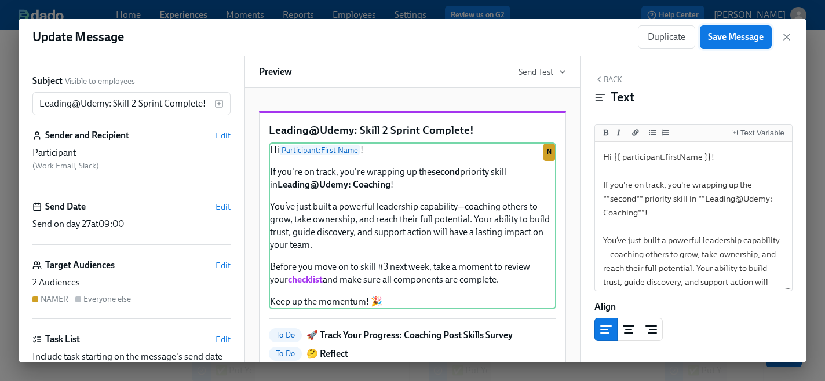
click at [735, 37] on span "Save Message" at bounding box center [736, 37] width 56 height 12
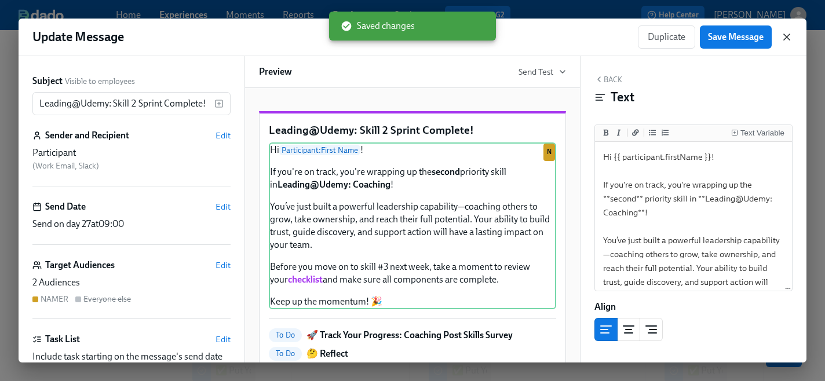
click at [790, 38] on icon "button" at bounding box center [787, 37] width 12 height 12
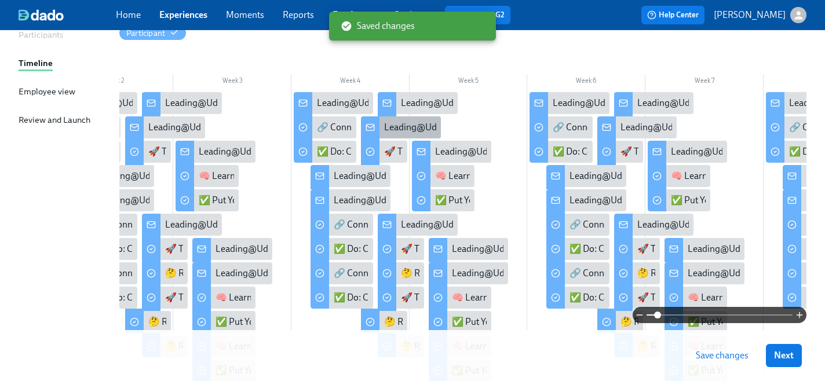
click at [403, 131] on div "Leading@Udemy: Skill 2 Sprint Complete!" at bounding box center [466, 127] width 165 height 13
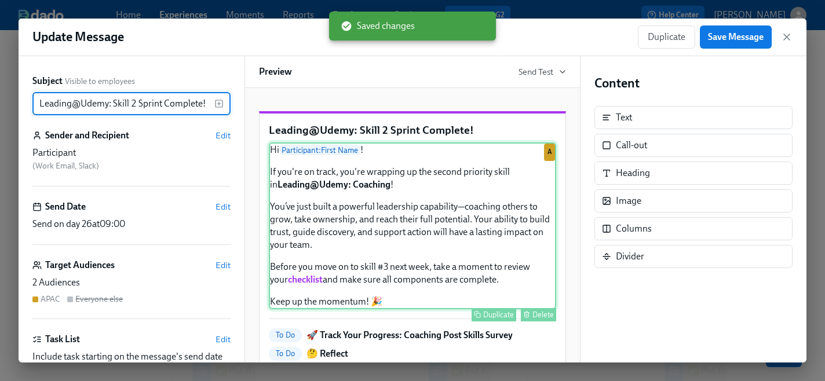
click at [468, 223] on div "Hi Participant : First Name ! If you're on track, you're wrapping up the second…" at bounding box center [412, 226] width 287 height 167
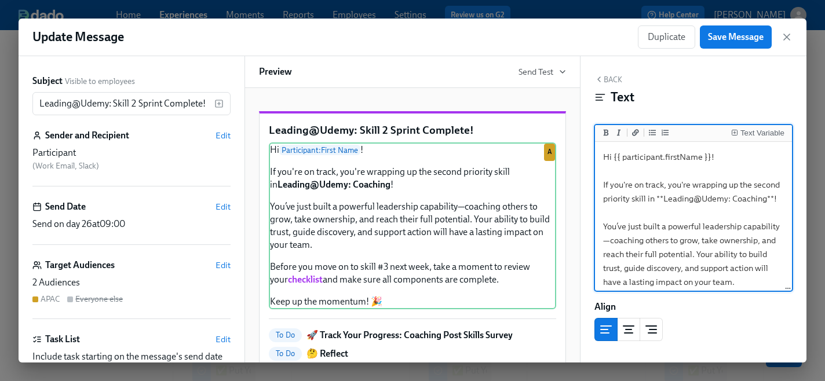
drag, startPoint x: 781, startPoint y: 185, endPoint x: 756, endPoint y: 184, distance: 25.0
click at [756, 184] on textarea "Hi {{ participant.firstName }}! If you're on track, you're wrapping up the seco…" at bounding box center [694, 268] width 192 height 248
click at [606, 136] on icon "Add bold text" at bounding box center [606, 132] width 5 height 6
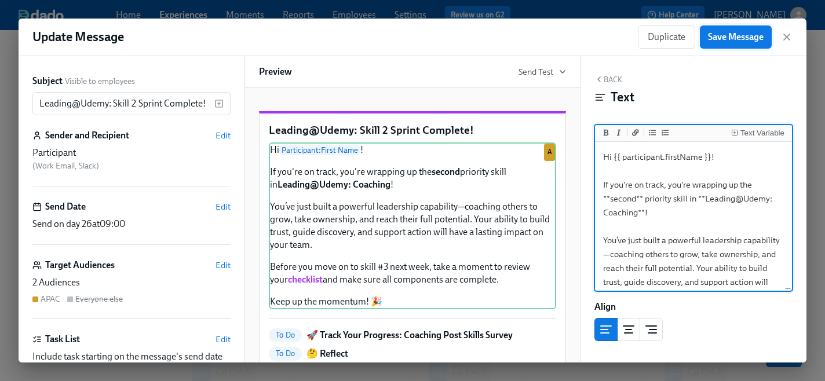
type textarea "Hi {{ participant.firstName }}! If you're on track, you're wrapping up the **se…"
click at [719, 38] on span "Save Message" at bounding box center [736, 37] width 56 height 12
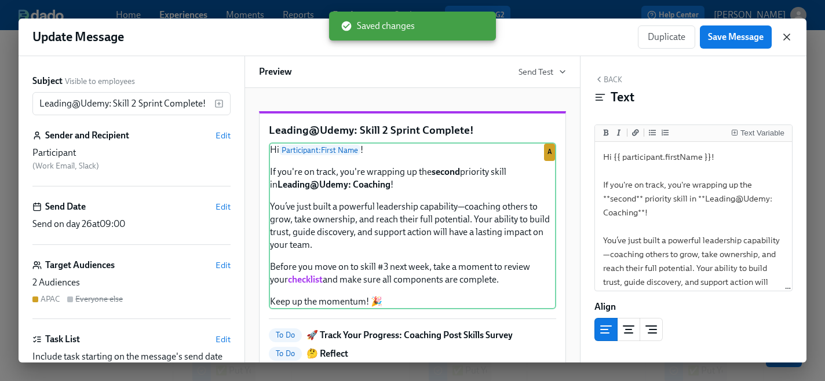
click at [785, 35] on icon "button" at bounding box center [787, 37] width 6 height 6
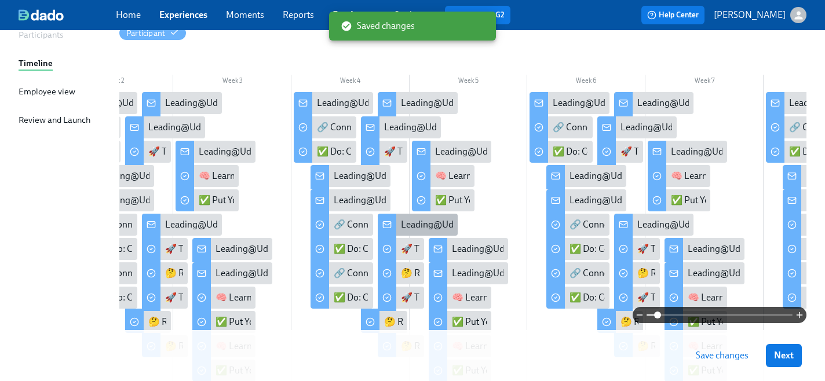
click at [420, 230] on div "Leading@Udemy: Skill 2 Sprint Complete!" at bounding box center [483, 225] width 165 height 13
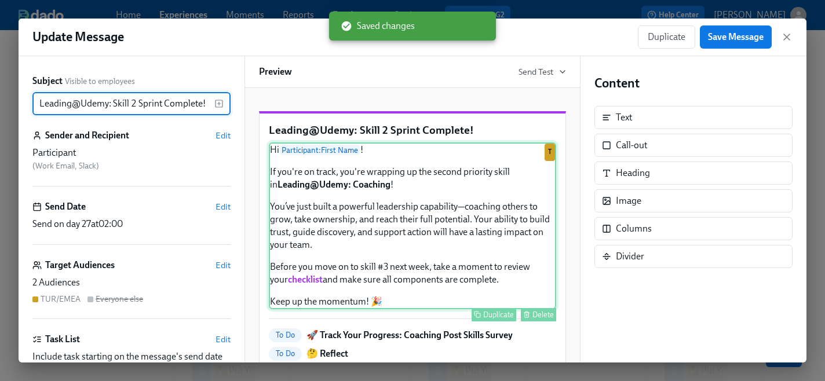
click at [428, 235] on div "Hi Participant : First Name ! If you're on track, you're wrapping up the second…" at bounding box center [412, 226] width 287 height 167
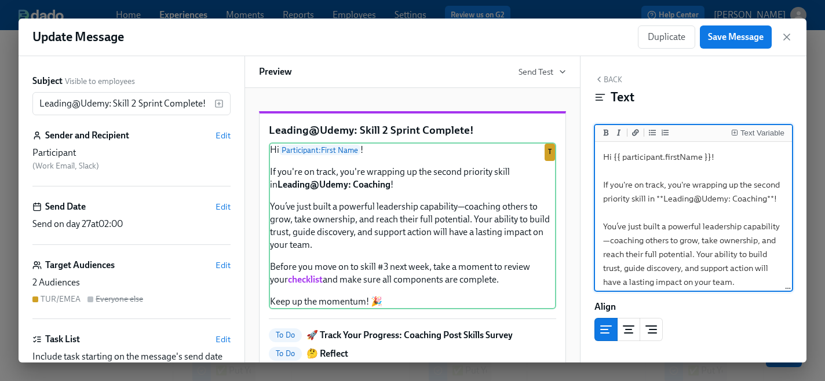
drag, startPoint x: 782, startPoint y: 185, endPoint x: 757, endPoint y: 185, distance: 24.9
click at [757, 185] on textarea "Hi {{ participant.firstName }}! If you're on track, you're wrapping up the seco…" at bounding box center [694, 268] width 192 height 248
click at [773, 180] on textarea "Hi {{ participant.firstName }}! If you're on track, you're wrapping up the seco…" at bounding box center [694, 268] width 192 height 248
drag, startPoint x: 782, startPoint y: 185, endPoint x: 756, endPoint y: 185, distance: 26.1
click at [756, 185] on textarea "Hi {{ participant.firstName }}! If you're on track, you're wrapping up the seco…" at bounding box center [694, 268] width 192 height 248
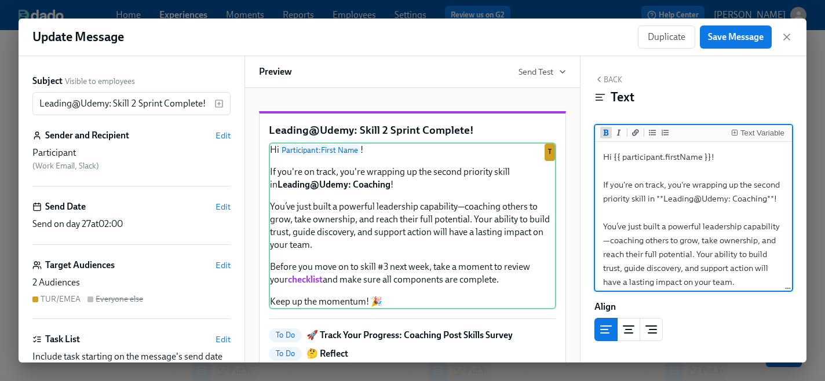
click at [606, 136] on icon "Add bold text" at bounding box center [606, 132] width 5 height 6
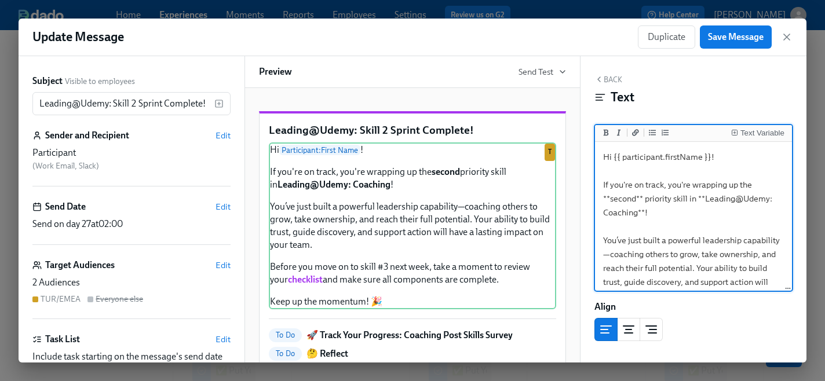
click at [689, 219] on textarea "Hi {{ participant.firstName }}! If you're on track, you're wrapping up the **se…" at bounding box center [694, 275] width 192 height 262
type textarea "Hi {{ participant.firstName }}! If you're on track, you're wrapping up the **se…"
click at [726, 39] on span "Save Message" at bounding box center [736, 37] width 56 height 12
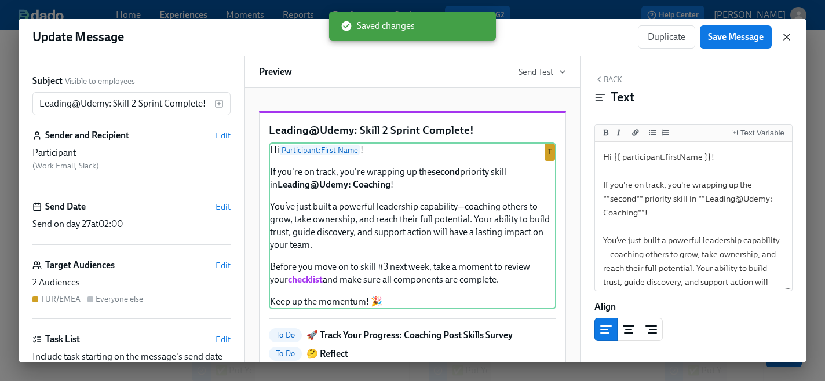
click at [788, 37] on icon "button" at bounding box center [787, 37] width 12 height 12
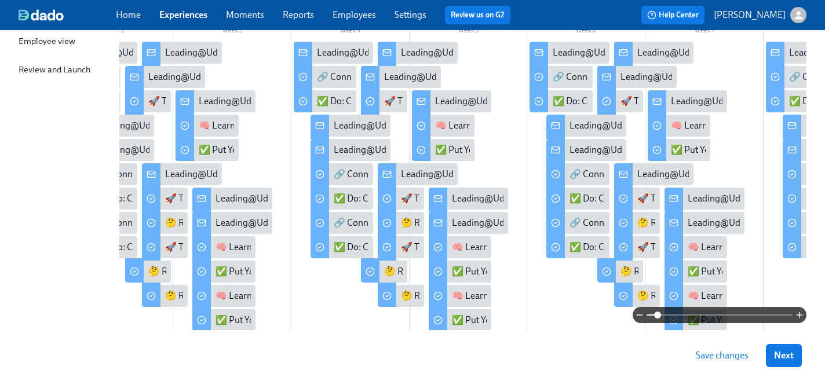
scroll to position [200, 0]
click at [412, 199] on div "🚀 Track Your Progress: Coaching Post Skills Survey" at bounding box center [503, 199] width 204 height 13
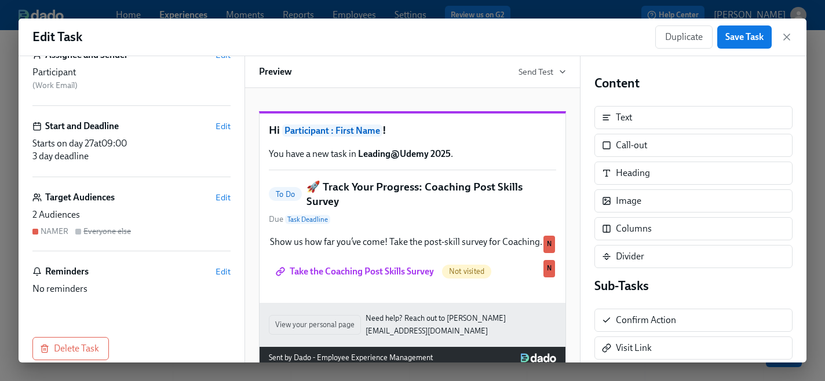
scroll to position [79, 0]
click at [785, 38] on icon "button" at bounding box center [787, 37] width 6 height 6
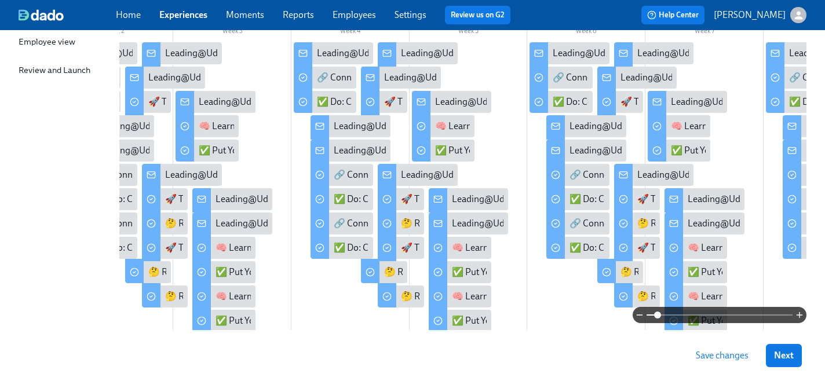
click at [719, 356] on span "Save changes" at bounding box center [722, 356] width 53 height 12
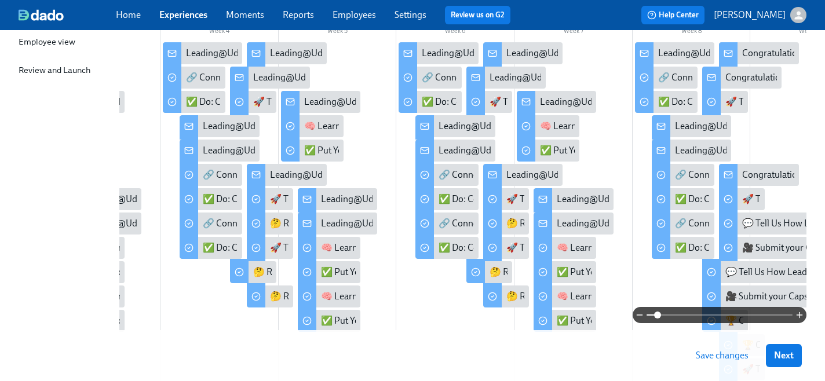
scroll to position [0, 342]
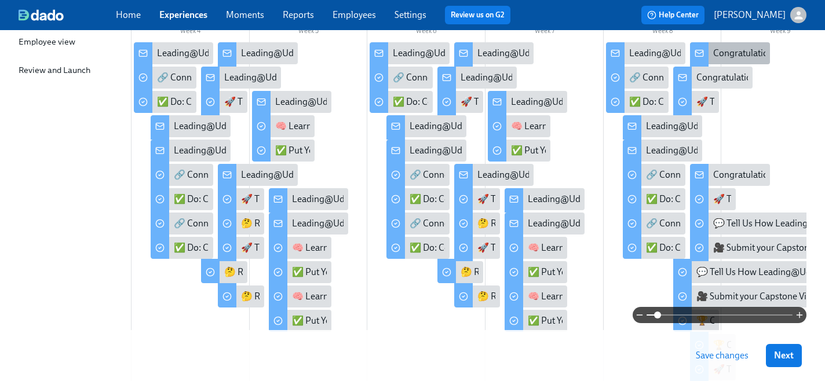
click at [738, 51] on div "Congratulations! You've completed all 4 Skill Sprints!" at bounding box center [818, 53] width 208 height 13
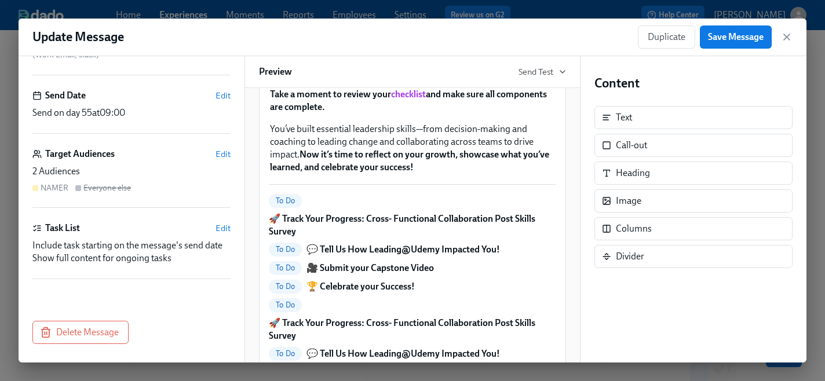
scroll to position [109, 0]
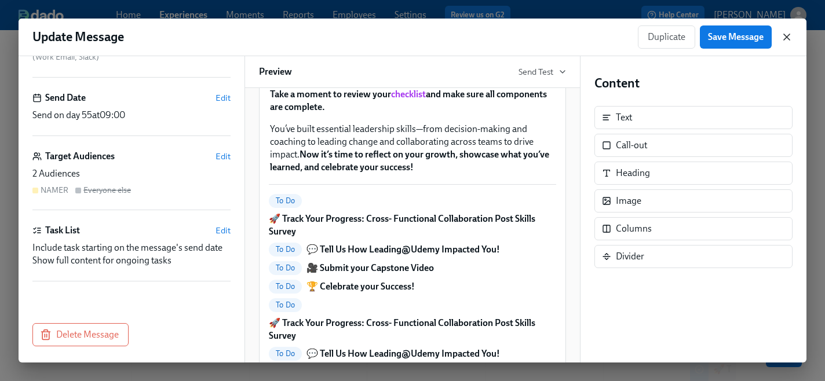
click at [787, 37] on icon "button" at bounding box center [787, 37] width 6 height 6
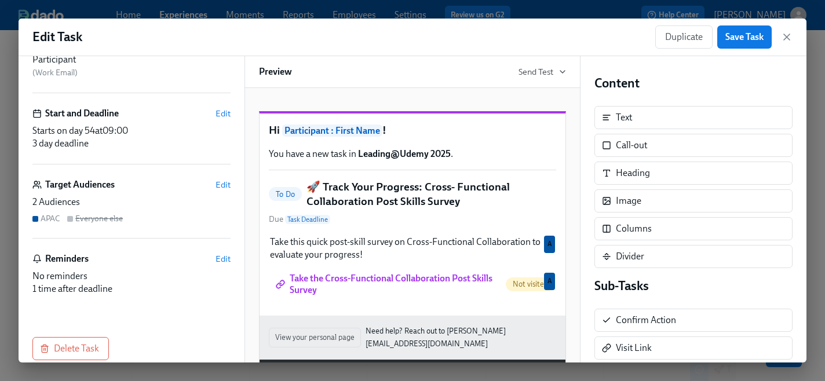
scroll to position [97, 0]
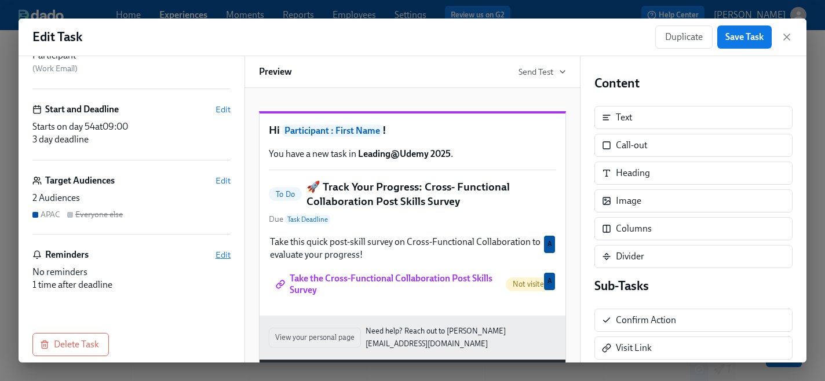
click at [223, 257] on span "Edit" at bounding box center [223, 255] width 15 height 12
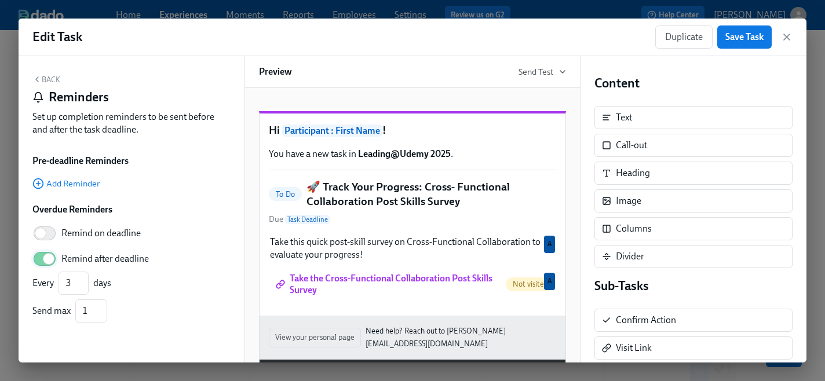
click at [48, 259] on input "Remind after deadline" at bounding box center [48, 259] width 77 height 26
checkbox input "false"
click at [739, 34] on span "Save Task" at bounding box center [745, 37] width 38 height 12
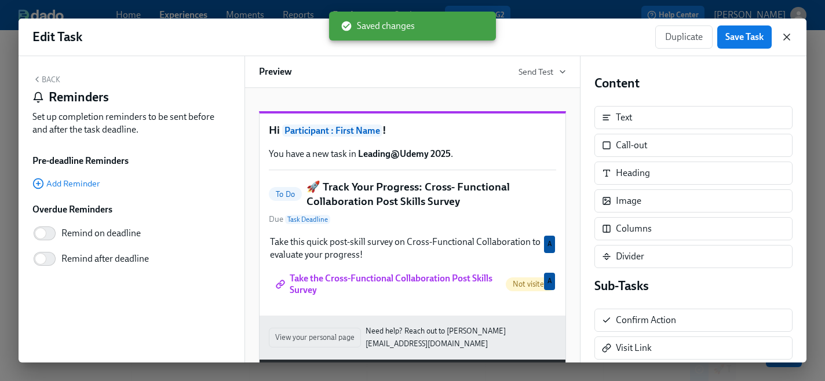
click at [789, 39] on icon "button" at bounding box center [787, 37] width 6 height 6
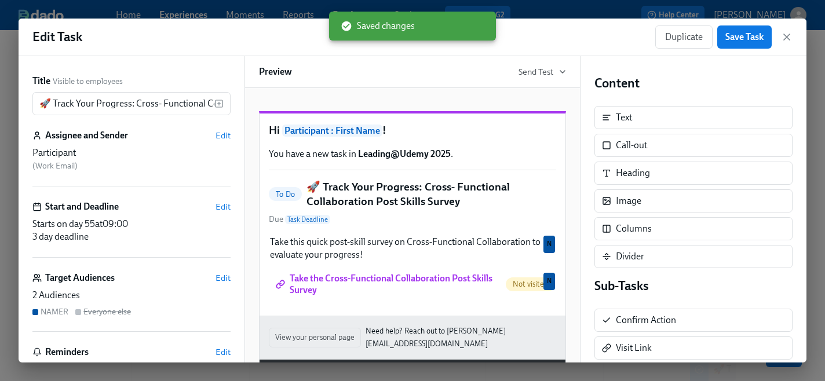
scroll to position [110, 0]
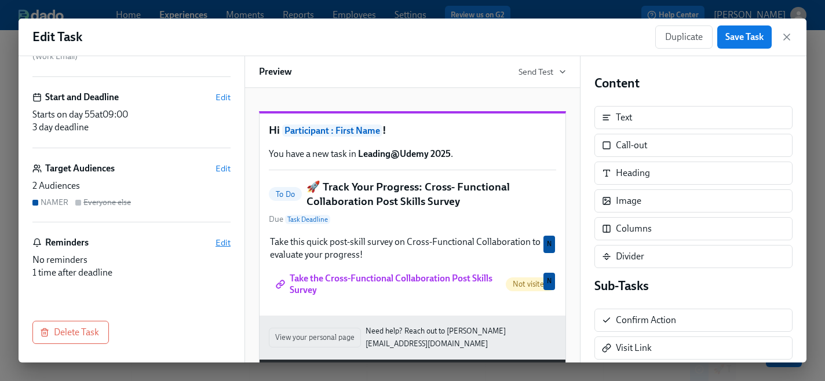
click at [217, 244] on span "Edit" at bounding box center [223, 243] width 15 height 12
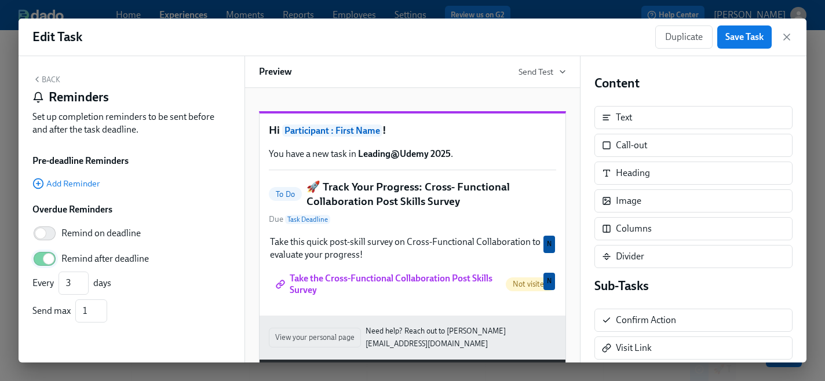
click at [47, 258] on input "Remind after deadline" at bounding box center [48, 259] width 77 height 26
checkbox input "false"
click at [750, 39] on span "Save Task" at bounding box center [745, 37] width 38 height 12
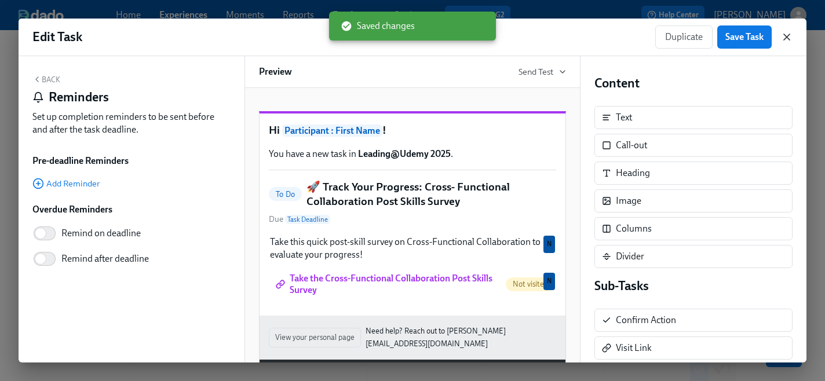
click at [789, 41] on icon "button" at bounding box center [787, 37] width 12 height 12
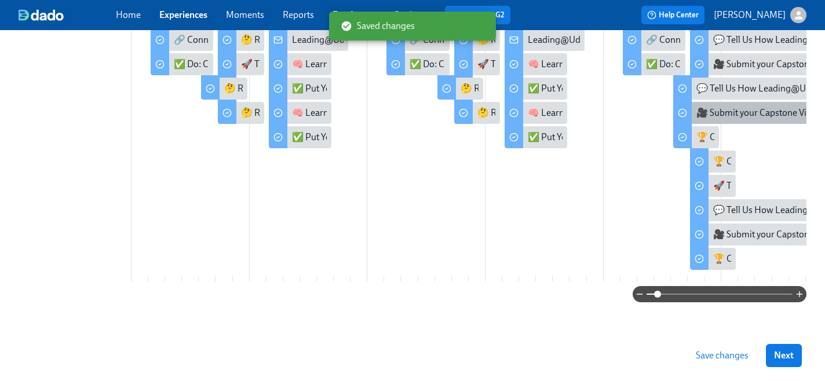
scroll to position [388, 0]
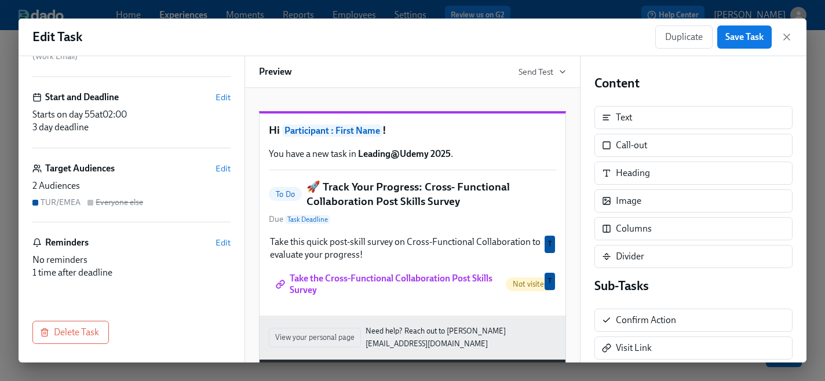
scroll to position [109, 0]
click at [232, 245] on div "Title Visible to employees 🚀 Track Your Progress: Cross- Functional Collaborati…" at bounding box center [132, 209] width 226 height 307
click at [224, 244] on span "Edit" at bounding box center [223, 244] width 15 height 12
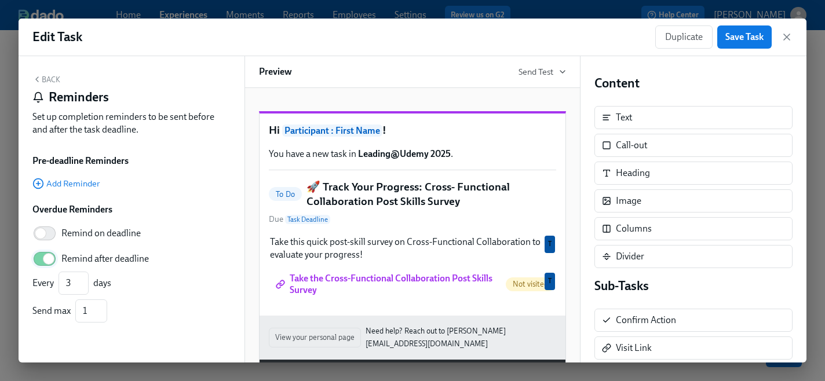
click at [48, 258] on input "Remind after deadline" at bounding box center [48, 259] width 77 height 26
checkbox input "false"
click at [743, 36] on span "Save Task" at bounding box center [745, 37] width 38 height 12
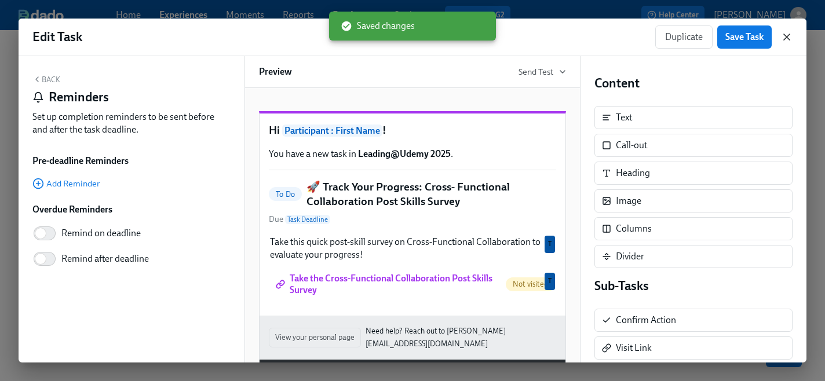
click at [787, 38] on icon "button" at bounding box center [787, 37] width 12 height 12
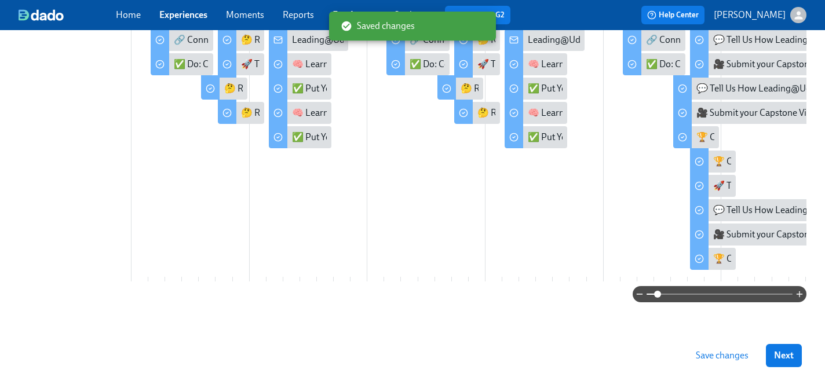
click at [723, 361] on span "Save changes" at bounding box center [722, 356] width 53 height 12
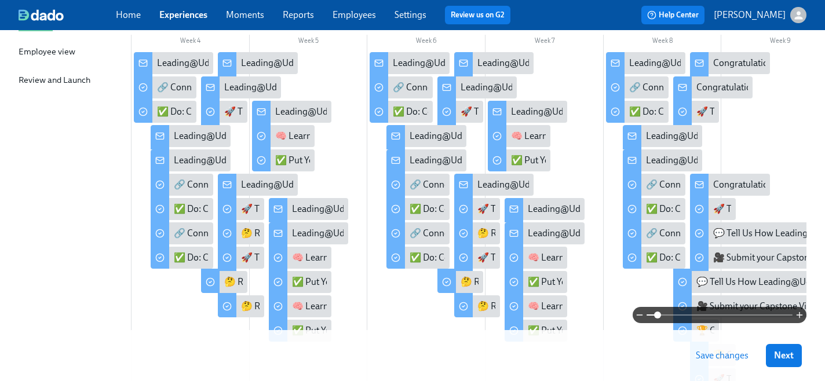
scroll to position [232, 0]
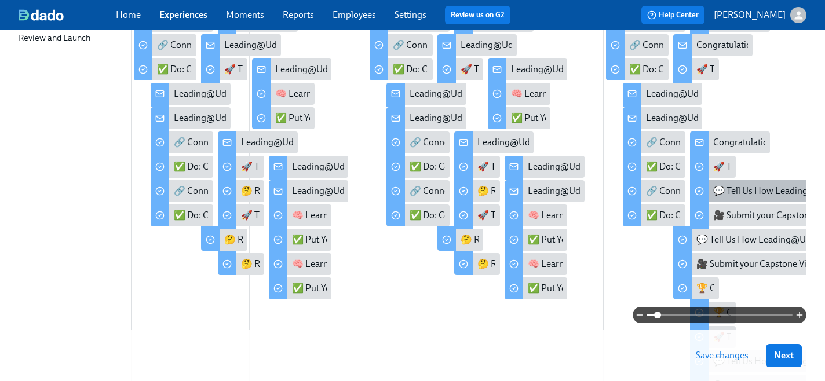
click at [733, 192] on div "💬 Tell Us How Leading@Udemy Impacted You!" at bounding box center [809, 191] width 191 height 13
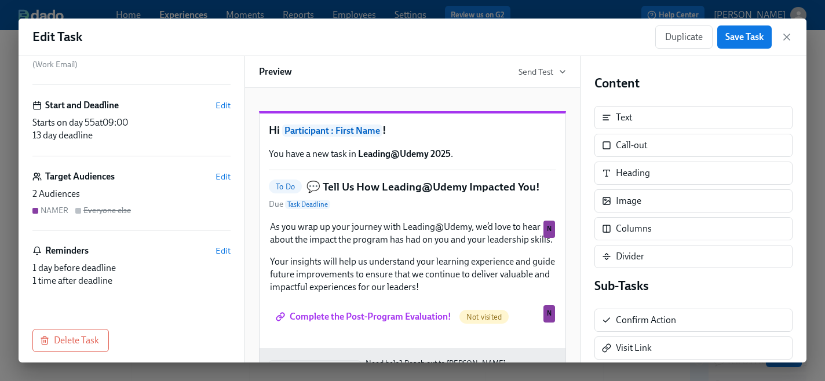
scroll to position [99, 0]
click at [223, 257] on span "Edit" at bounding box center [223, 254] width 15 height 12
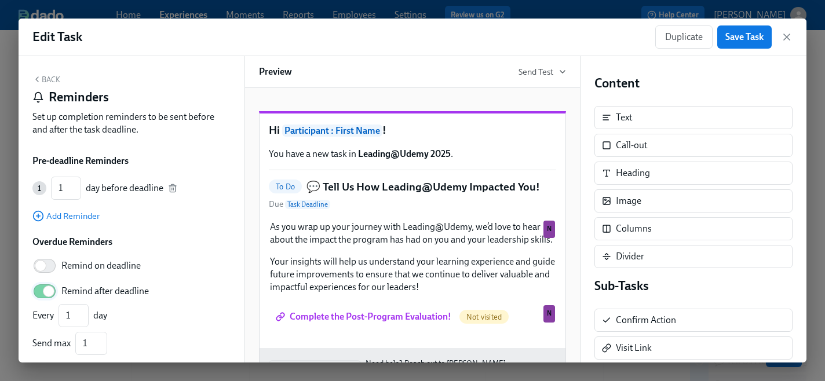
click at [47, 295] on input "Remind after deadline" at bounding box center [48, 292] width 77 height 26
checkbox input "false"
click at [738, 38] on span "Save Task" at bounding box center [745, 37] width 38 height 12
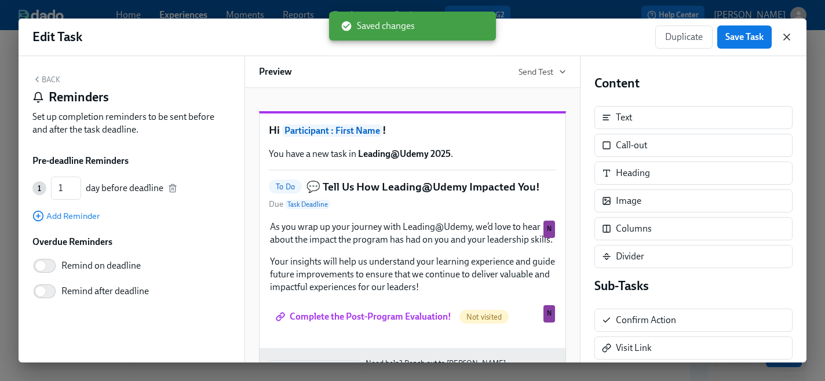
click at [788, 38] on icon "button" at bounding box center [787, 37] width 6 height 6
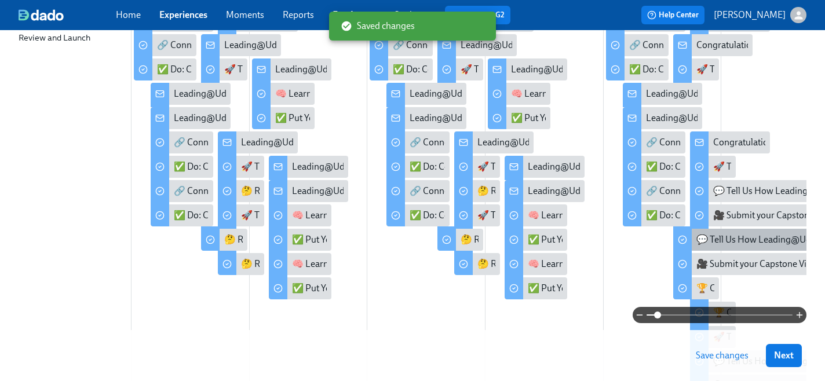
click at [723, 241] on div "💬 Tell Us How Leading@Udemy Impacted You!" at bounding box center [792, 240] width 191 height 13
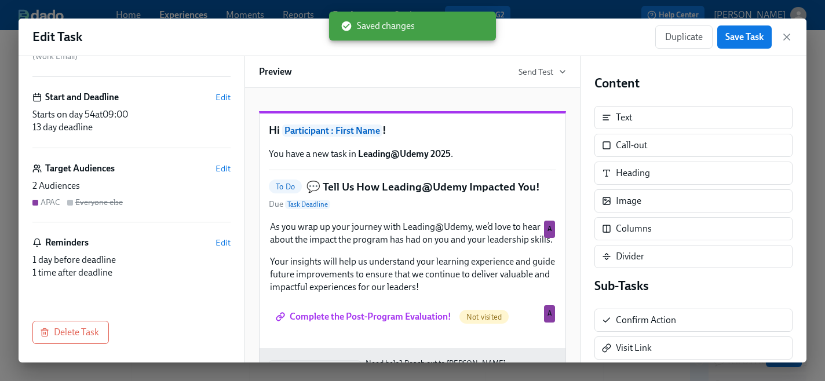
scroll to position [109, 0]
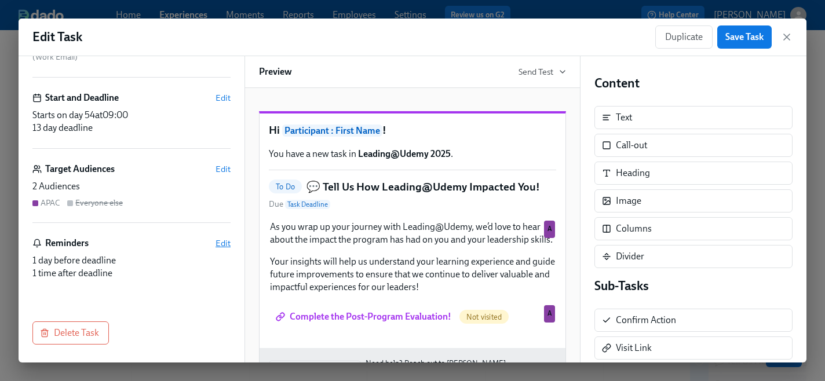
click at [228, 244] on span "Edit" at bounding box center [223, 244] width 15 height 12
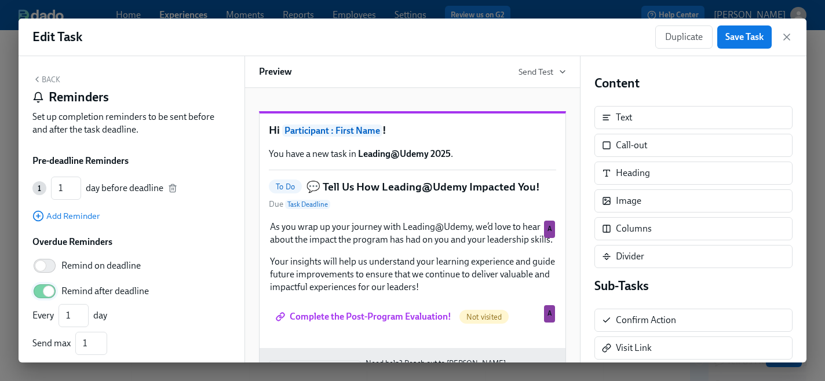
click at [48, 293] on input "Remind after deadline" at bounding box center [48, 292] width 77 height 26
checkbox input "false"
click at [752, 34] on span "Save Task" at bounding box center [745, 37] width 38 height 12
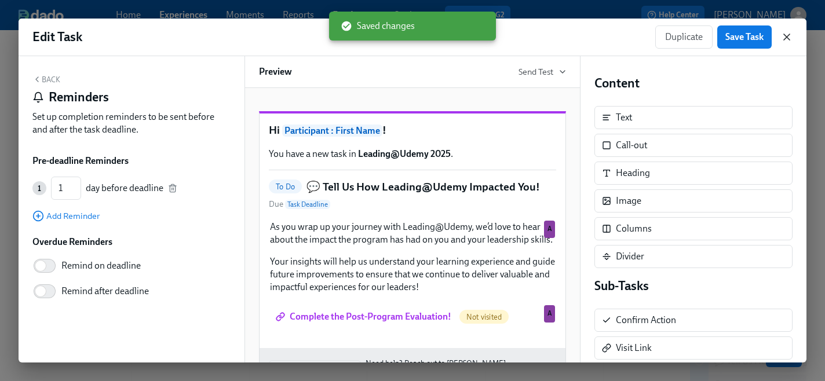
click at [789, 37] on icon "button" at bounding box center [787, 37] width 12 height 12
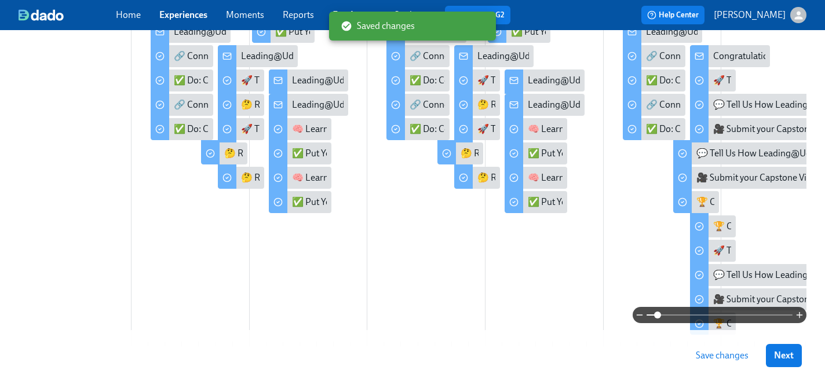
scroll to position [318, 0]
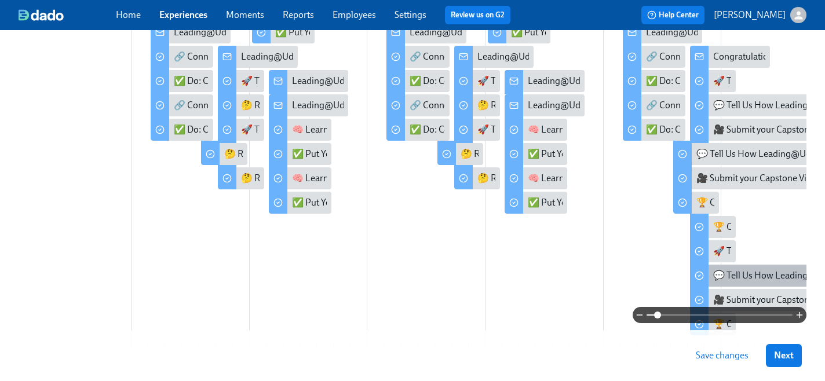
click at [743, 275] on div "💬 Tell Us How Leading@Udemy Impacted You!" at bounding box center [809, 276] width 191 height 13
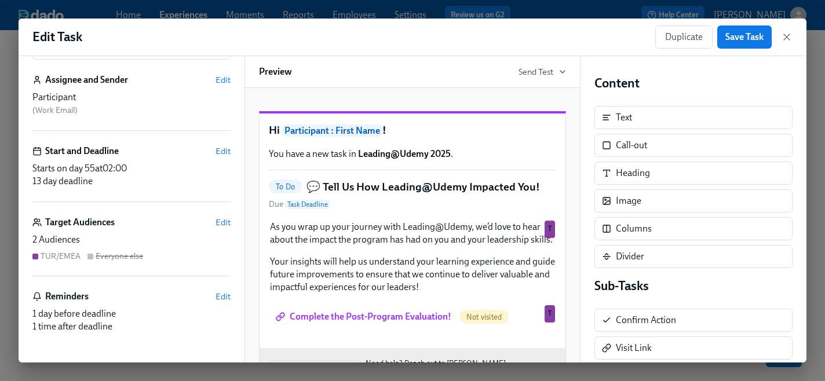
scroll to position [60, 0]
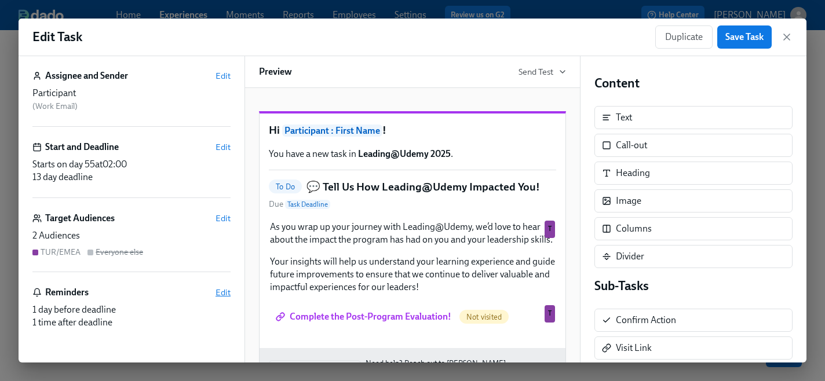
click at [219, 291] on span "Edit" at bounding box center [223, 293] width 15 height 12
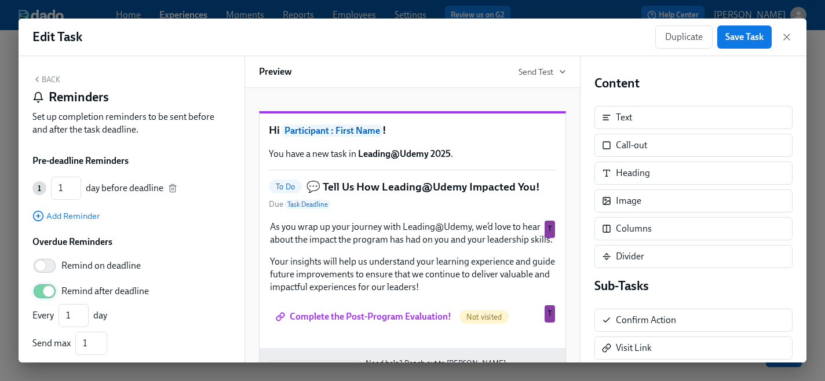
click at [48, 294] on input "Remind after deadline" at bounding box center [48, 292] width 77 height 26
checkbox input "false"
click at [743, 38] on span "Save Task" at bounding box center [745, 37] width 38 height 12
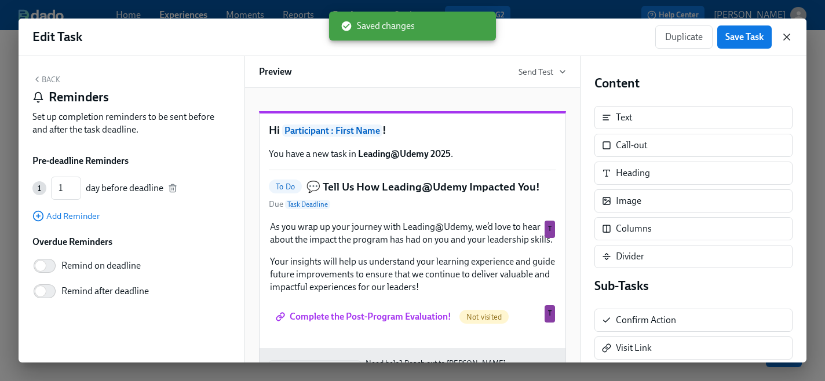
click at [789, 39] on icon "button" at bounding box center [787, 37] width 6 height 6
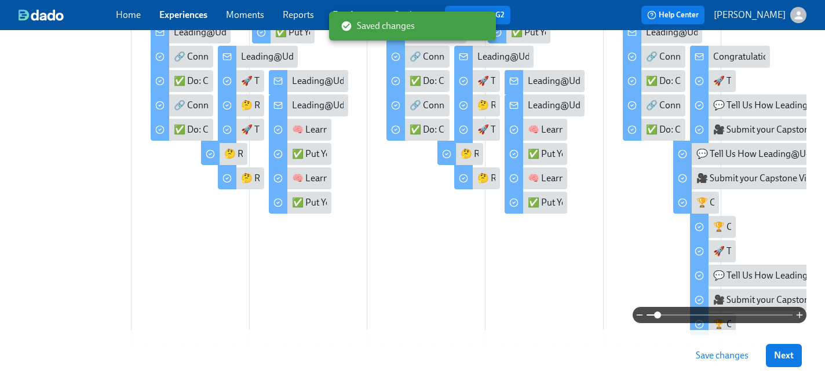
click at [722, 357] on span "Save changes" at bounding box center [722, 356] width 53 height 12
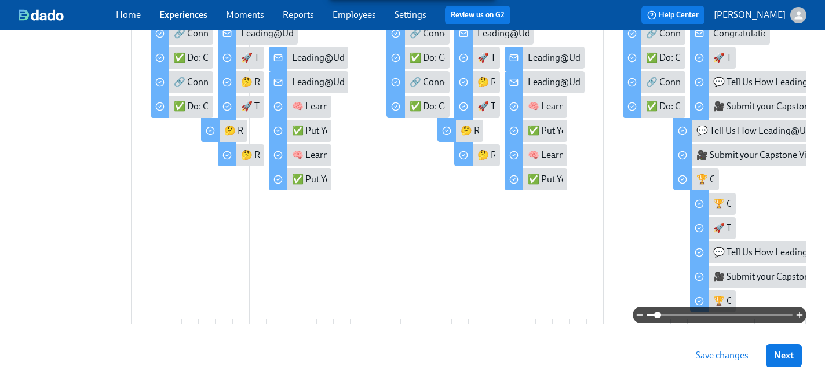
scroll to position [345, 0]
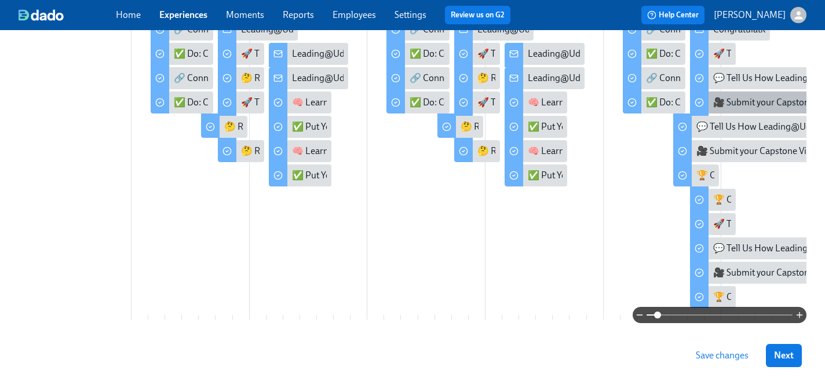
click at [756, 100] on div "🎥 Submit your Capstone Video" at bounding box center [776, 102] width 125 height 13
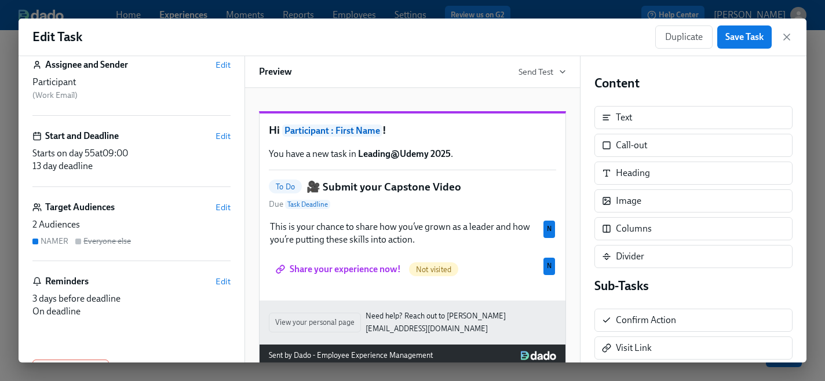
scroll to position [81, 0]
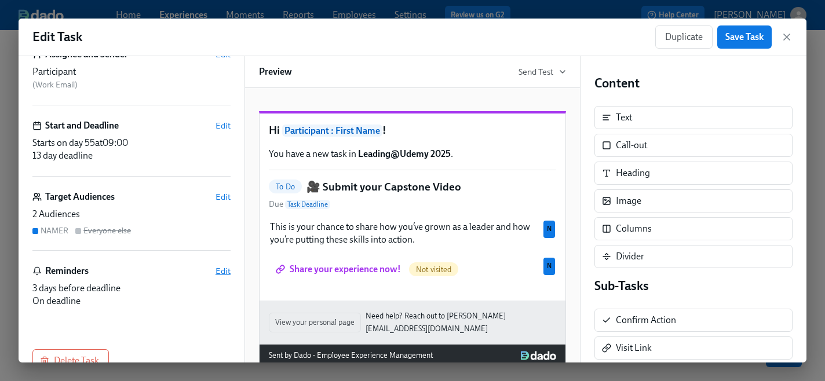
click at [222, 271] on span "Edit" at bounding box center [223, 271] width 15 height 12
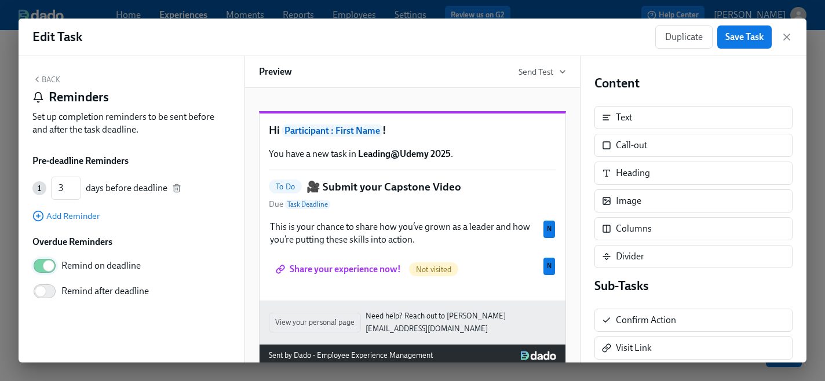
click at [50, 266] on input "Remind on deadline" at bounding box center [48, 266] width 77 height 26
checkbox input "false"
click at [754, 37] on span "Save Task" at bounding box center [745, 37] width 38 height 12
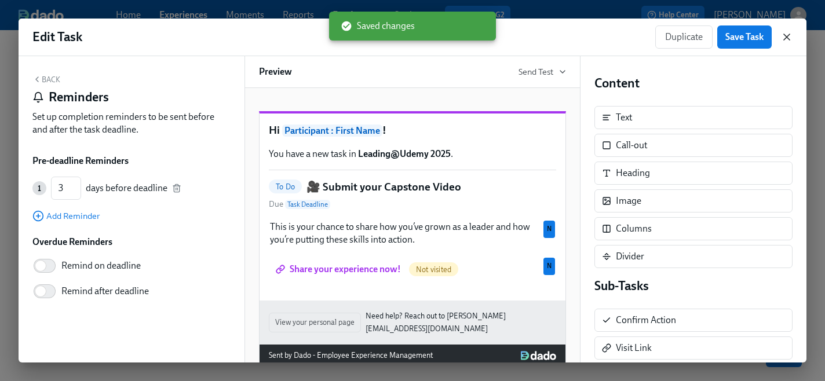
click at [785, 39] on icon "button" at bounding box center [787, 37] width 12 height 12
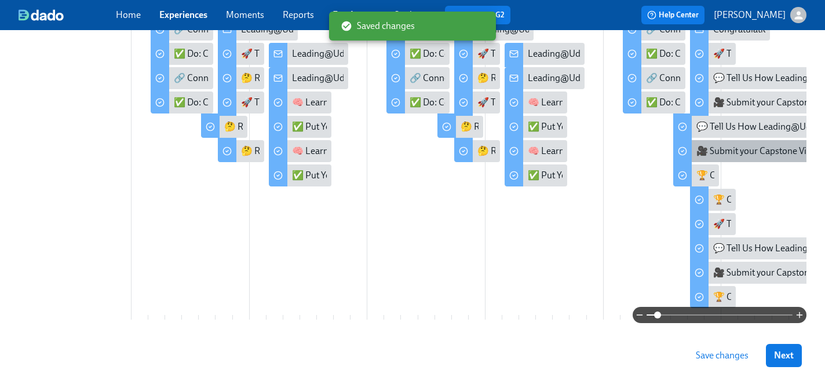
click at [743, 155] on div "🎥 Submit your Capstone Video" at bounding box center [759, 151] width 125 height 13
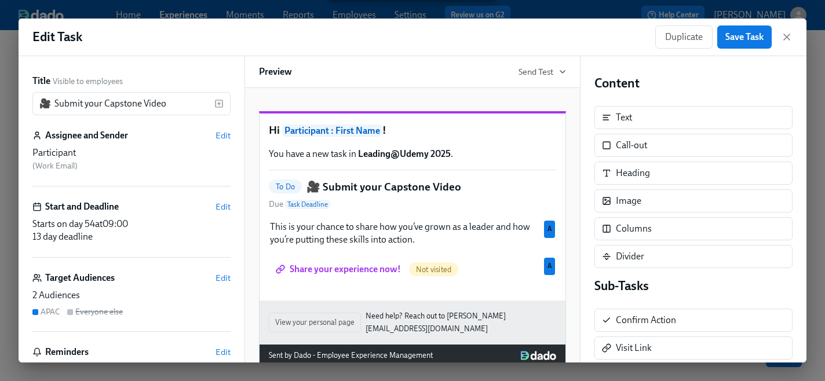
scroll to position [52, 0]
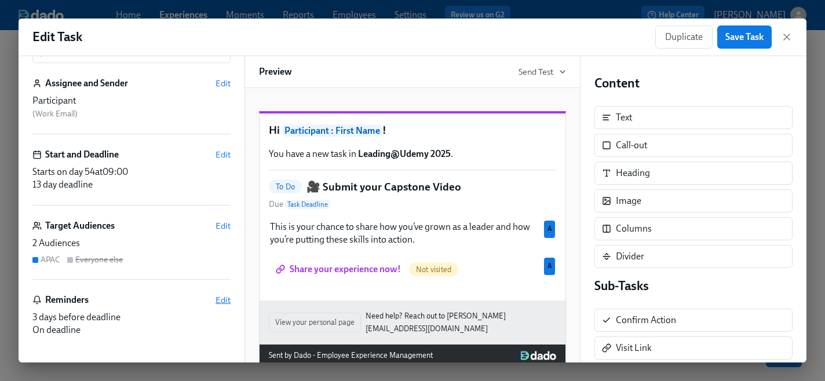
click at [217, 305] on span "Edit" at bounding box center [223, 300] width 15 height 12
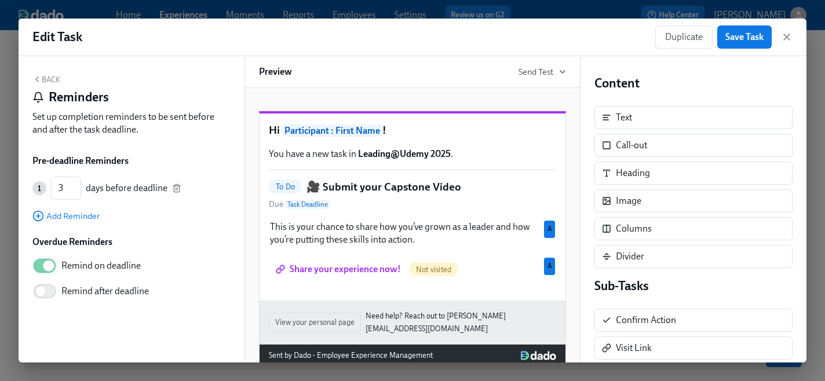
click at [50, 267] on input "Remind on deadline" at bounding box center [48, 266] width 77 height 26
checkbox input "false"
click at [746, 41] on span "Save Task" at bounding box center [745, 37] width 38 height 12
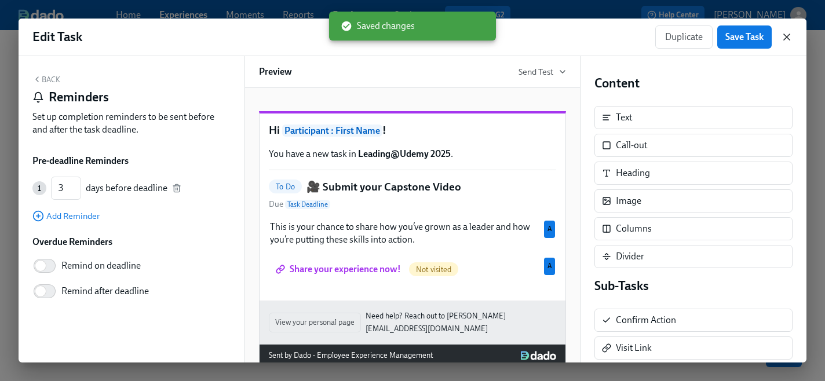
click at [786, 38] on icon "button" at bounding box center [787, 37] width 6 height 6
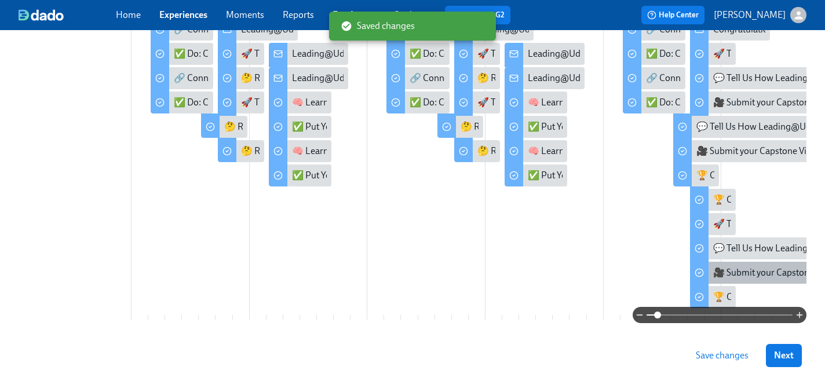
click at [729, 274] on div "🎥 Submit your Capstone Video" at bounding box center [776, 273] width 125 height 13
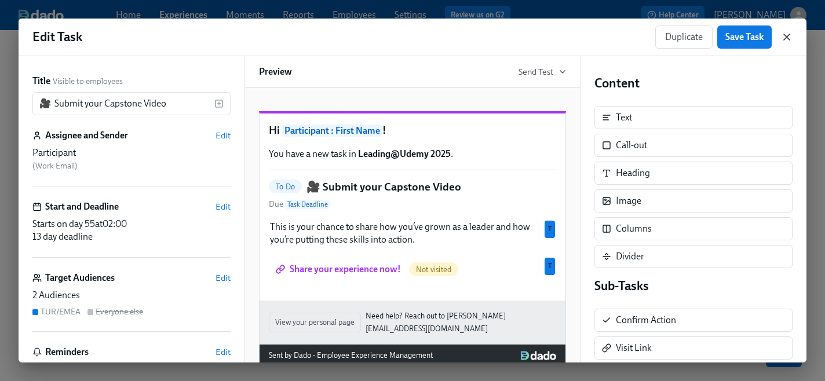
click at [787, 38] on icon "button" at bounding box center [787, 37] width 12 height 12
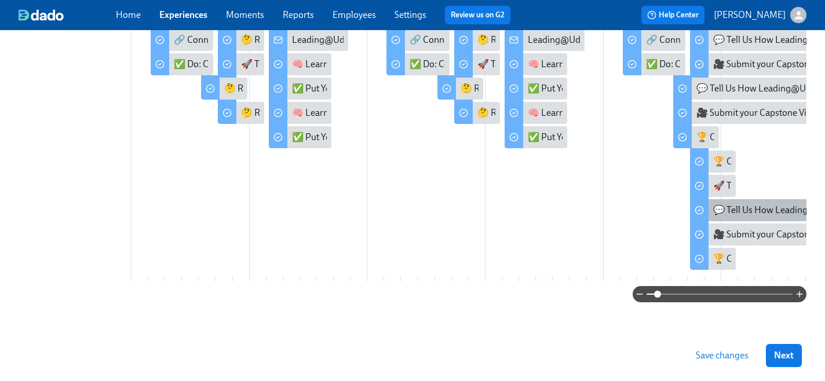
scroll to position [388, 0]
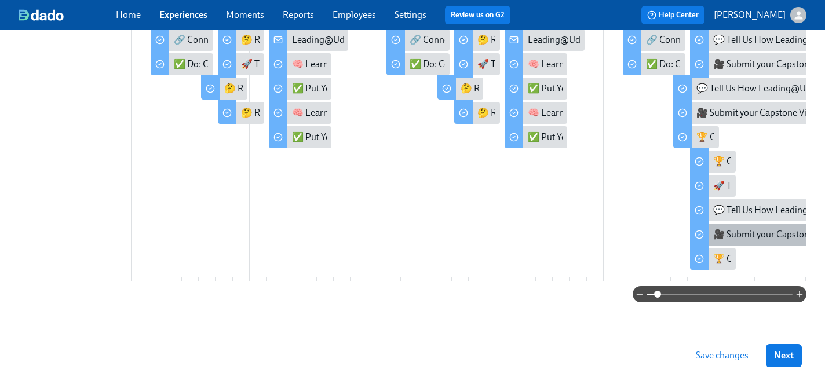
click at [724, 230] on div "🎥 Submit your Capstone Video" at bounding box center [776, 234] width 125 height 13
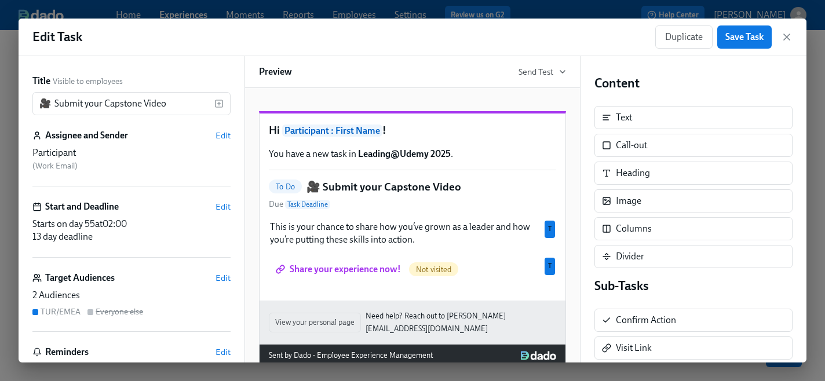
scroll to position [80, 0]
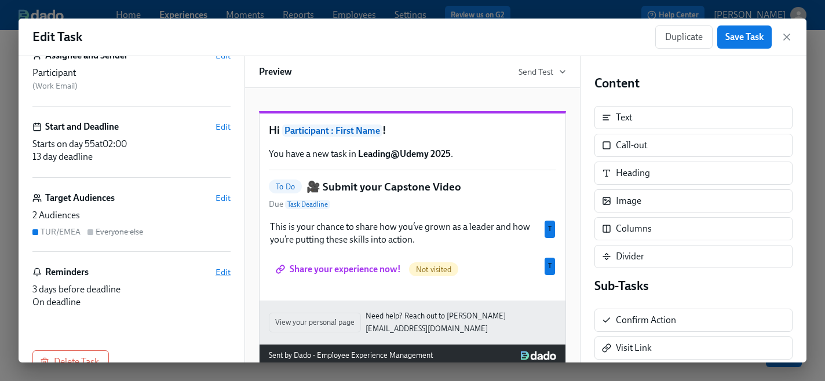
click at [220, 273] on span "Edit" at bounding box center [223, 273] width 15 height 12
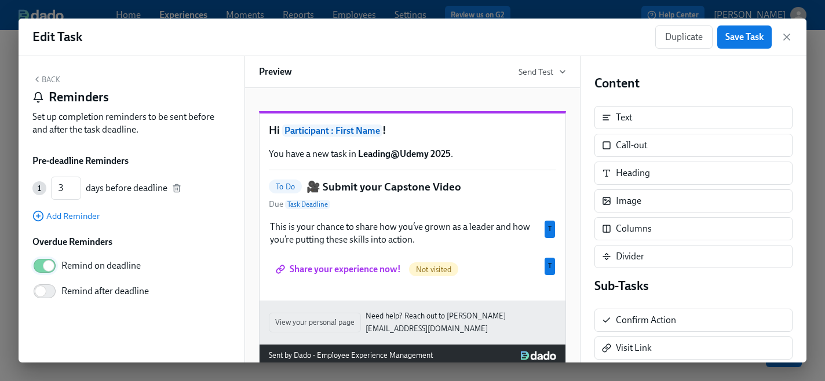
click at [49, 268] on input "Remind on deadline" at bounding box center [48, 266] width 77 height 26
checkbox input "false"
click at [740, 39] on span "Save Task" at bounding box center [745, 37] width 38 height 12
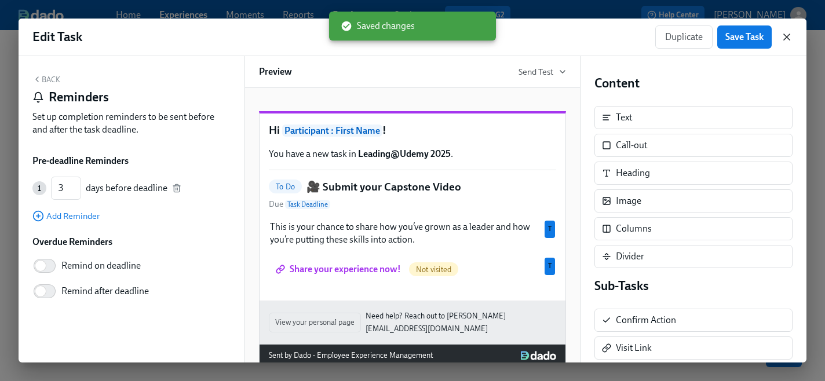
click at [791, 37] on icon "button" at bounding box center [787, 37] width 12 height 12
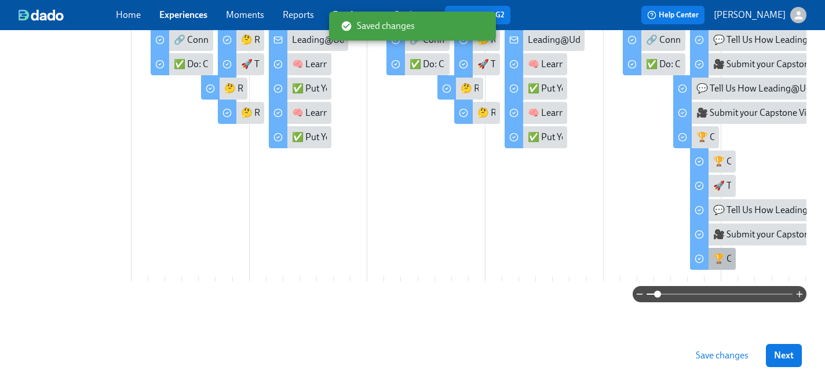
click at [726, 259] on div "🏆 Celebrate your Success!" at bounding box center [767, 259] width 107 height 13
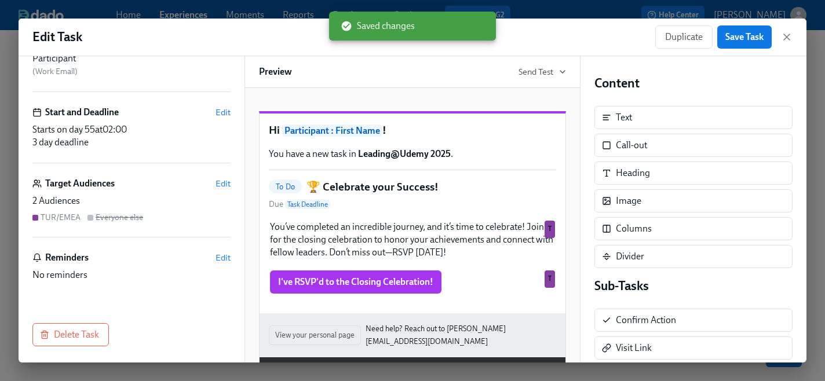
scroll to position [96, 0]
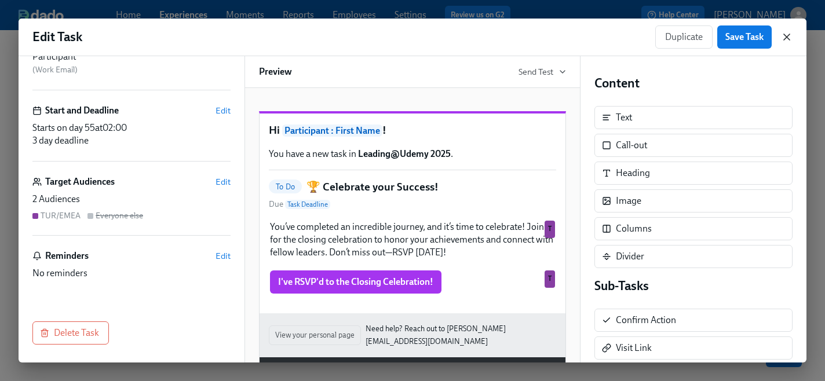
click at [784, 41] on icon "button" at bounding box center [787, 37] width 12 height 12
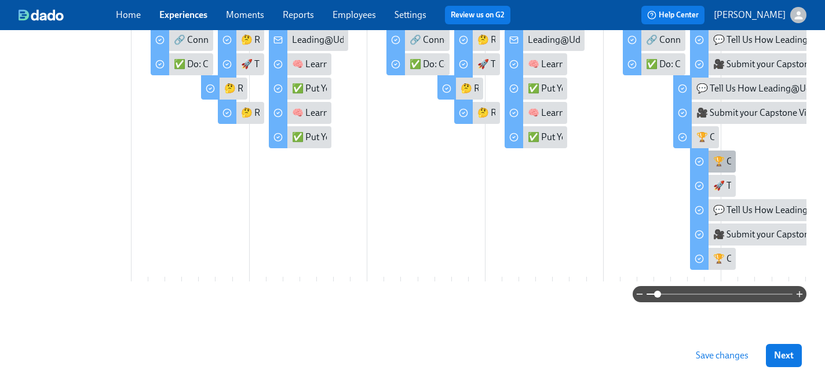
click at [720, 156] on div "🏆 Celebrate your Success!" at bounding box center [767, 161] width 107 height 13
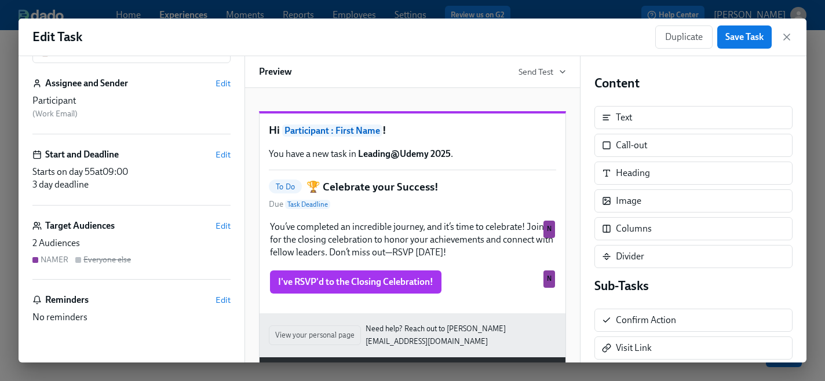
scroll to position [59, 0]
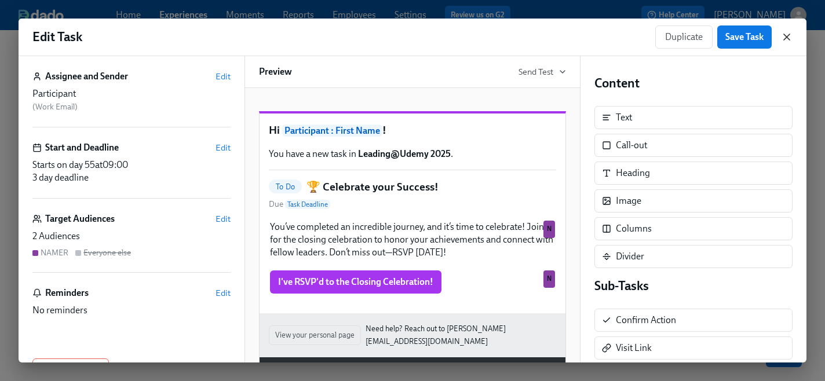
click at [785, 36] on icon "button" at bounding box center [787, 37] width 12 height 12
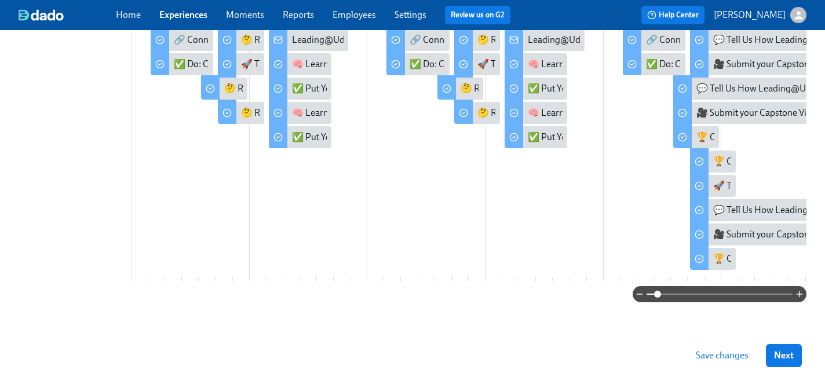
scroll to position [326, 0]
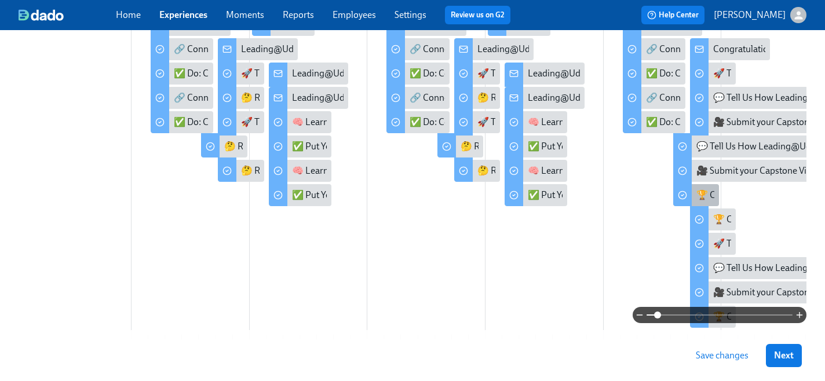
click at [710, 197] on div "🏆 Celebrate your Success!" at bounding box center [750, 195] width 107 height 13
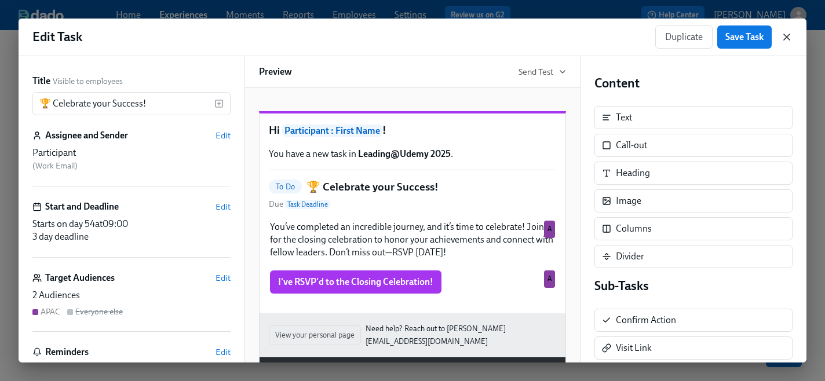
click at [785, 37] on icon "button" at bounding box center [787, 37] width 12 height 12
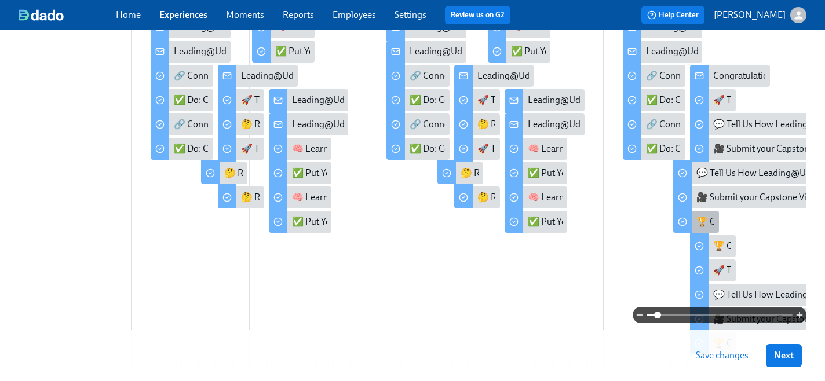
scroll to position [299, 0]
click at [701, 219] on div "🏆 Celebrate your Success!" at bounding box center [750, 222] width 107 height 13
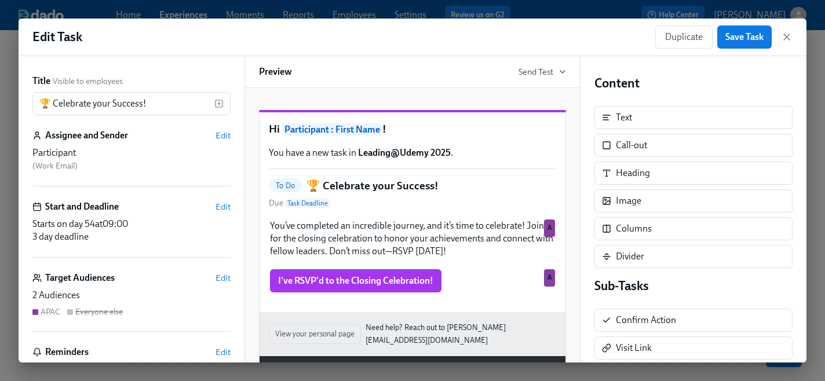
scroll to position [97, 0]
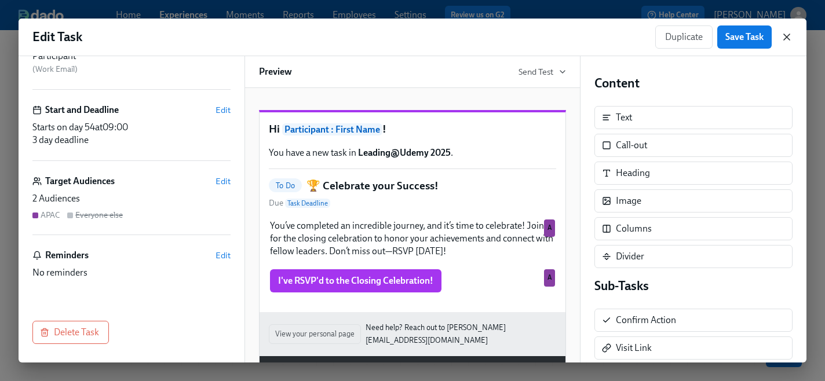
click at [790, 37] on icon "button" at bounding box center [787, 37] width 12 height 12
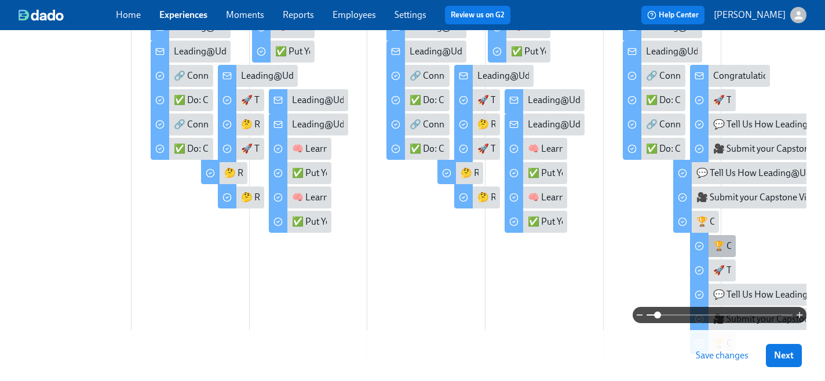
click at [717, 245] on div "🏆 Celebrate your Success!" at bounding box center [767, 246] width 107 height 13
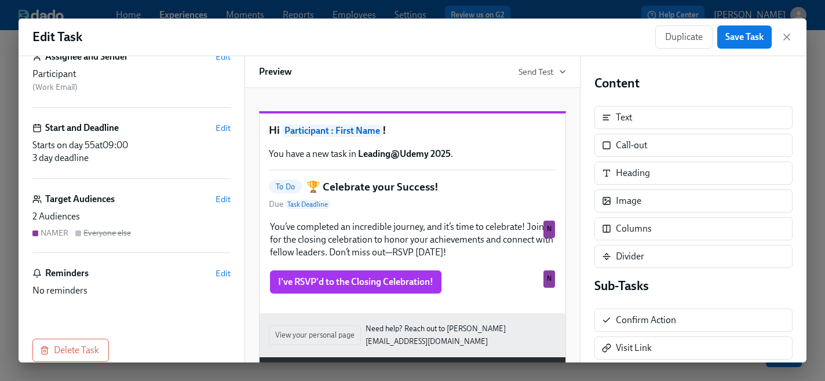
scroll to position [83, 0]
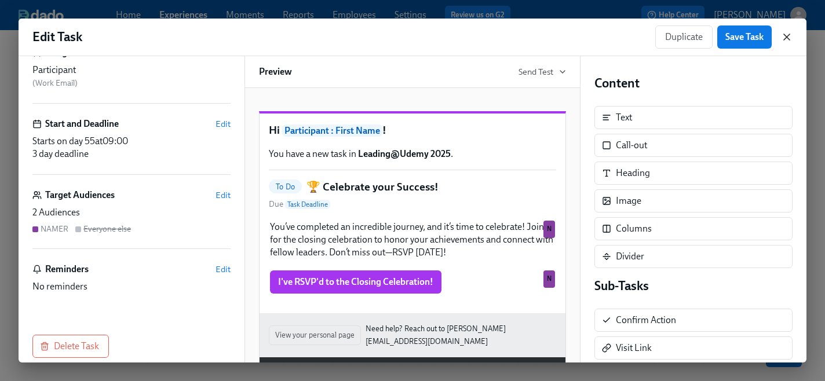
click at [785, 40] on icon "button" at bounding box center [787, 37] width 12 height 12
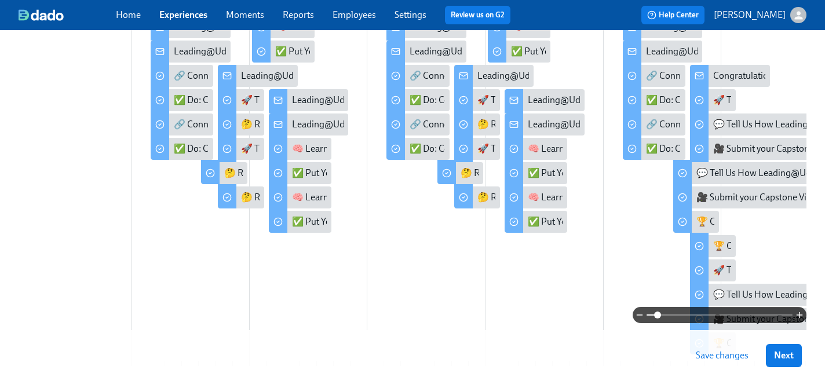
click at [707, 361] on span "Save changes" at bounding box center [722, 356] width 53 height 12
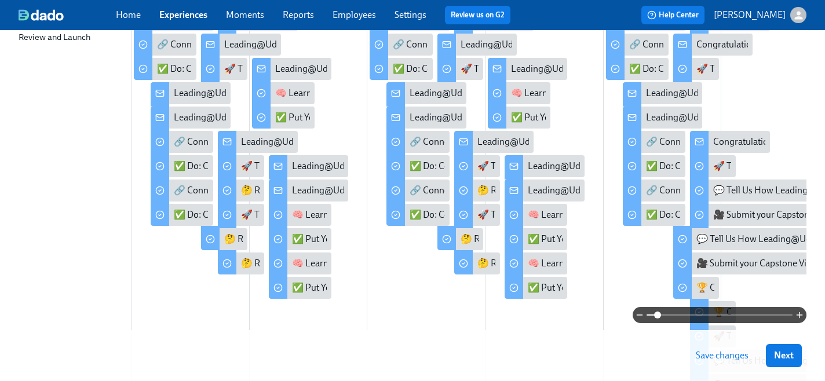
scroll to position [220, 0]
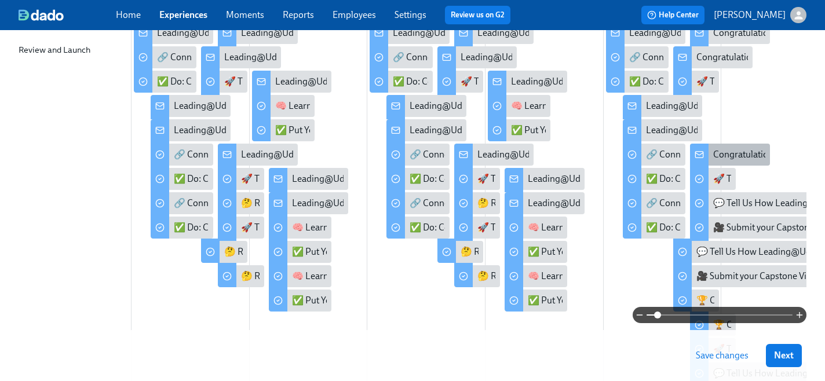
click at [725, 150] on div "Congratulations! You've completed the Final Priority Skill!" at bounding box center [827, 154] width 227 height 13
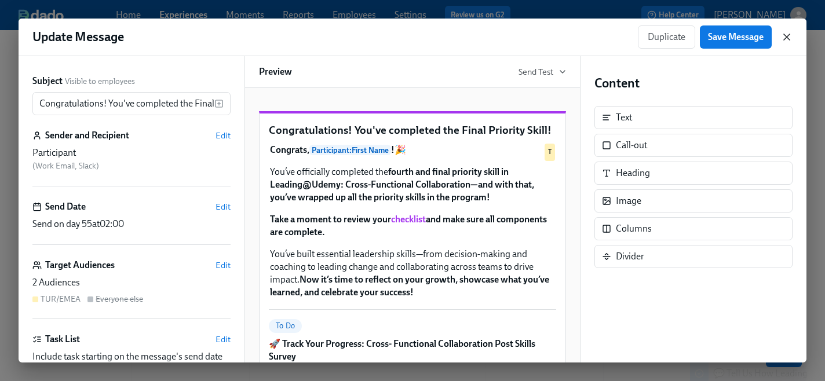
click at [788, 37] on icon "button" at bounding box center [787, 37] width 12 height 12
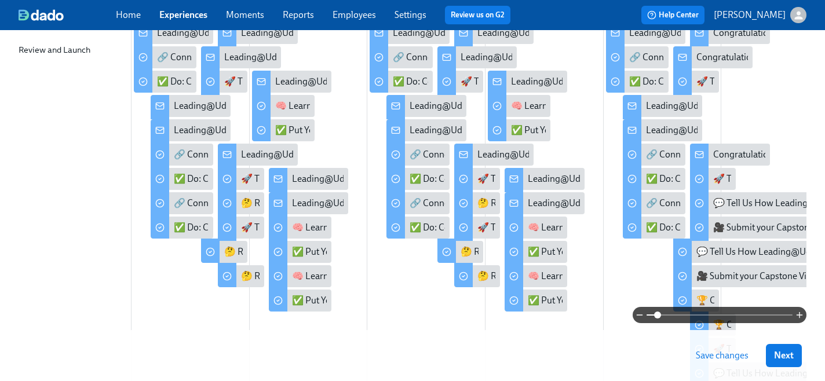
click at [720, 355] on span "Save changes" at bounding box center [722, 356] width 53 height 12
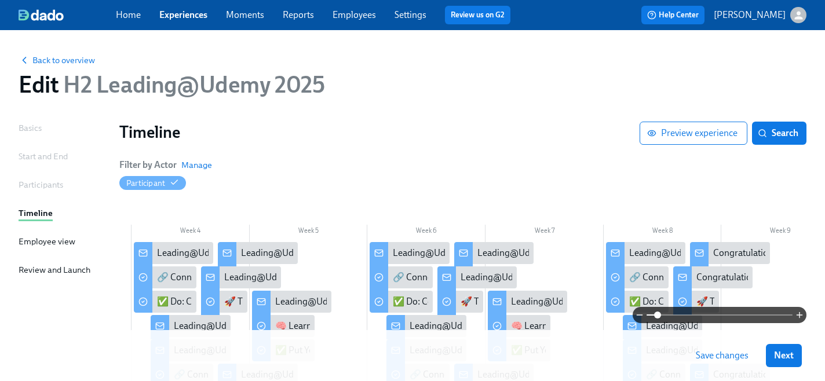
click at [366, 20] on link "Employees" at bounding box center [354, 14] width 43 height 11
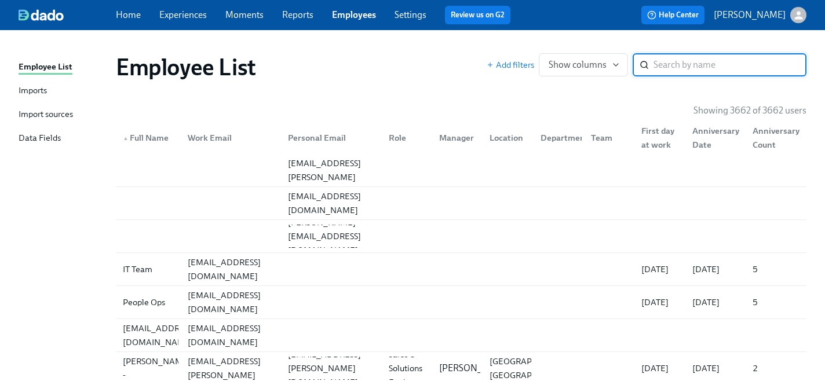
click at [54, 114] on div "Import sources" at bounding box center [46, 115] width 54 height 14
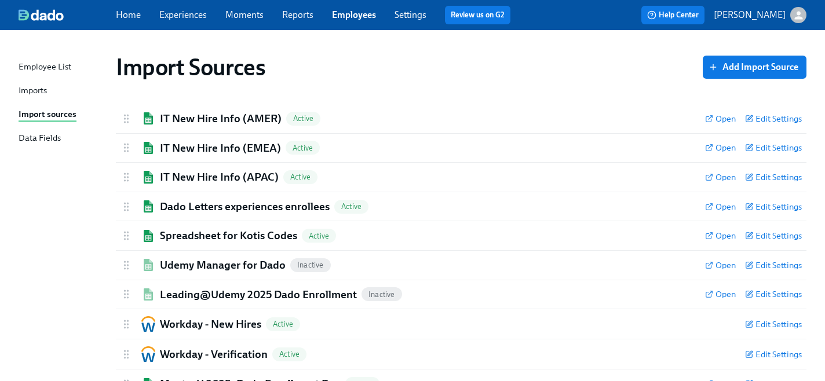
click at [181, 17] on link "Experiences" at bounding box center [183, 14] width 48 height 11
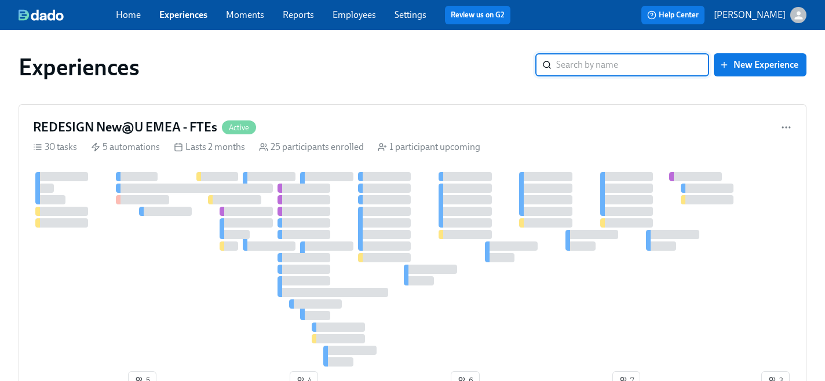
click at [610, 66] on input "search" at bounding box center [632, 64] width 153 height 23
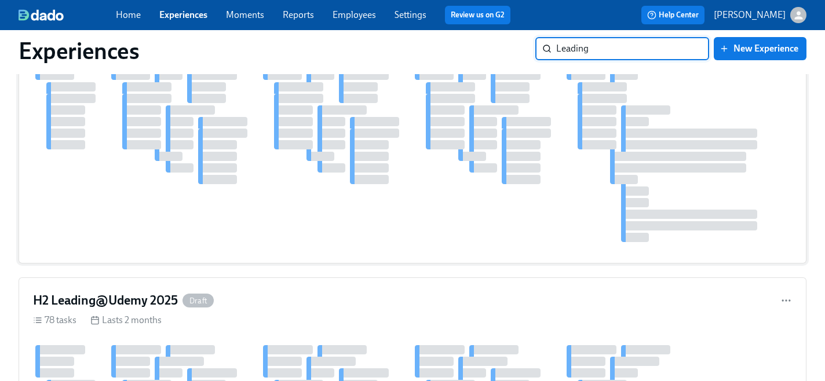
scroll to position [154, 0]
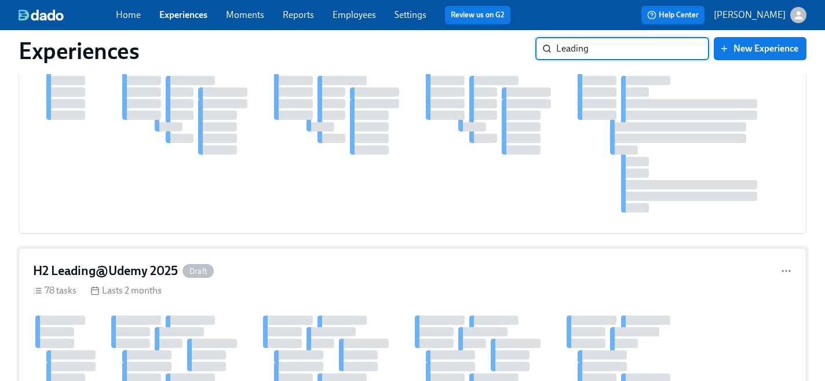
type input "Leading"
click at [123, 275] on h4 "H2 Leading@Udemy 2025" at bounding box center [105, 271] width 145 height 17
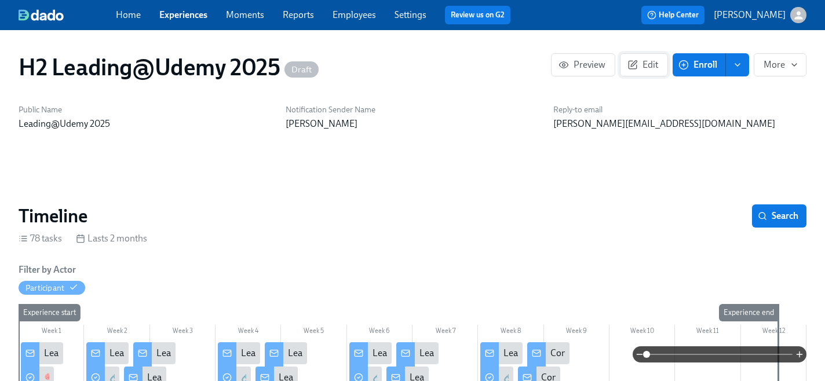
click at [649, 63] on span "Edit" at bounding box center [644, 65] width 28 height 12
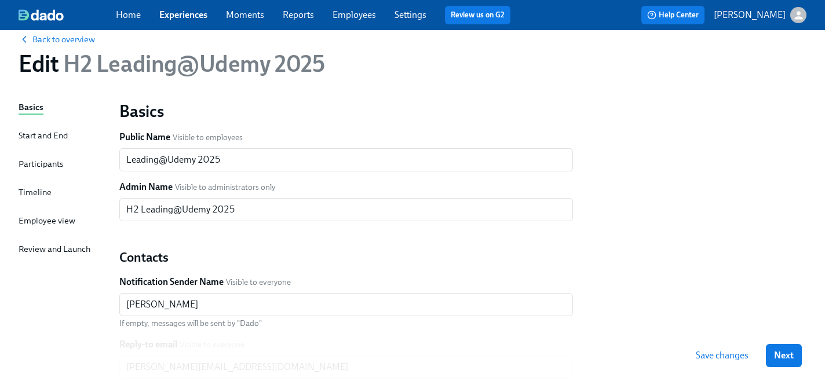
scroll to position [14, 0]
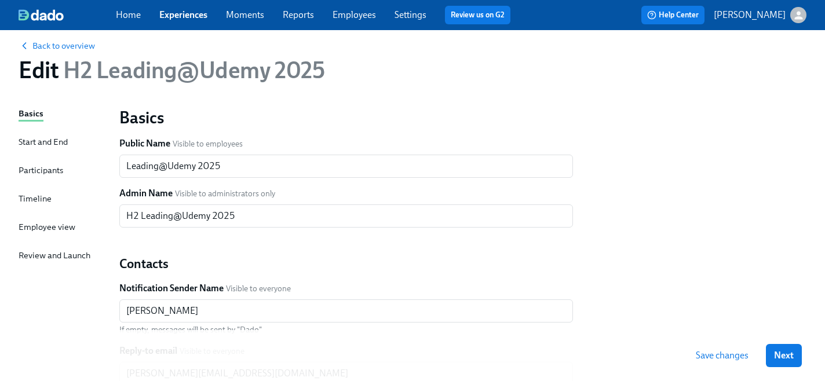
click at [44, 140] on div "Start and End" at bounding box center [43, 142] width 49 height 13
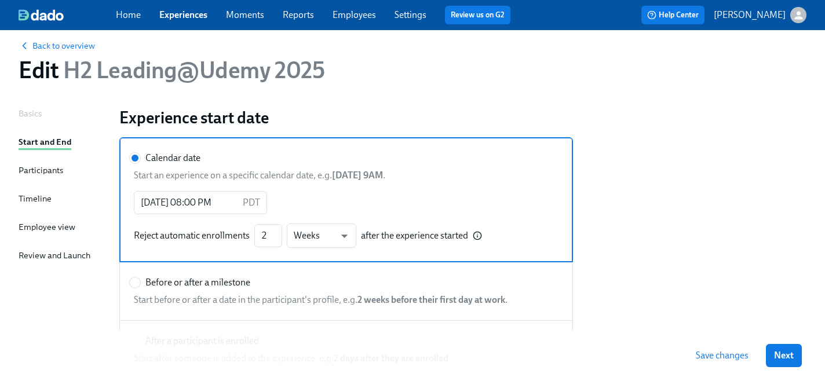
click at [45, 172] on div "Participants" at bounding box center [41, 170] width 45 height 13
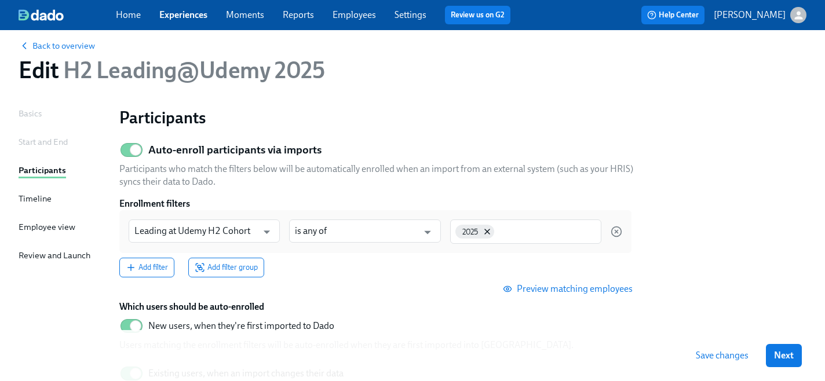
click at [38, 199] on div "Timeline" at bounding box center [35, 198] width 33 height 13
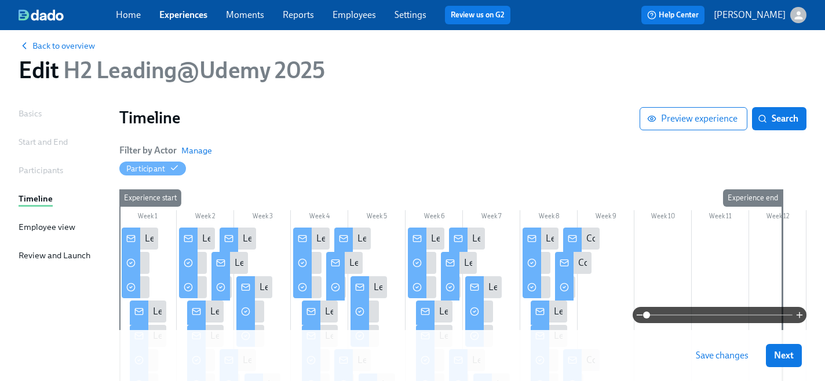
click at [38, 226] on div "Employee view" at bounding box center [47, 227] width 57 height 13
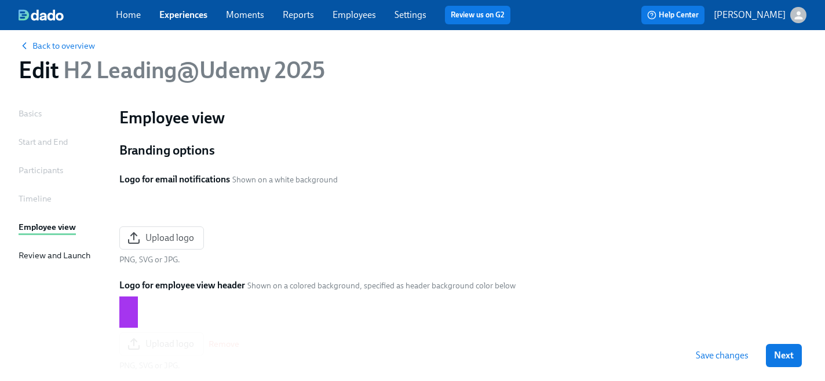
click at [40, 258] on div "Review and Launch" at bounding box center [55, 255] width 72 height 13
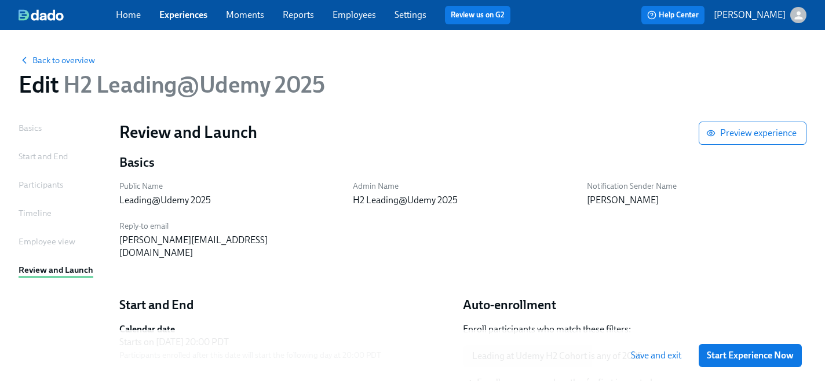
click at [23, 126] on div "Basics" at bounding box center [30, 128] width 23 height 13
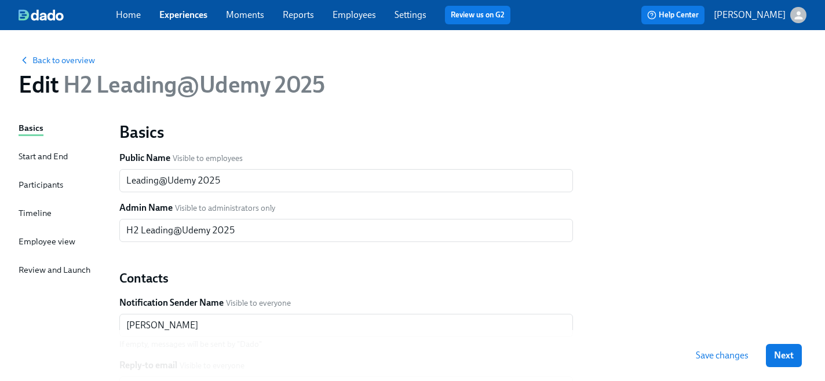
click at [42, 160] on div "Start and End" at bounding box center [43, 156] width 49 height 13
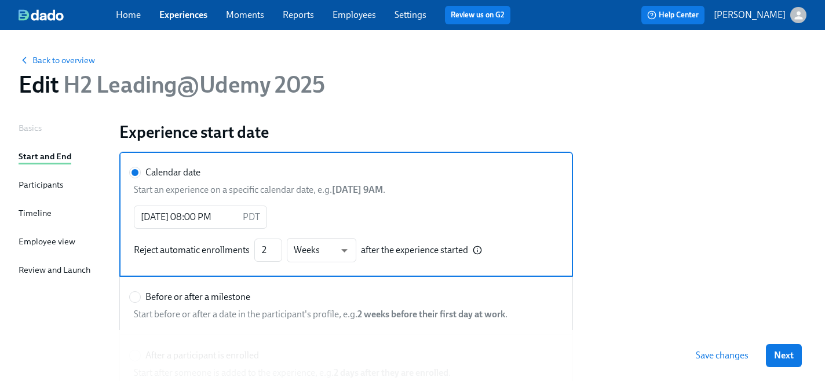
click at [709, 356] on span "Save changes" at bounding box center [722, 356] width 53 height 12
click at [41, 183] on div "Participants" at bounding box center [41, 185] width 45 height 13
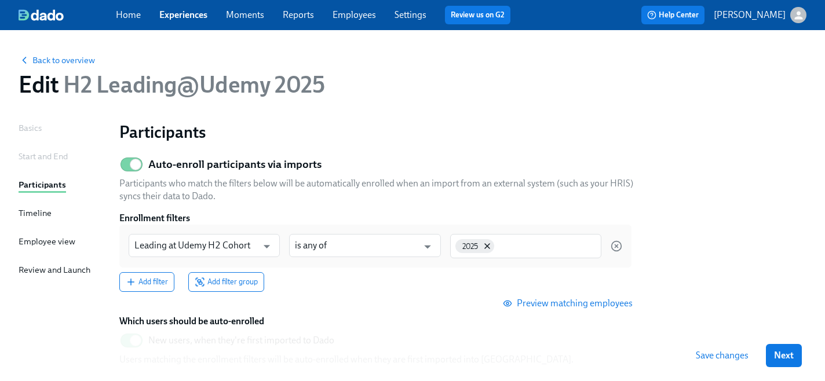
click at [354, 17] on link "Employees" at bounding box center [354, 14] width 43 height 11
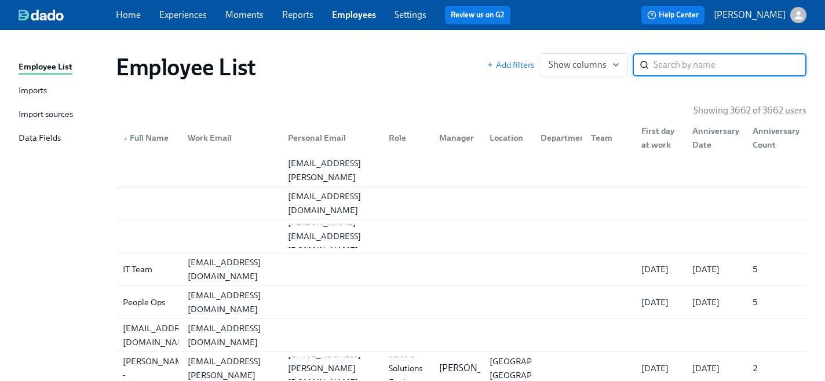
click at [59, 114] on div "Import sources" at bounding box center [46, 115] width 54 height 14
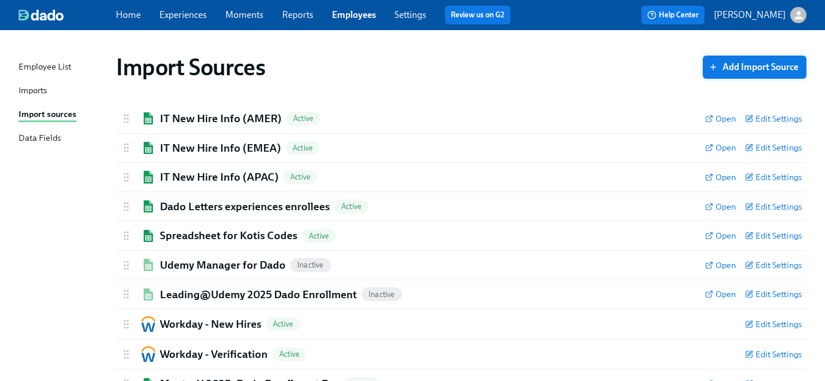
click at [737, 70] on span "Add Import Source" at bounding box center [755, 67] width 88 height 12
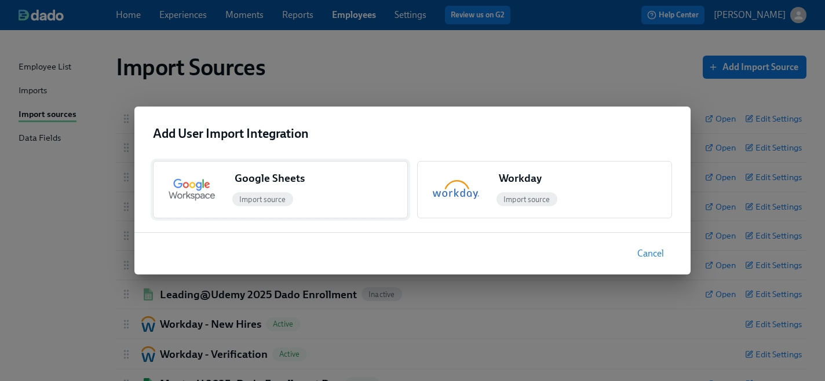
click at [272, 199] on span "Import source" at bounding box center [262, 199] width 61 height 9
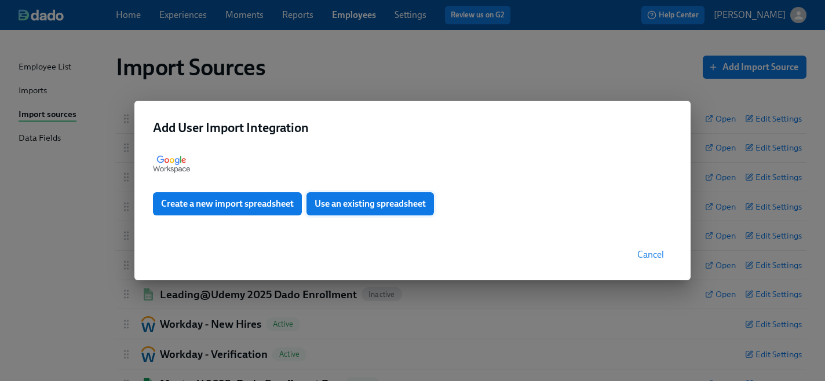
click at [374, 205] on span "Use an existing spreadsheet" at bounding box center [370, 204] width 111 height 12
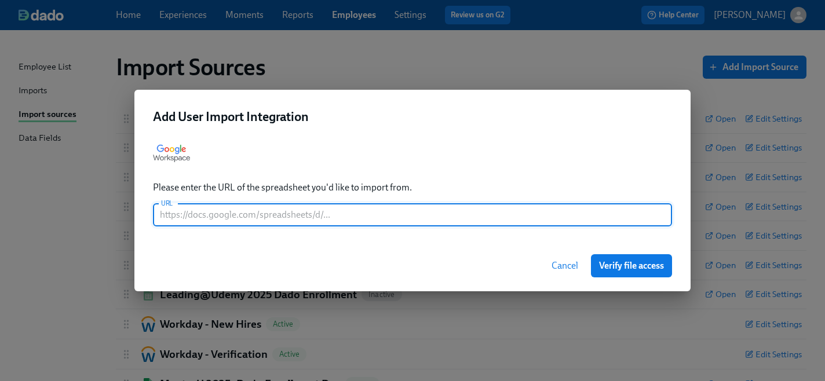
click at [309, 216] on input "text" at bounding box center [412, 214] width 519 height 23
paste input "https://docs.google.com/spreadsheets/d/18cyWkafhZDXqNGcMpNI8-ydw9a0TP6xRvyqrWdR…"
type input "https://docs.google.com/spreadsheets/d/18cyWkafhZDXqNGcMpNI8-ydw9a0TP6xRvyqrWdR…"
click at [616, 269] on span "Verify file access" at bounding box center [631, 266] width 65 height 12
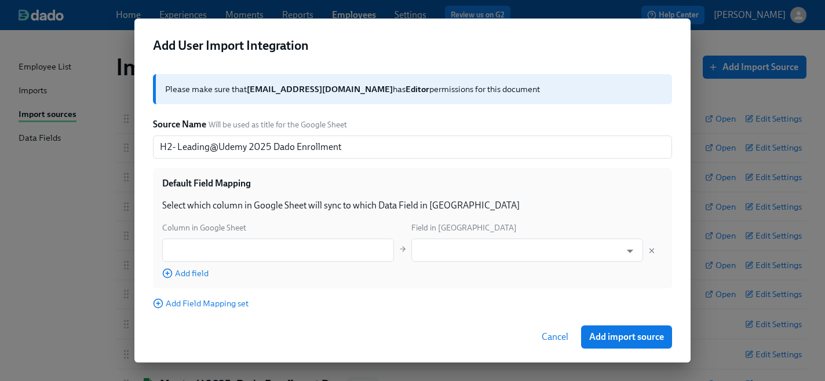
scroll to position [52, 0]
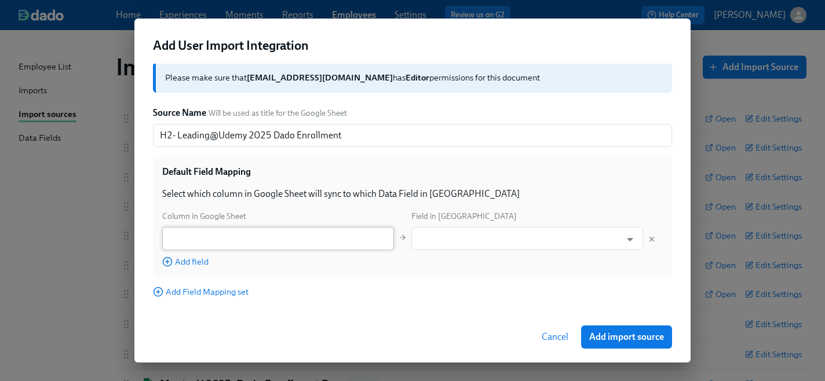
click at [377, 241] on input "text" at bounding box center [278, 238] width 232 height 23
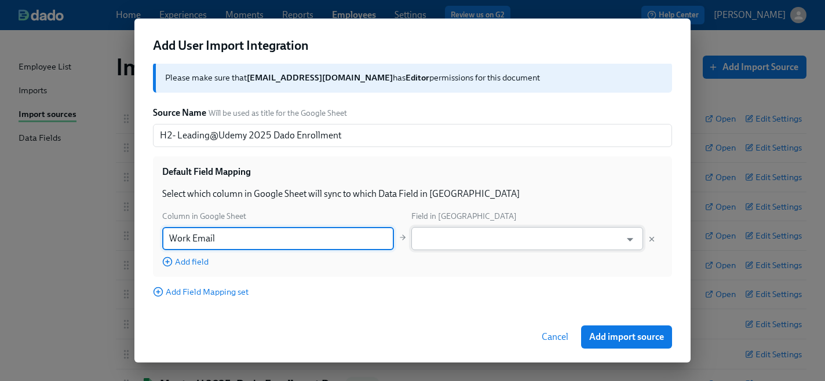
type input "Work Email"
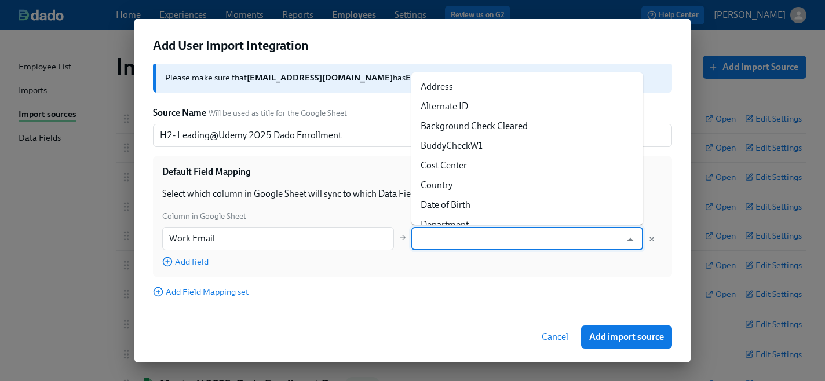
click at [589, 241] on input "text" at bounding box center [518, 238] width 203 height 23
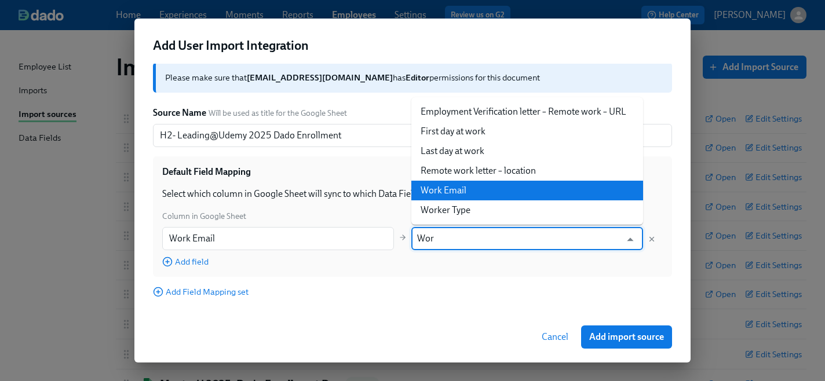
click at [485, 189] on li "Work Email" at bounding box center [528, 191] width 232 height 20
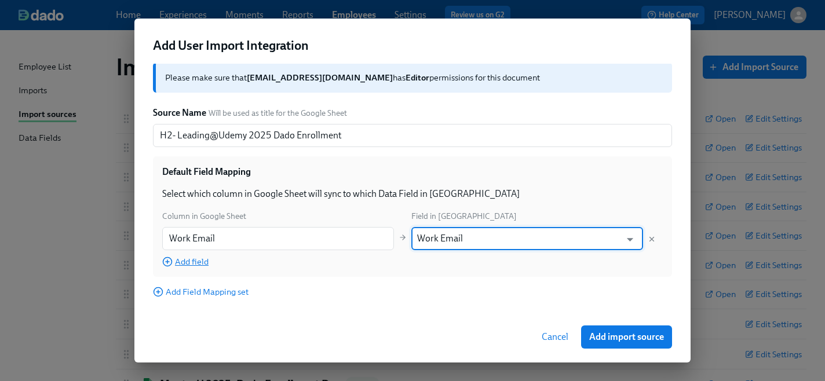
type input "Work Email"
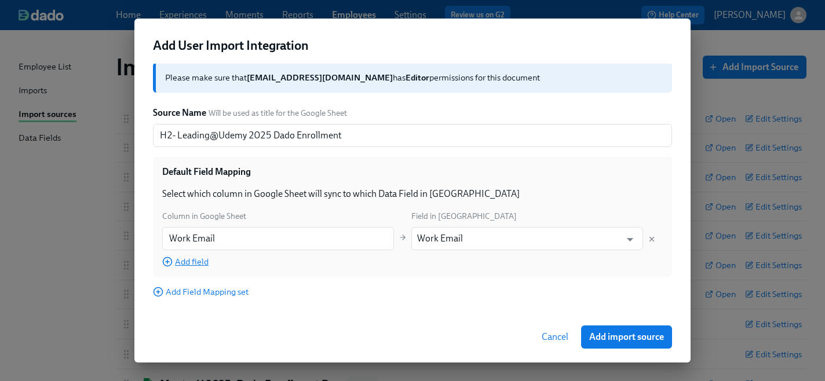
click at [190, 263] on span "Add field" at bounding box center [185, 262] width 46 height 12
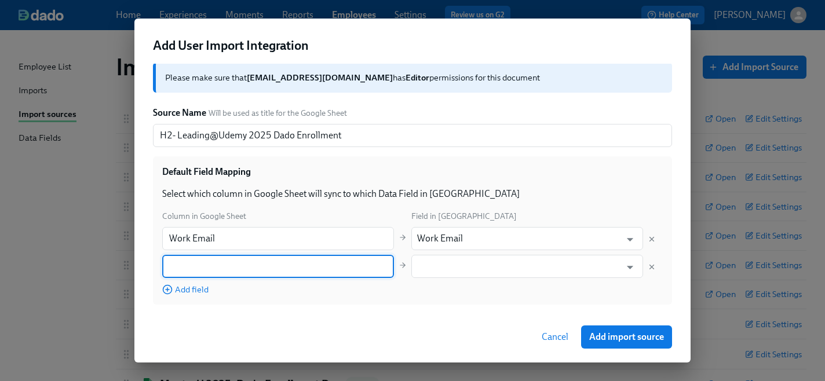
click at [210, 265] on input "text" at bounding box center [278, 266] width 232 height 23
type input "Region"
click at [442, 272] on input "text" at bounding box center [518, 266] width 203 height 23
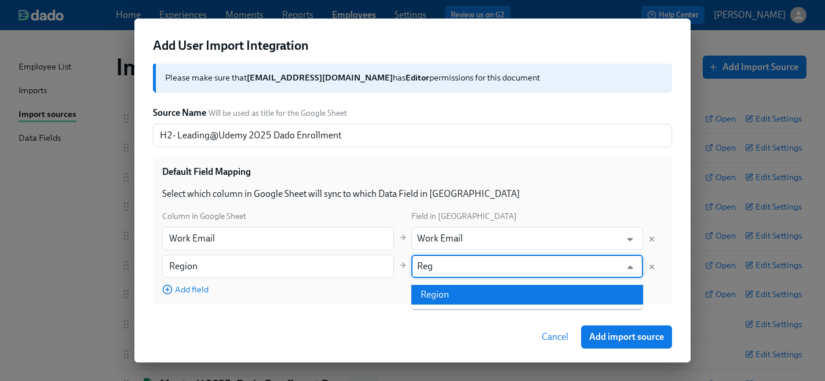
click at [436, 304] on li "Region" at bounding box center [528, 295] width 232 height 20
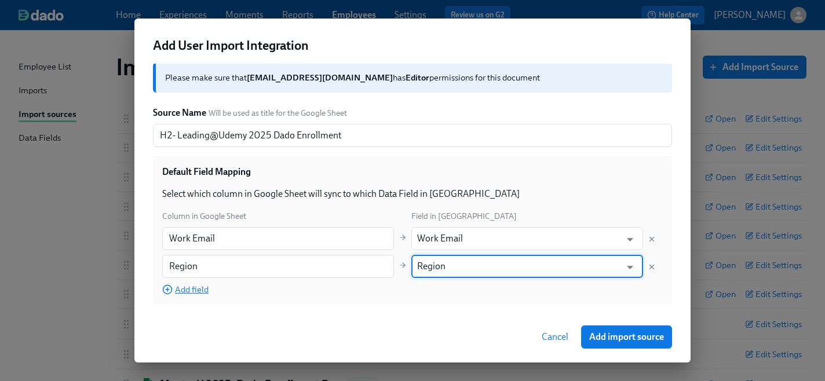
type input "Region"
click at [192, 291] on span "Add field" at bounding box center [185, 290] width 46 height 12
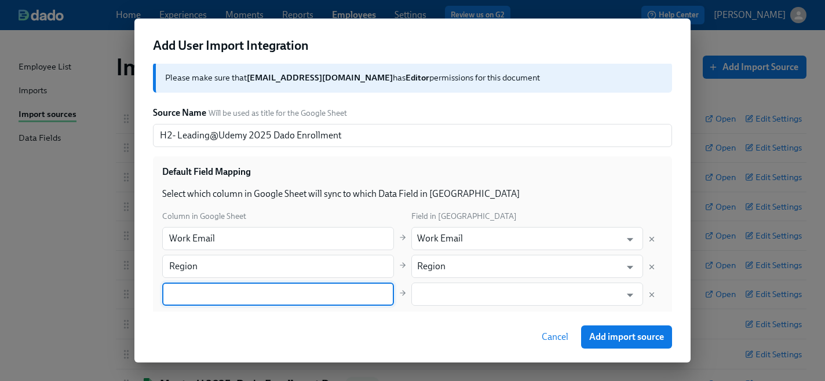
click at [199, 301] on input "text" at bounding box center [278, 294] width 232 height 23
type input "Leading at Udemy H2 Cohort"
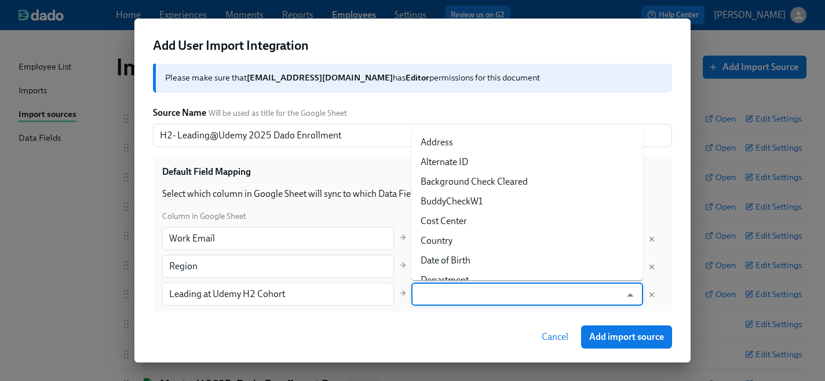
click at [481, 293] on input "text" at bounding box center [518, 294] width 203 height 23
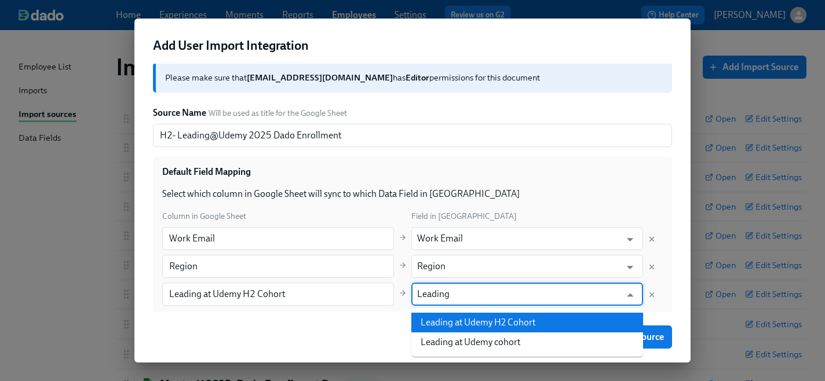
click at [487, 325] on li "Leading at Udemy H2 Cohort" at bounding box center [528, 323] width 232 height 20
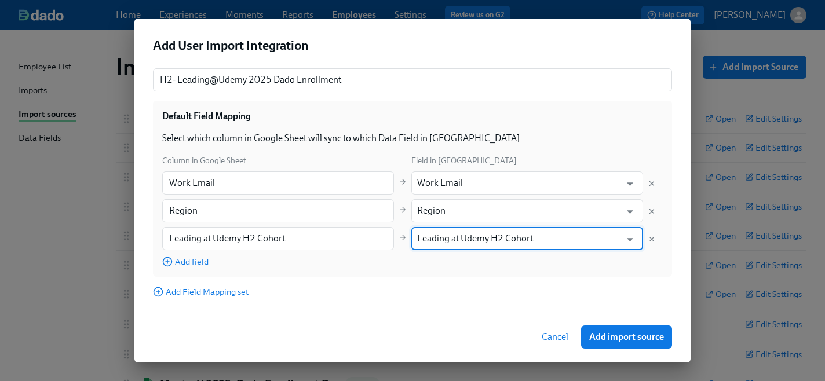
scroll to position [107, 0]
type input "Leading at Udemy H2 Cohort"
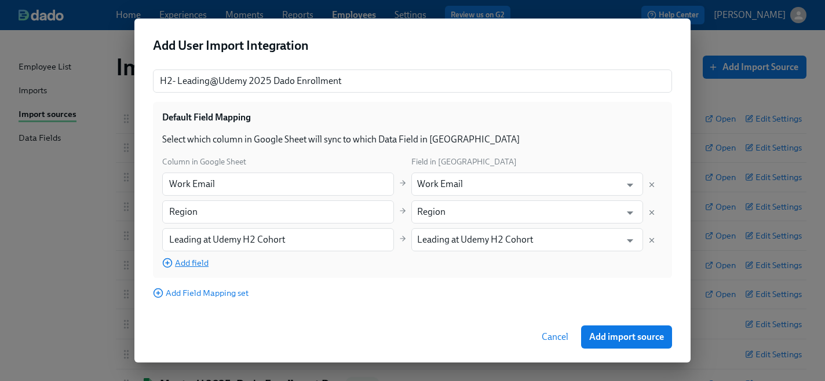
click at [200, 263] on span "Add field" at bounding box center [185, 263] width 46 height 12
click at [259, 270] on input "text" at bounding box center [278, 267] width 232 height 23
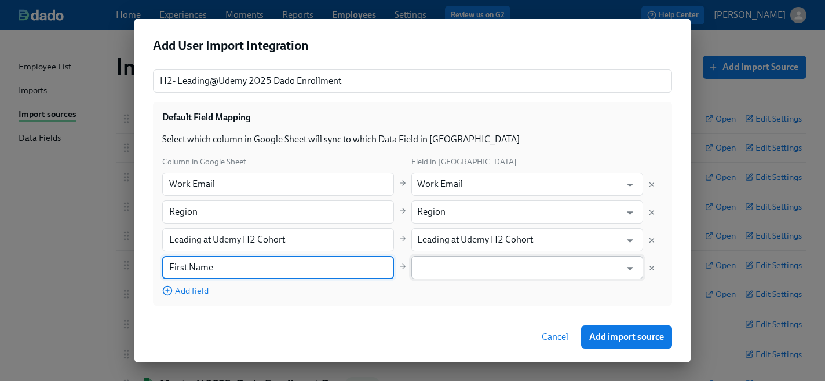
type input "First Name"
click at [516, 272] on input "text" at bounding box center [518, 267] width 203 height 23
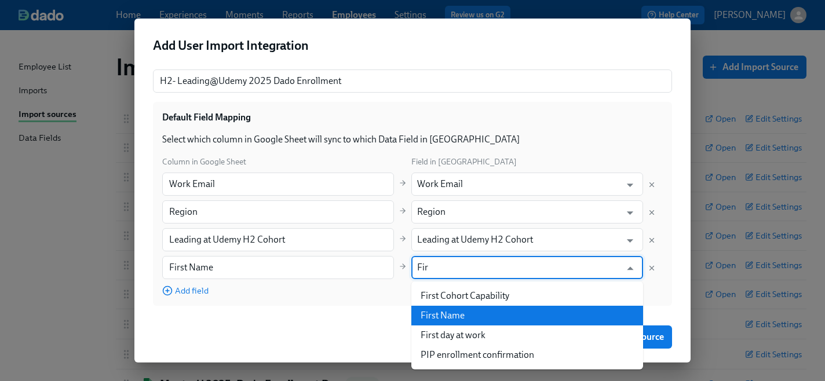
click at [503, 319] on li "First Name" at bounding box center [528, 316] width 232 height 20
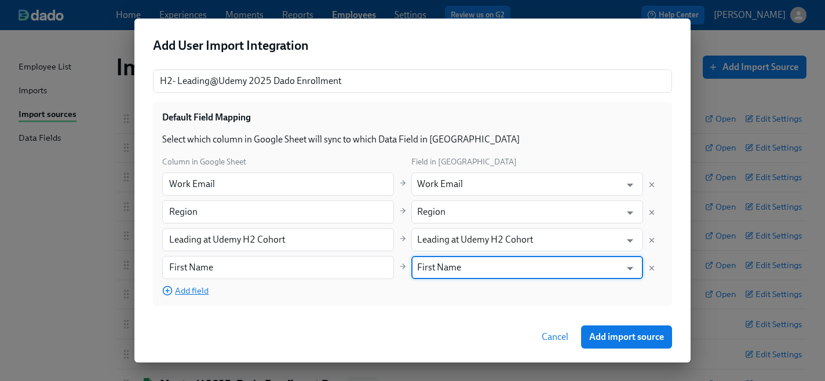
type input "First Name"
click at [186, 294] on span "Add field" at bounding box center [185, 291] width 46 height 12
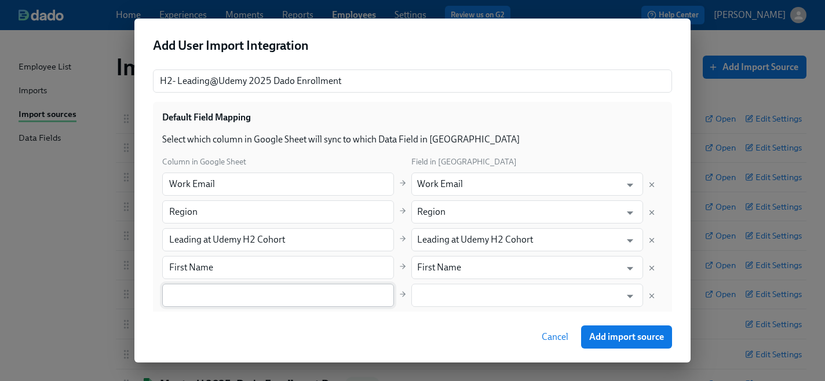
click at [187, 298] on input "text" at bounding box center [278, 295] width 232 height 23
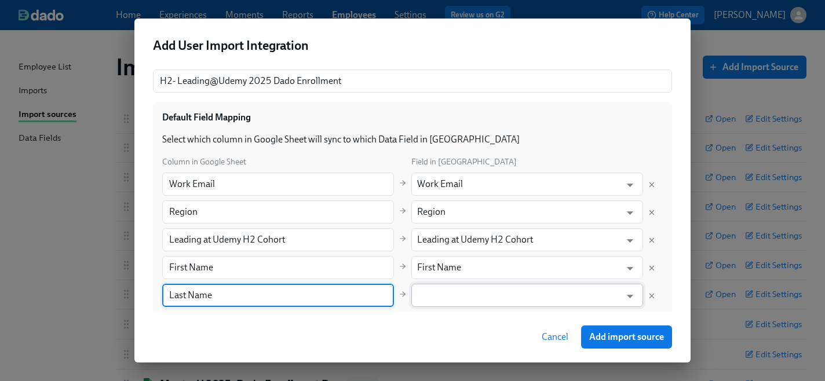
type input "Last Name"
click at [464, 299] on input "text" at bounding box center [518, 295] width 203 height 23
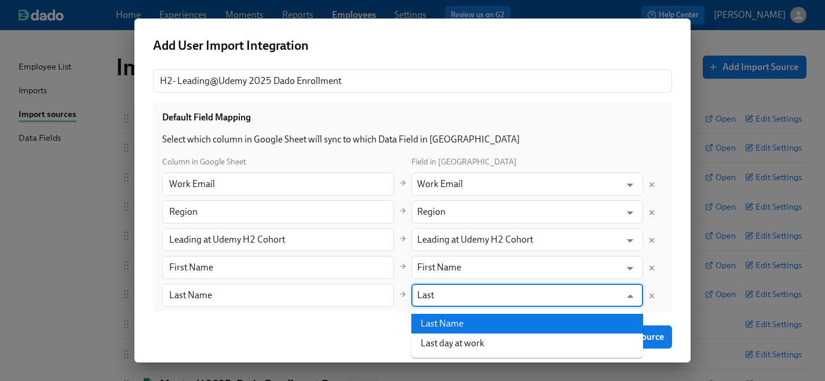
click at [457, 323] on li "Last Name" at bounding box center [528, 324] width 232 height 20
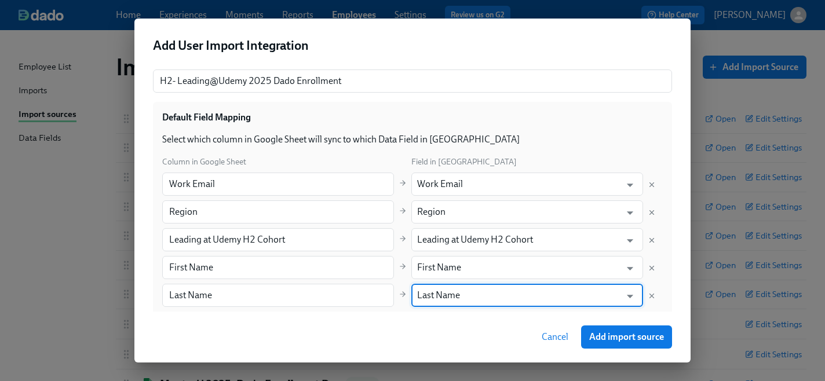
type input "Last Name"
click at [438, 323] on div "Cancel Add import source" at bounding box center [412, 337] width 556 height 51
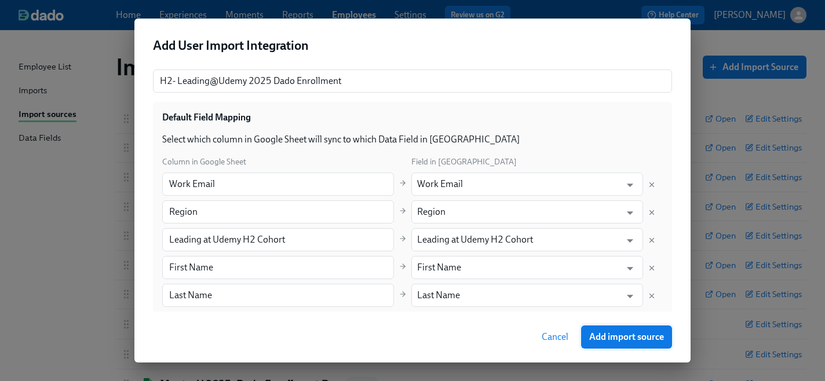
click at [625, 335] on span "Add import source" at bounding box center [626, 338] width 75 height 12
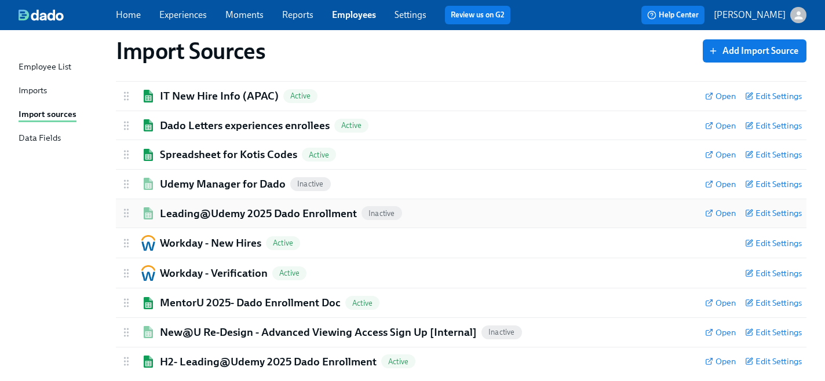
scroll to position [104, 0]
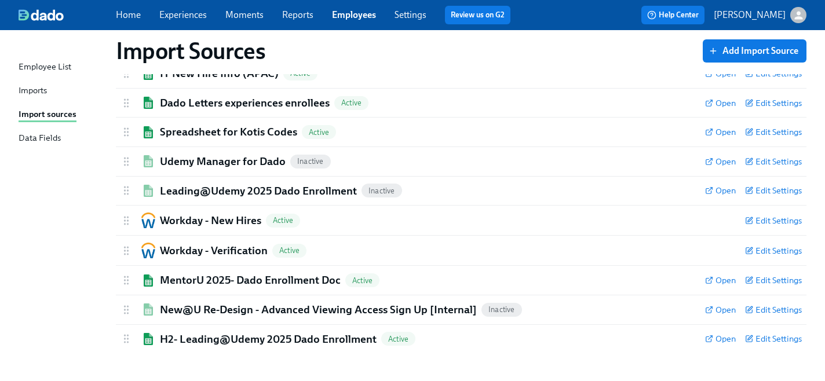
click at [130, 13] on link "Home" at bounding box center [128, 14] width 25 height 11
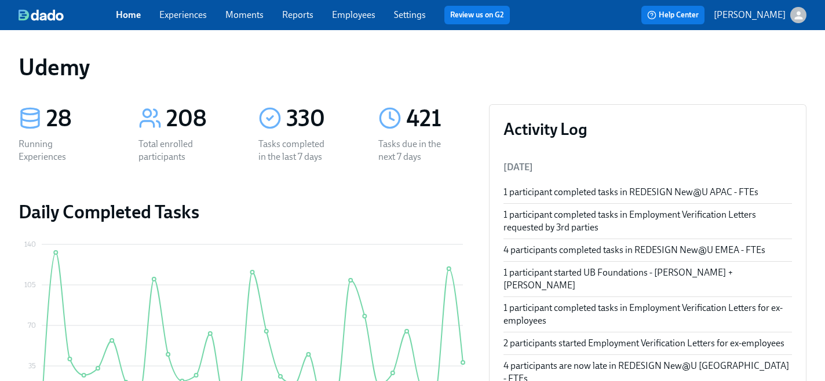
click at [188, 17] on link "Experiences" at bounding box center [183, 14] width 48 height 11
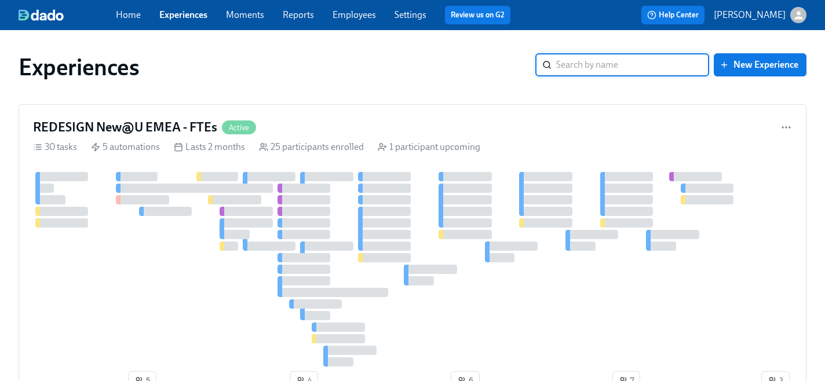
click at [623, 68] on input "search" at bounding box center [632, 64] width 153 height 23
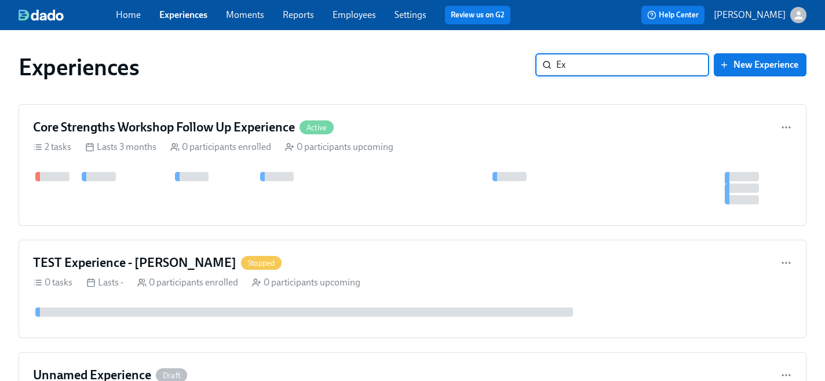
type input "E"
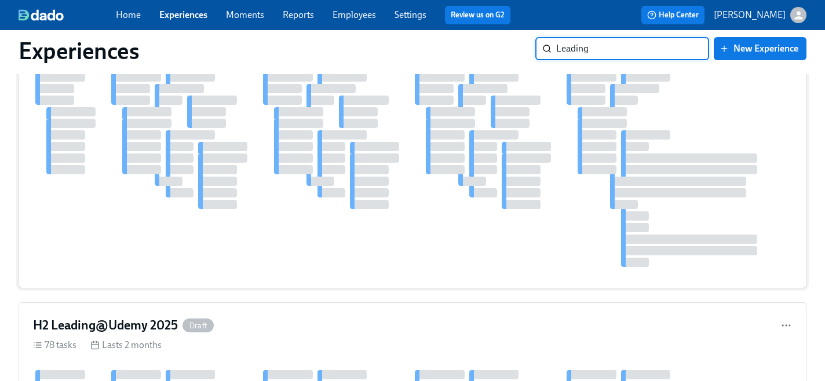
scroll to position [111, 0]
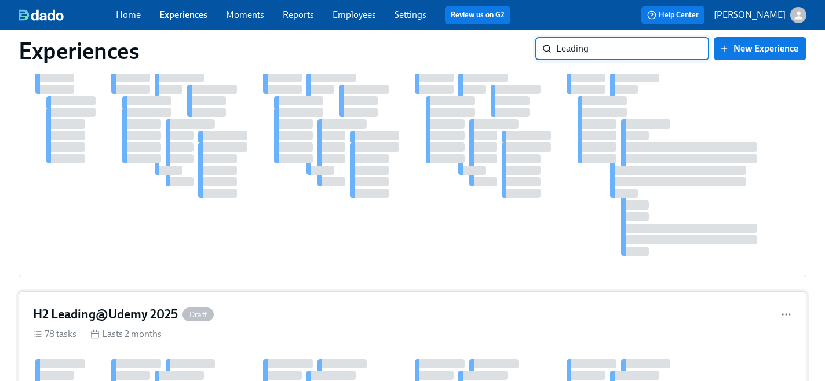
type input "Leading"
click at [141, 310] on h4 "H2 Leading@Udemy 2025" at bounding box center [105, 314] width 145 height 17
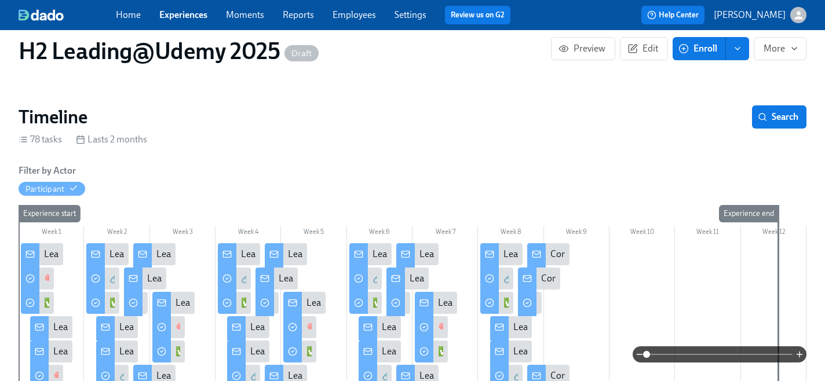
scroll to position [98, 0]
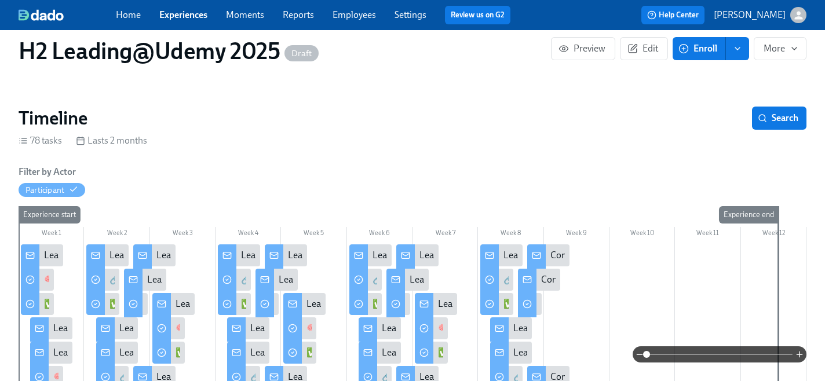
click at [41, 328] on icon at bounding box center [40, 328] width 8 height 2
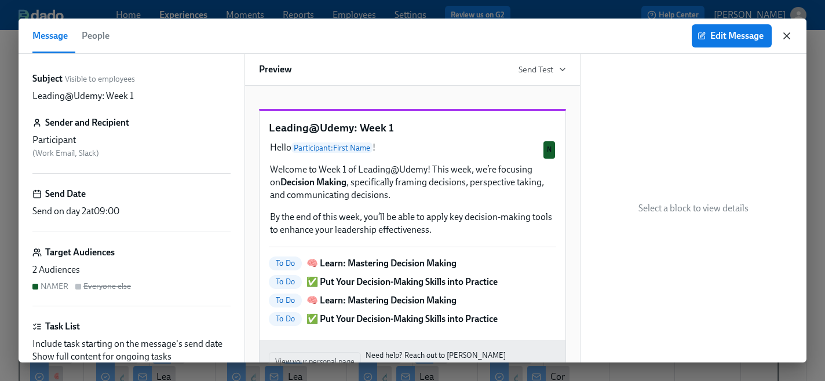
click at [788, 35] on icon "button" at bounding box center [787, 36] width 12 height 12
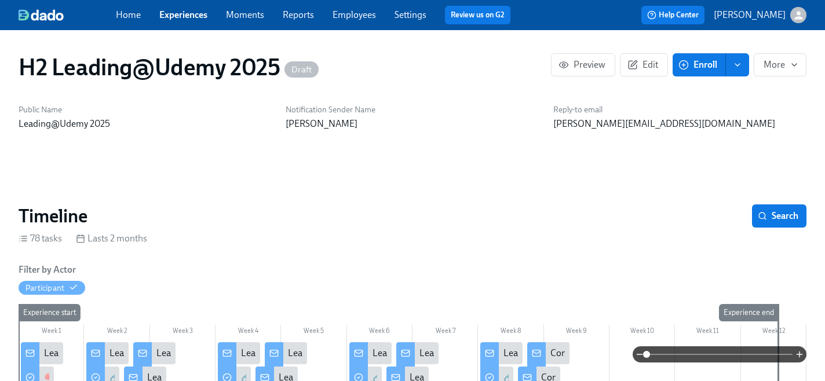
click at [128, 17] on link "Home" at bounding box center [128, 14] width 25 height 11
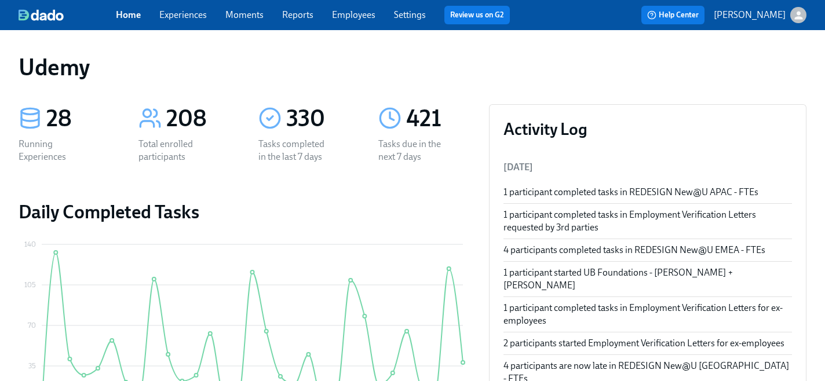
click at [186, 16] on link "Experiences" at bounding box center [183, 14] width 48 height 11
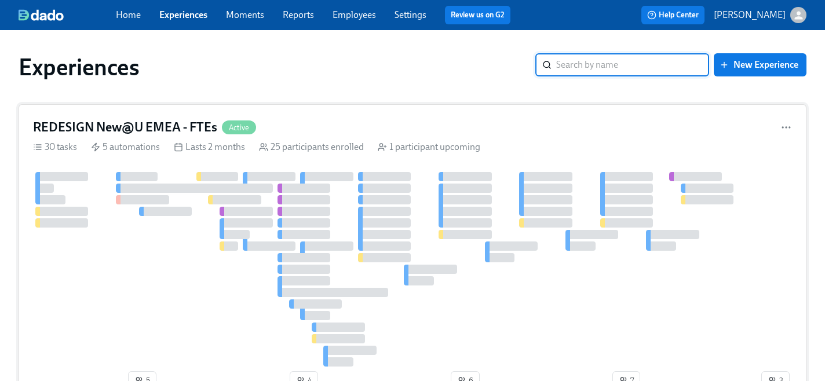
click at [180, 126] on h4 "REDESIGN New@U EMEA - FTEs" at bounding box center [125, 127] width 184 height 17
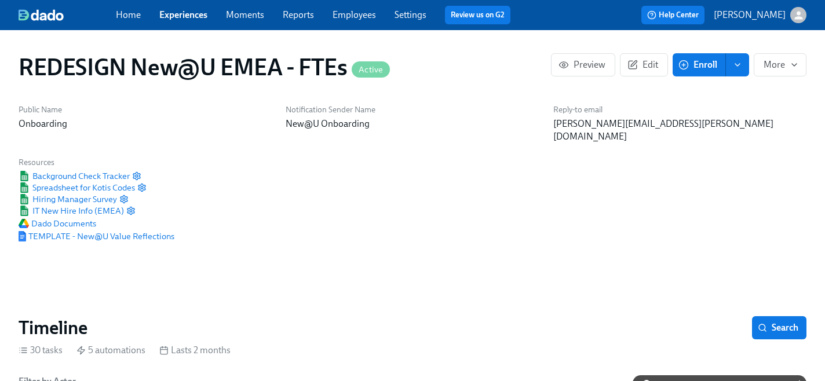
scroll to position [0, 8055]
click at [189, 14] on link "Experiences" at bounding box center [183, 14] width 48 height 11
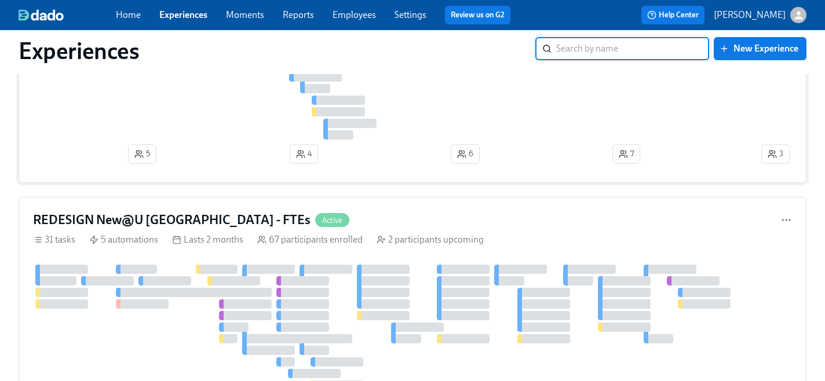
scroll to position [227, 0]
click at [173, 221] on h4 "REDESIGN New@U [GEOGRAPHIC_DATA] - FTEs" at bounding box center [172, 220] width 278 height 17
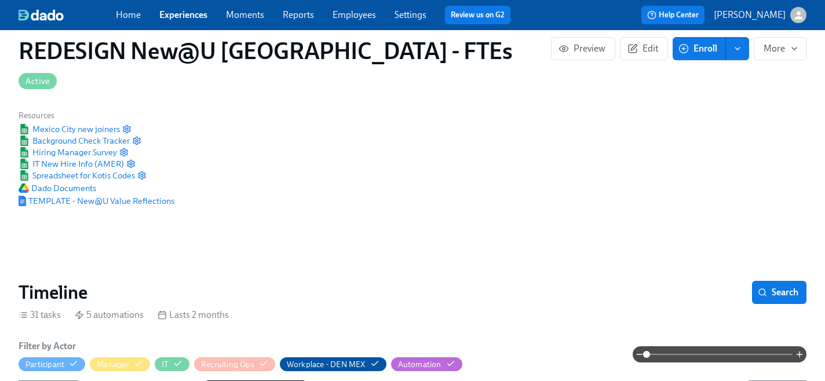
click at [184, 16] on link "Experiences" at bounding box center [183, 14] width 48 height 11
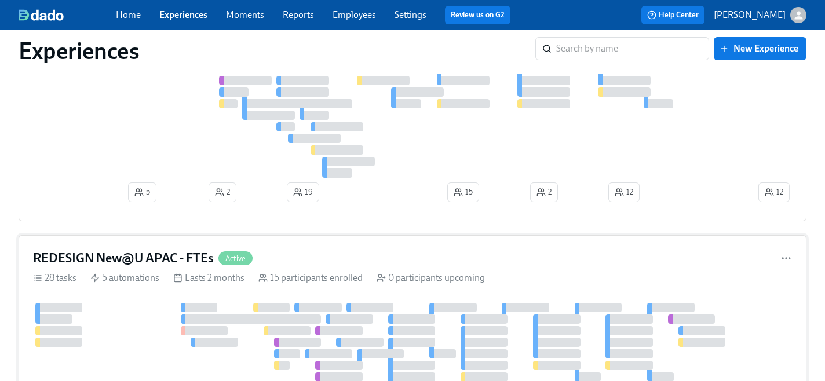
click at [141, 251] on h4 "REDESIGN New@U APAC - FTEs" at bounding box center [123, 258] width 181 height 17
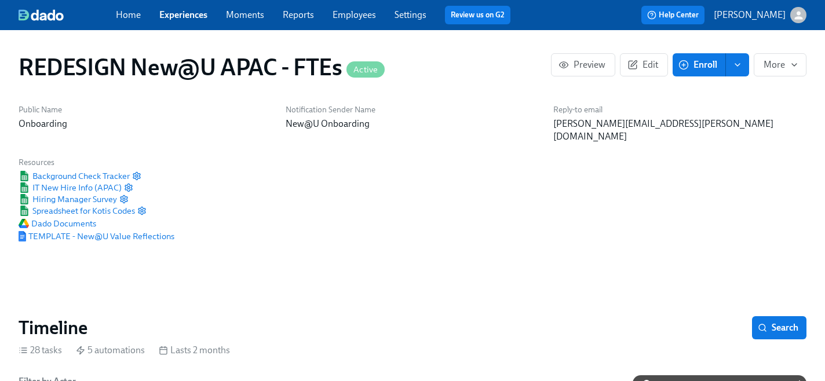
click at [130, 14] on link "Home" at bounding box center [128, 14] width 25 height 11
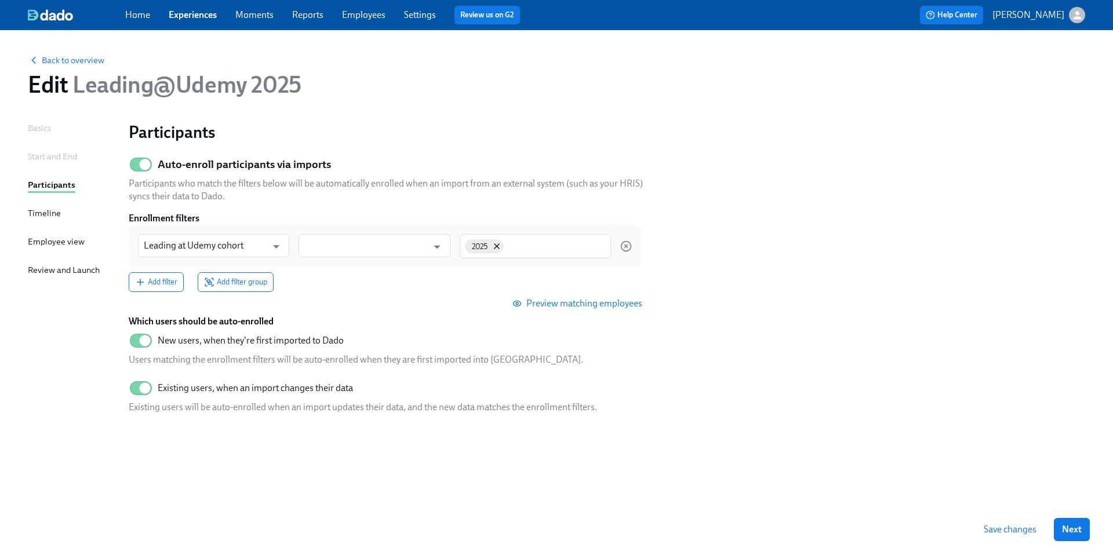
click at [359, 20] on link "Employees" at bounding box center [363, 14] width 43 height 11
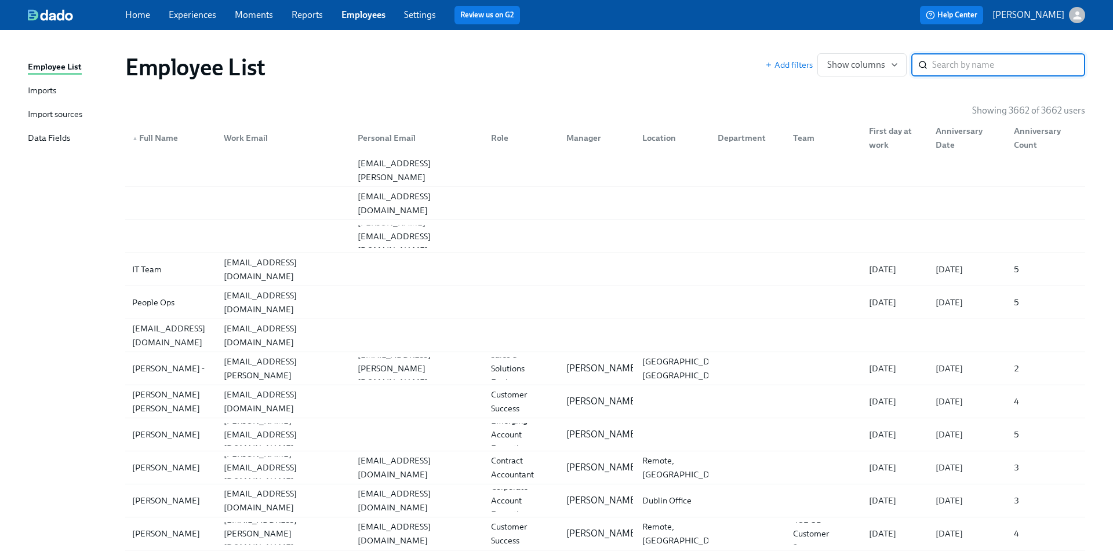
click at [63, 108] on div "Import sources" at bounding box center [55, 115] width 54 height 14
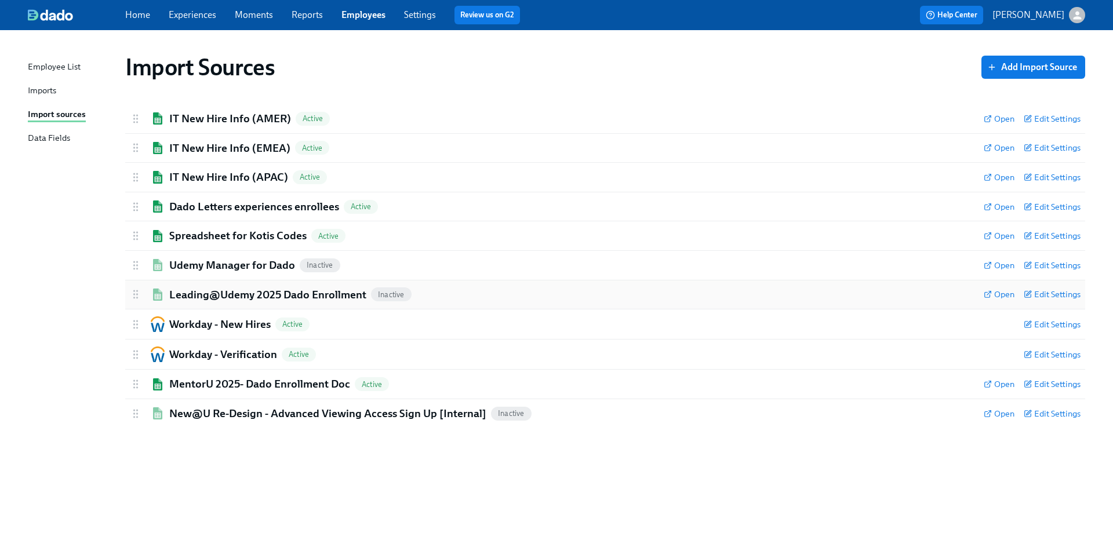
click at [261, 296] on h2 "Leading@Udemy 2025 Dado Enrollment" at bounding box center [267, 294] width 197 height 15
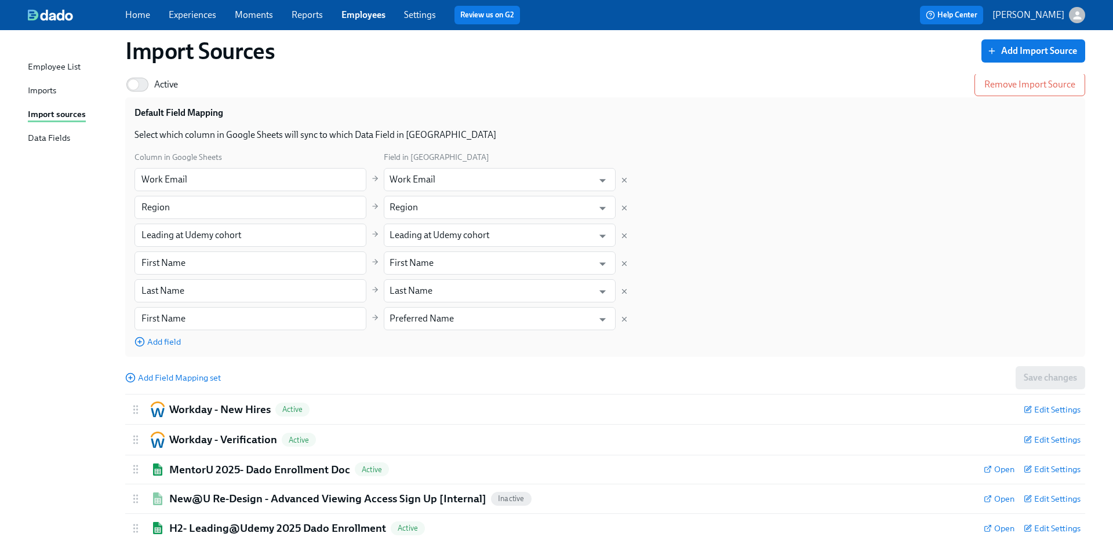
scroll to position [257, 0]
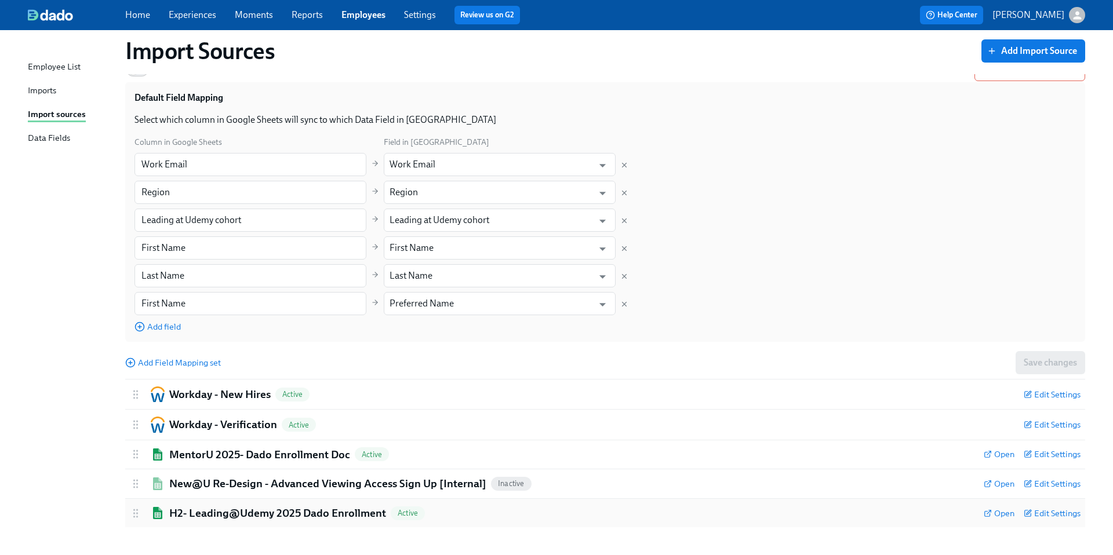
click at [261, 512] on h2 "H2- Leading@Udemy 2025 Dado Enrollment" at bounding box center [277, 513] width 217 height 15
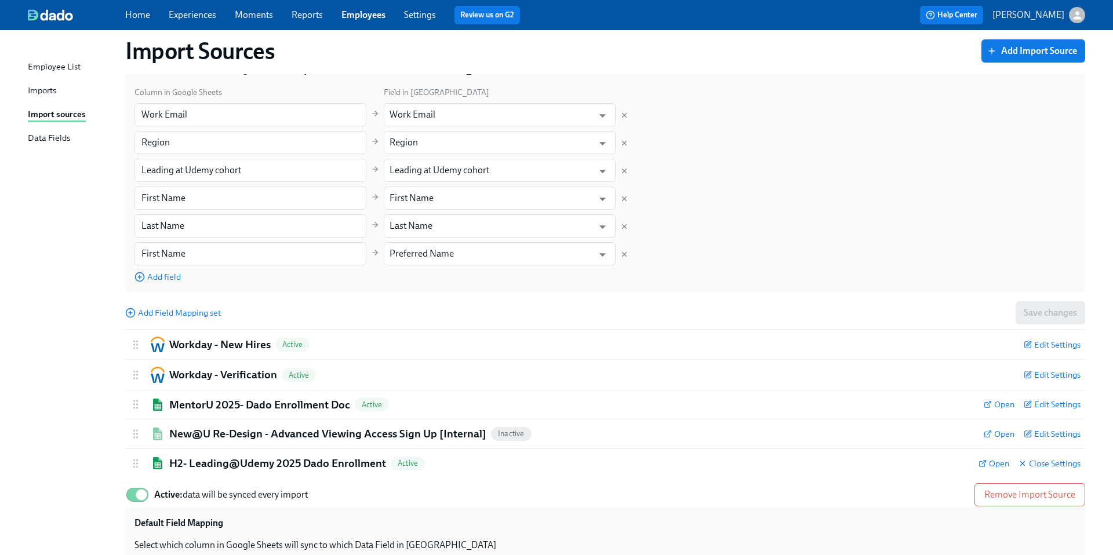
scroll to position [241, 0]
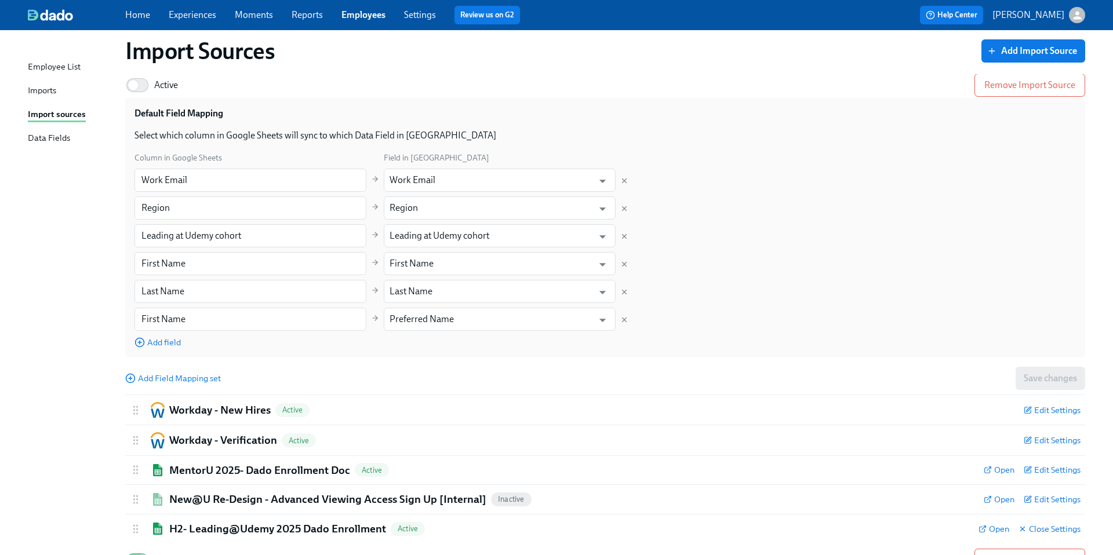
click at [143, 16] on link "Home" at bounding box center [137, 14] width 25 height 11
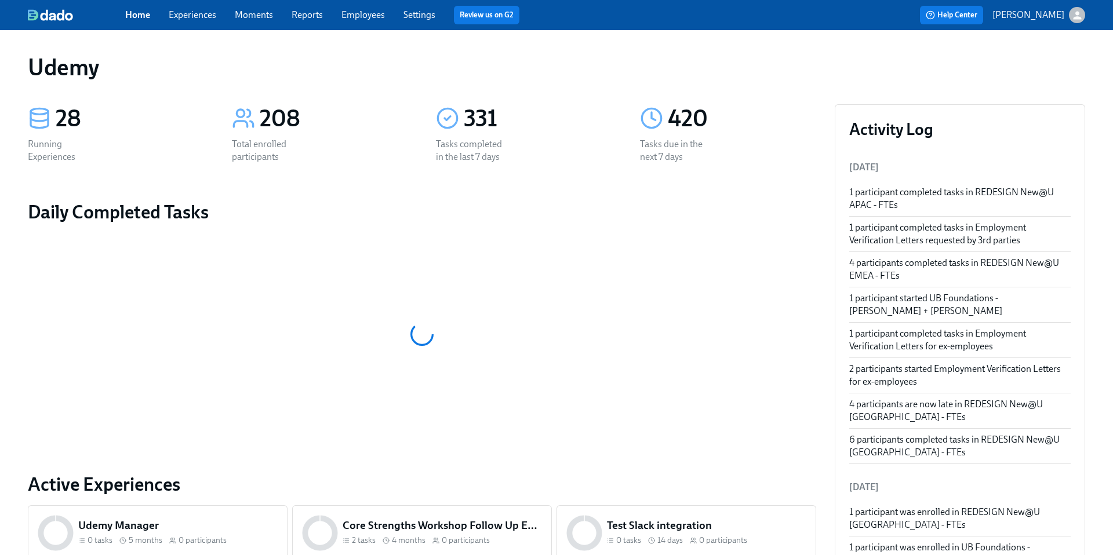
click at [189, 17] on link "Experiences" at bounding box center [193, 14] width 48 height 11
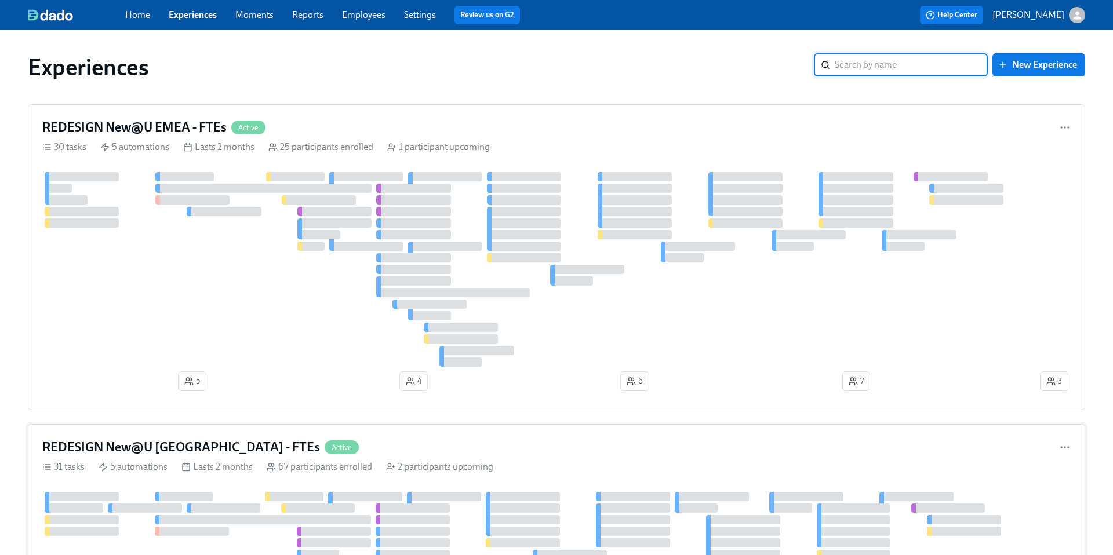
click at [155, 449] on h4 "REDESIGN New@U [GEOGRAPHIC_DATA] - FTEs" at bounding box center [181, 447] width 278 height 17
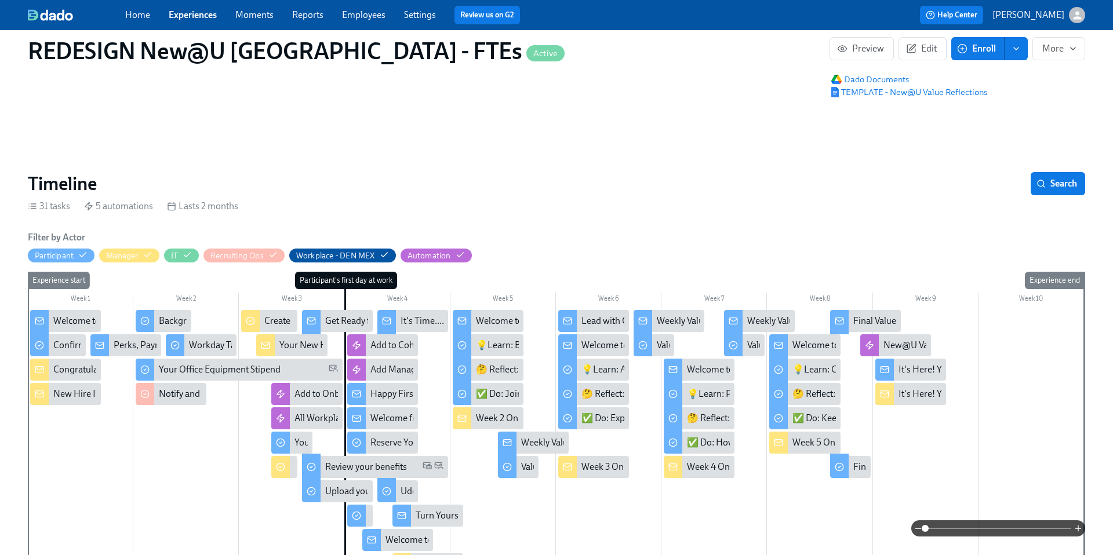
scroll to position [117, 0]
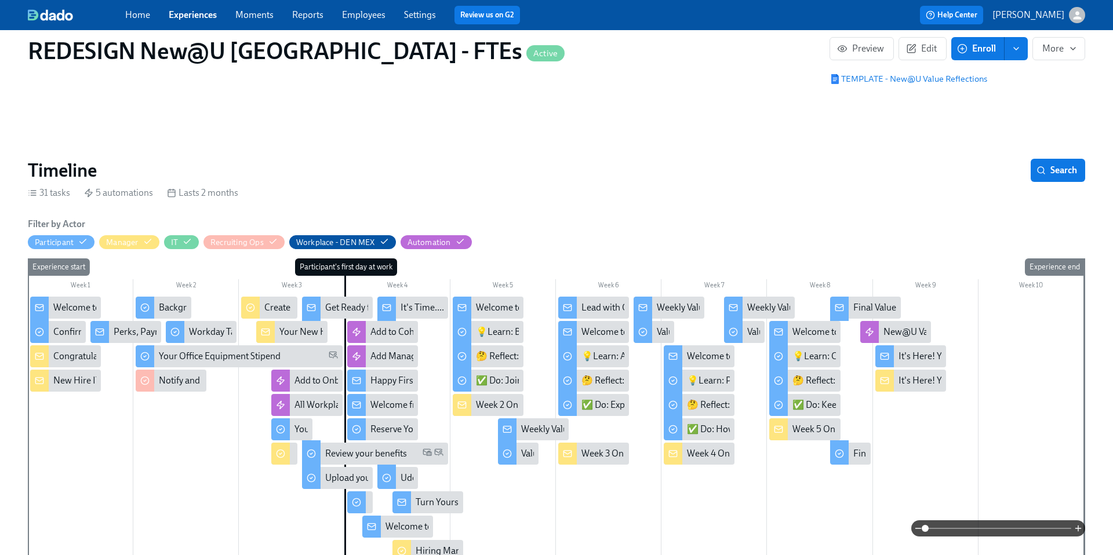
click at [417, 311] on div "It's Time....For Some Swag!" at bounding box center [455, 307] width 108 height 13
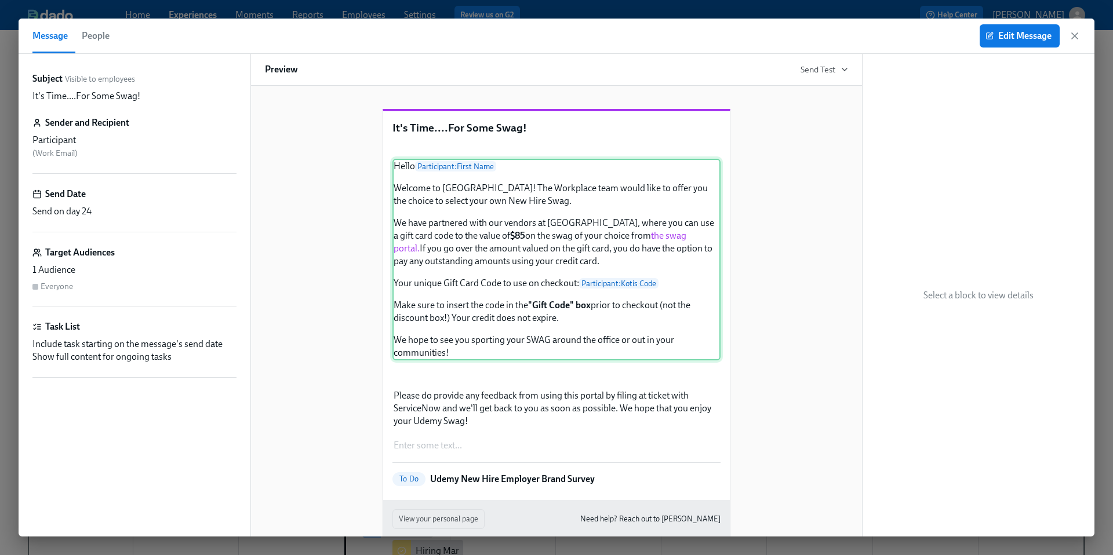
click at [602, 344] on div "Hello Participant : First Name Welcome to Udemy! The Workplace team would like …" at bounding box center [556, 260] width 328 height 202
click at [1017, 34] on span "Edit Message" at bounding box center [1020, 36] width 64 height 12
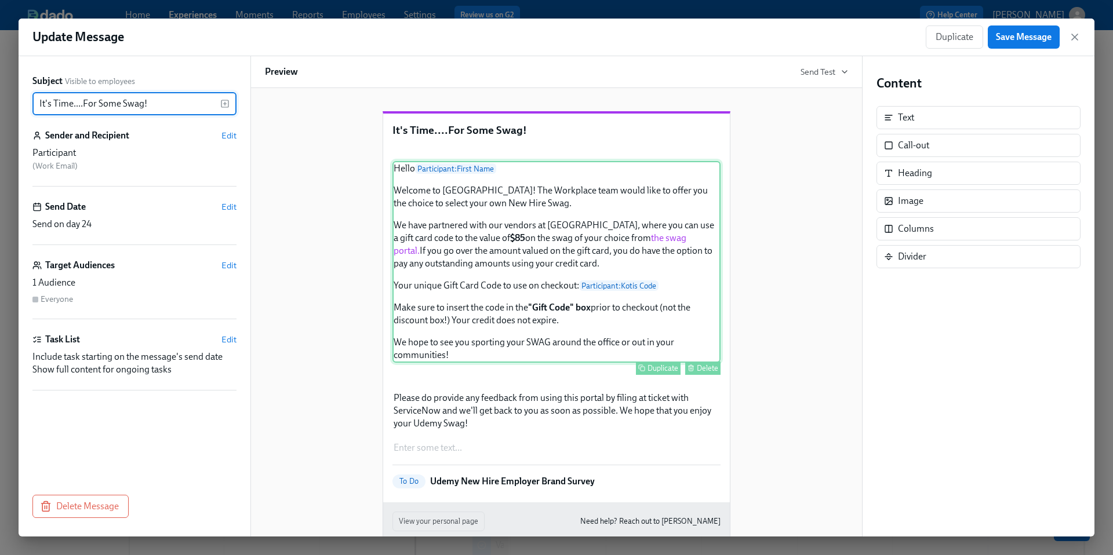
click at [643, 343] on div "Hello Participant : First Name Welcome to Udemy! The Workplace team would like …" at bounding box center [556, 262] width 328 height 202
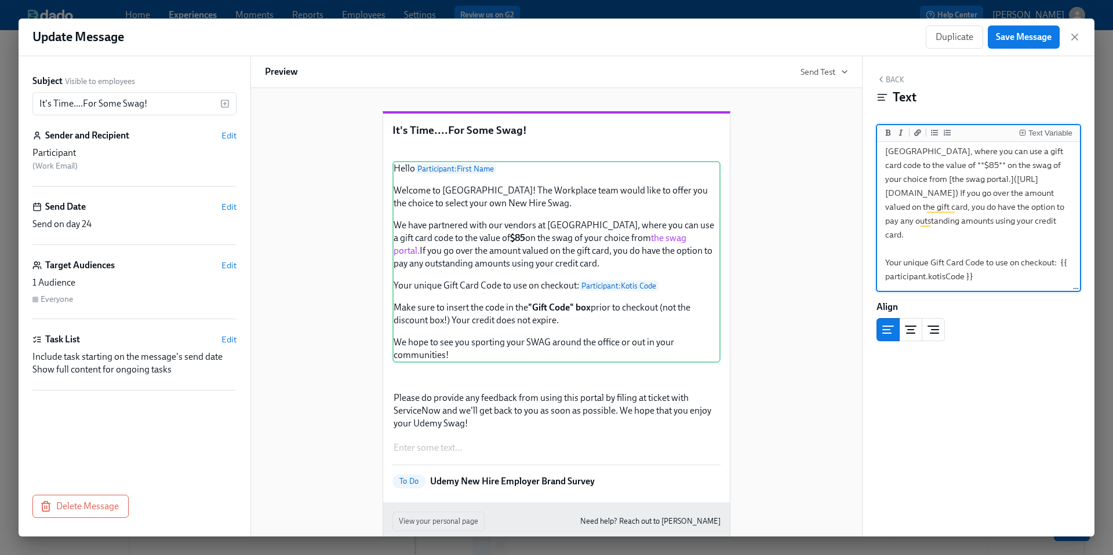
scroll to position [104, 0]
drag, startPoint x: 901, startPoint y: 208, endPoint x: 889, endPoint y: 198, distance: 16.1
click at [889, 198] on textarea "Hello {{ participant.firstName }} Welcome to [GEOGRAPHIC_DATA]! The Workplace t…" at bounding box center [978, 213] width 198 height 345
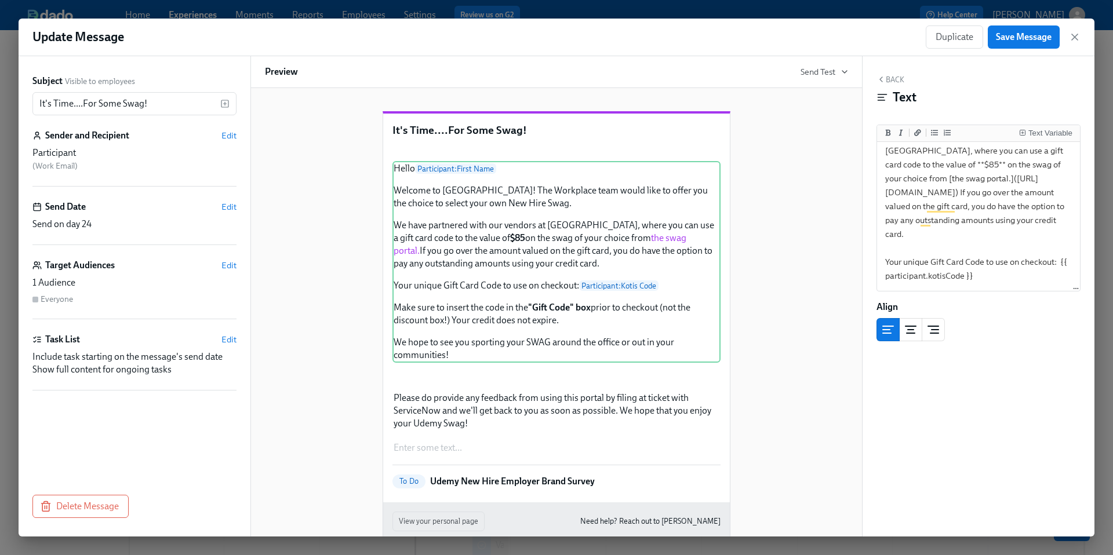
click at [794, 265] on div "It's Time....For Some Swag! Duplicate Delete Hello Participant : First Name Wel…" at bounding box center [556, 328] width 583 height 471
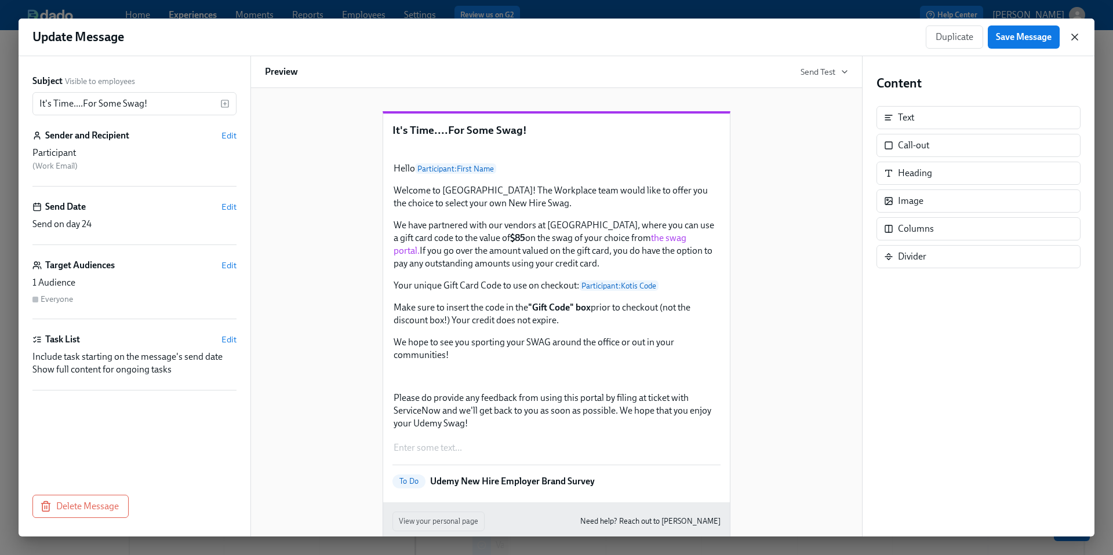
click at [1074, 38] on icon "button" at bounding box center [1075, 37] width 12 height 12
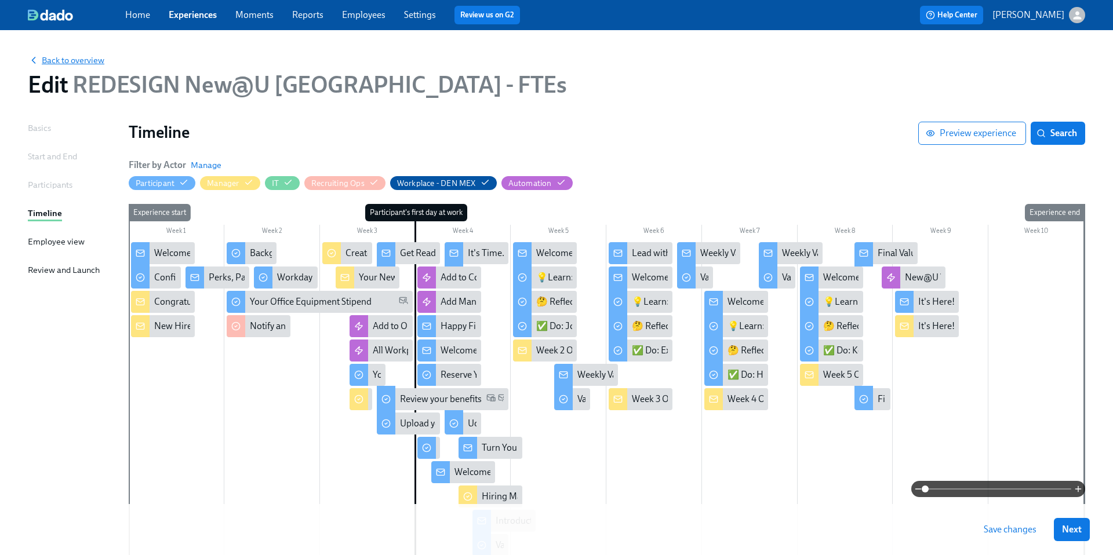
click at [89, 57] on span "Back to overview" at bounding box center [66, 60] width 77 height 12
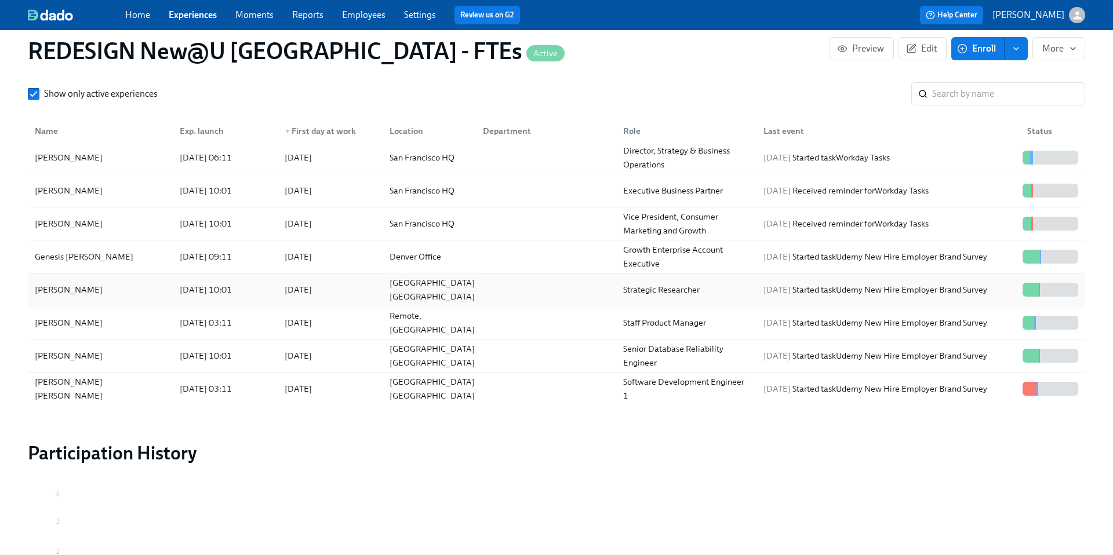
scroll to position [203, 0]
click at [56, 323] on div "[PERSON_NAME]" at bounding box center [68, 324] width 77 height 14
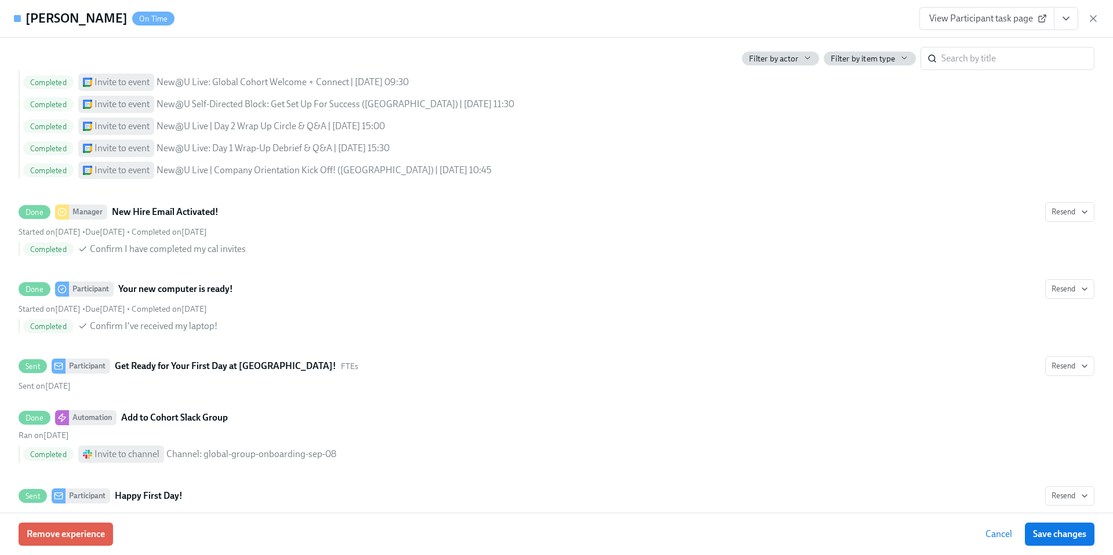
scroll to position [1123, 0]
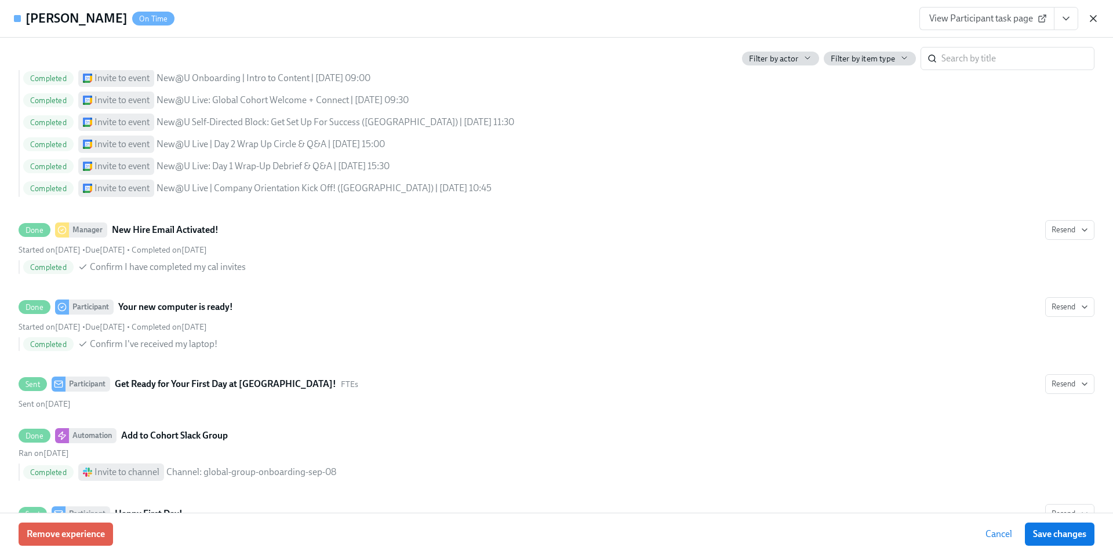
click at [1090, 23] on icon "button" at bounding box center [1093, 19] width 12 height 12
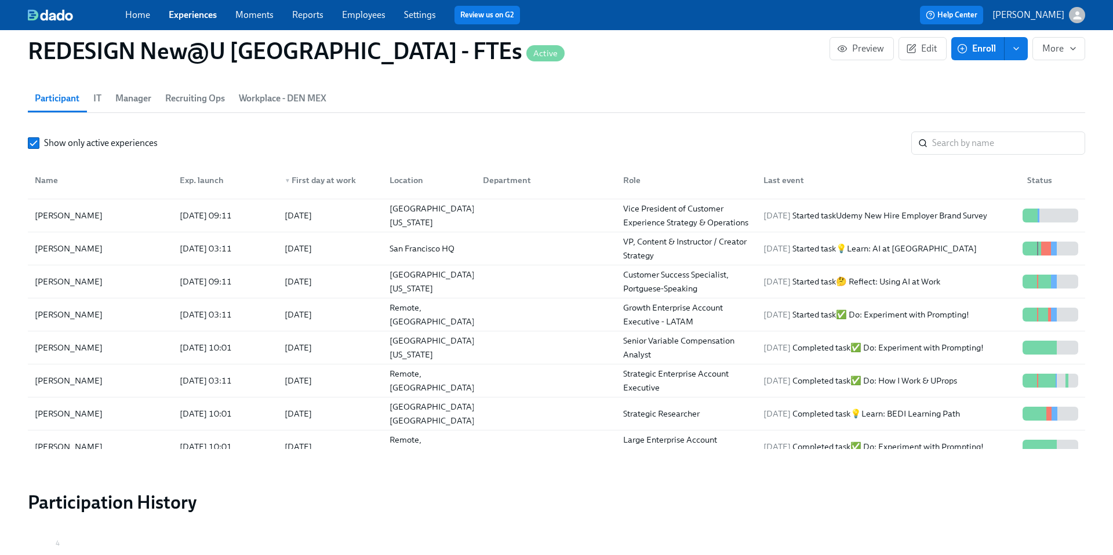
scroll to position [891, 0]
click at [192, 13] on link "Experiences" at bounding box center [193, 14] width 48 height 11
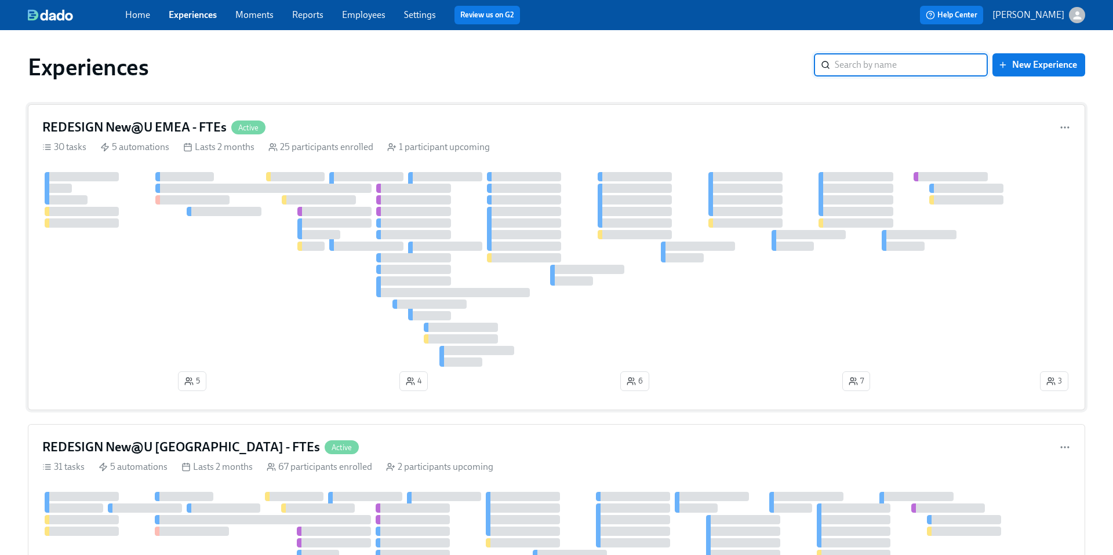
click at [173, 128] on h4 "REDESIGN New@U EMEA - FTEs" at bounding box center [134, 127] width 184 height 17
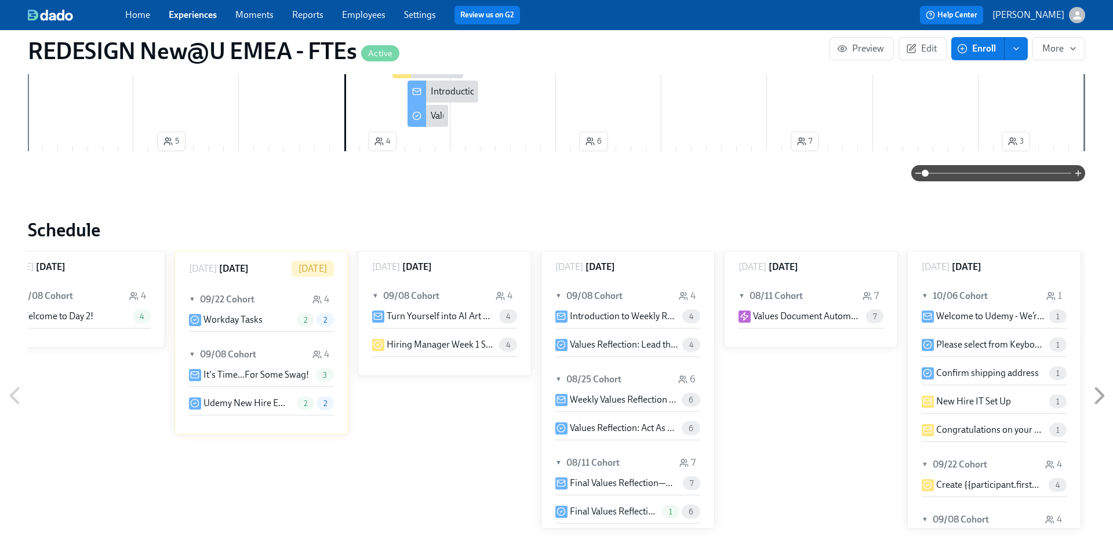
scroll to position [0, 8002]
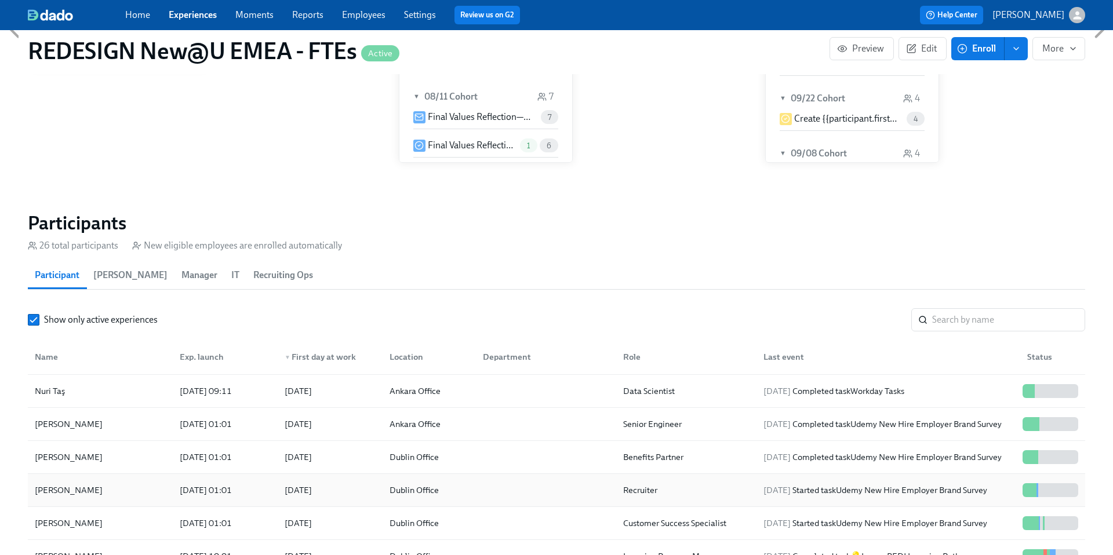
click at [56, 490] on div "[PERSON_NAME]" at bounding box center [68, 490] width 77 height 14
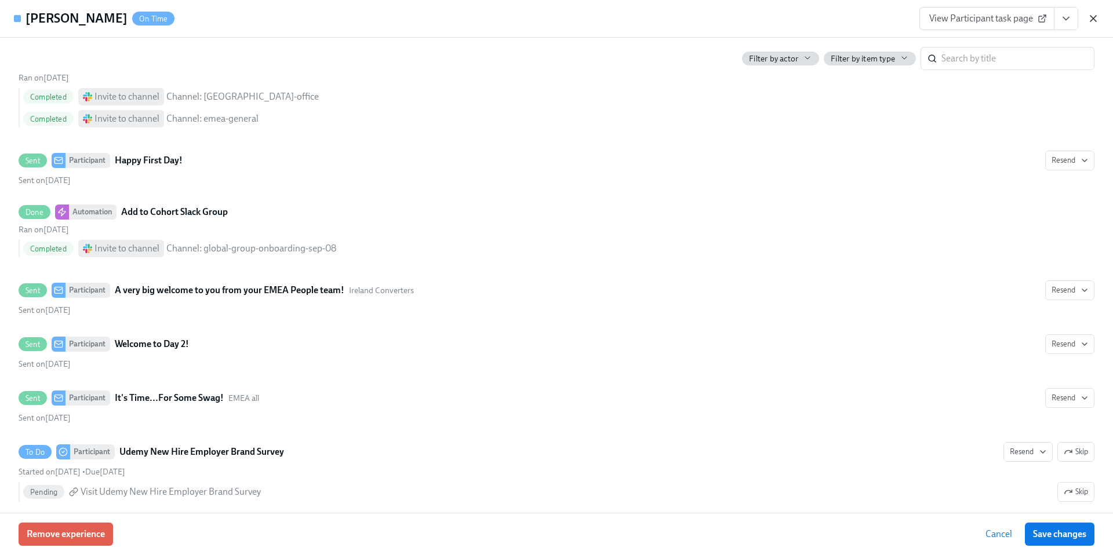
click at [1093, 23] on icon "button" at bounding box center [1093, 19] width 12 height 12
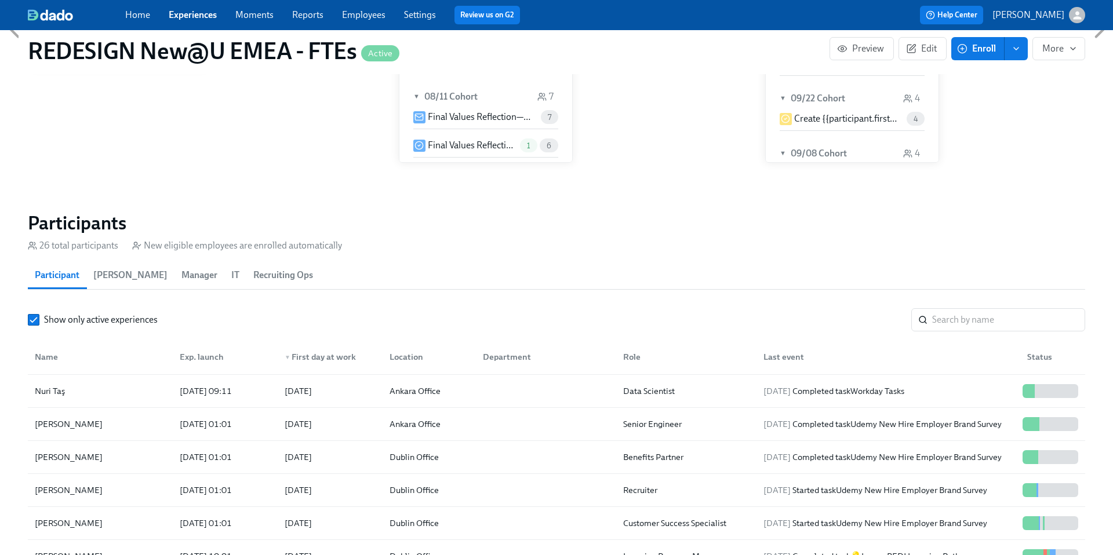
click at [194, 17] on link "Experiences" at bounding box center [193, 14] width 48 height 11
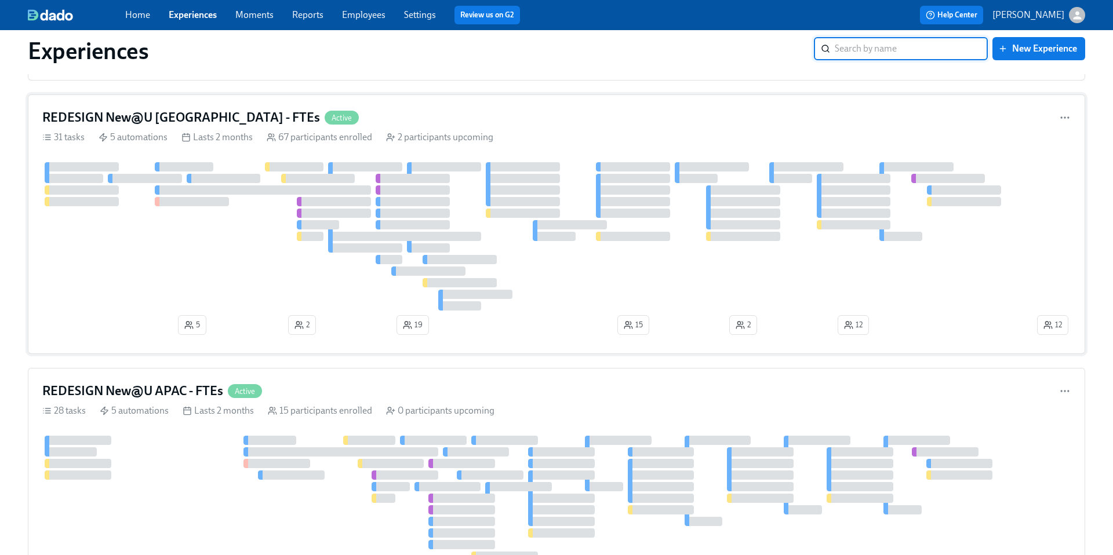
scroll to position [330, 0]
click at [121, 382] on h4 "REDESIGN New@U APAC - FTEs" at bounding box center [132, 390] width 181 height 17
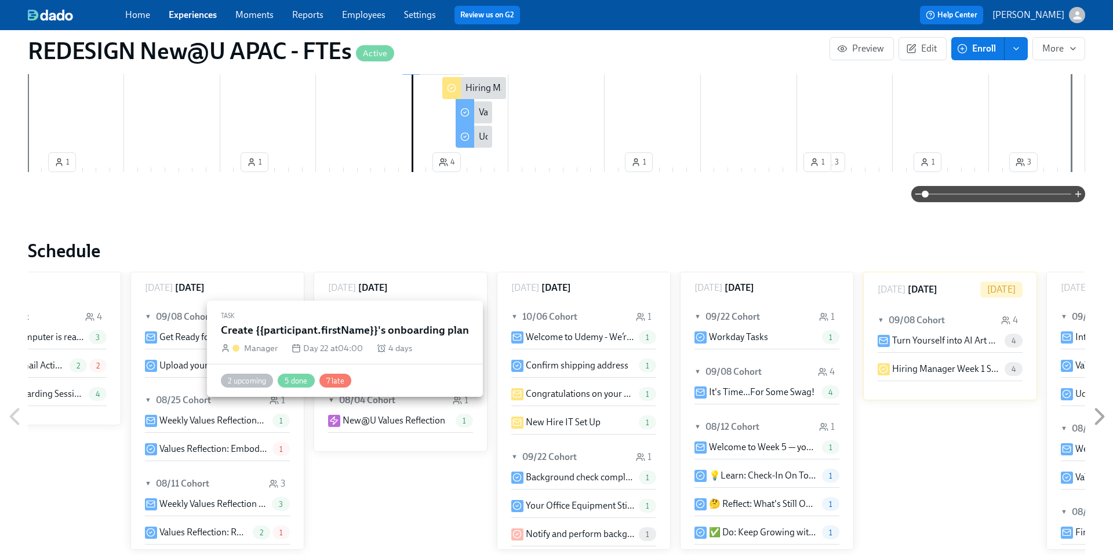
scroll to position [833, 0]
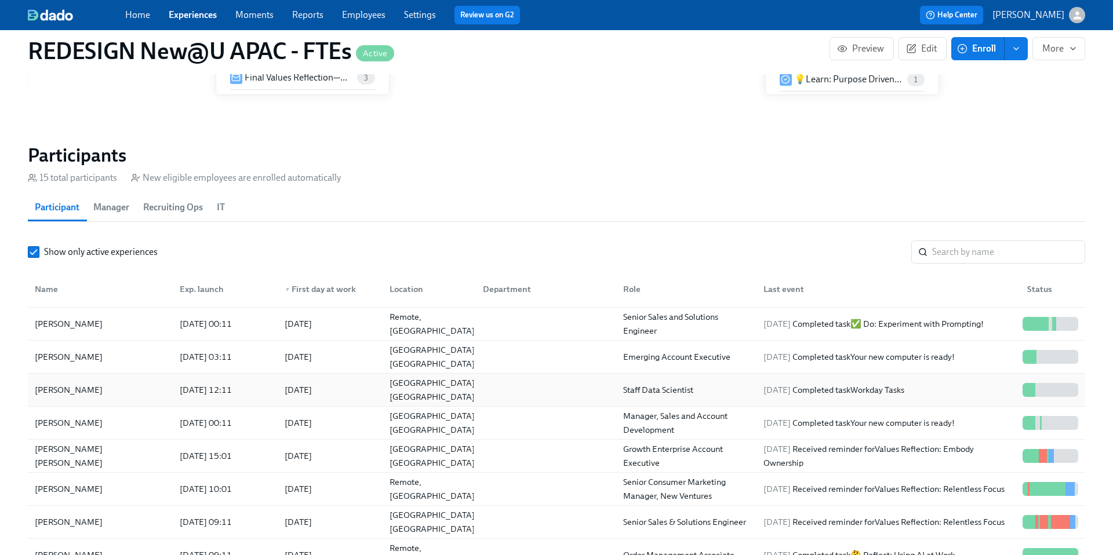
click at [54, 394] on div "[PERSON_NAME]" at bounding box center [68, 390] width 77 height 14
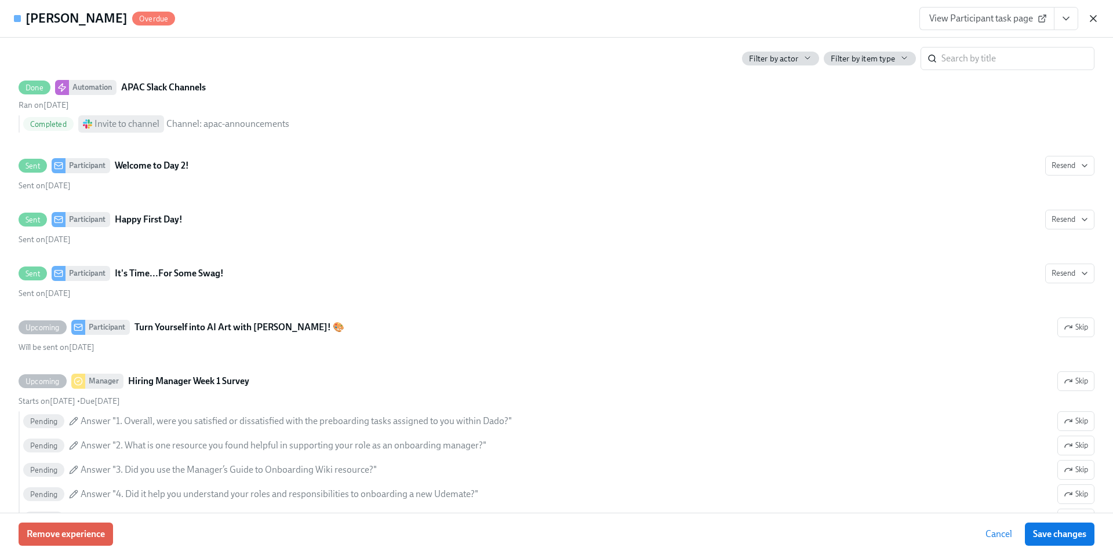
click at [1095, 18] on icon "button" at bounding box center [1093, 19] width 12 height 12
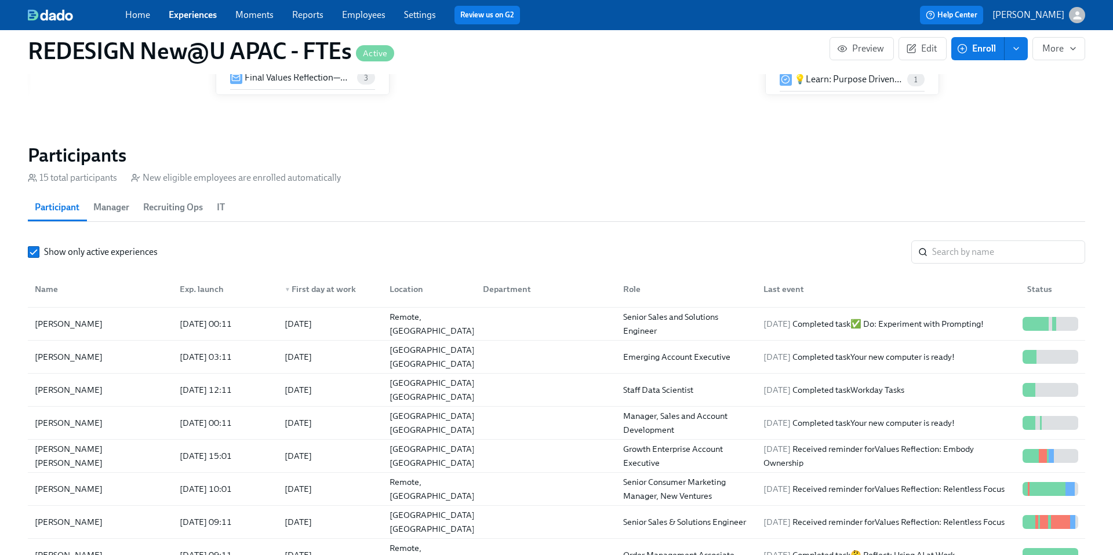
click at [303, 17] on link "Reports" at bounding box center [307, 14] width 31 height 11
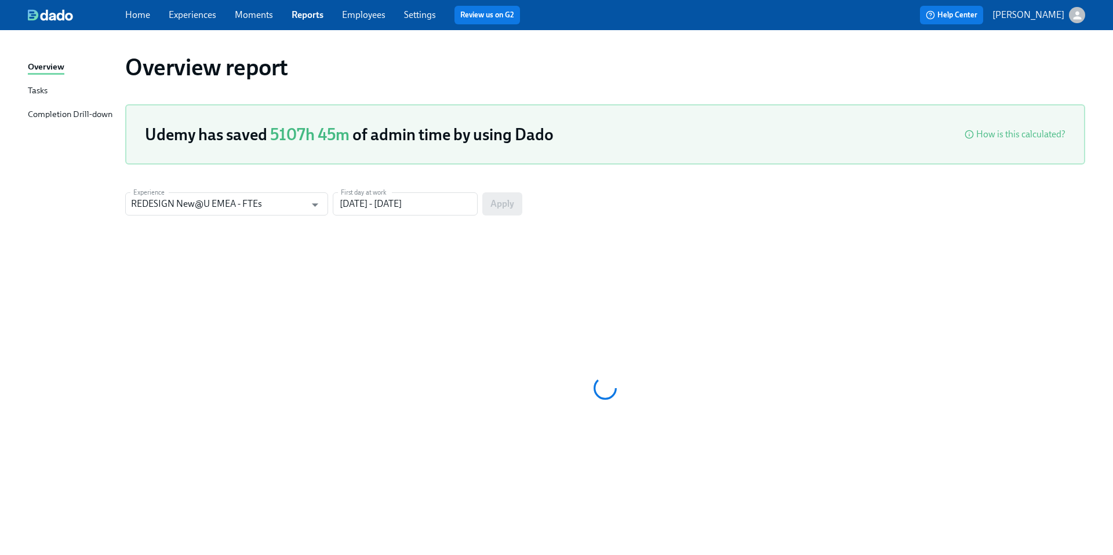
click at [190, 18] on link "Experiences" at bounding box center [193, 14] width 48 height 11
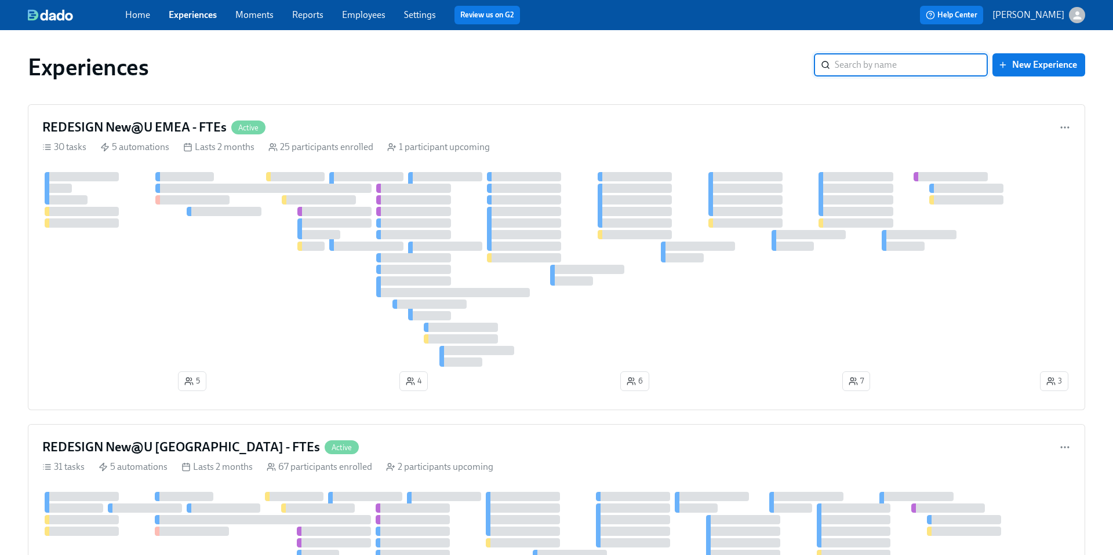
click at [359, 15] on link "Employees" at bounding box center [363, 14] width 43 height 11
